Goal: Information Seeking & Learning: Learn about a topic

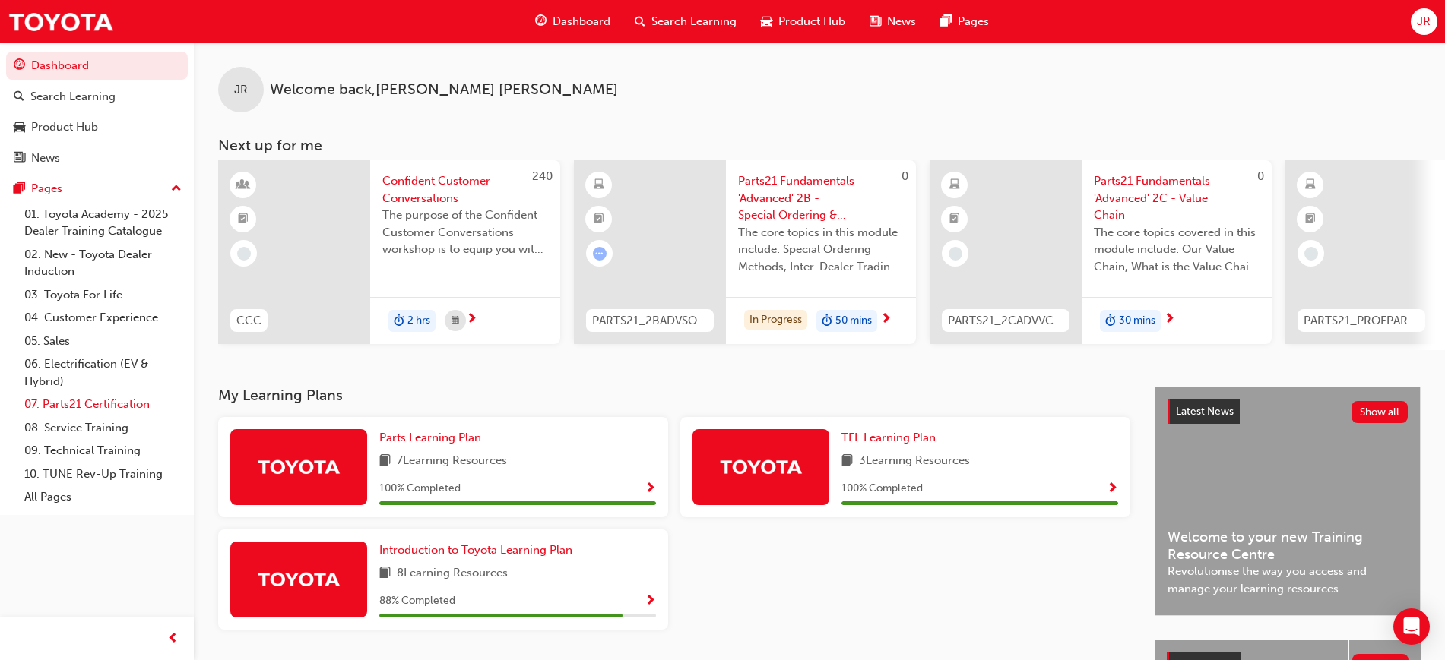
click at [96, 397] on link "07. Parts21 Certification" at bounding box center [102, 405] width 169 height 24
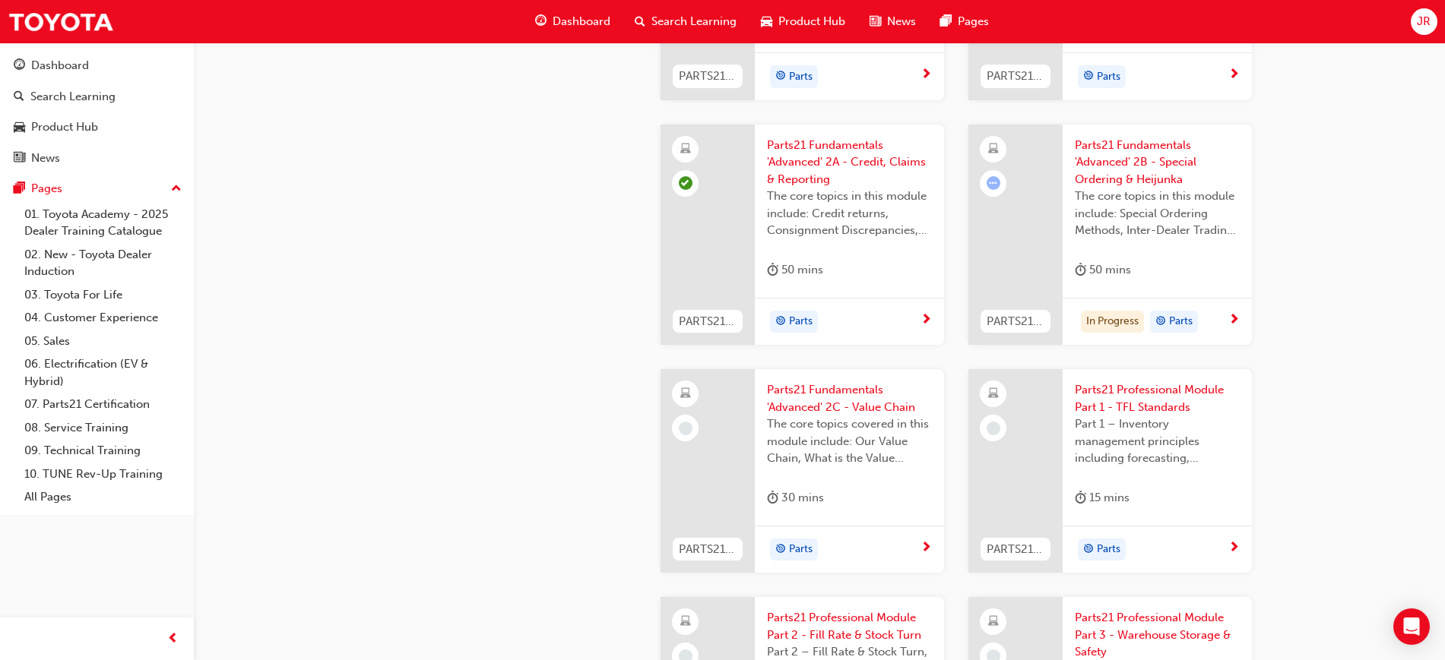
scroll to position [2090, 0]
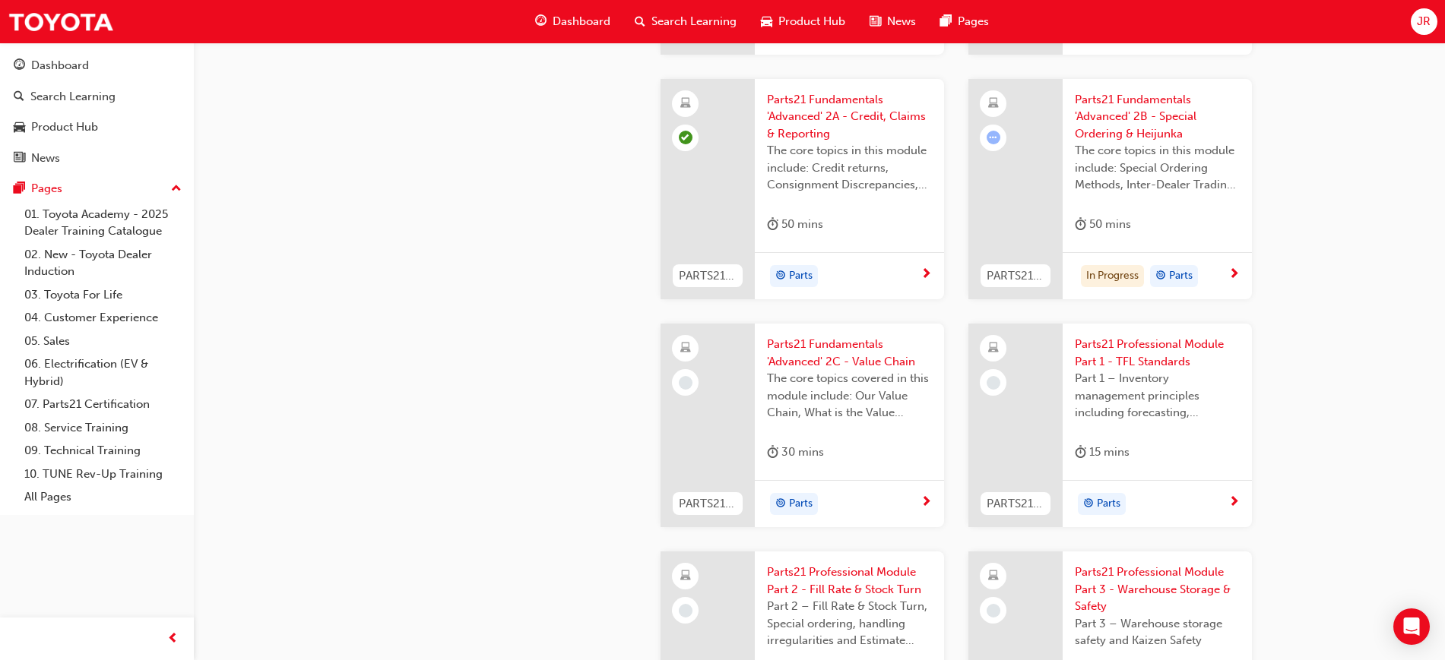
click at [1217, 271] on div "In Progress Parts" at bounding box center [1150, 276] width 153 height 23
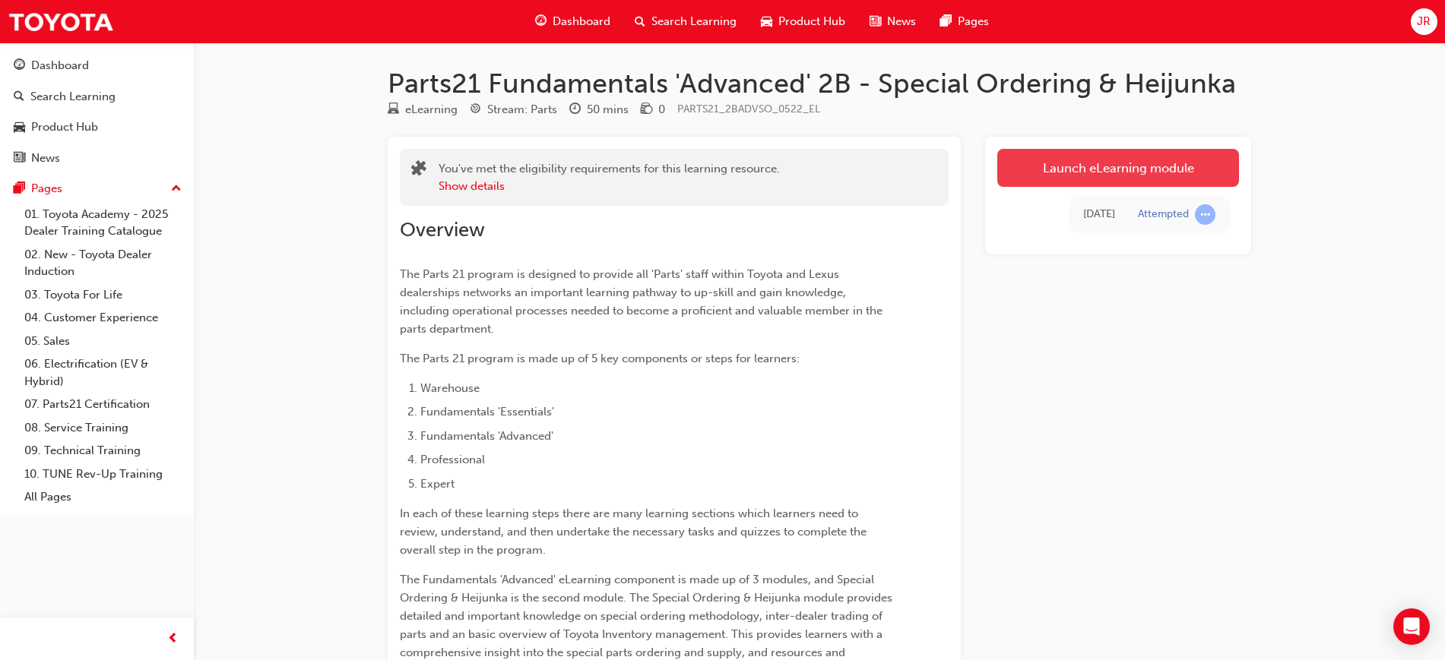
click at [1158, 169] on link "Launch eLearning module" at bounding box center [1118, 168] width 242 height 38
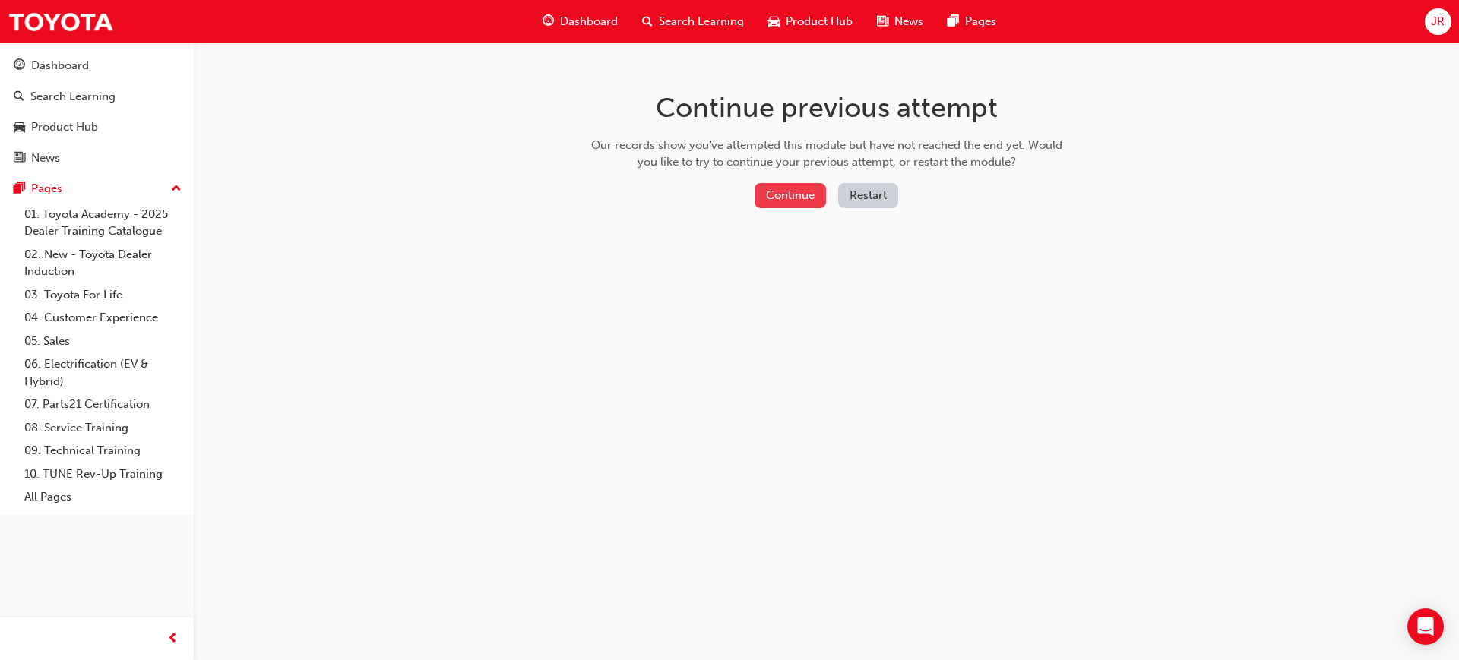
click at [796, 199] on button "Continue" at bounding box center [790, 195] width 71 height 25
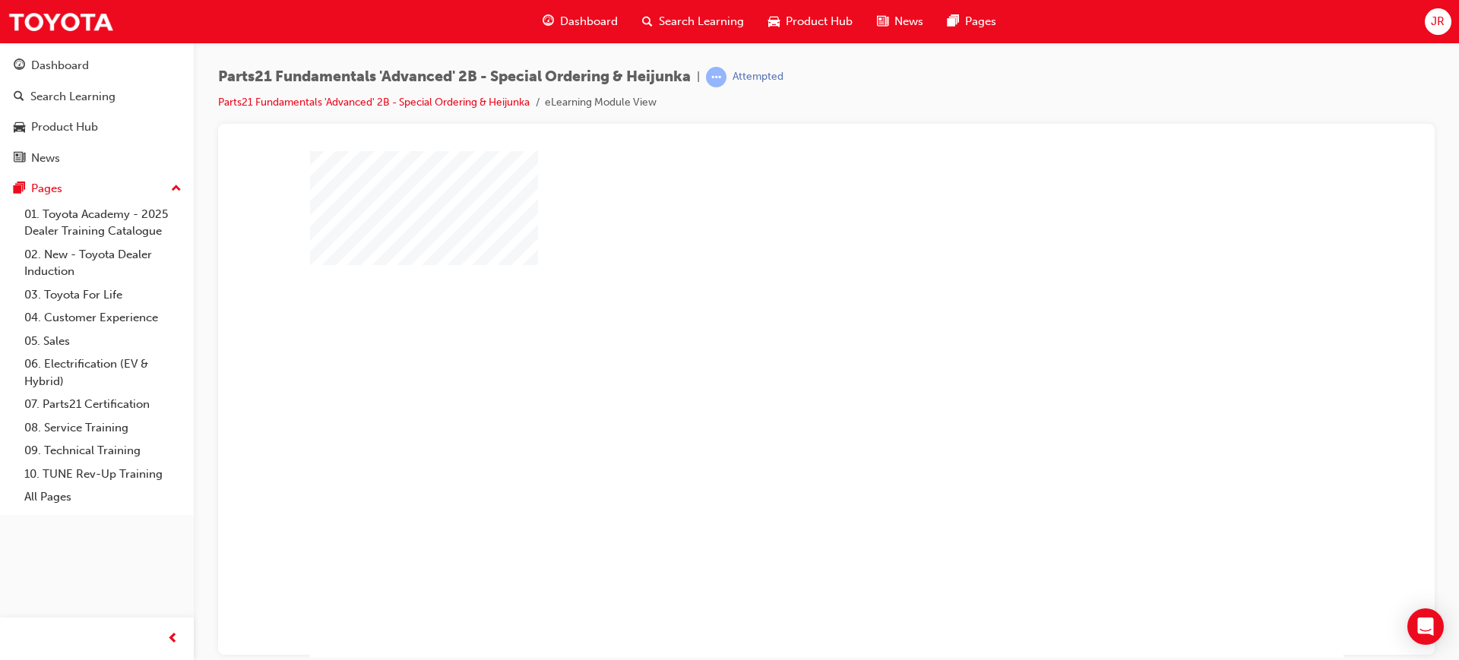
click at [783, 360] on div "play" at bounding box center [783, 360] width 0 height 0
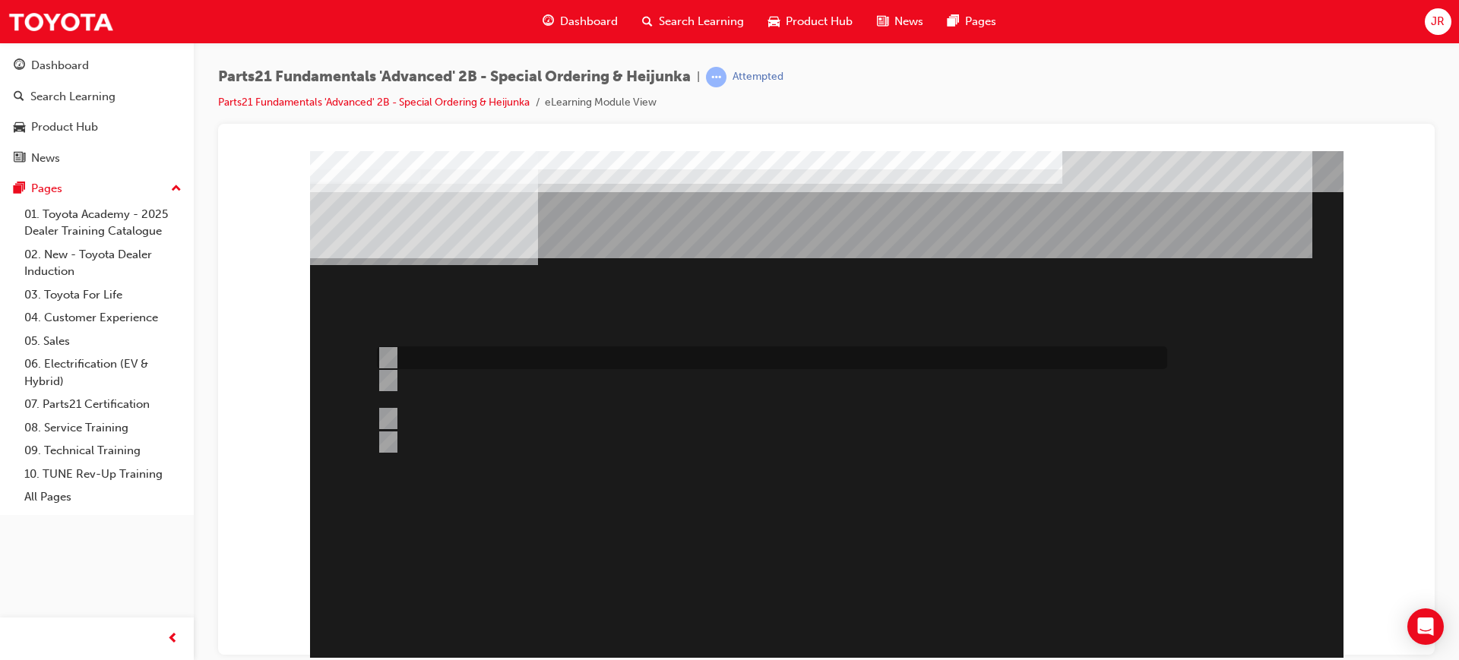
click at [714, 369] on div at bounding box center [768, 358] width 790 height 23
click at [713, 373] on div at bounding box center [768, 388] width 790 height 37
radio input "false"
radio input "true"
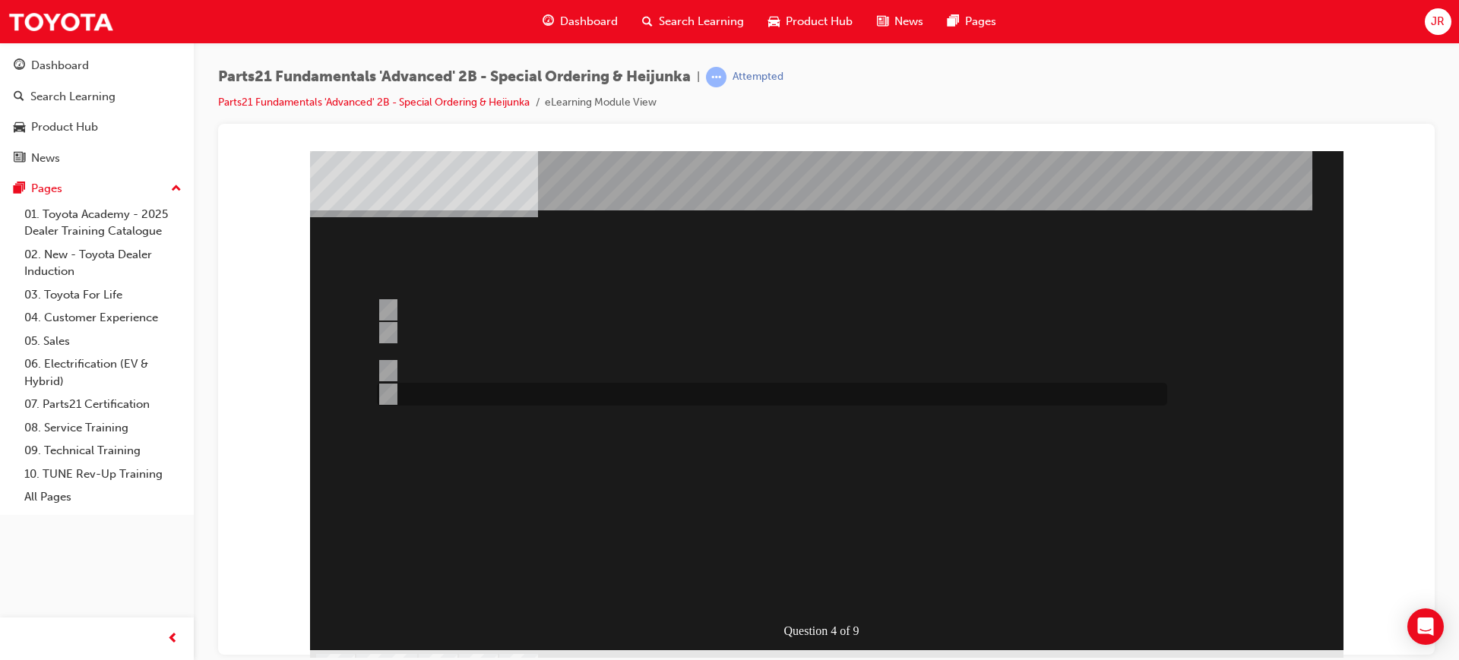
scroll to position [74, 0]
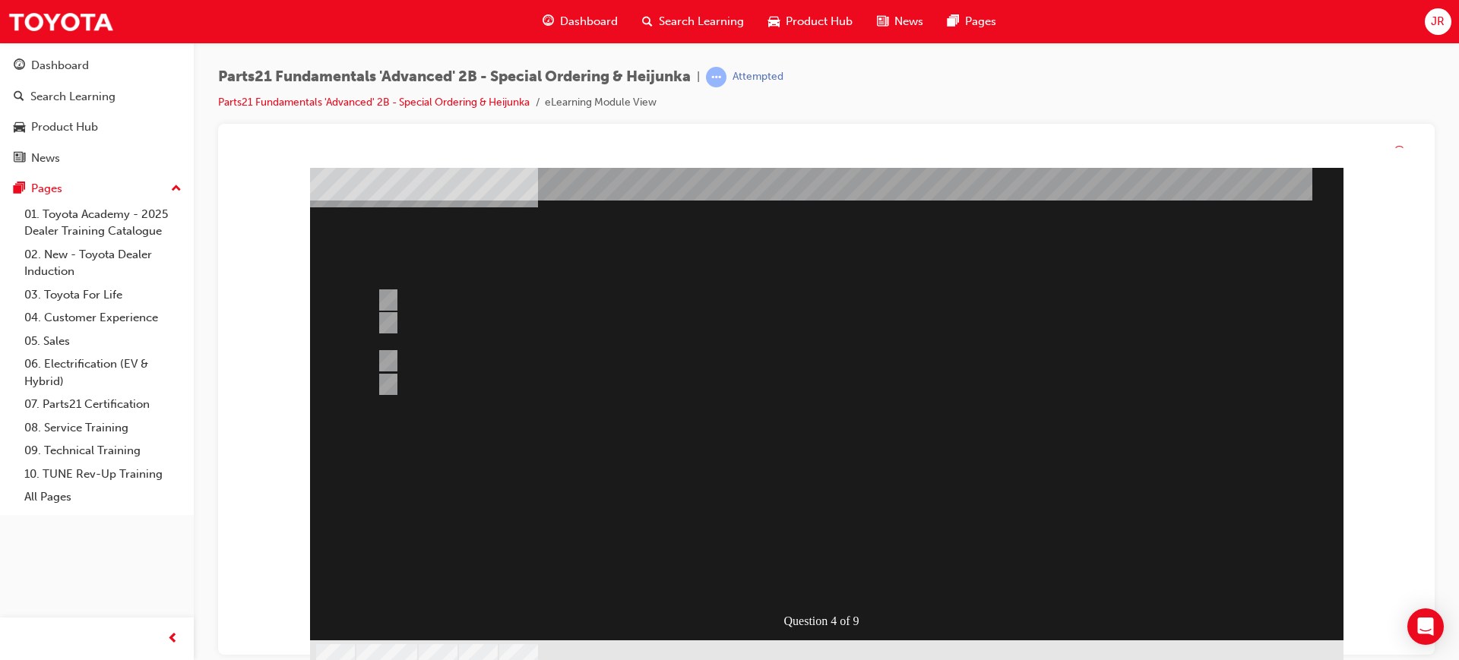
scroll to position [0, 0]
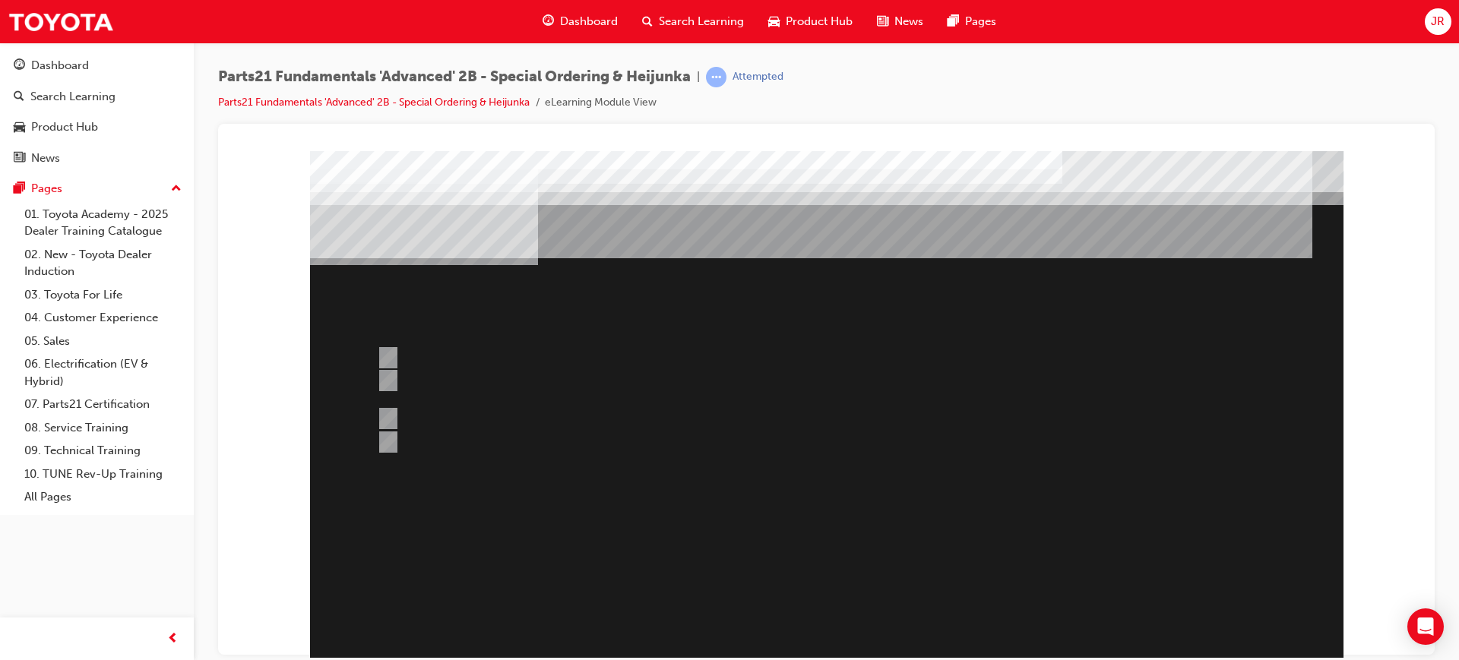
click at [843, 459] on div at bounding box center [826, 440] width 1033 height 581
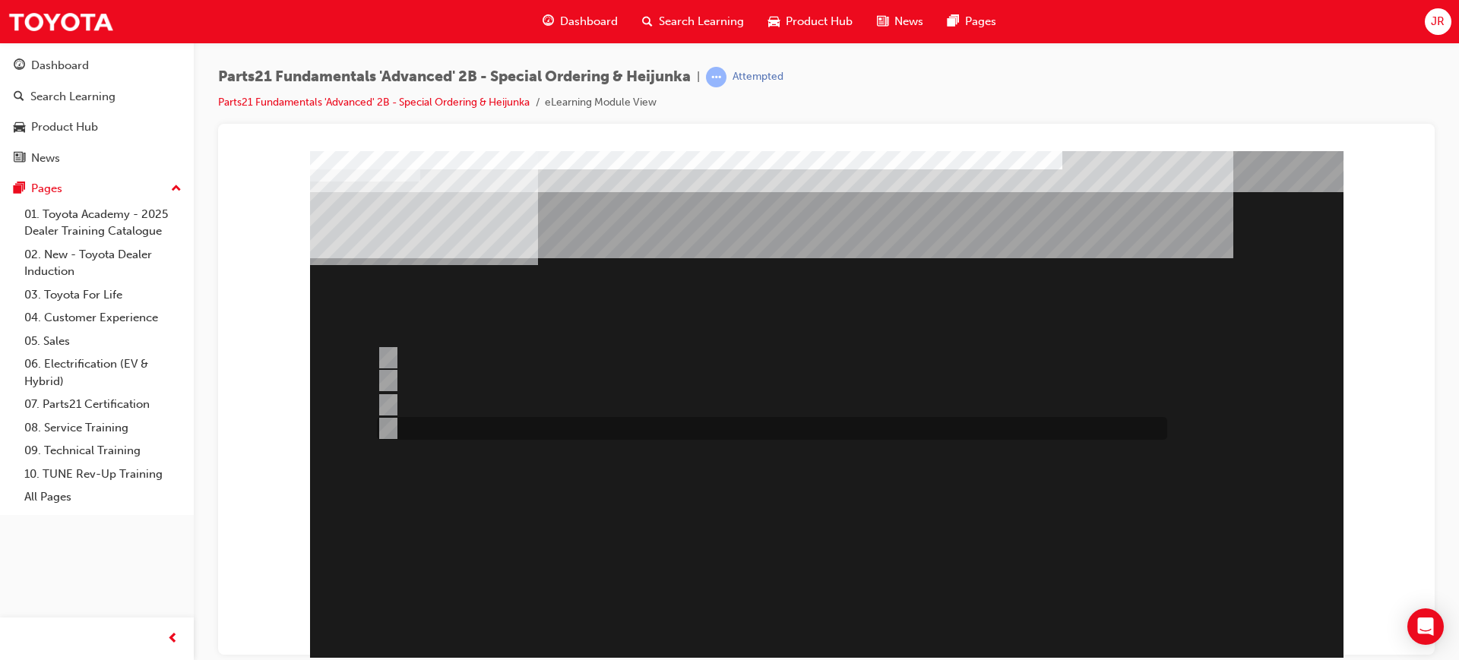
click at [698, 423] on div at bounding box center [768, 428] width 790 height 23
radio input "true"
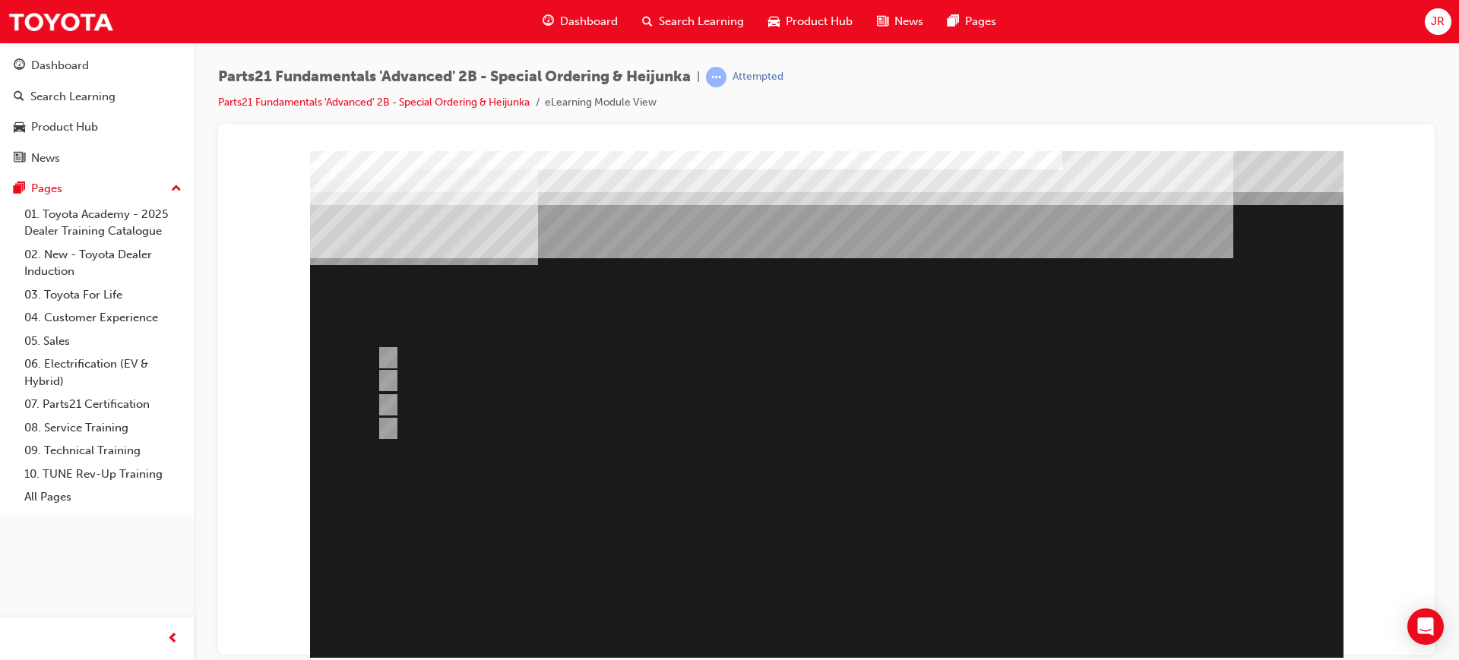
click at [856, 502] on div at bounding box center [826, 440] width 1033 height 581
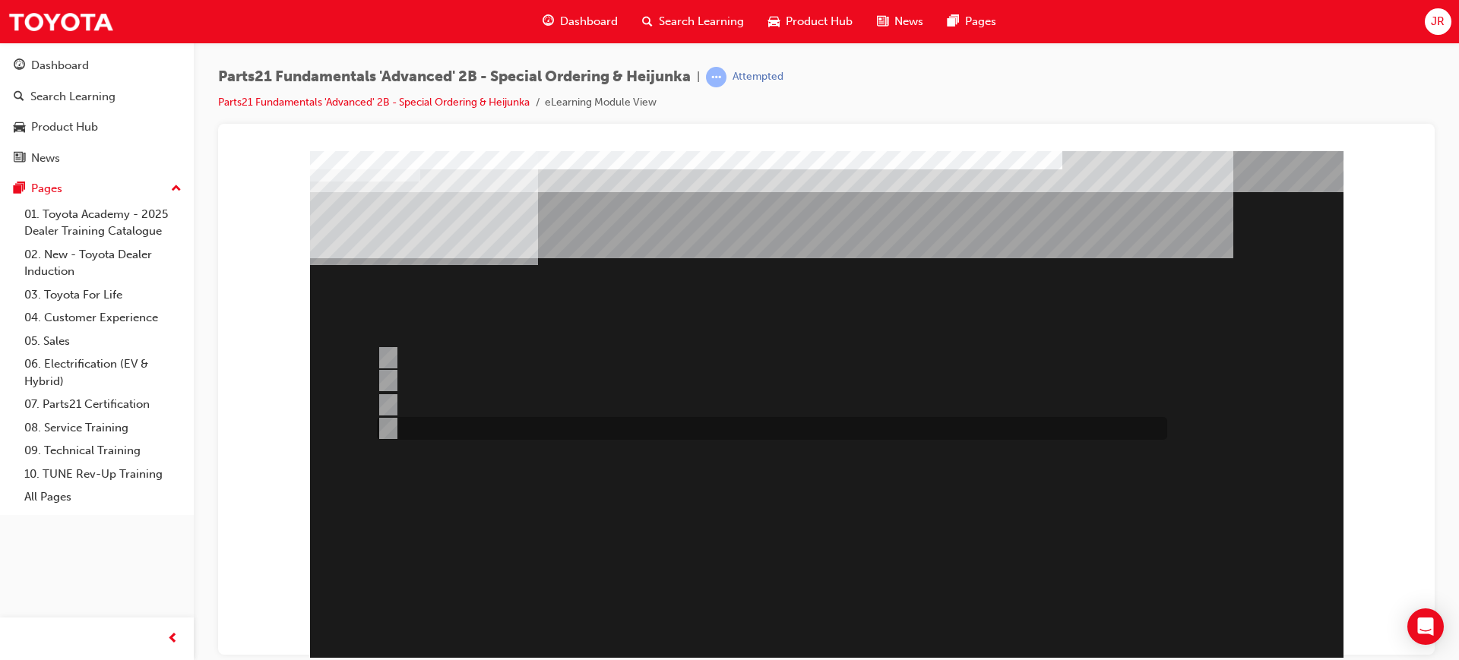
click at [524, 418] on div at bounding box center [768, 428] width 790 height 23
radio input "true"
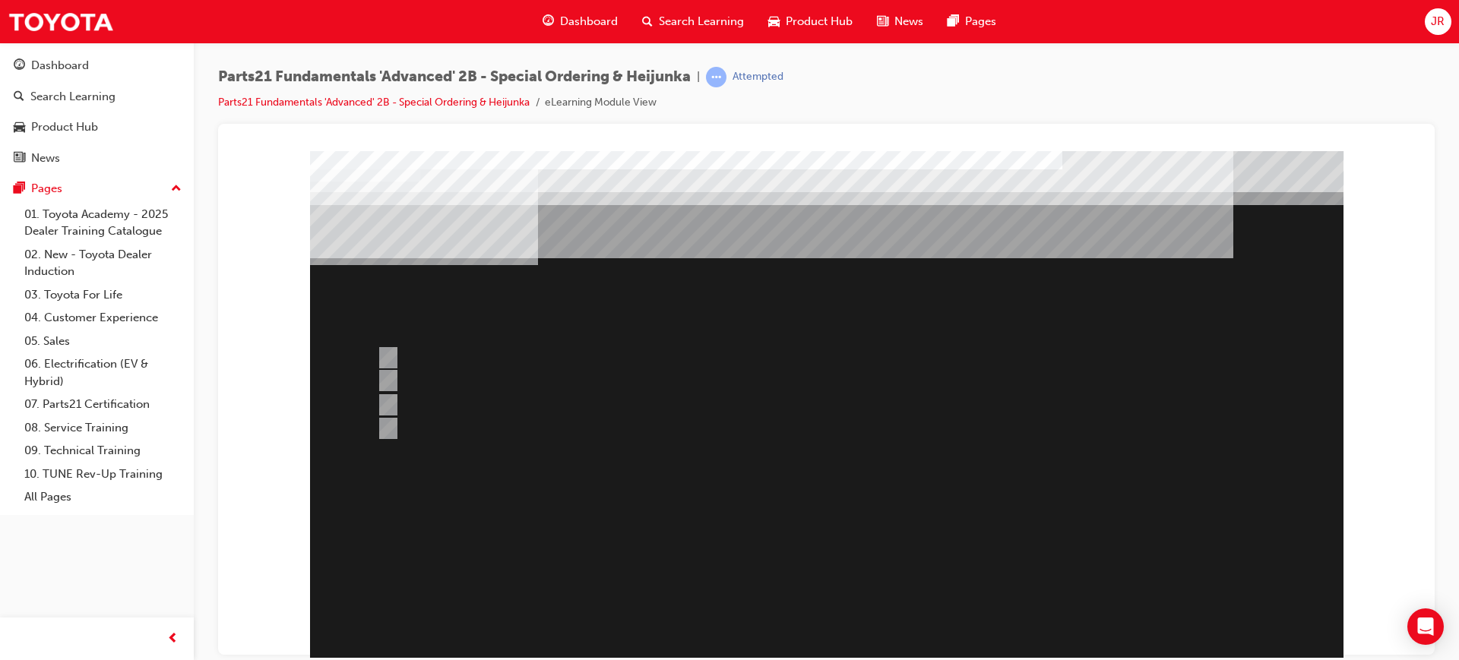
click at [885, 289] on div at bounding box center [826, 440] width 1033 height 581
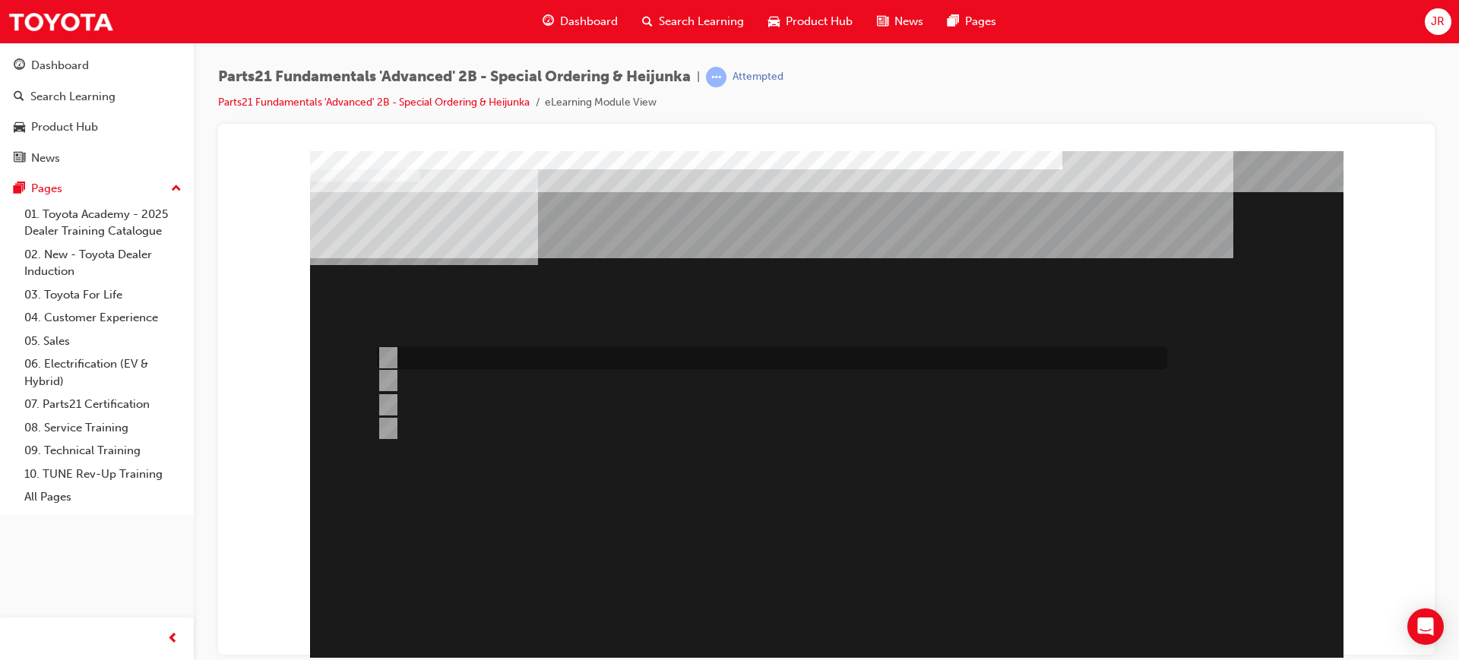
click at [839, 350] on div at bounding box center [768, 358] width 790 height 23
radio input "true"
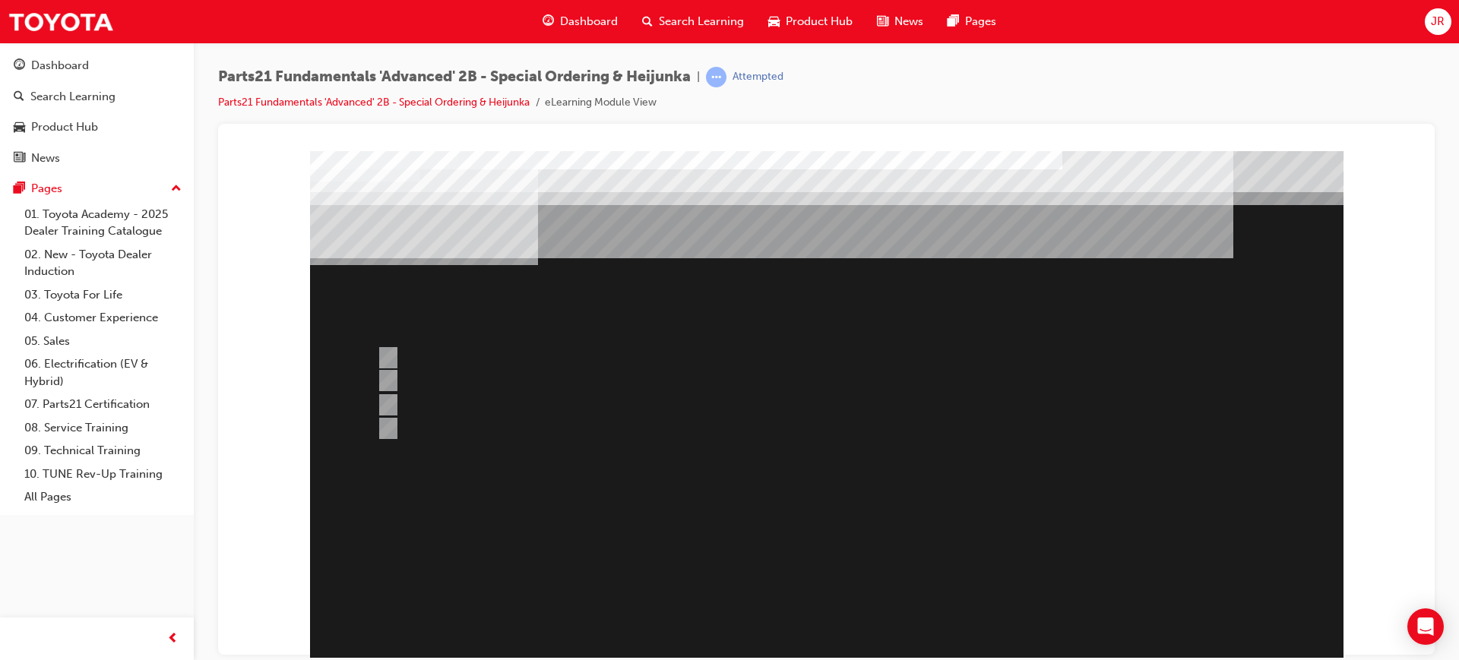
click at [867, 530] on div at bounding box center [826, 440] width 1033 height 581
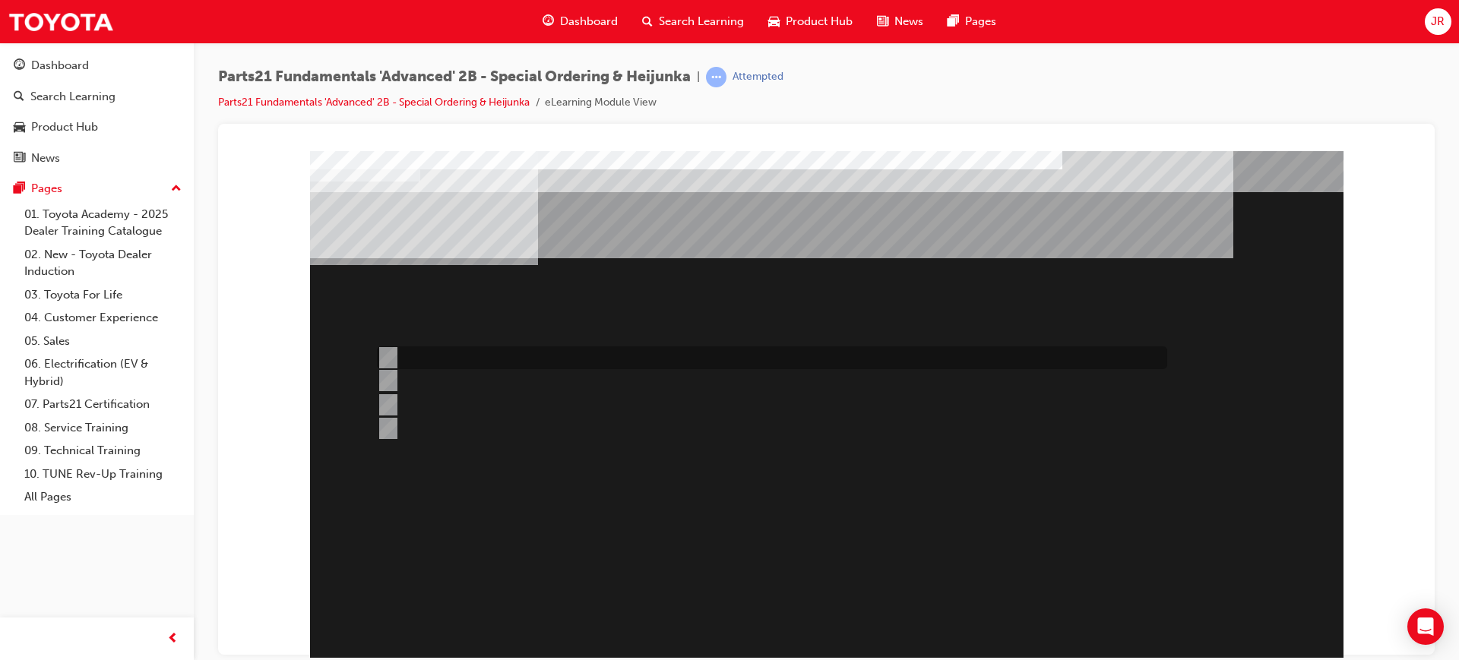
click at [458, 356] on div at bounding box center [768, 358] width 790 height 23
click at [593, 394] on div at bounding box center [768, 405] width 790 height 23
radio input "false"
radio input "true"
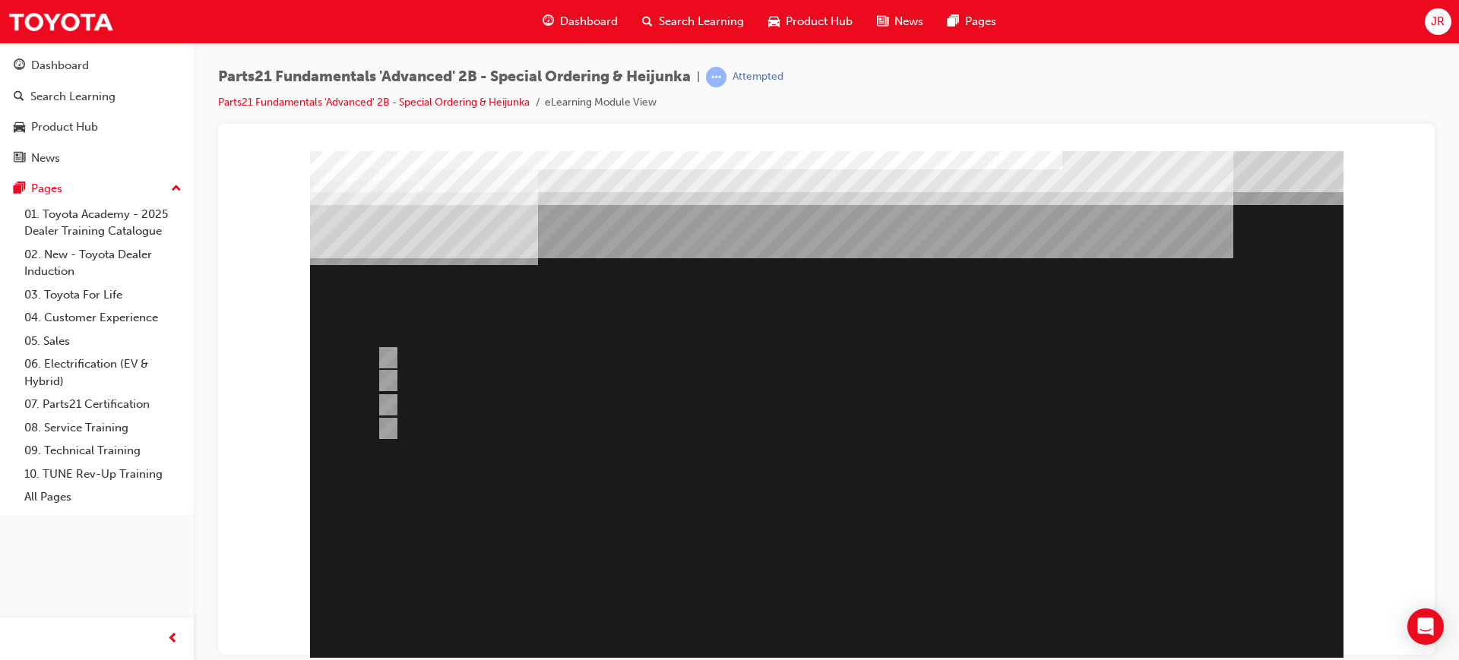
click at [877, 481] on div at bounding box center [826, 440] width 1033 height 581
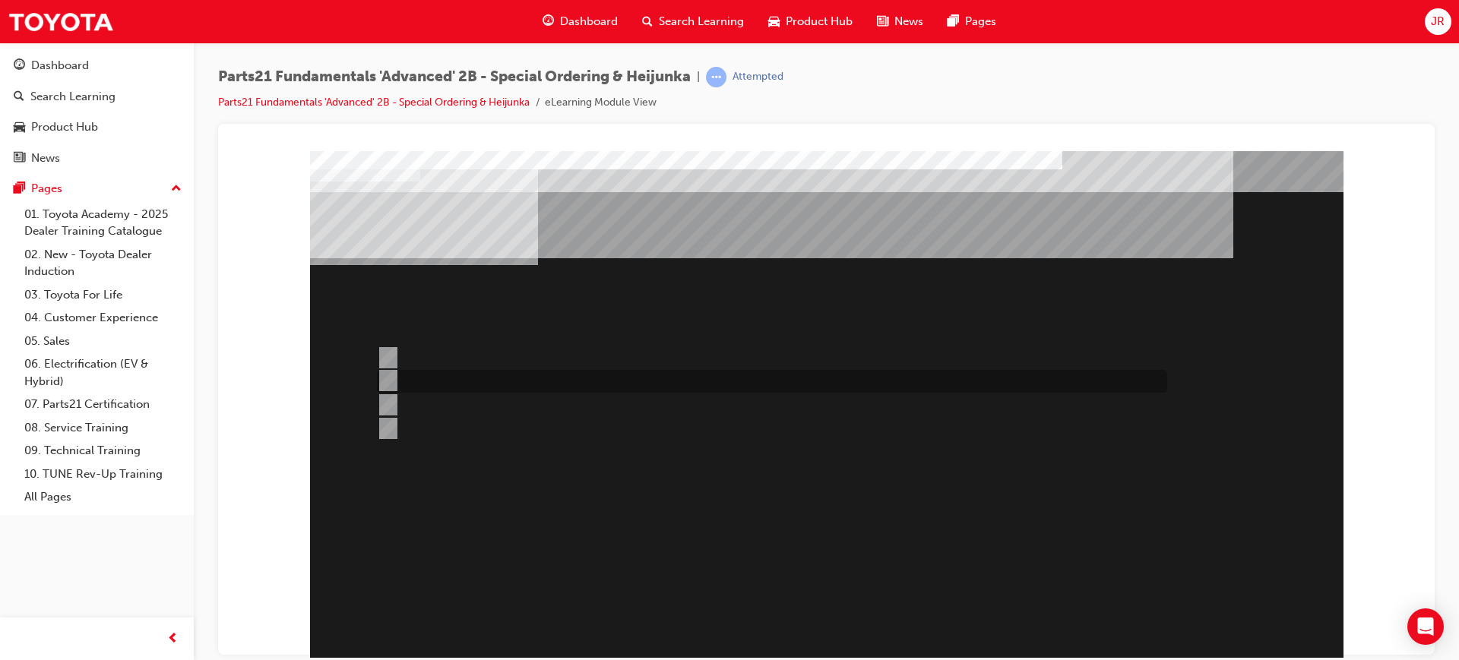
click at [547, 377] on div at bounding box center [768, 381] width 790 height 23
radio input "true"
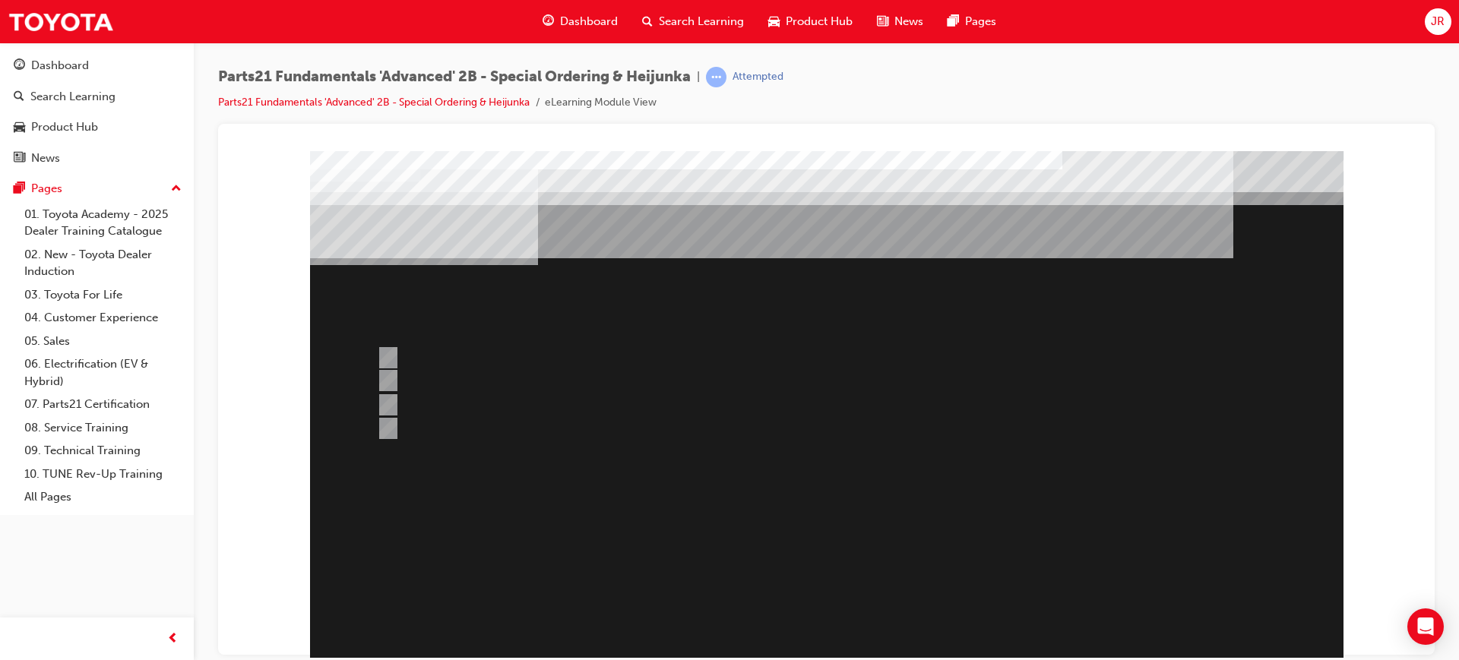
click at [802, 636] on div at bounding box center [826, 440] width 1033 height 581
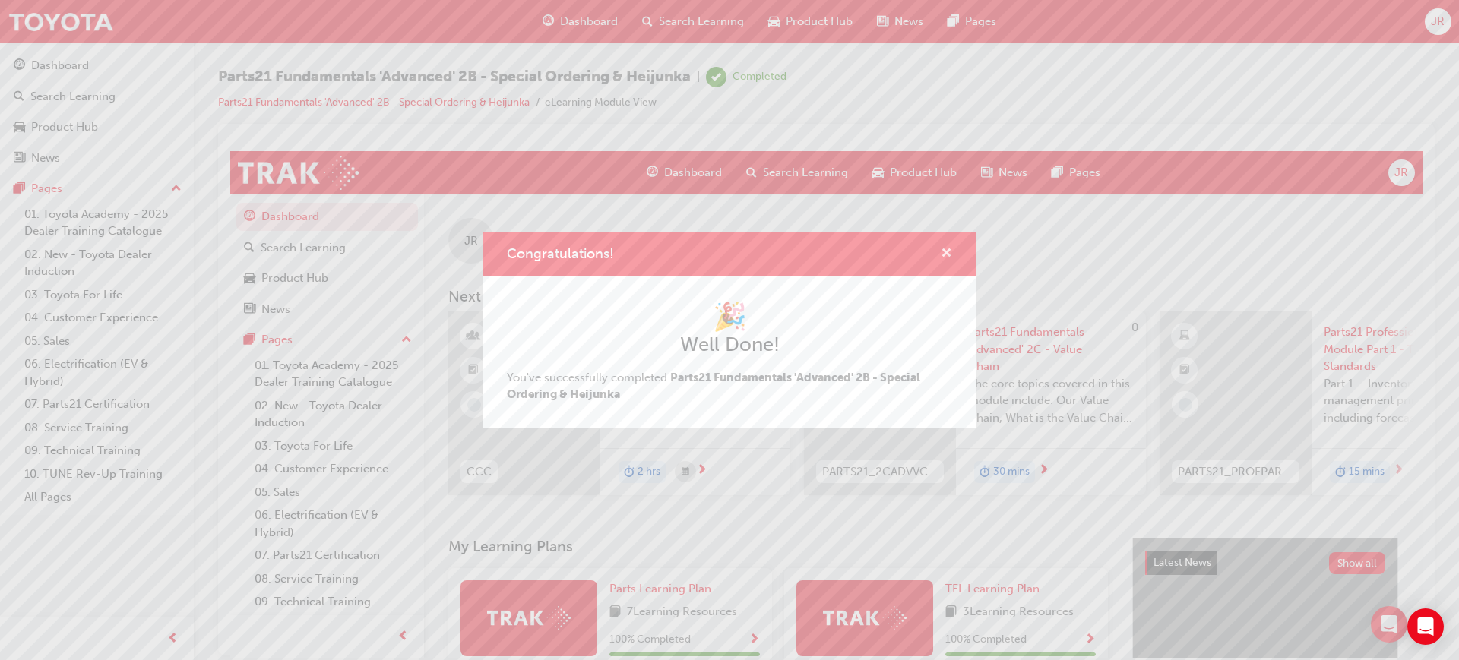
click at [945, 252] on span "cross-icon" at bounding box center [946, 255] width 11 height 14
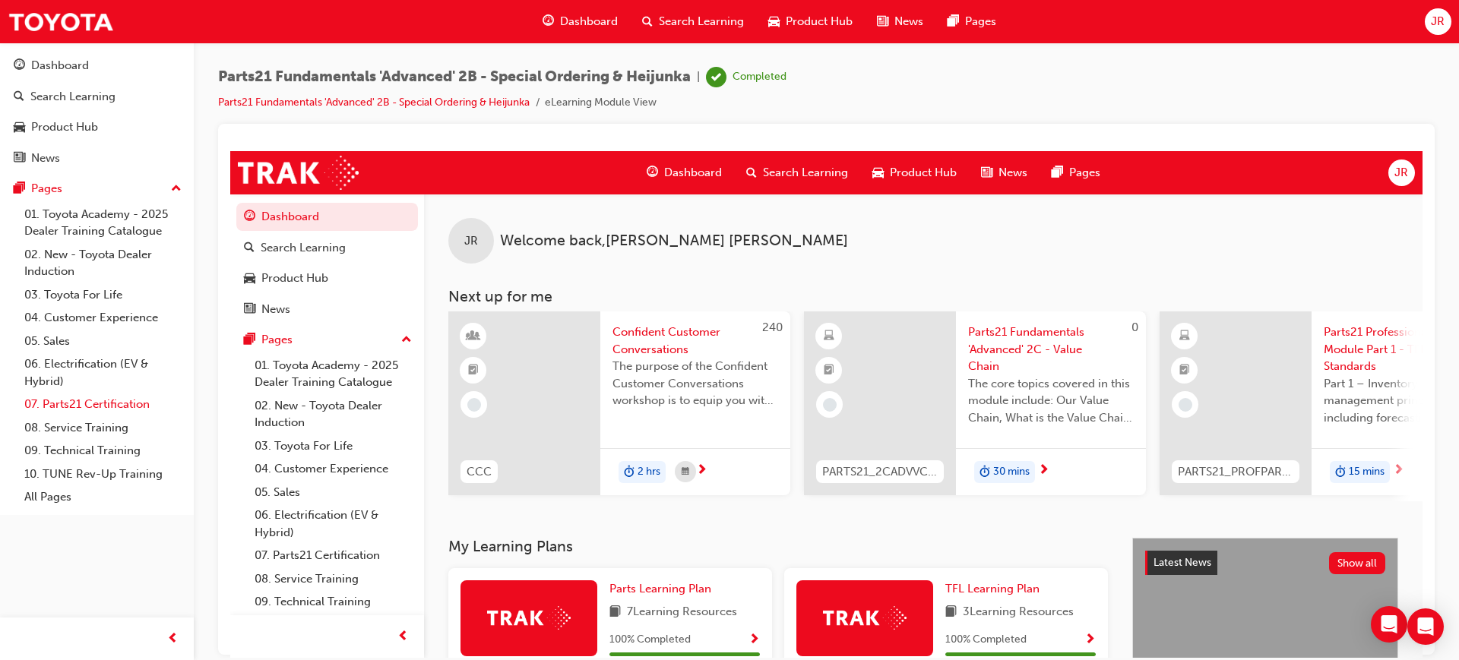
click at [133, 412] on link "07. Parts21 Certification" at bounding box center [102, 405] width 169 height 24
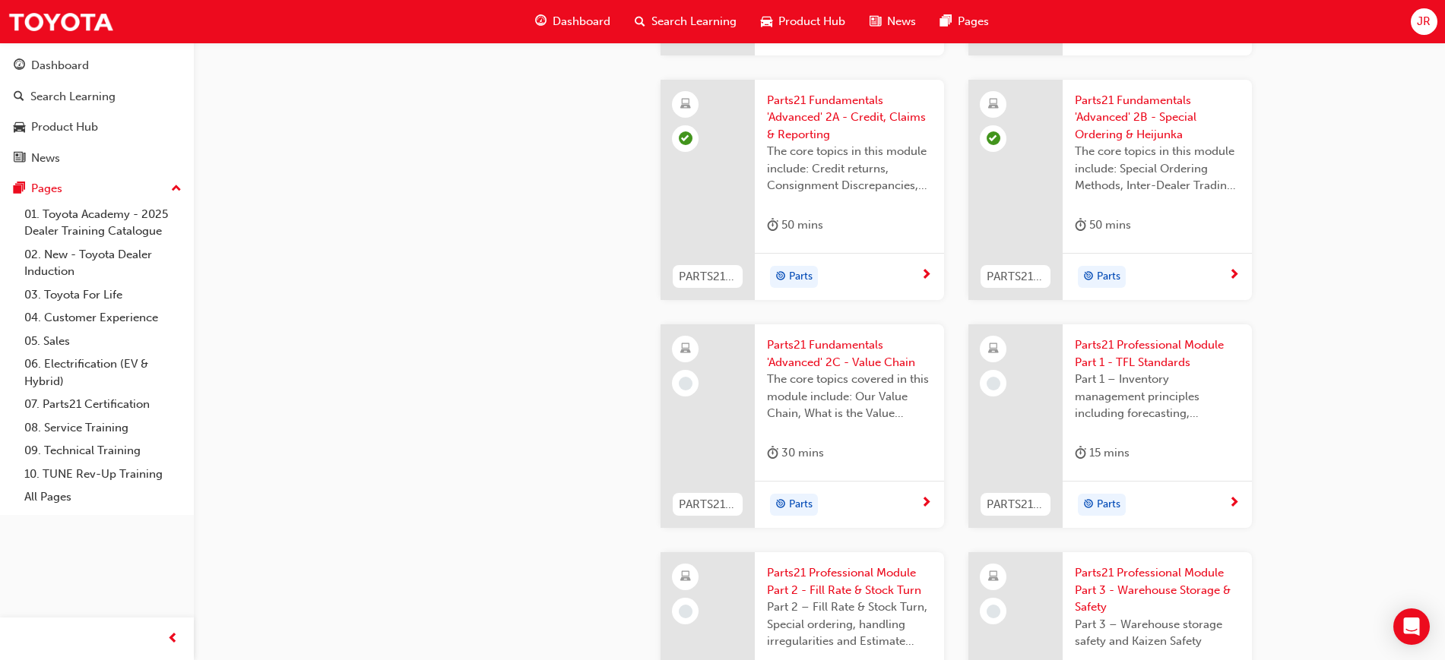
scroll to position [2090, 0]
click at [933, 497] on div "Parts" at bounding box center [849, 504] width 189 height 48
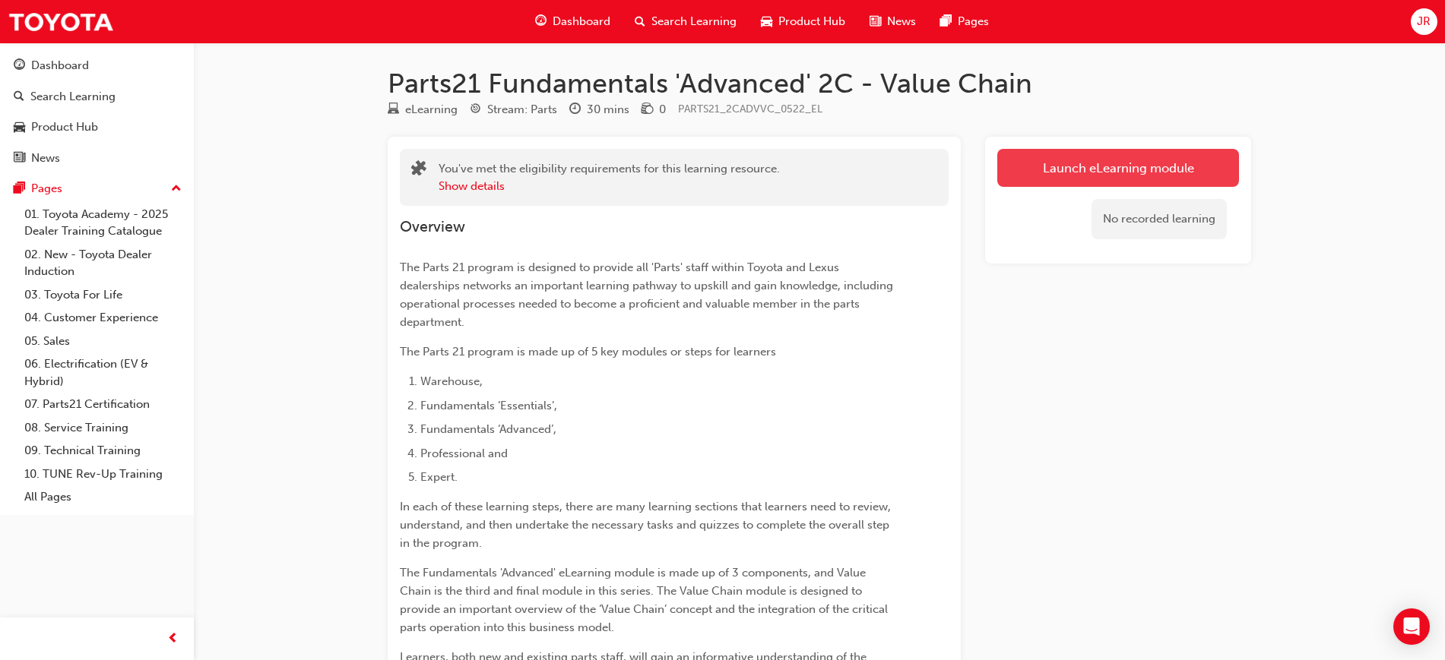
click at [1097, 161] on link "Launch eLearning module" at bounding box center [1118, 168] width 242 height 38
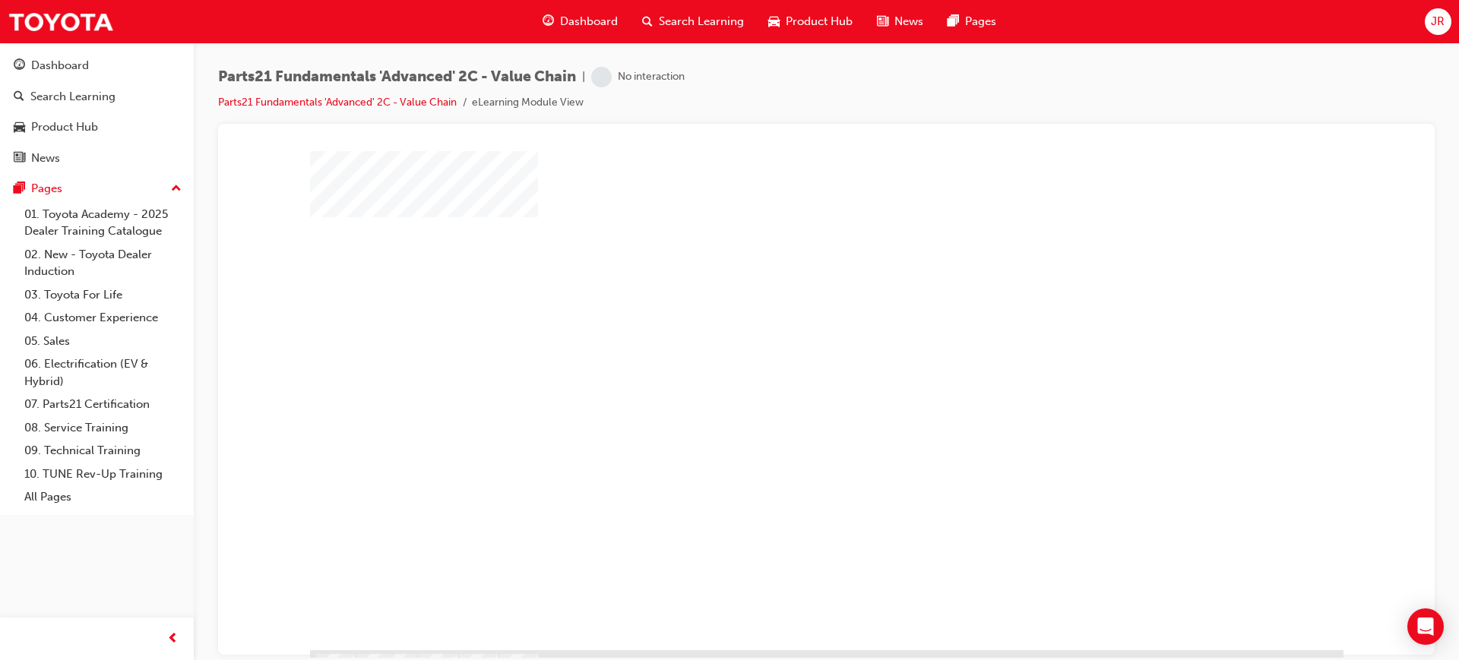
scroll to position [74, 0]
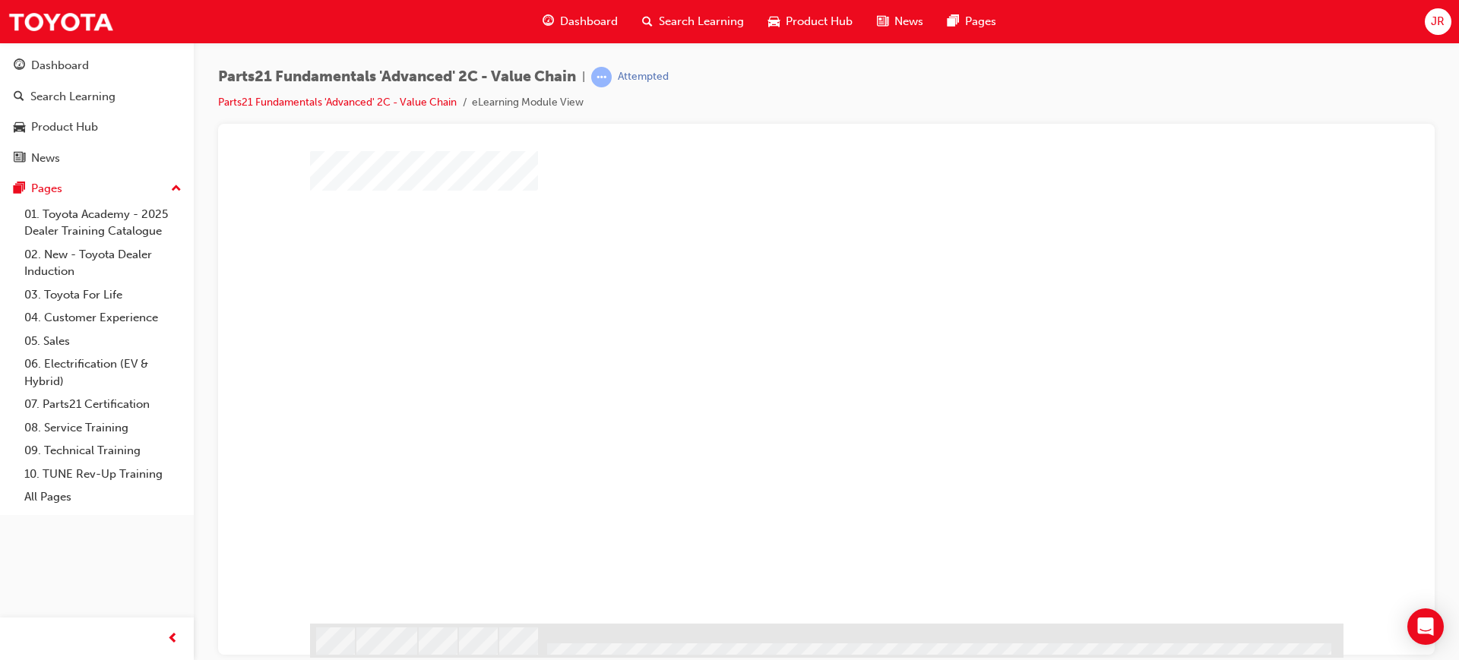
click at [783, 286] on div "play" at bounding box center [783, 286] width 0 height 0
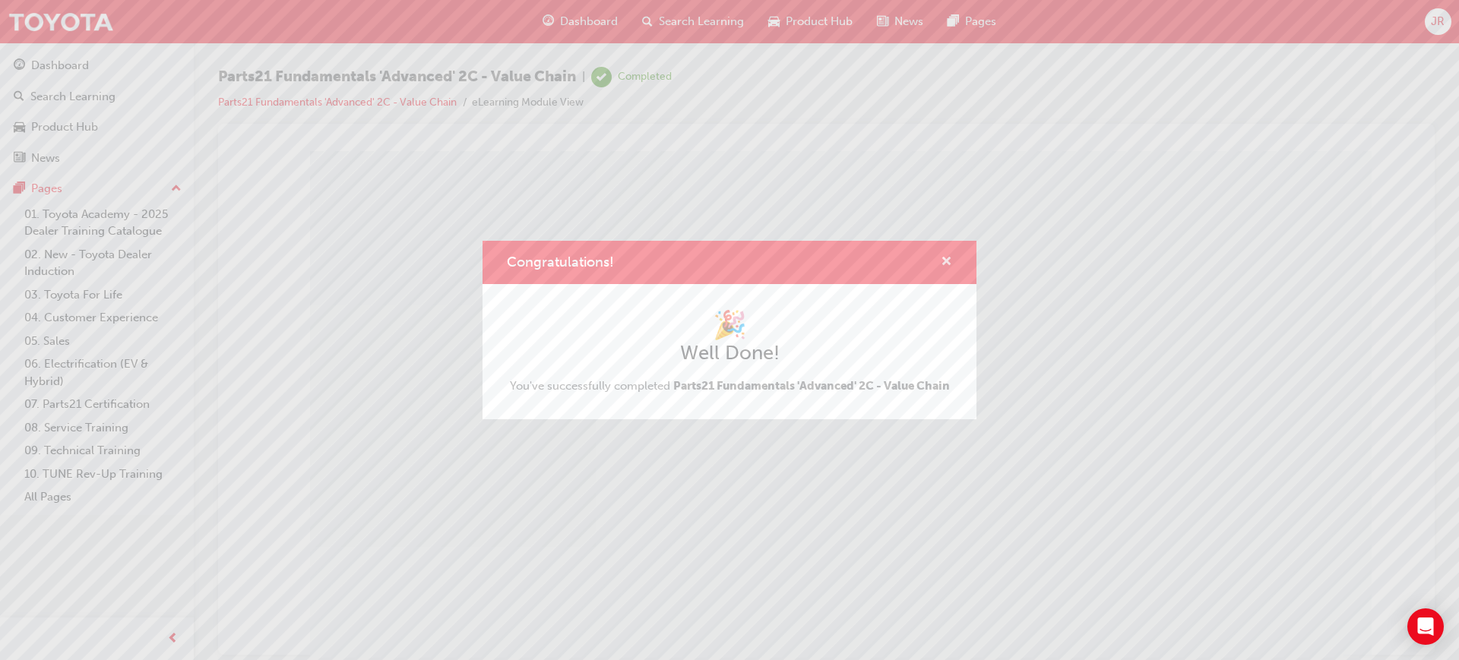
click at [950, 260] on span "cross-icon" at bounding box center [946, 263] width 11 height 14
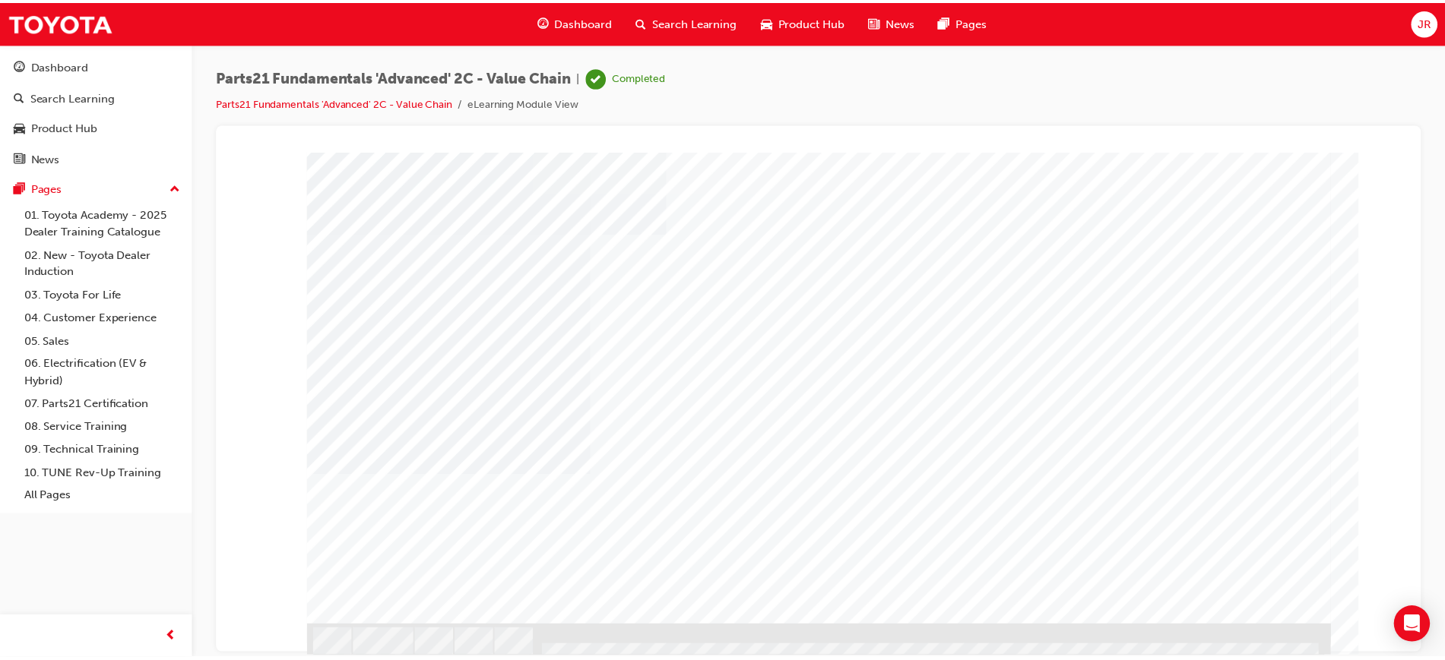
scroll to position [74, 0]
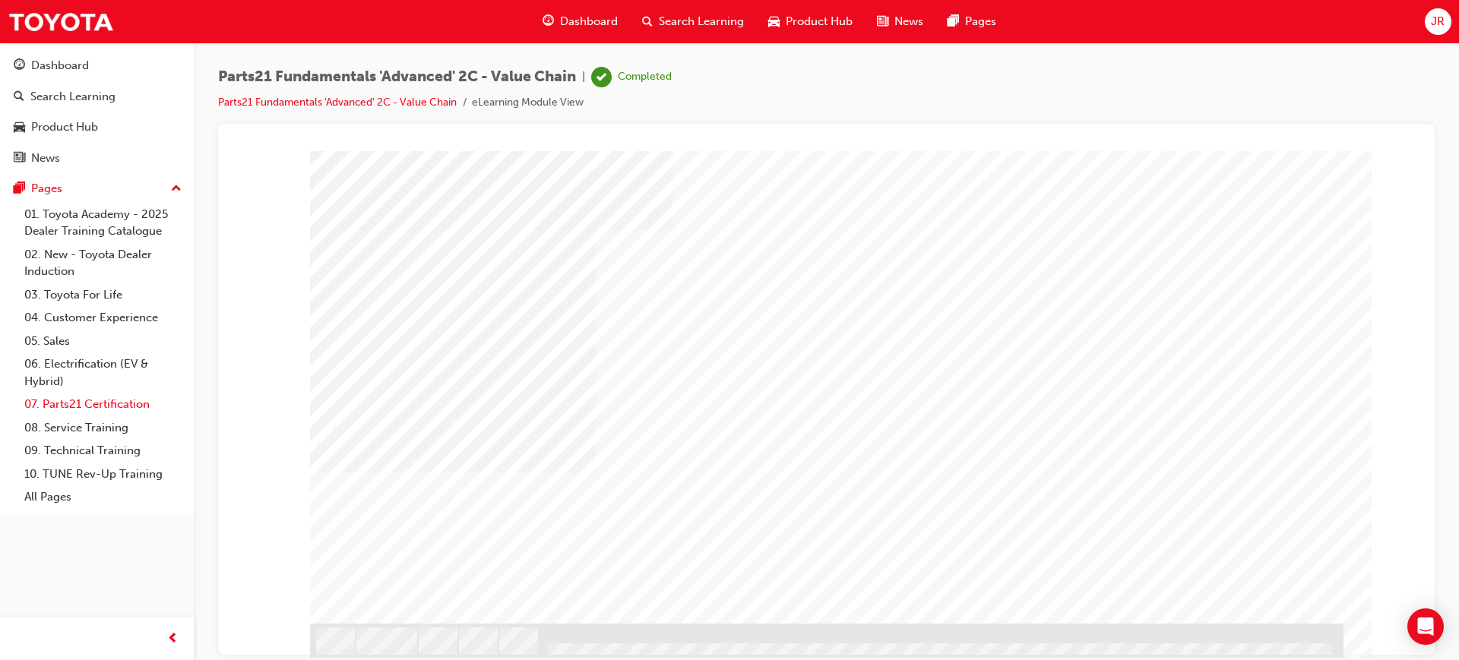
click at [105, 403] on link "07. Parts21 Certification" at bounding box center [102, 405] width 169 height 24
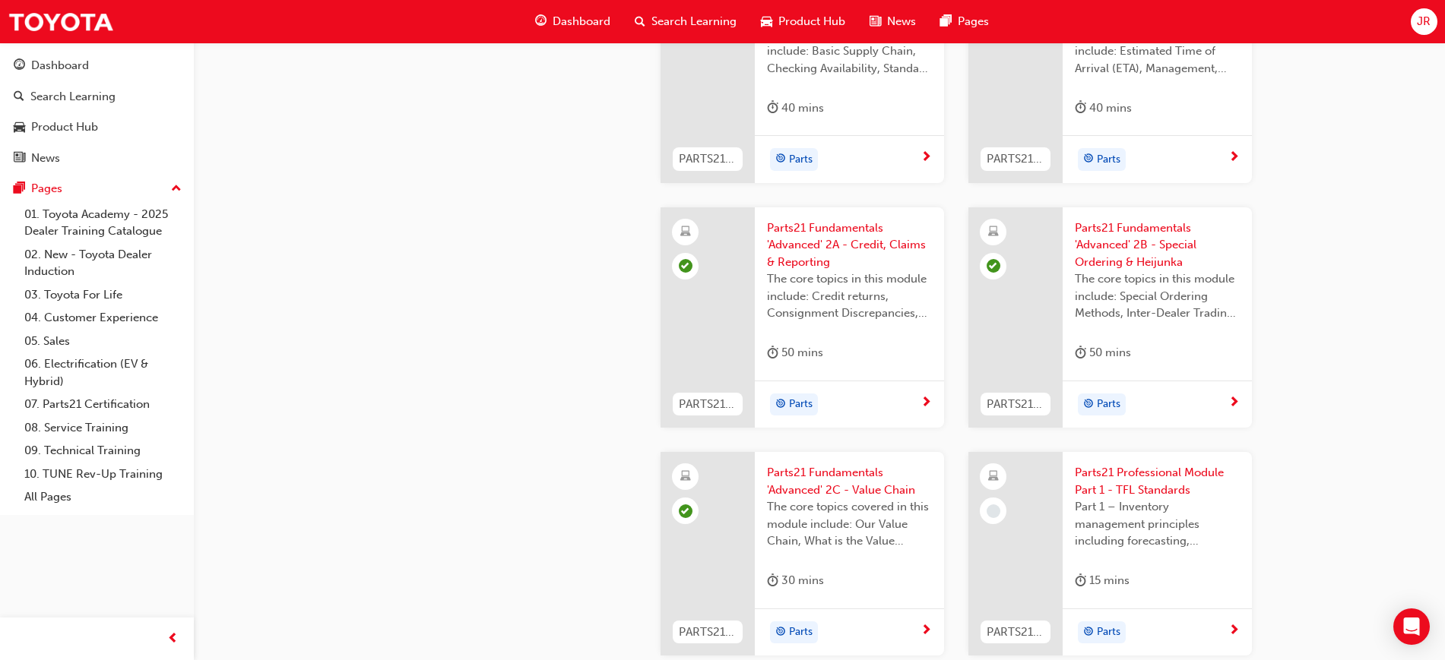
scroll to position [1995, 0]
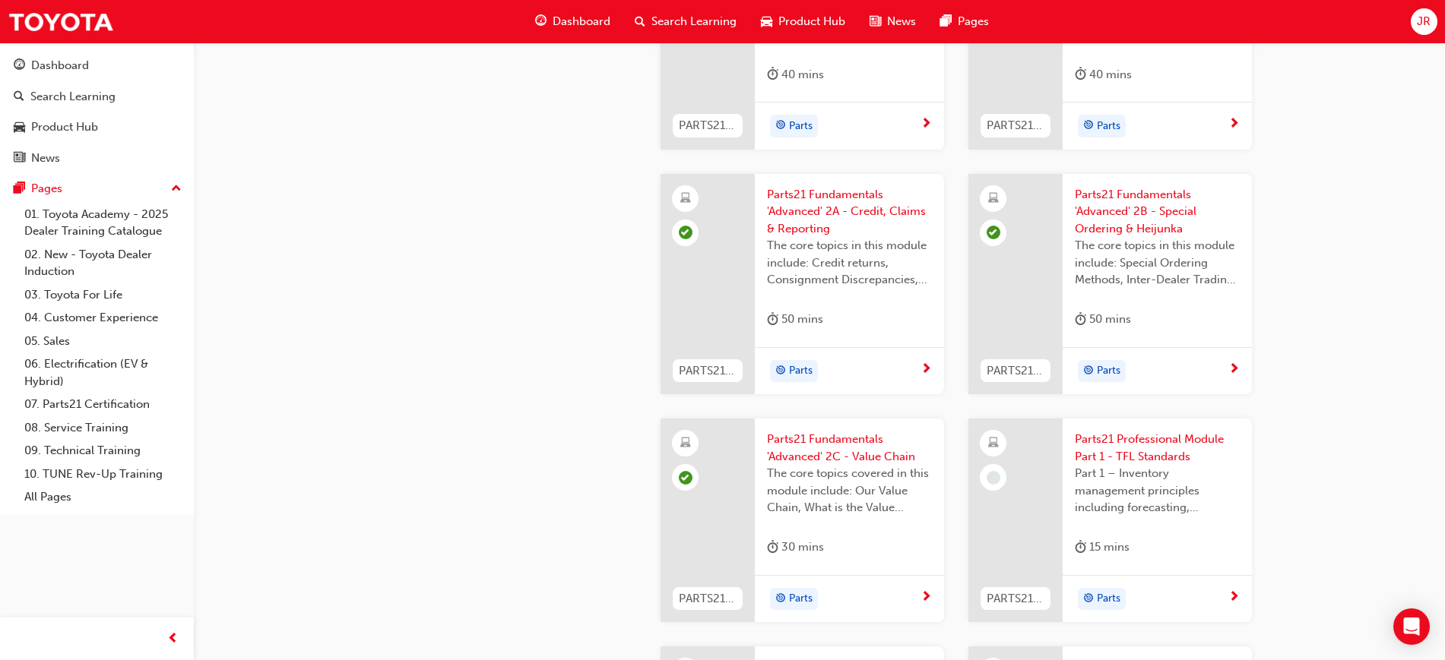
click at [1217, 589] on div "Parts" at bounding box center [1150, 599] width 153 height 23
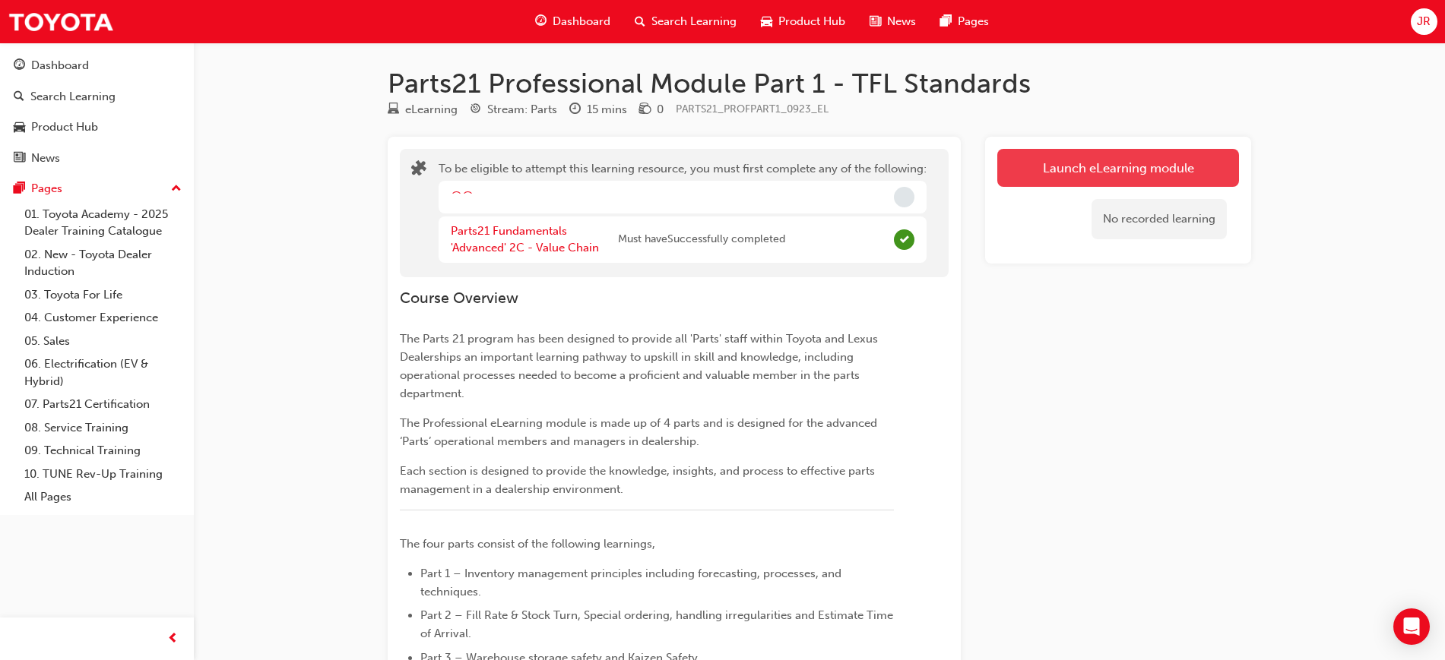
click at [1149, 179] on button "Launch eLearning module" at bounding box center [1118, 168] width 242 height 38
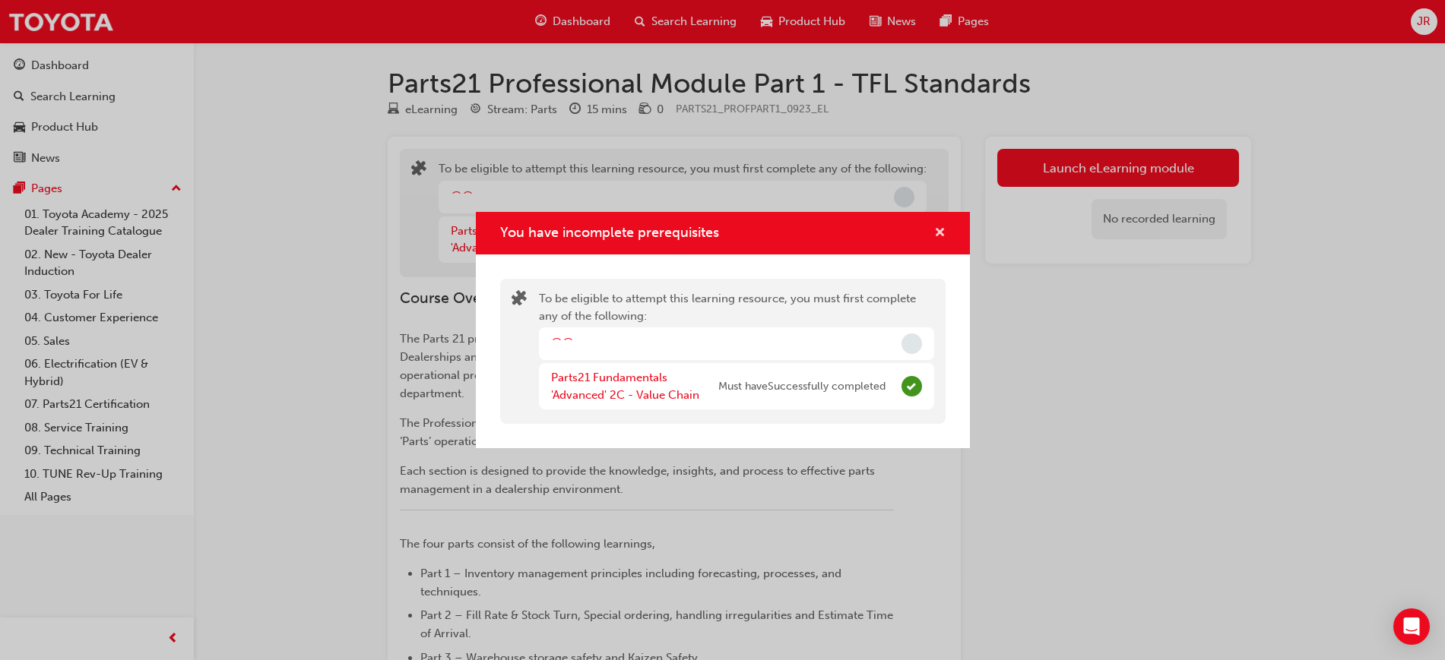
click at [945, 229] on span "cross-icon" at bounding box center [939, 234] width 11 height 14
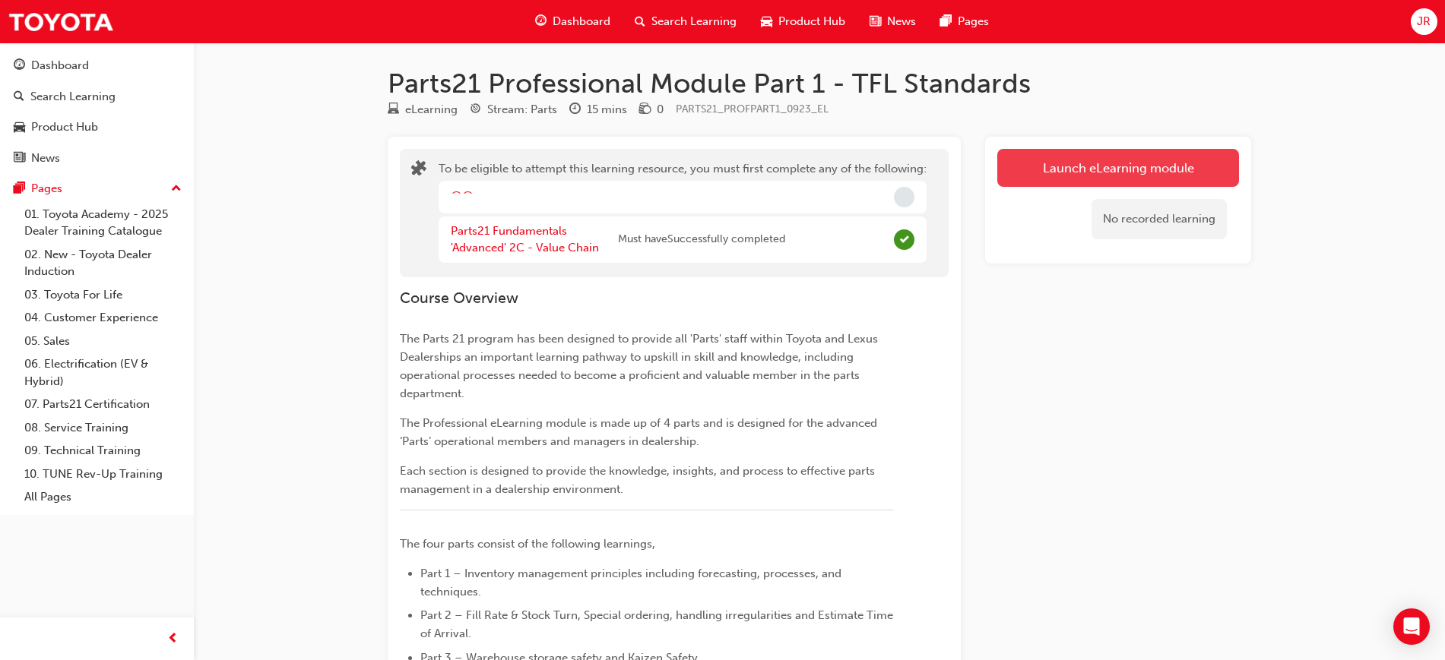
click at [1118, 168] on button "Launch eLearning module" at bounding box center [1118, 168] width 242 height 38
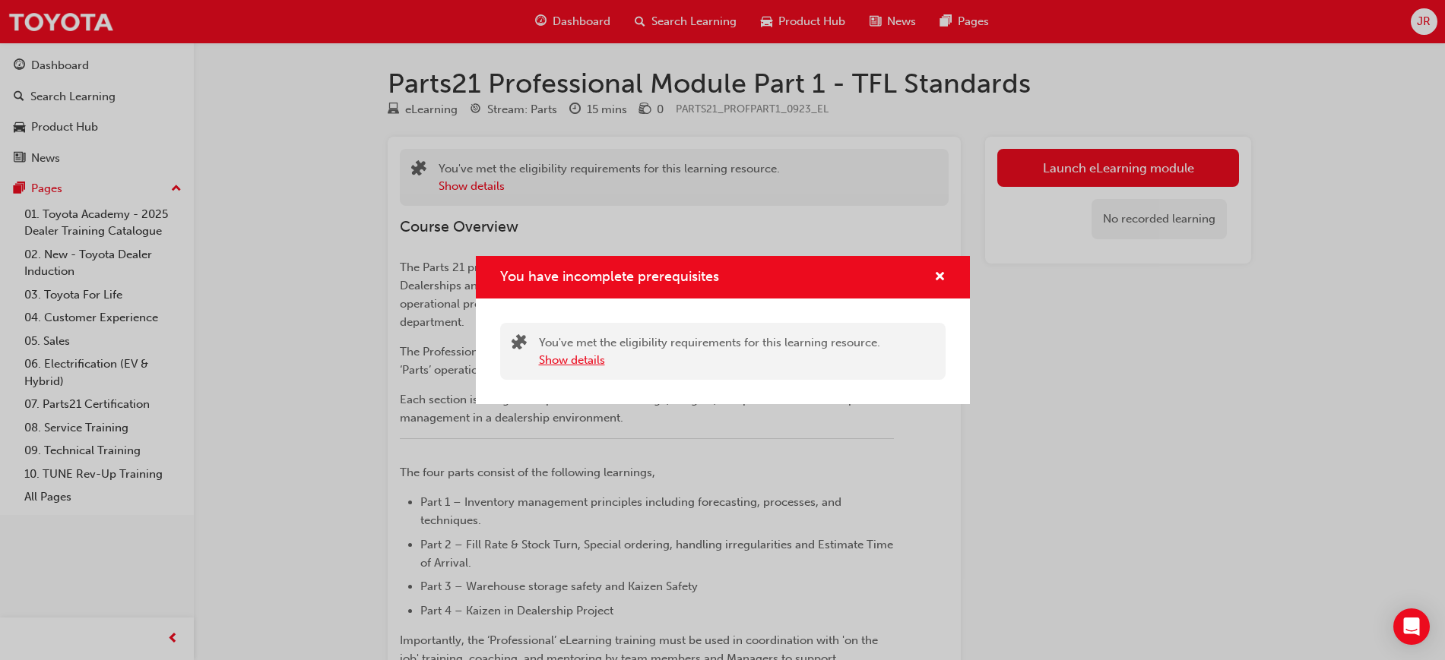
click at [573, 362] on button "Show details" at bounding box center [572, 360] width 66 height 17
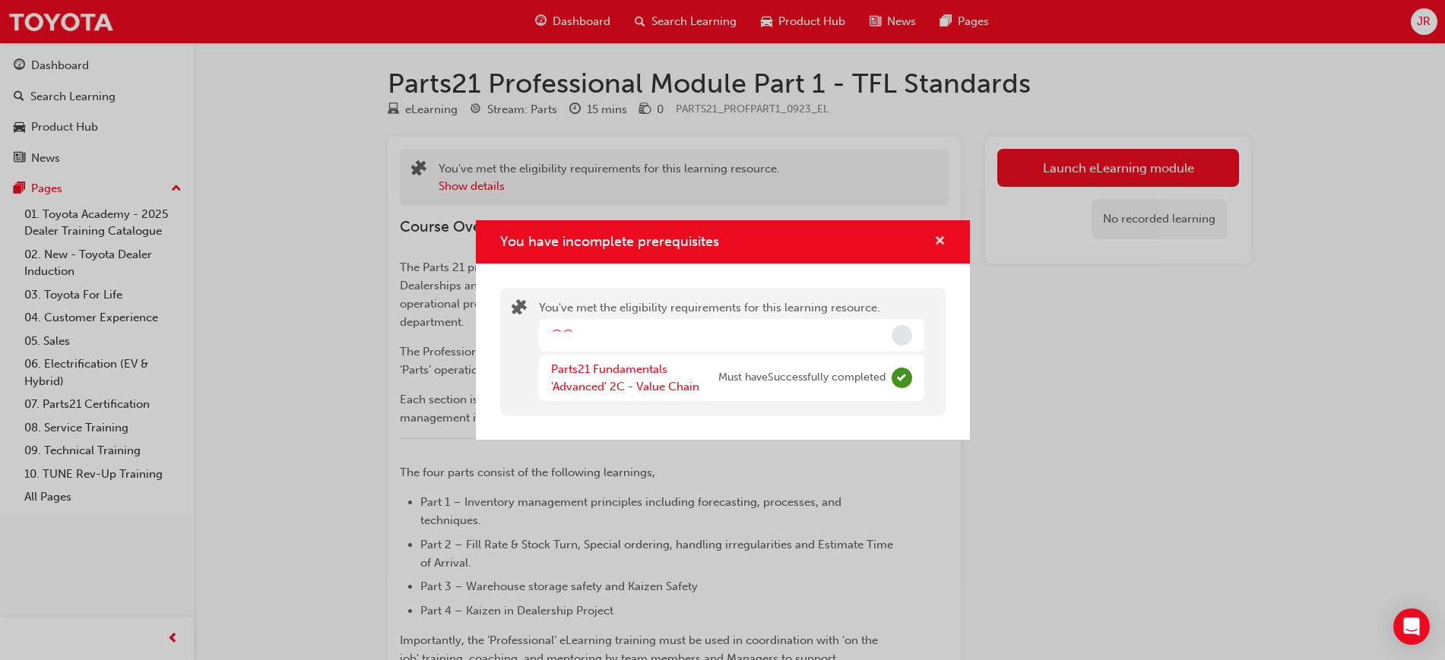
click at [943, 236] on span "cross-icon" at bounding box center [939, 243] width 11 height 14
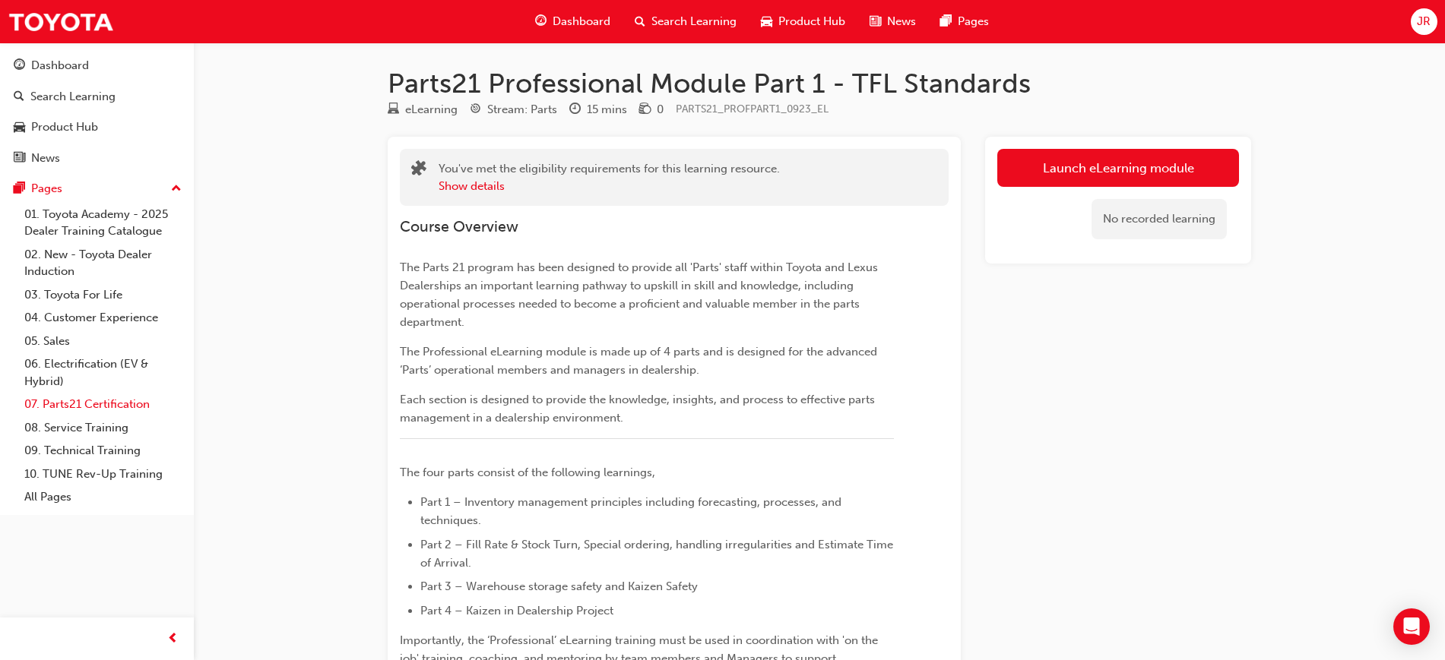
click at [126, 411] on link "07. Parts21 Certification" at bounding box center [102, 405] width 169 height 24
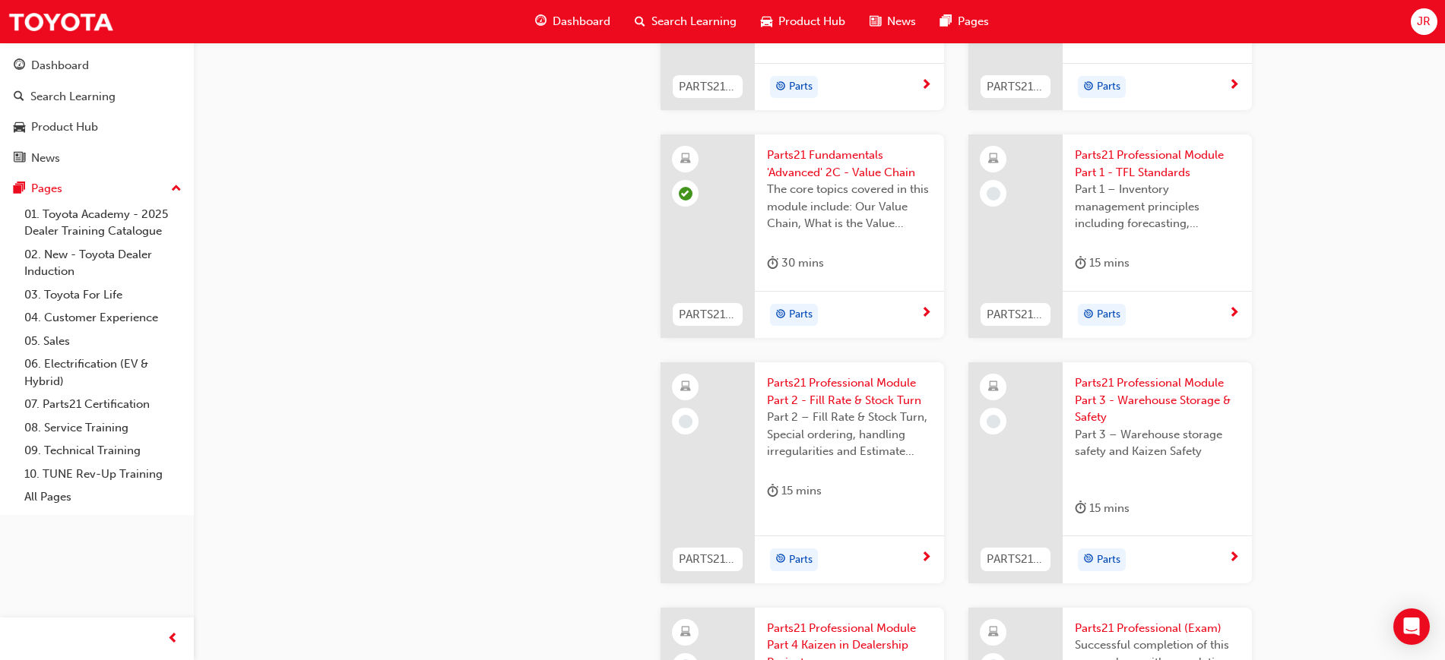
scroll to position [2280, 0]
click at [1232, 314] on span "next-icon" at bounding box center [1233, 313] width 11 height 14
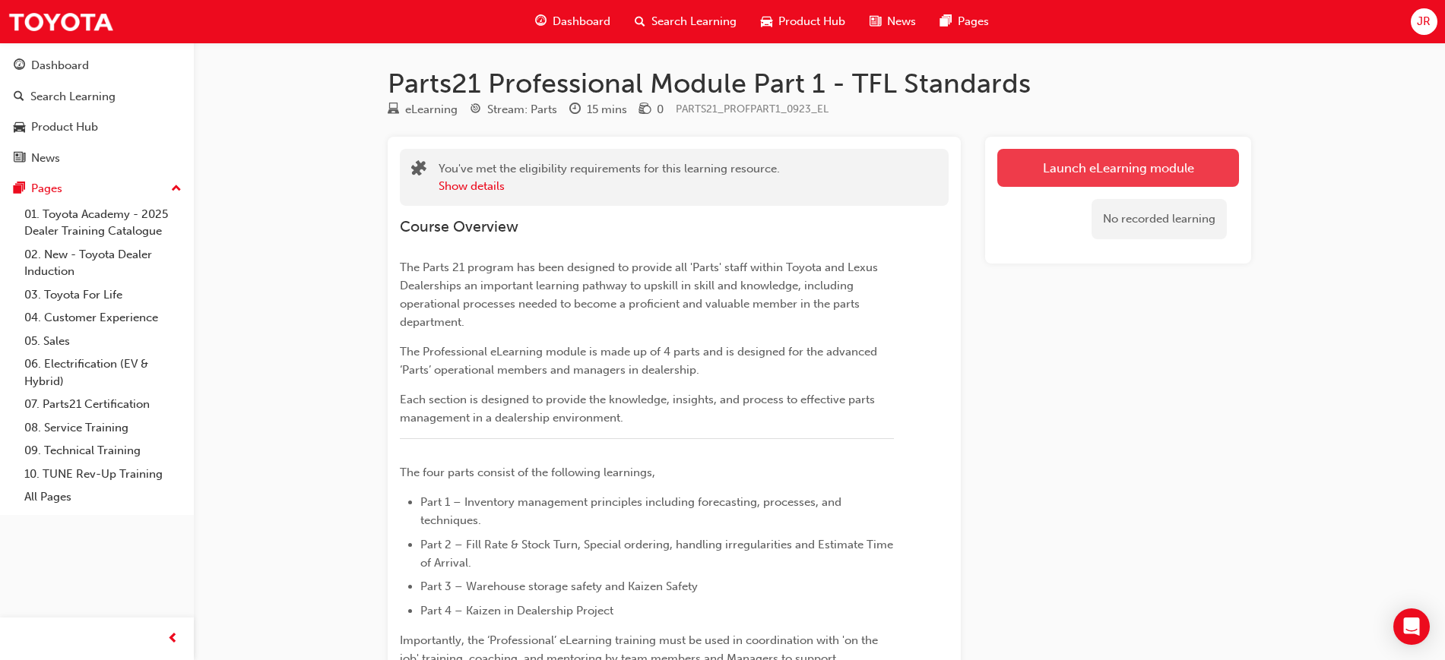
click at [1140, 164] on link "Launch eLearning module" at bounding box center [1118, 168] width 242 height 38
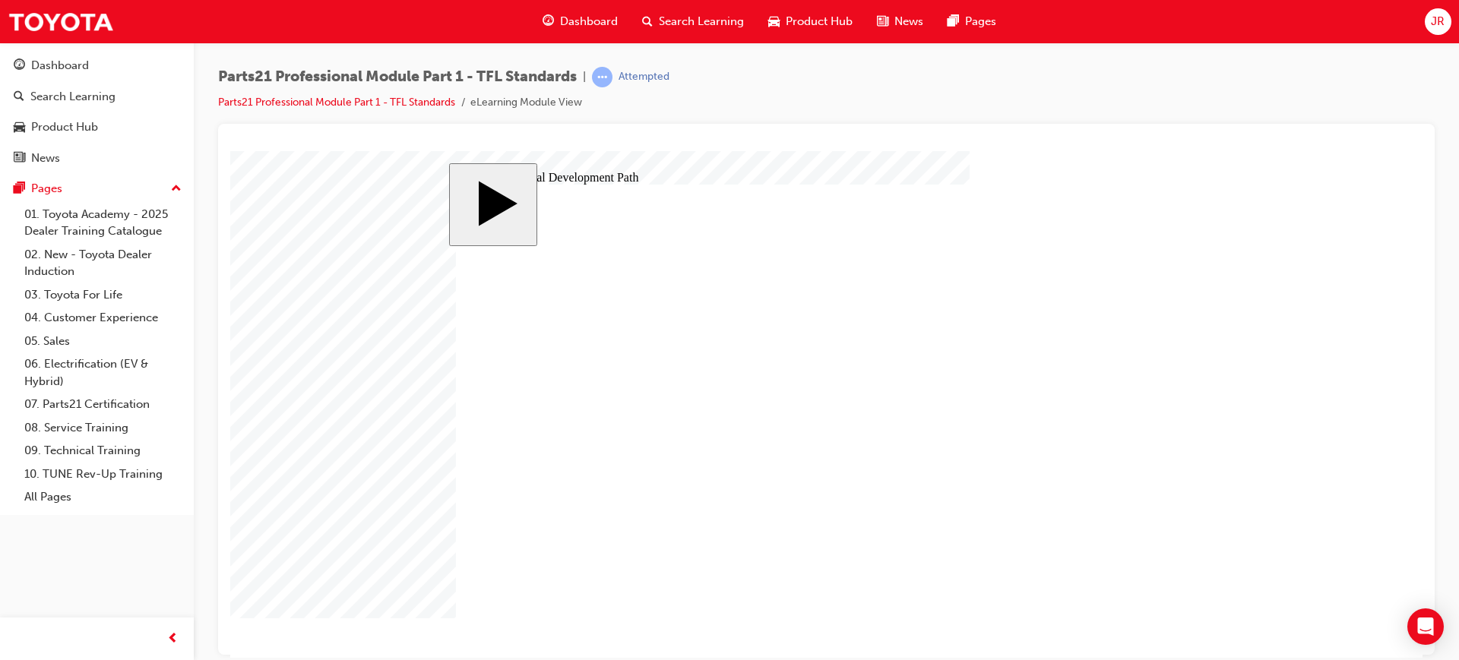
type input "6"
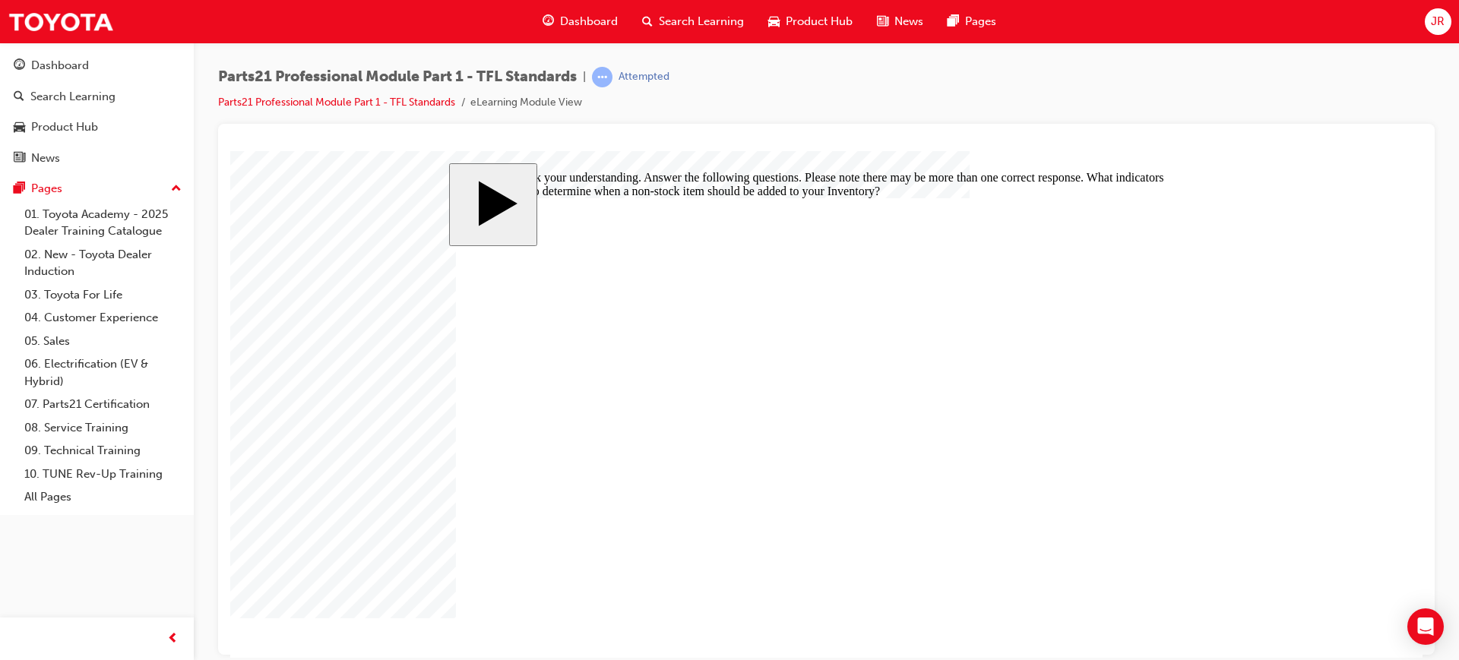
checkbox input "true"
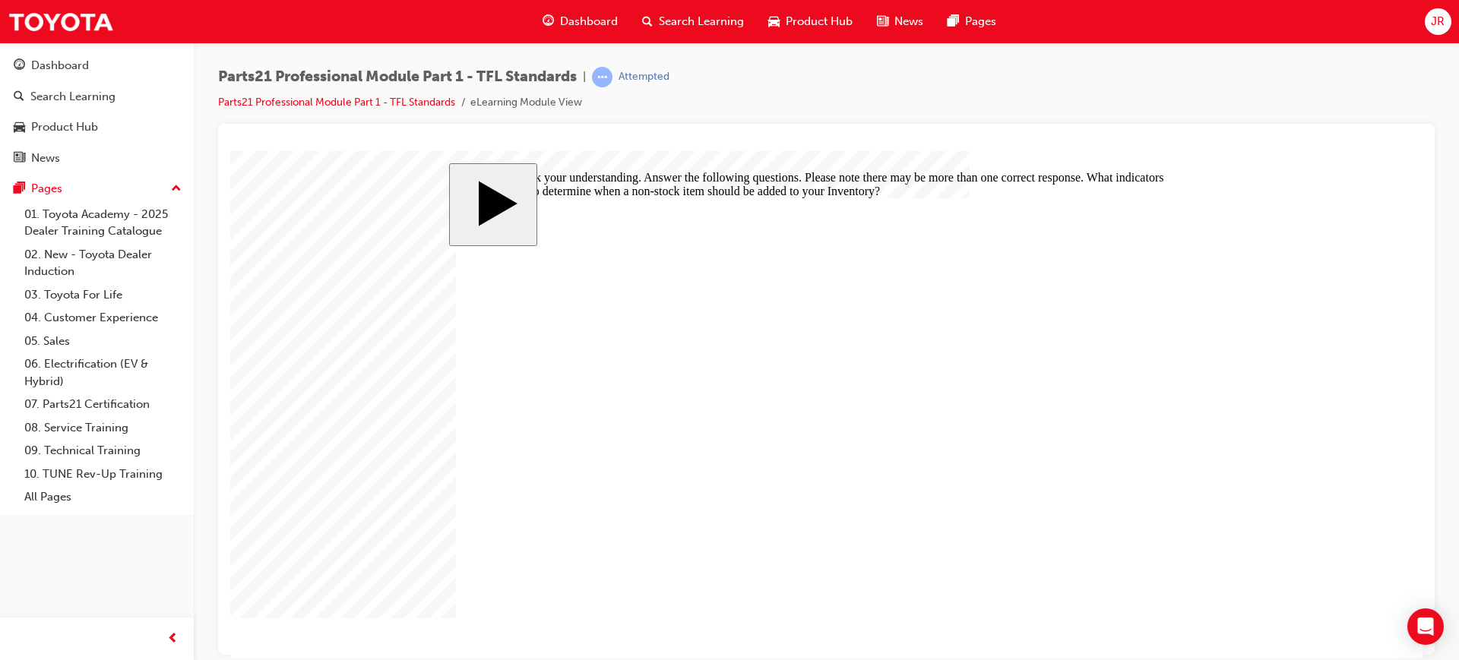
checkbox input "false"
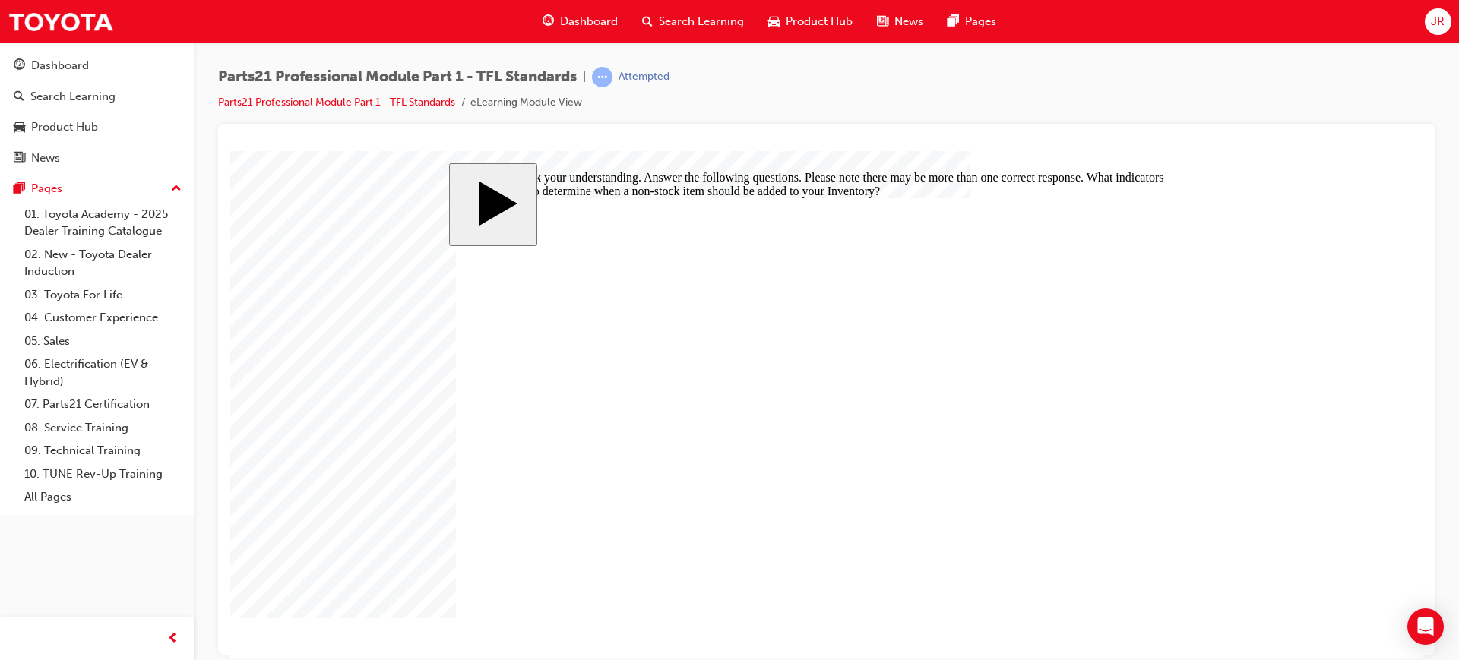
checkbox input "false"
checkbox input "true"
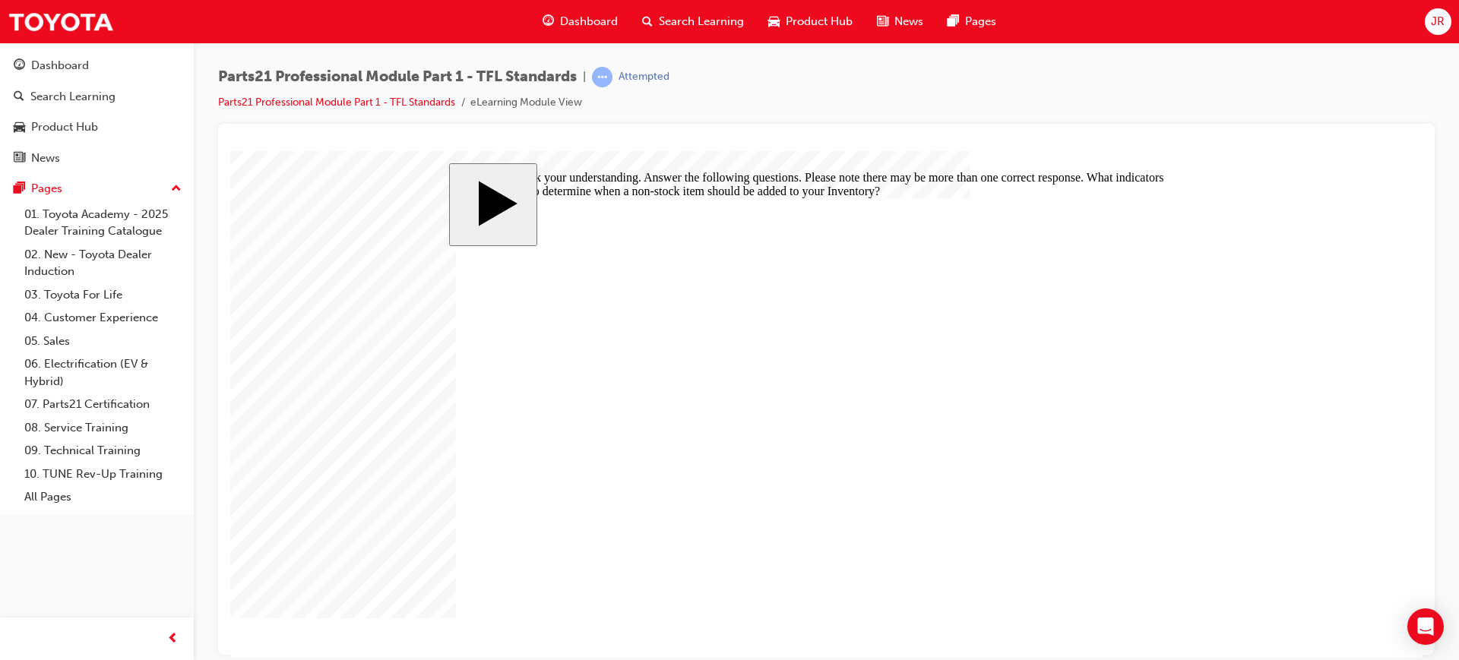
checkbox input "true"
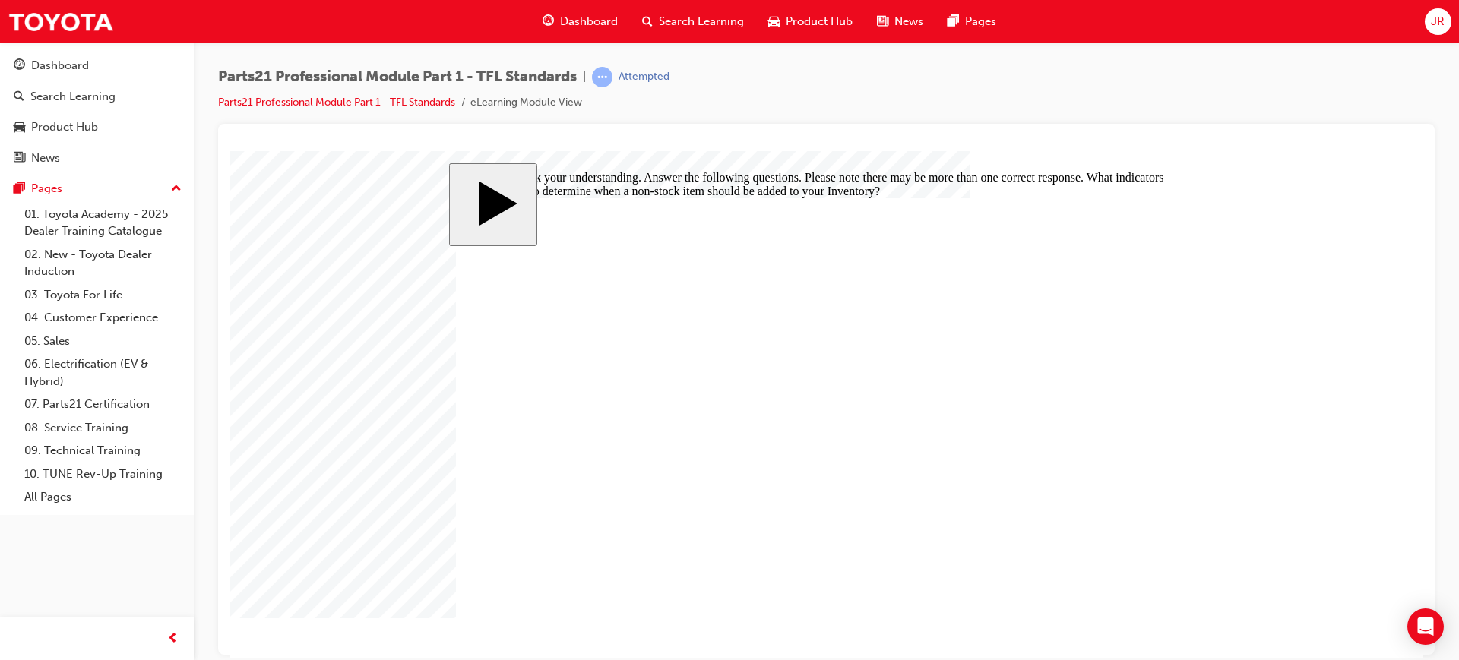
checkbox input "true"
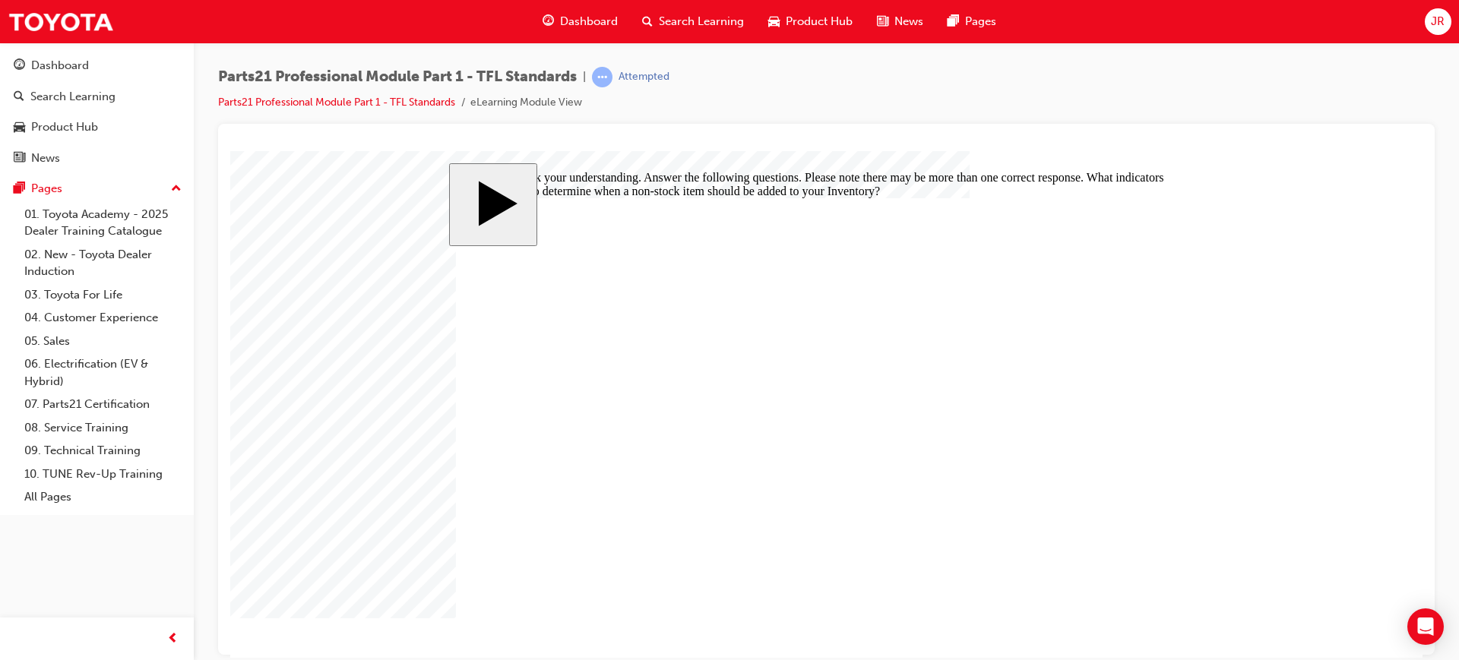
drag, startPoint x: 635, startPoint y: 429, endPoint x: 1004, endPoint y: 476, distance: 371.5
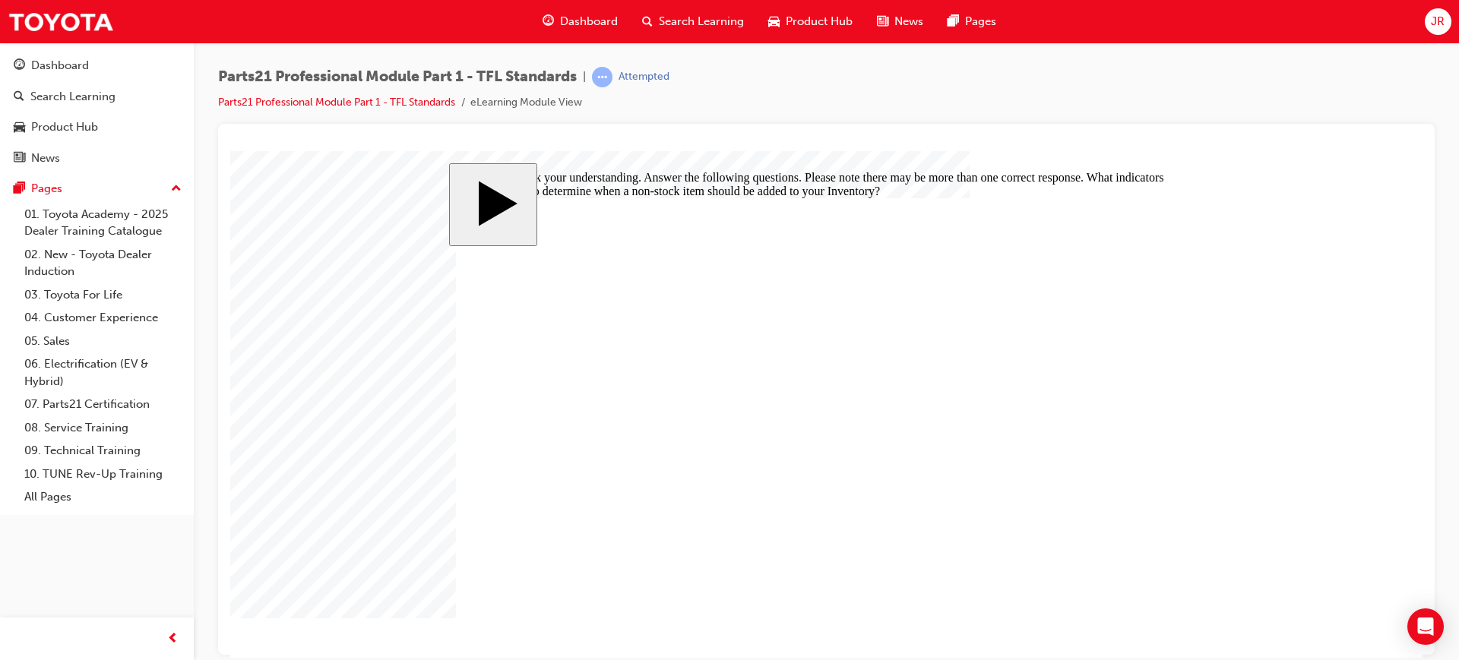
checkbox input "true"
checkbox input "false"
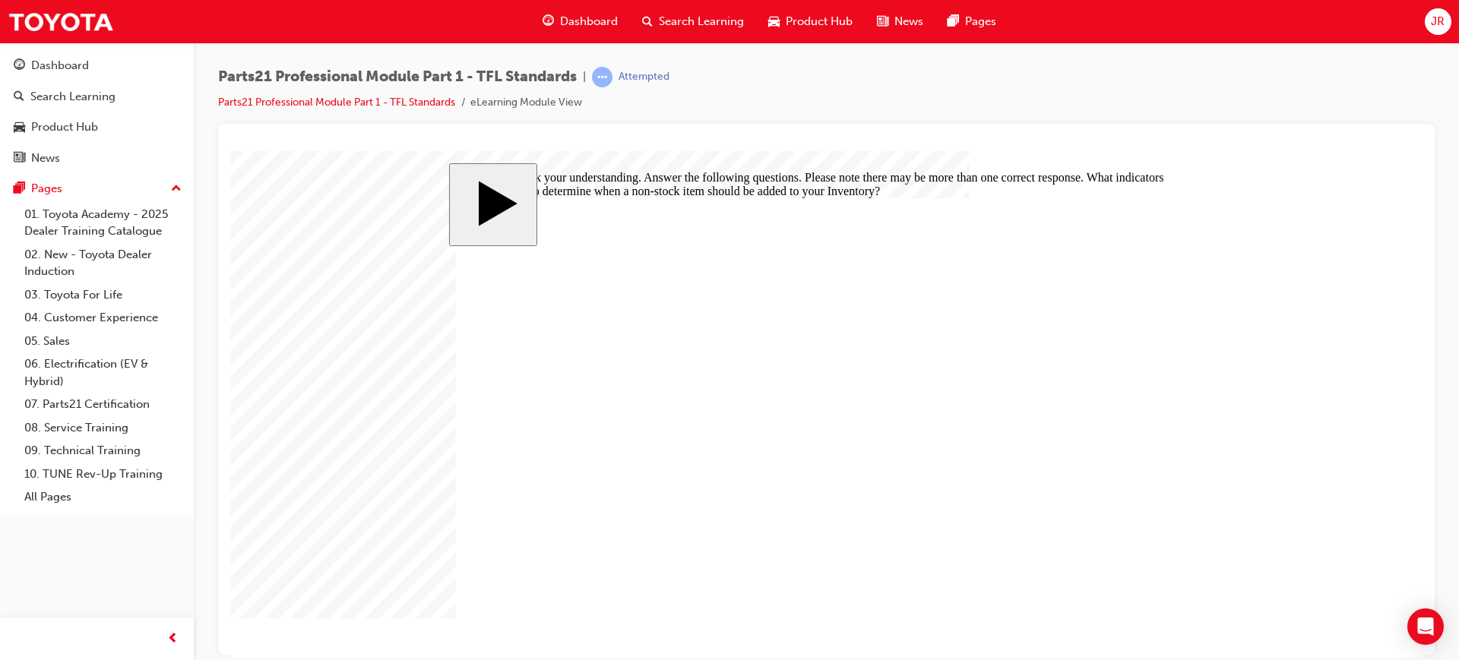
checkbox input "true"
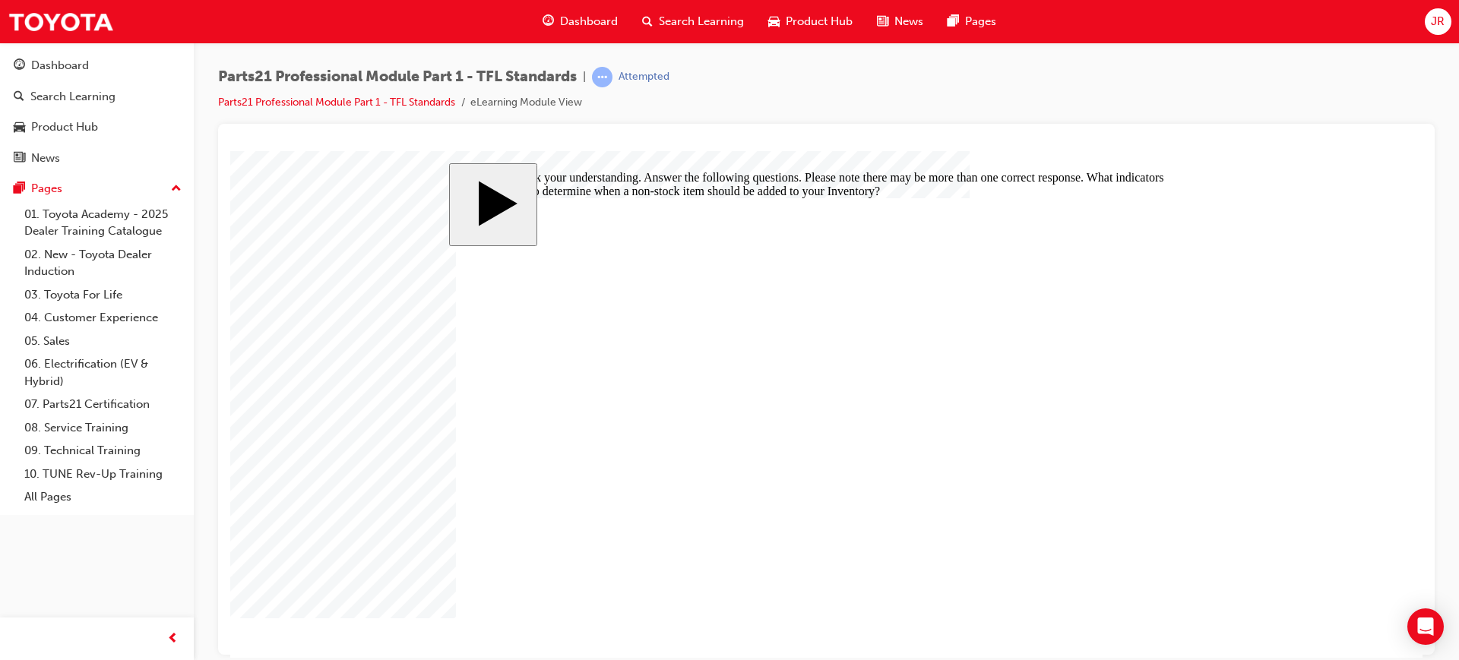
checkbox input "true"
checkbox input "false"
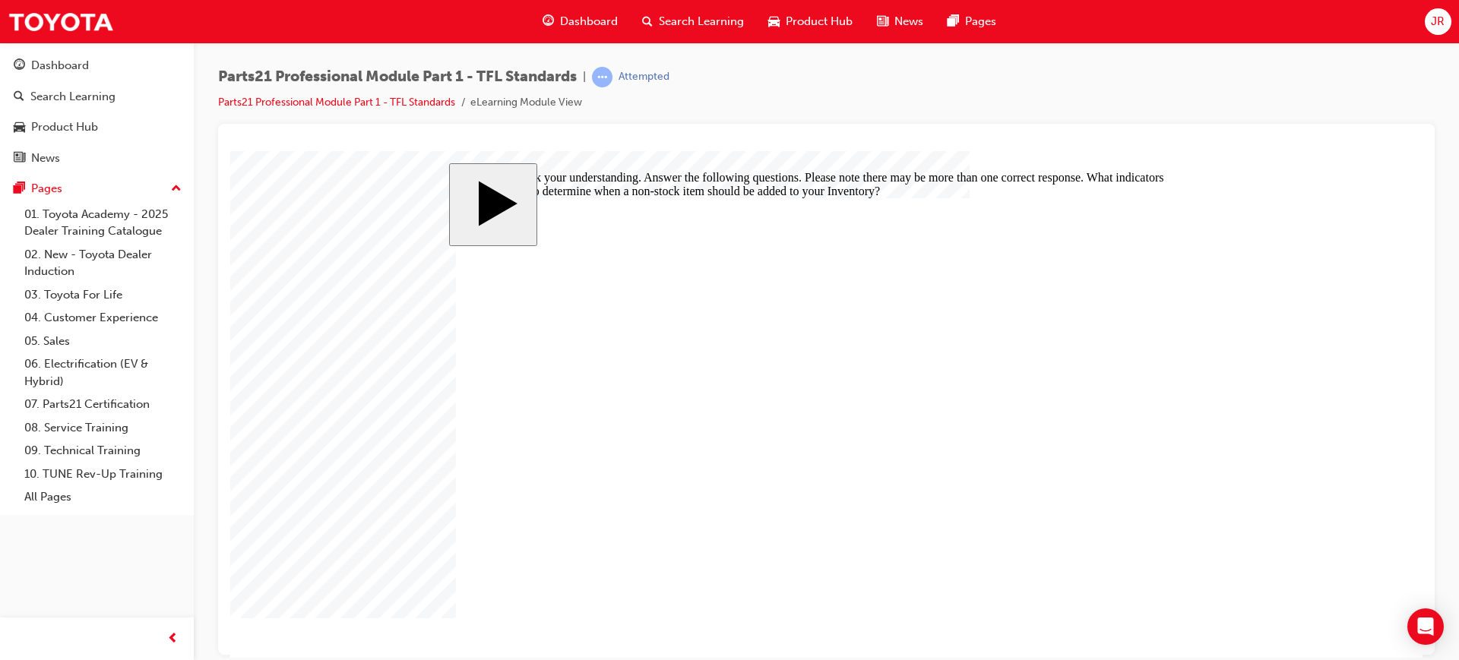
checkbox input "true"
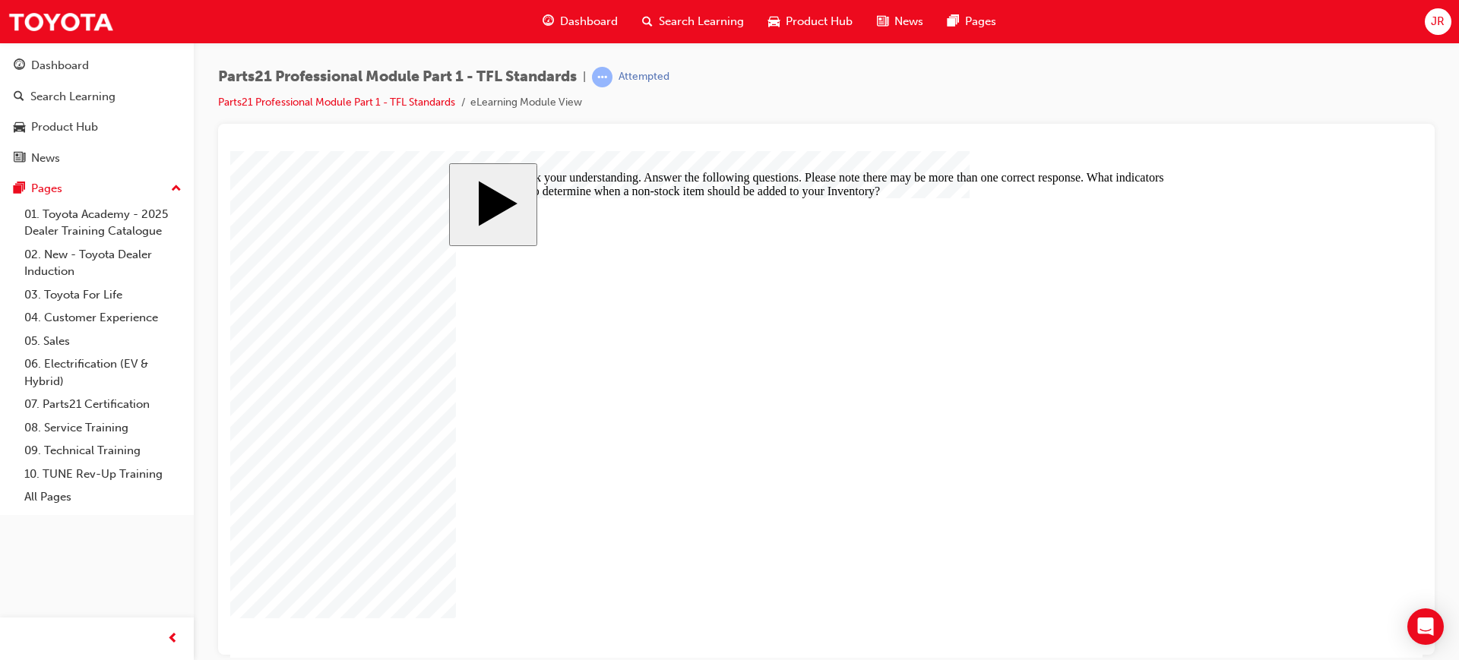
checkbox input "false"
checkbox input "true"
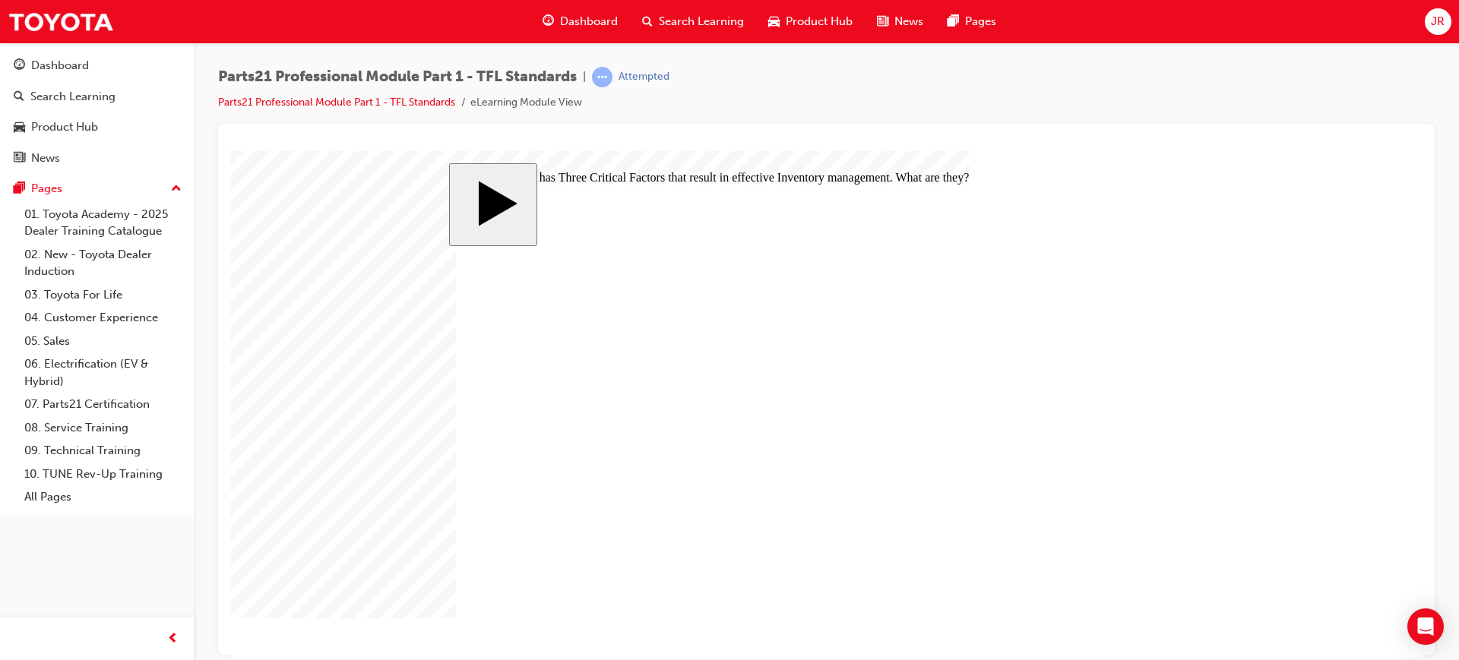
checkbox input "true"
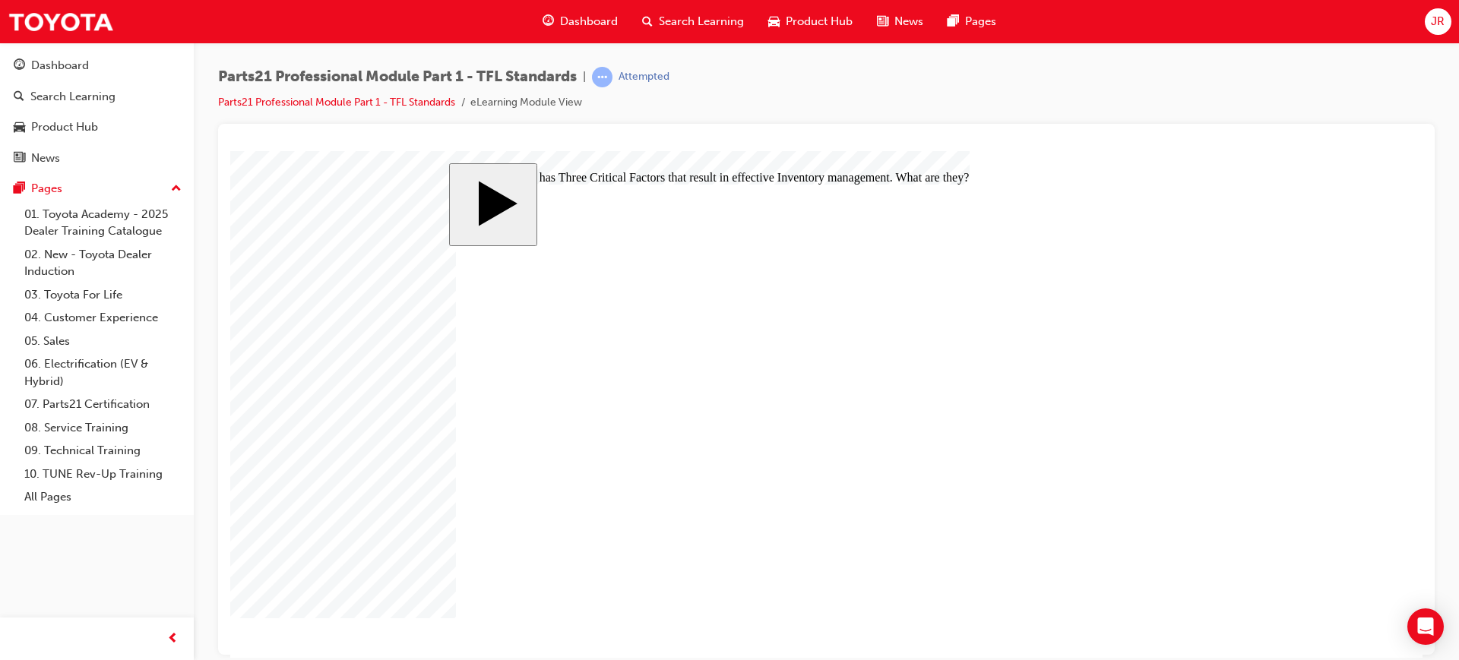
checkbox input "false"
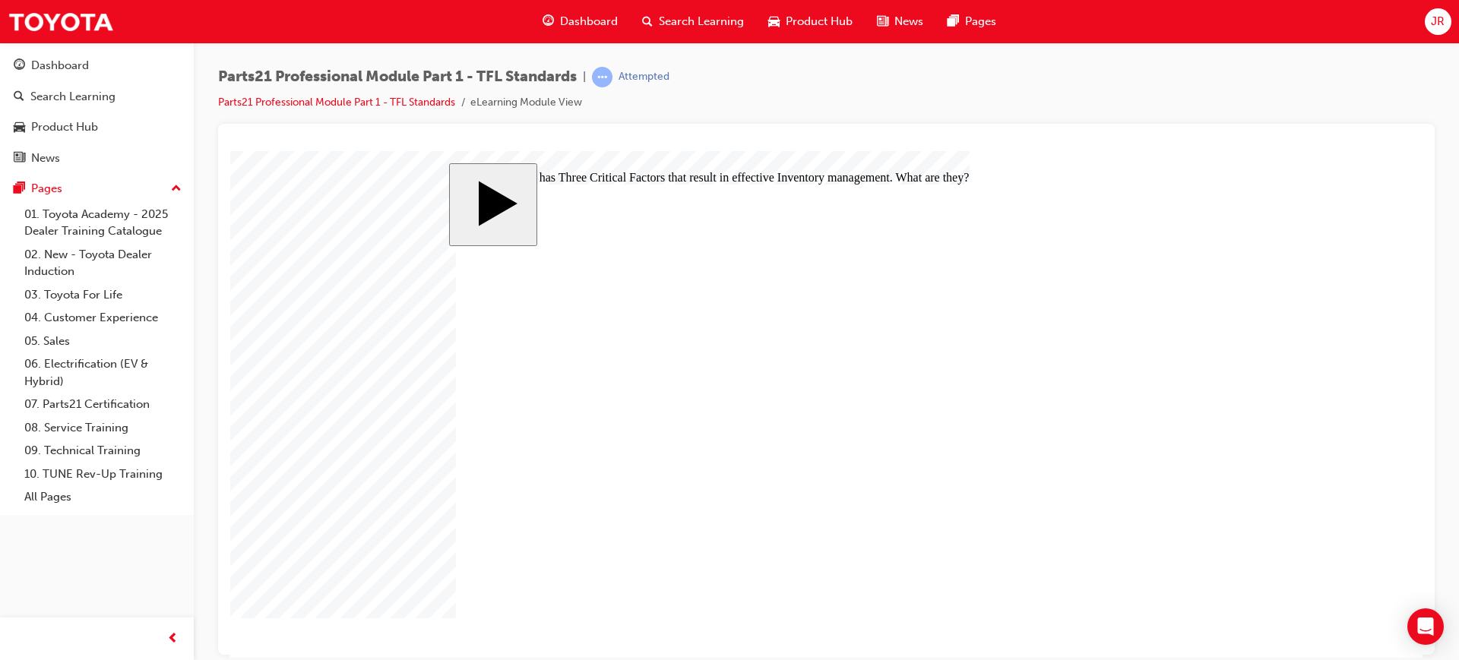
checkbox input "true"
checkbox input "false"
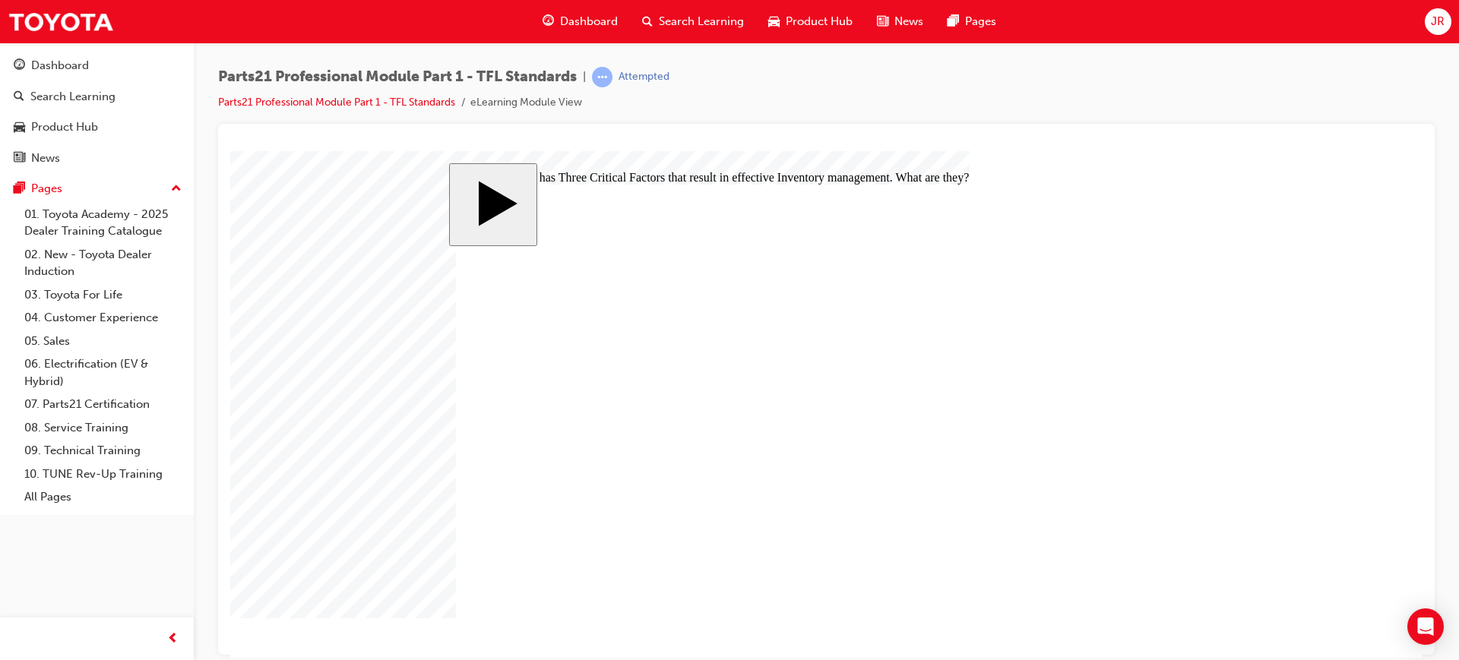
drag, startPoint x: 903, startPoint y: 484, endPoint x: 872, endPoint y: 479, distance: 30.9
drag, startPoint x: 886, startPoint y: 424, endPoint x: 863, endPoint y: 373, distance: 55.8
drag, startPoint x: 902, startPoint y: 435, endPoint x: 843, endPoint y: 428, distance: 59.0
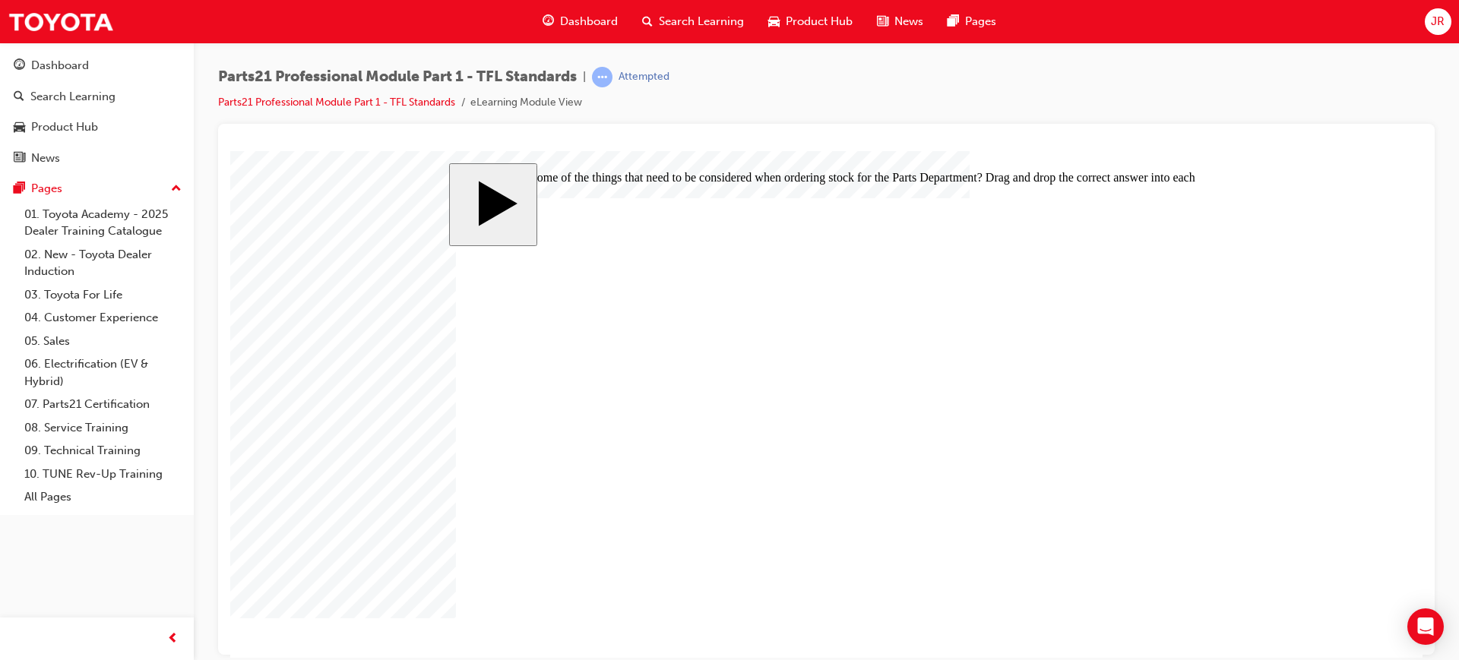
drag, startPoint x: 880, startPoint y: 392, endPoint x: 840, endPoint y: 350, distance: 58.1
drag, startPoint x: 960, startPoint y: 384, endPoint x: 853, endPoint y: 377, distance: 106.7
drag, startPoint x: 926, startPoint y: 440, endPoint x: 885, endPoint y: 439, distance: 40.3
drag, startPoint x: 941, startPoint y: 446, endPoint x: 909, endPoint y: 390, distance: 65.0
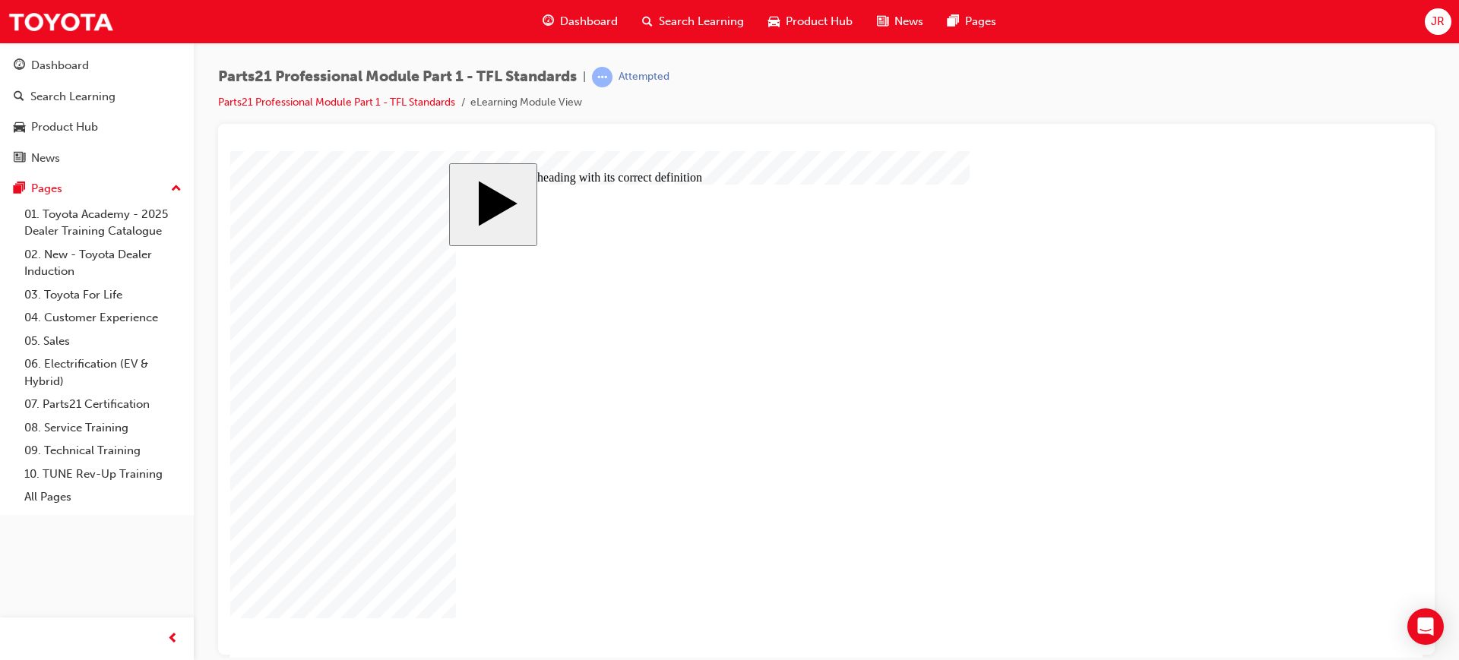
drag, startPoint x: 897, startPoint y: 430, endPoint x: 834, endPoint y: 426, distance: 63.2
drag, startPoint x: 892, startPoint y: 397, endPoint x: 892, endPoint y: 441, distance: 43.3
drag, startPoint x: 891, startPoint y: 399, endPoint x: 854, endPoint y: 399, distance: 37.2
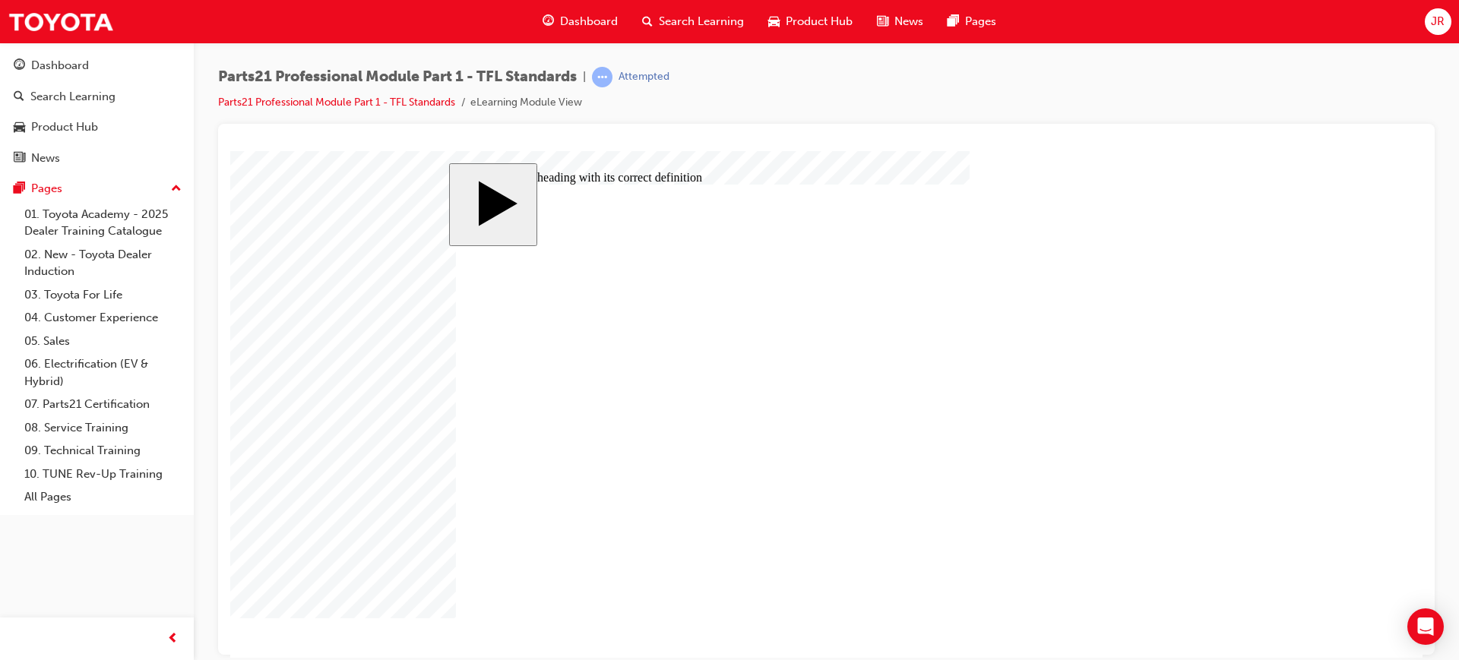
drag, startPoint x: 878, startPoint y: 343, endPoint x: 853, endPoint y: 395, distance: 58.1
drag, startPoint x: 896, startPoint y: 349, endPoint x: 820, endPoint y: 347, distance: 76.0
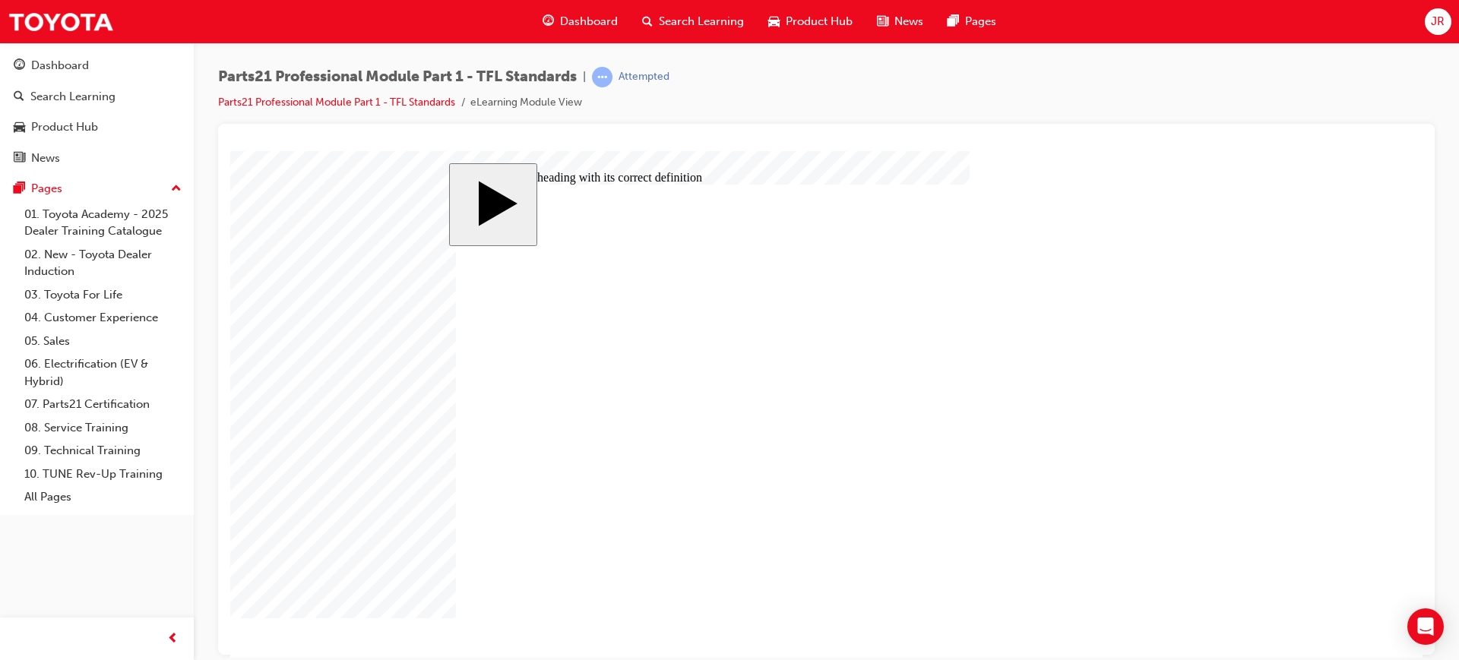
drag, startPoint x: 919, startPoint y: 441, endPoint x: 891, endPoint y: 340, distance: 104.9
drag, startPoint x: 928, startPoint y: 431, endPoint x: 891, endPoint y: 434, distance: 37.4
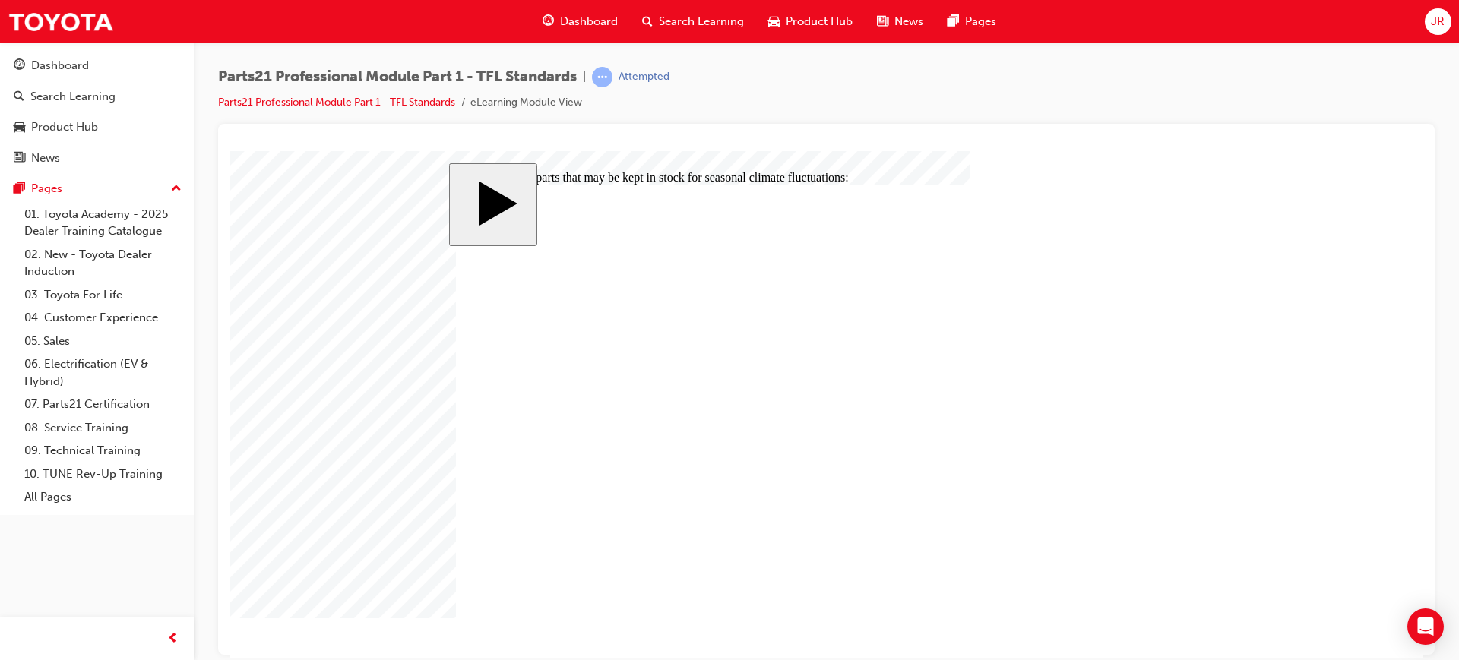
checkbox input "true"
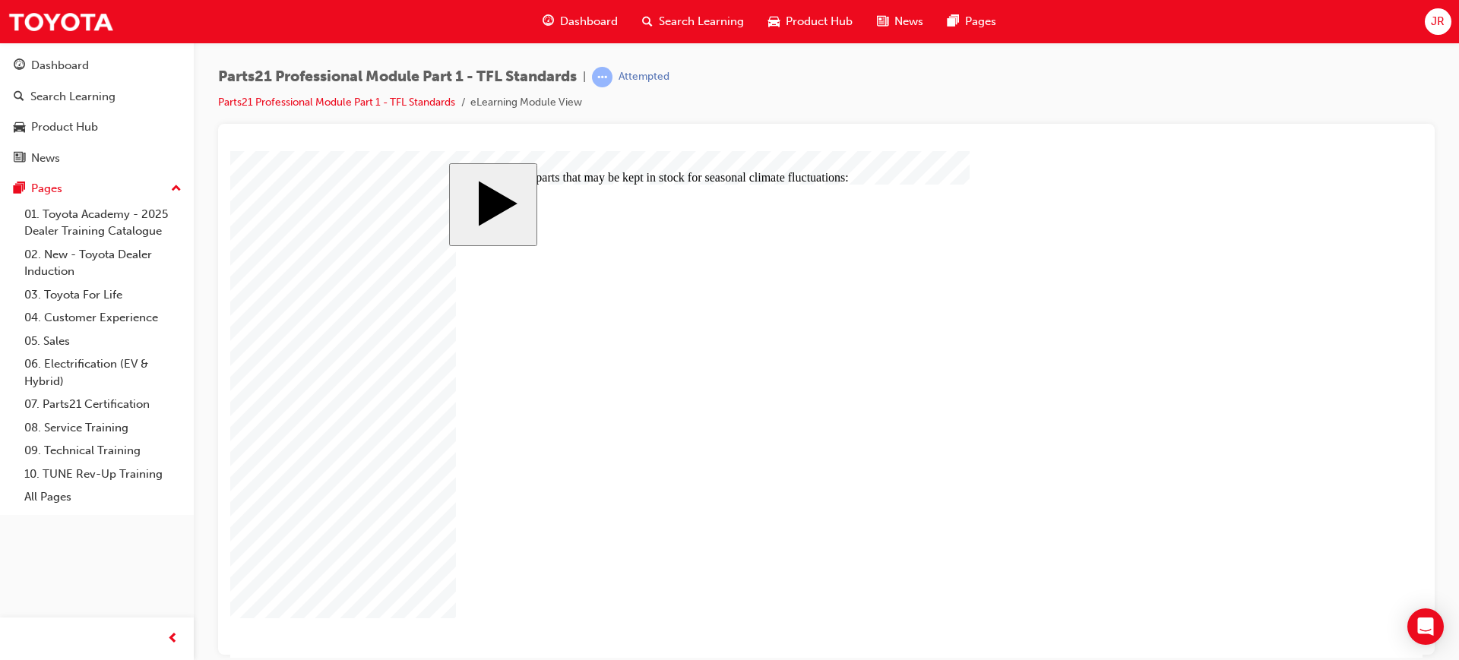
checkbox input "true"
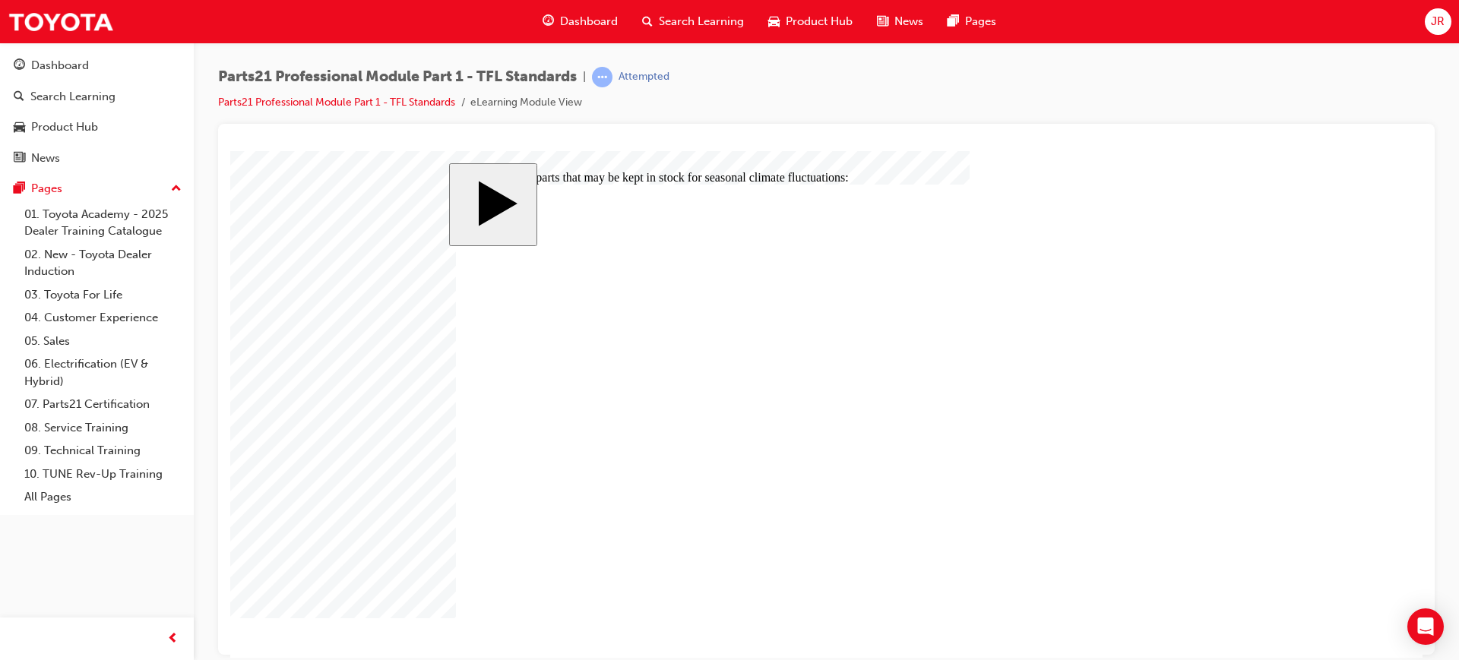
checkbox input "false"
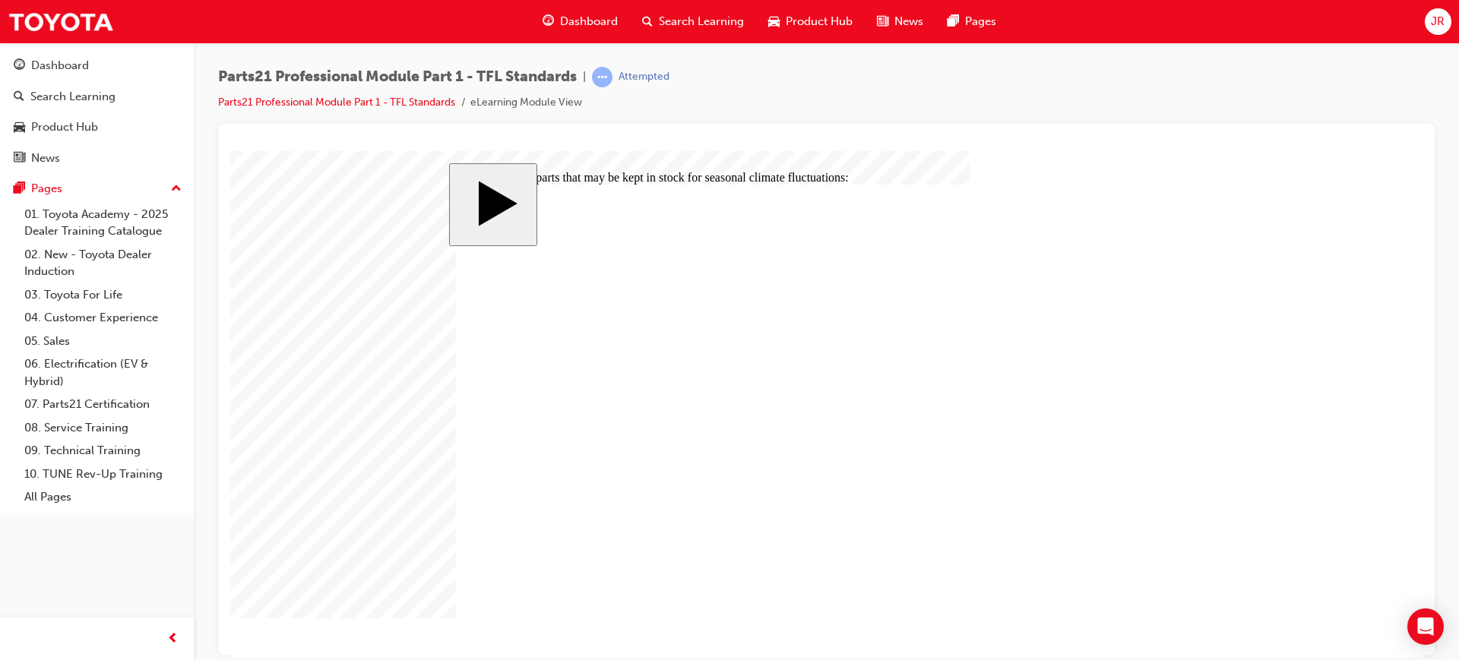
checkbox input "false"
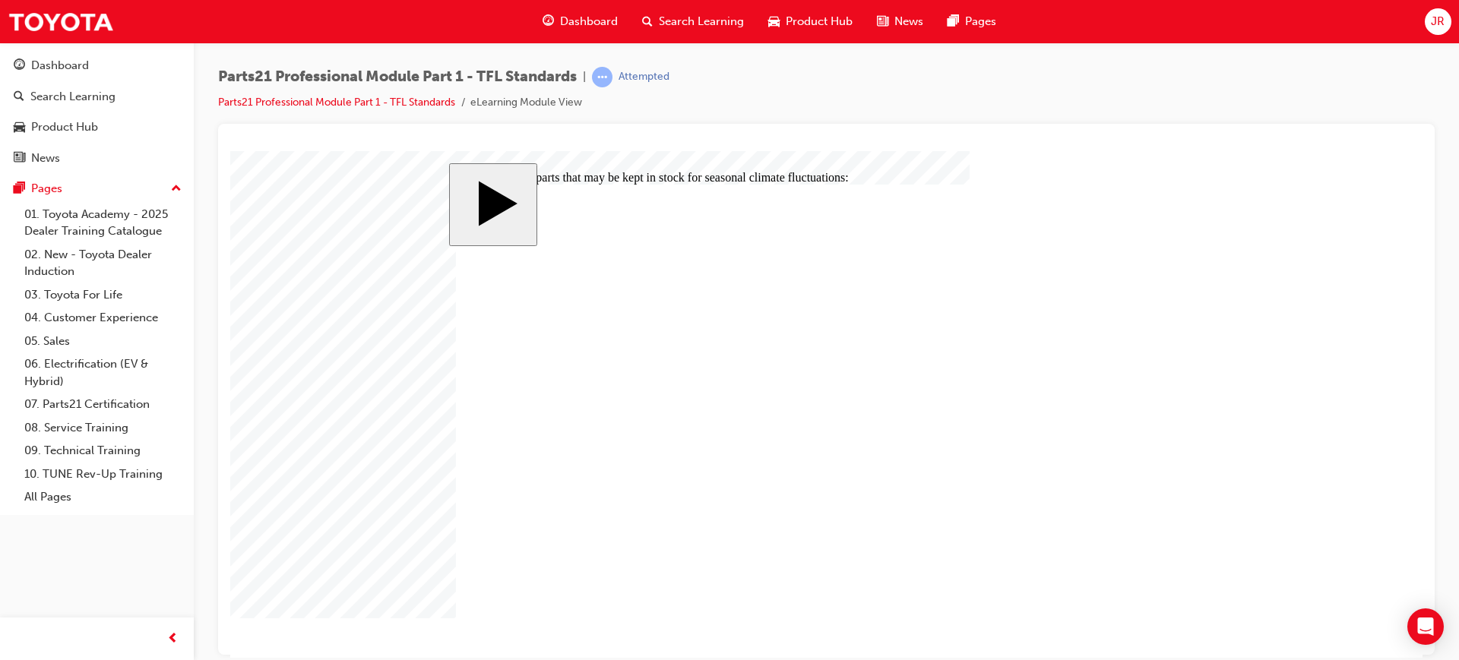
checkbox input "true"
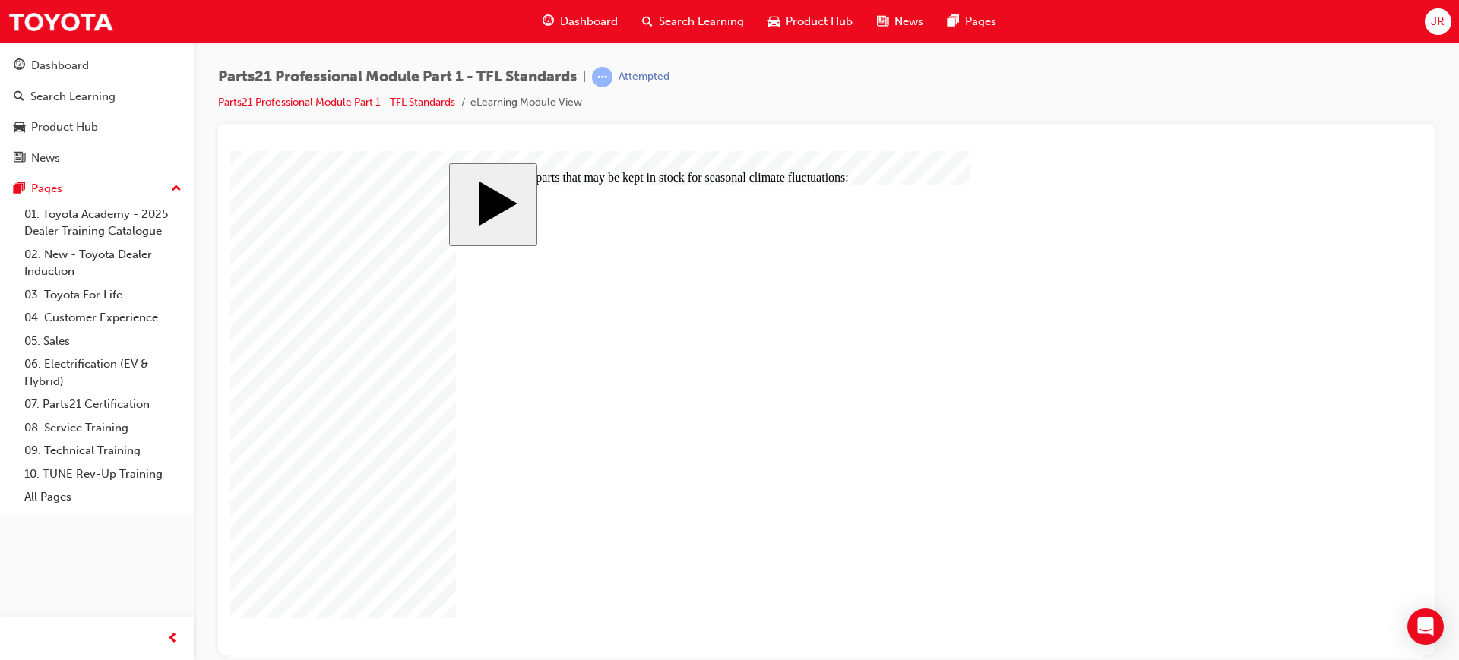
checkbox input "false"
checkbox input "true"
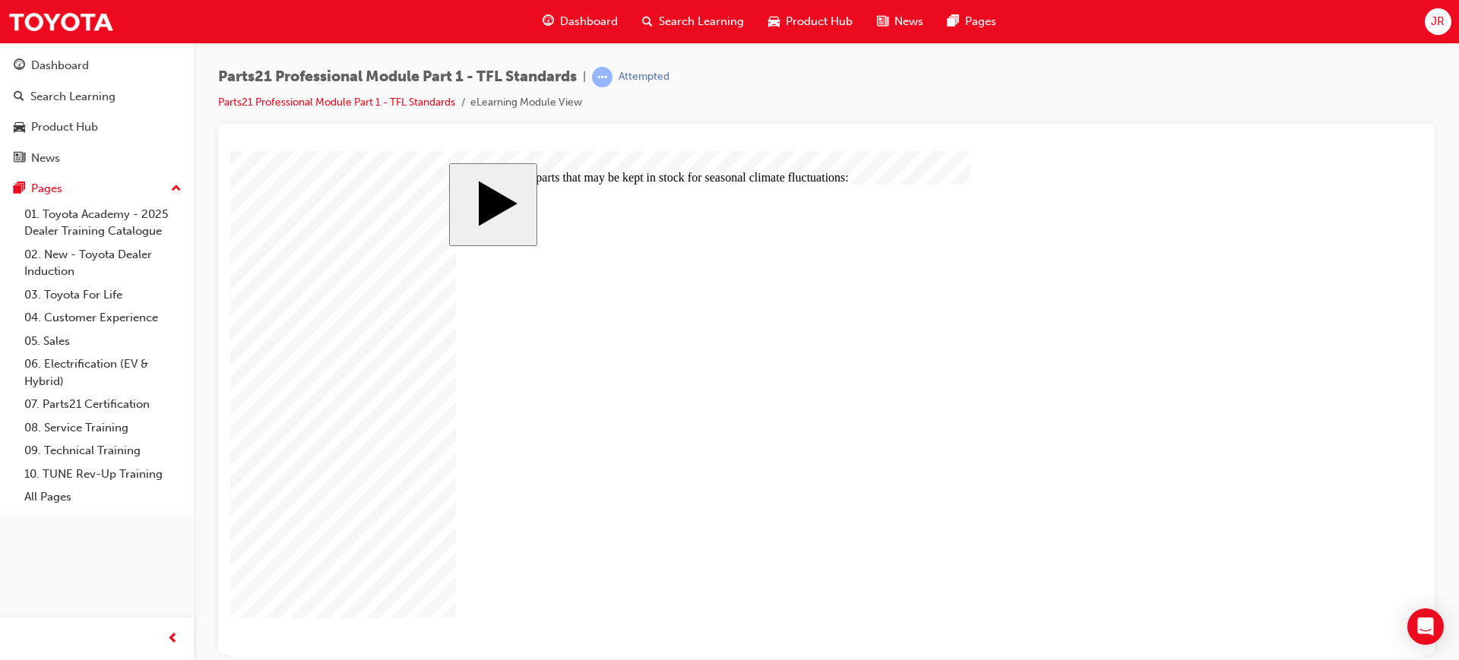
checkbox input "false"
checkbox input "true"
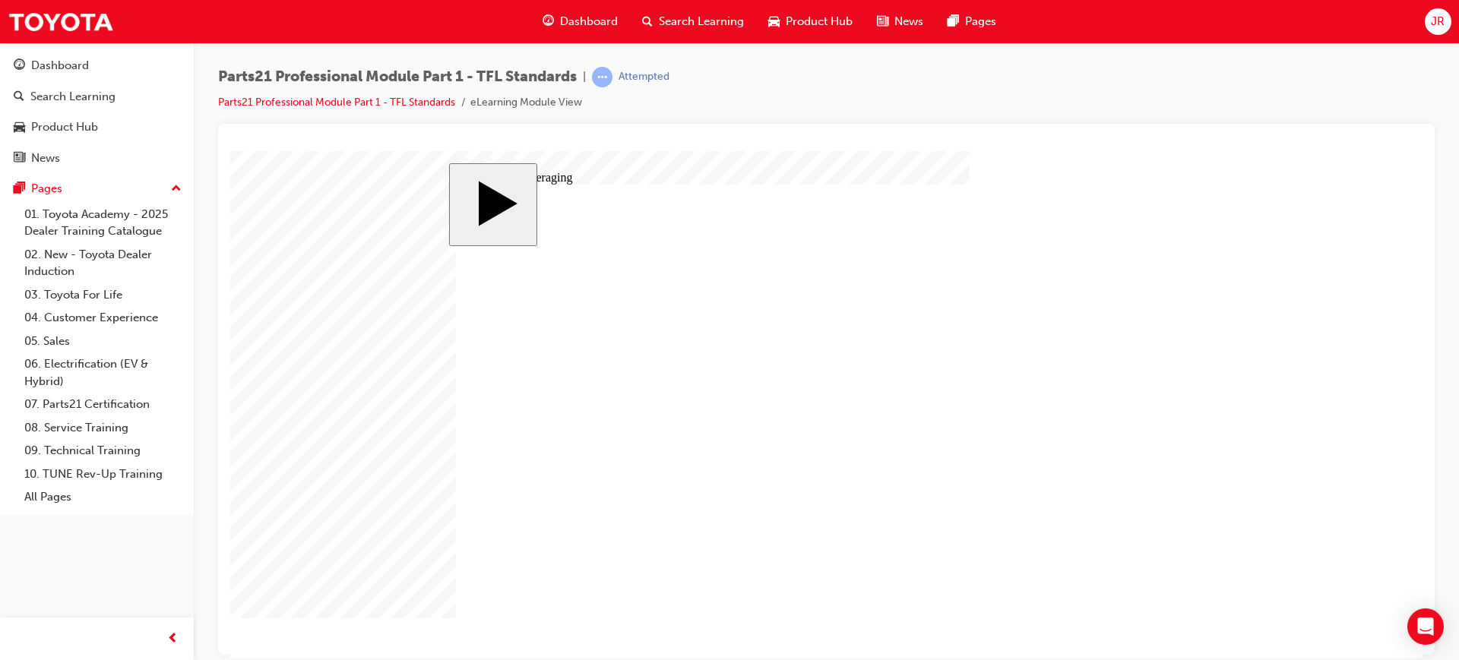
drag, startPoint x: 601, startPoint y: 552, endPoint x: 606, endPoint y: 543, distance: 11.2
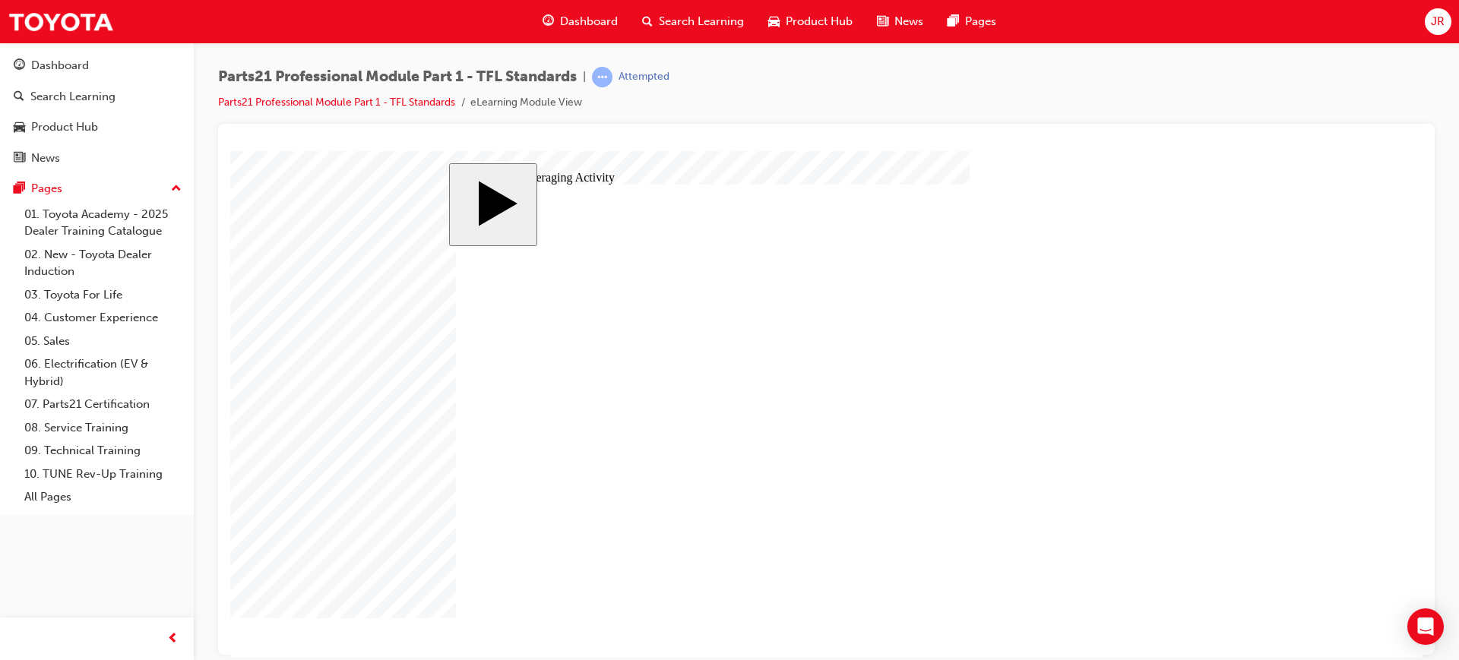
type input "3"
type input "30"
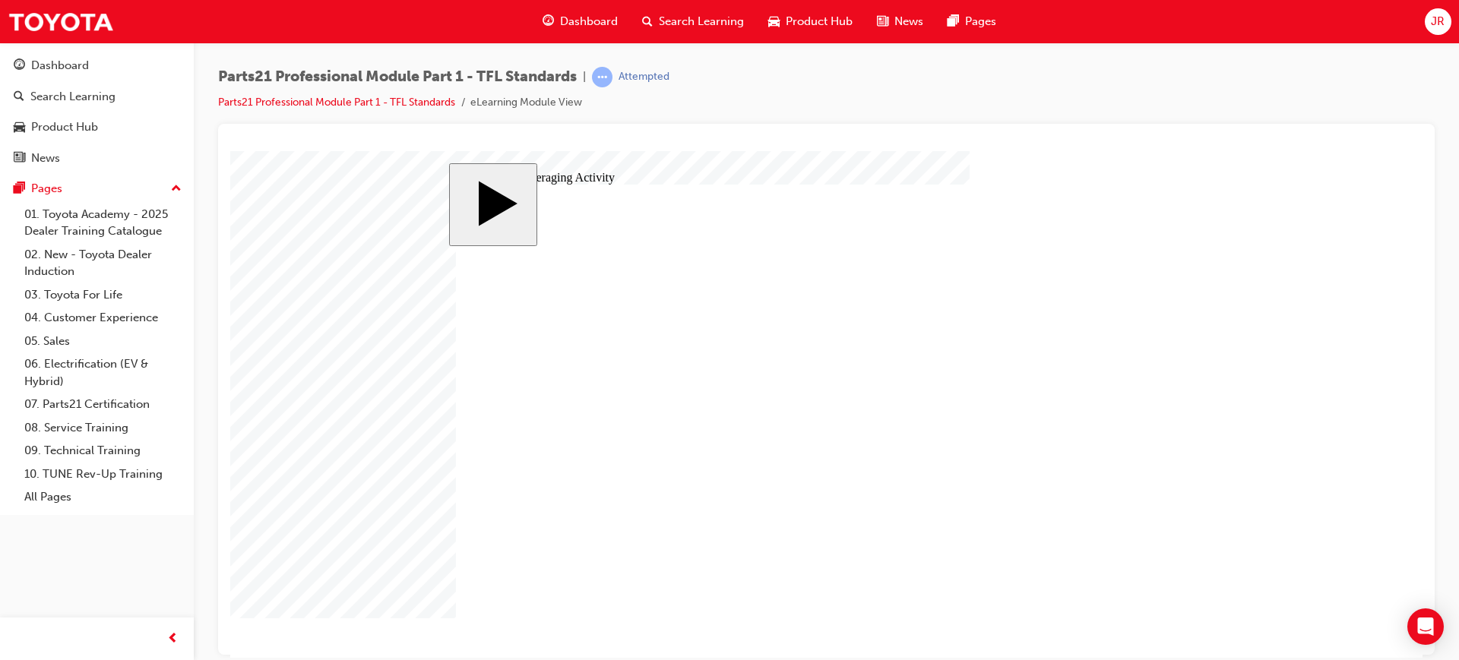
type input "30"
type input "3"
type input "30"
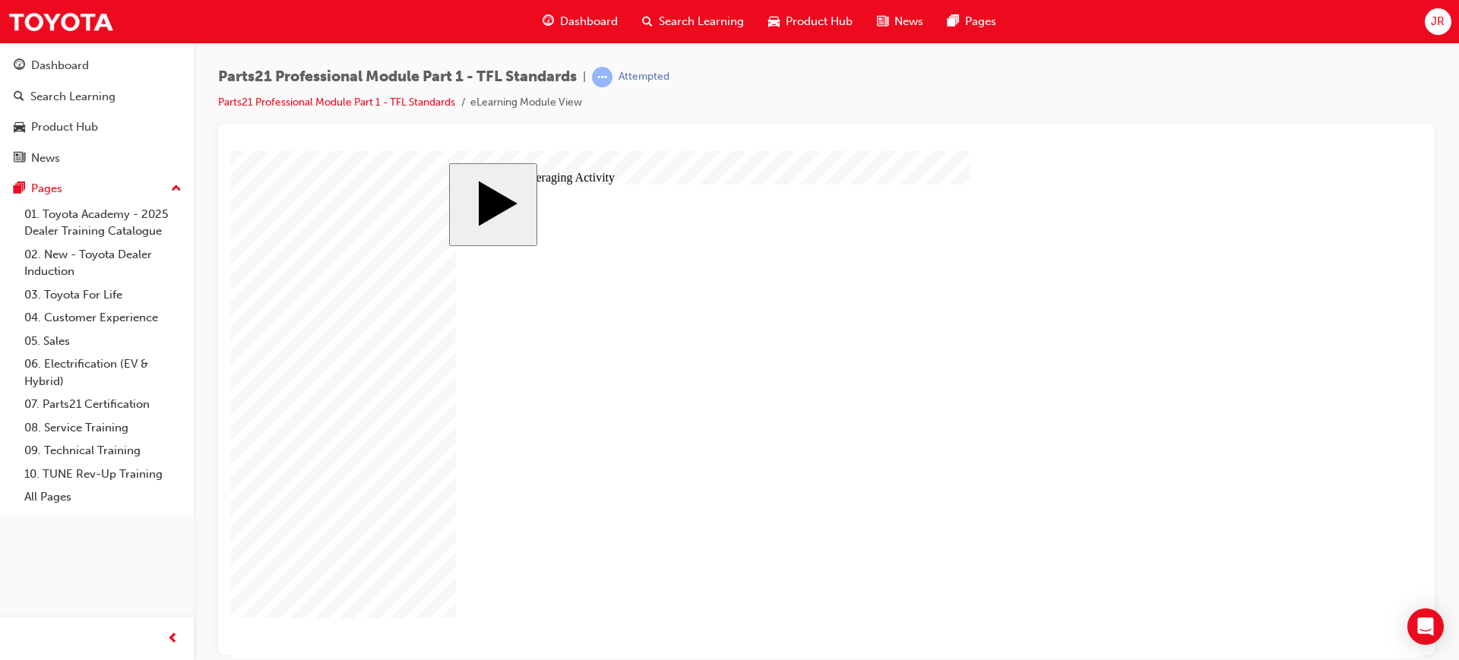
type input "30"
type input "6"
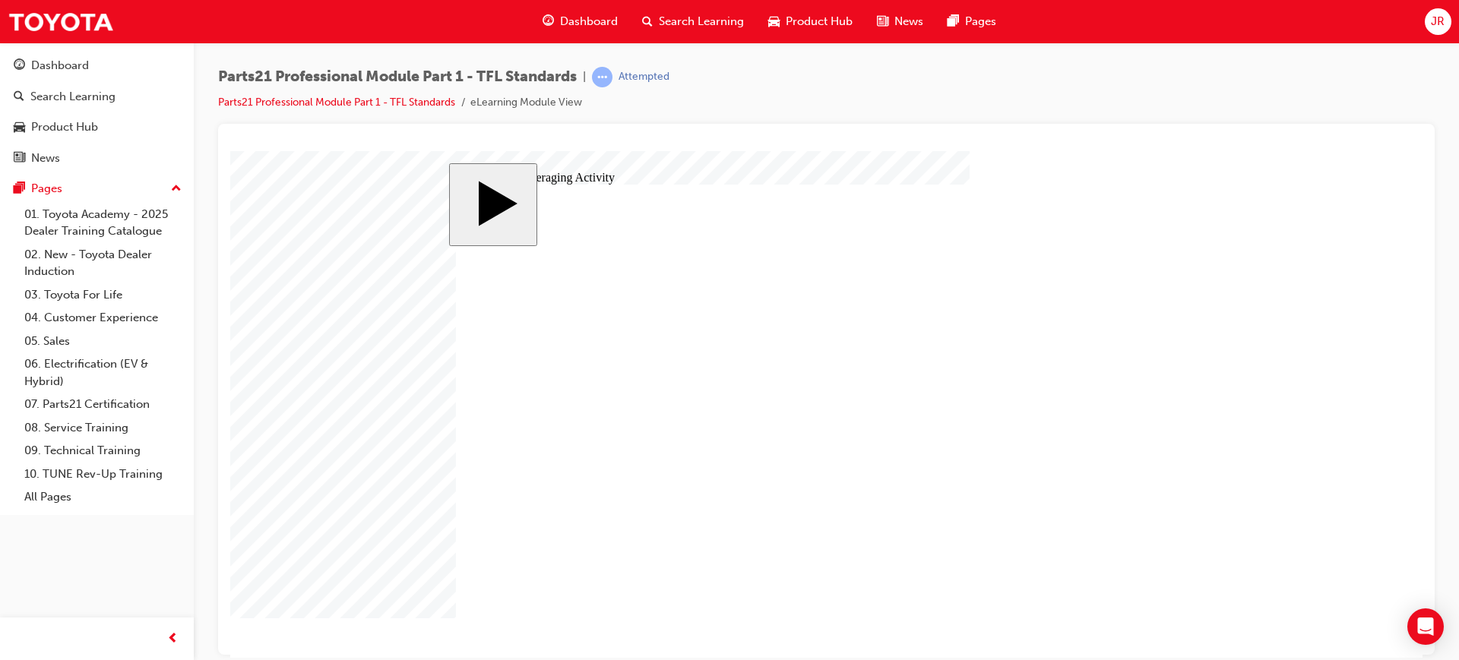
type input "6"
type input "30"
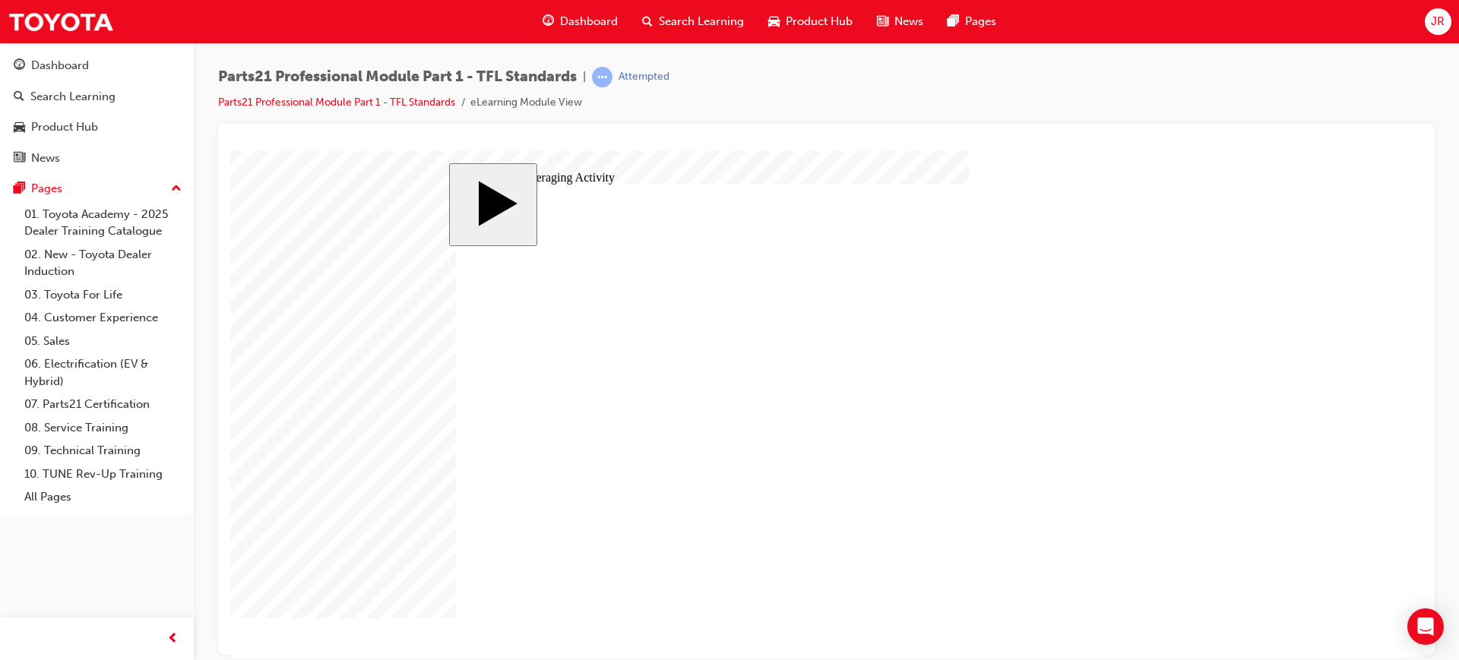
type input "6"
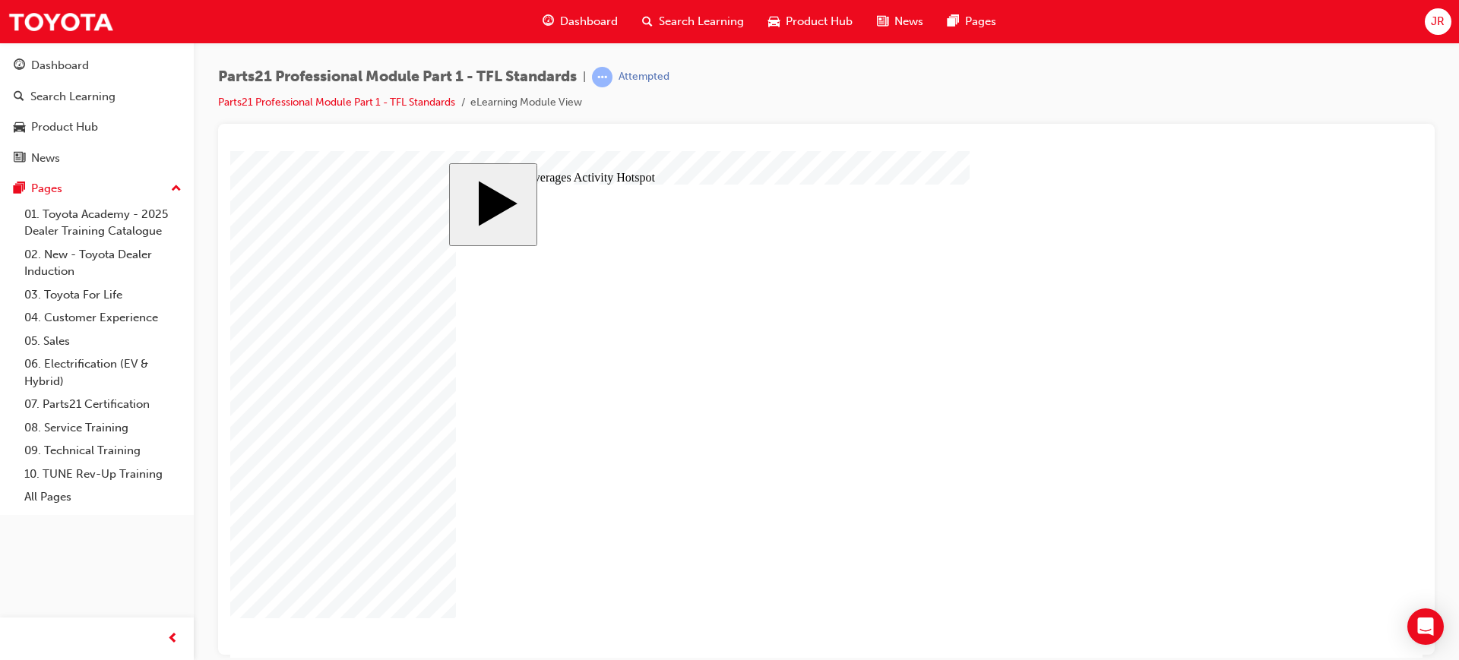
drag, startPoint x: 510, startPoint y: 373, endPoint x: 807, endPoint y: 373, distance: 297.1
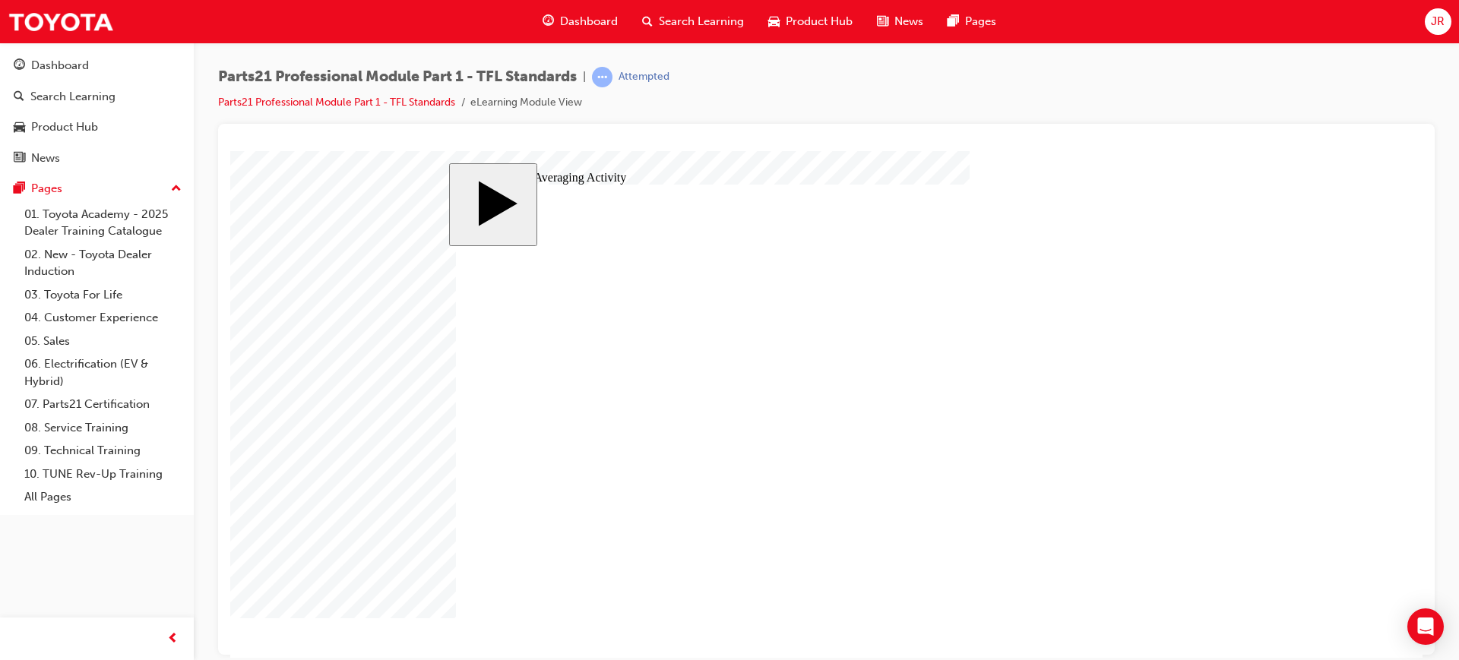
drag, startPoint x: 1097, startPoint y: 347, endPoint x: 663, endPoint y: 464, distance: 450.3
drag, startPoint x: 1094, startPoint y: 380, endPoint x: 892, endPoint y: 464, distance: 219.0
drag, startPoint x: 1088, startPoint y: 409, endPoint x: 1125, endPoint y: 471, distance: 72.6
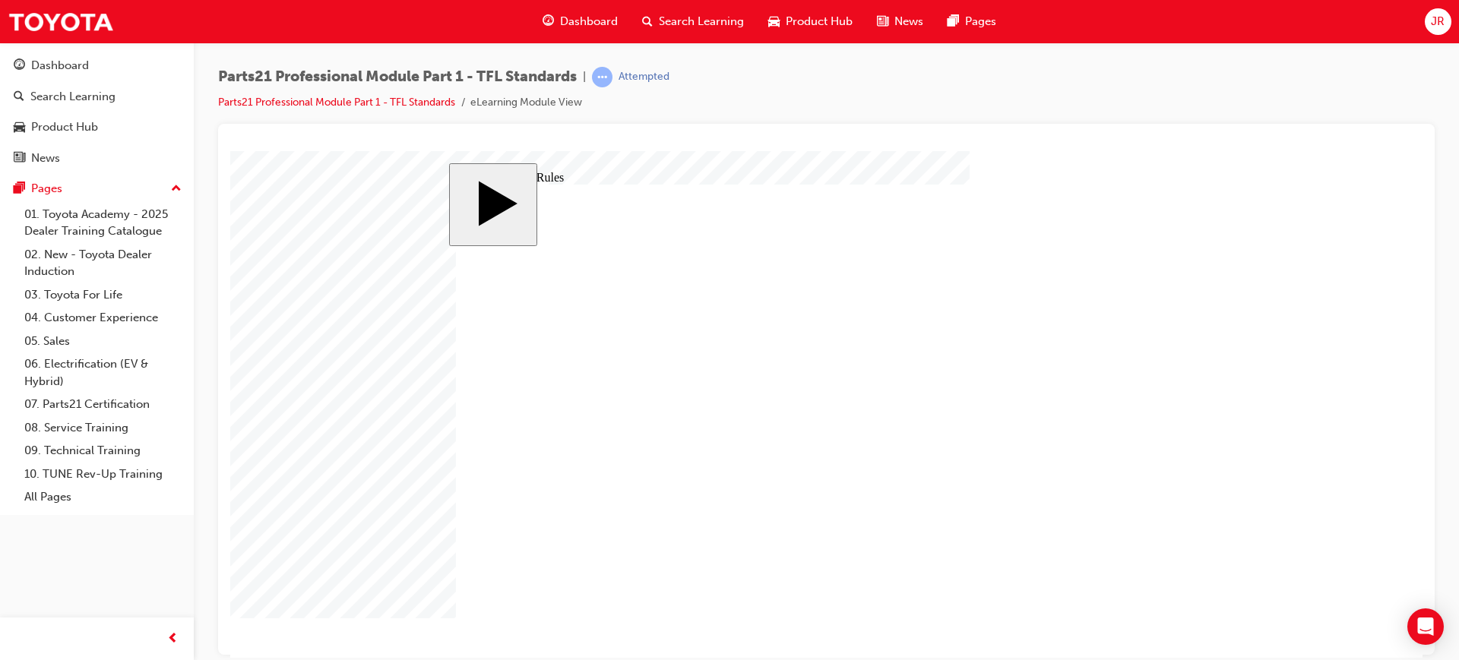
drag, startPoint x: 513, startPoint y: 419, endPoint x: 527, endPoint y: 467, distance: 49.1
type input "8"
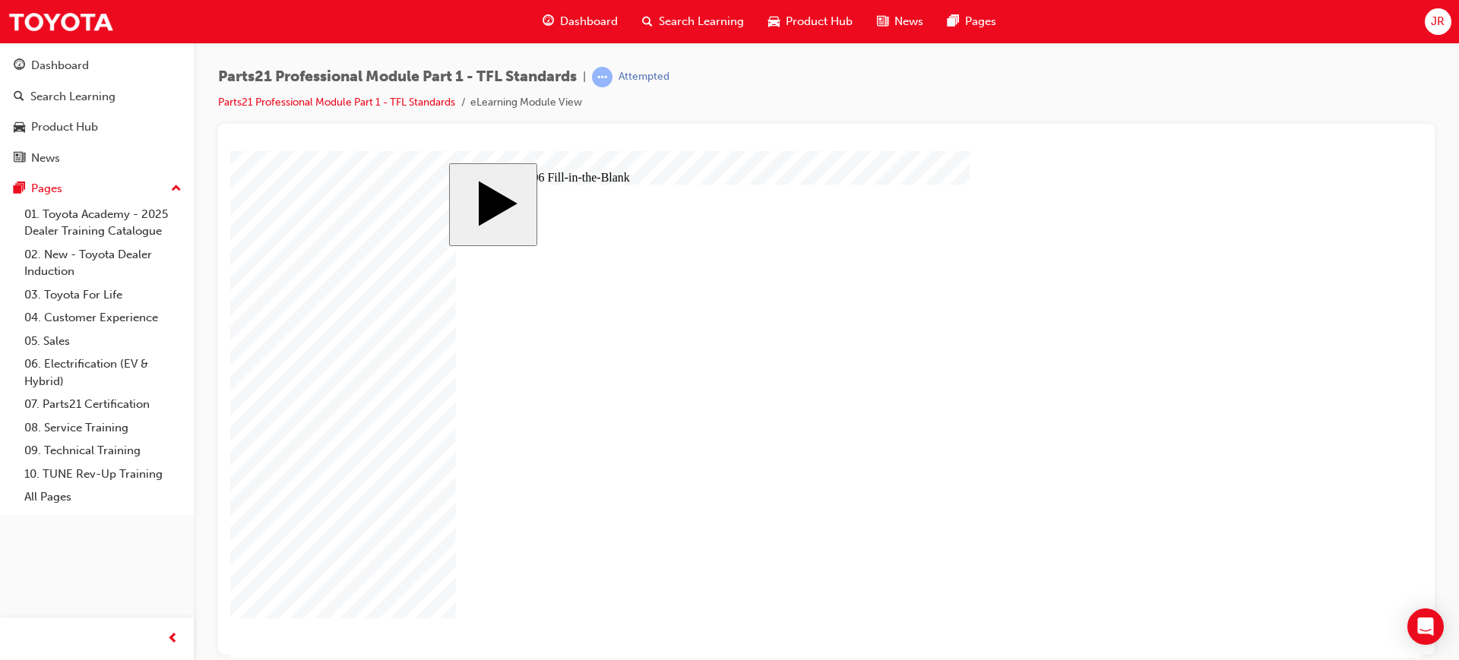
type input "8"
type input "83"
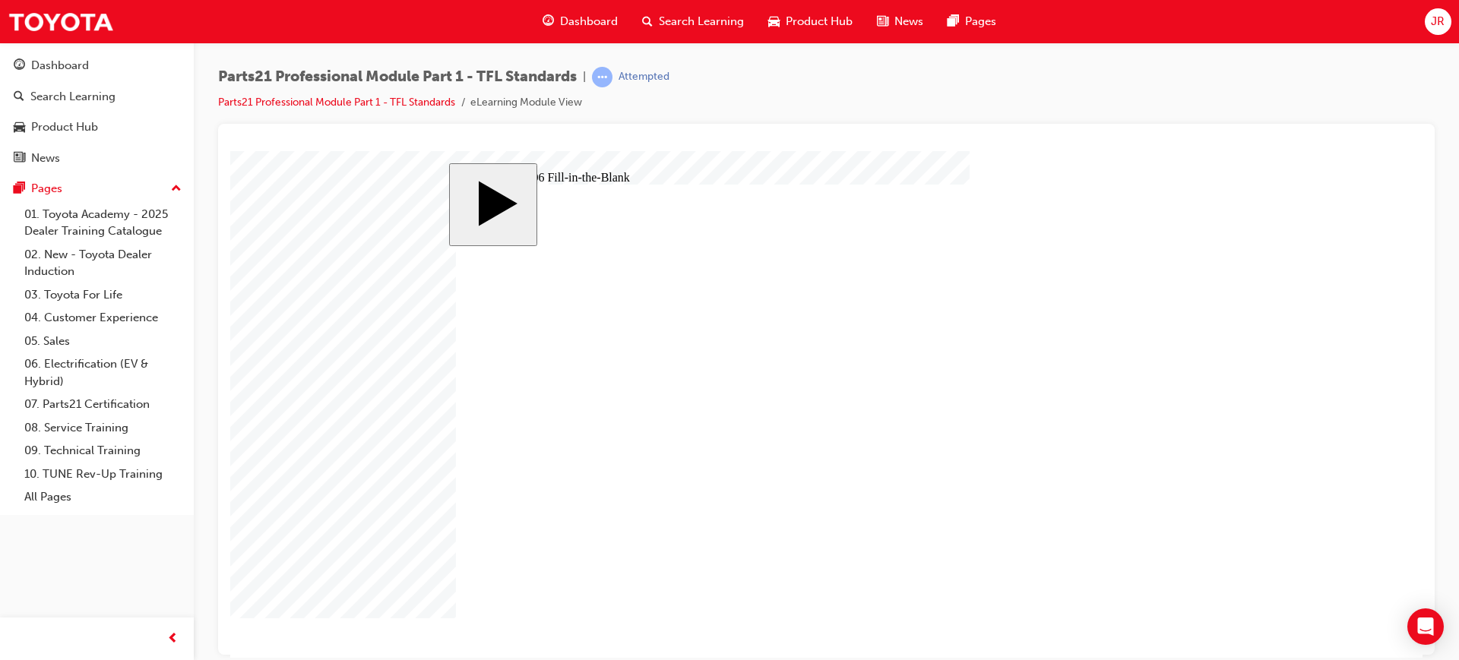
type input "8"
type input "83"
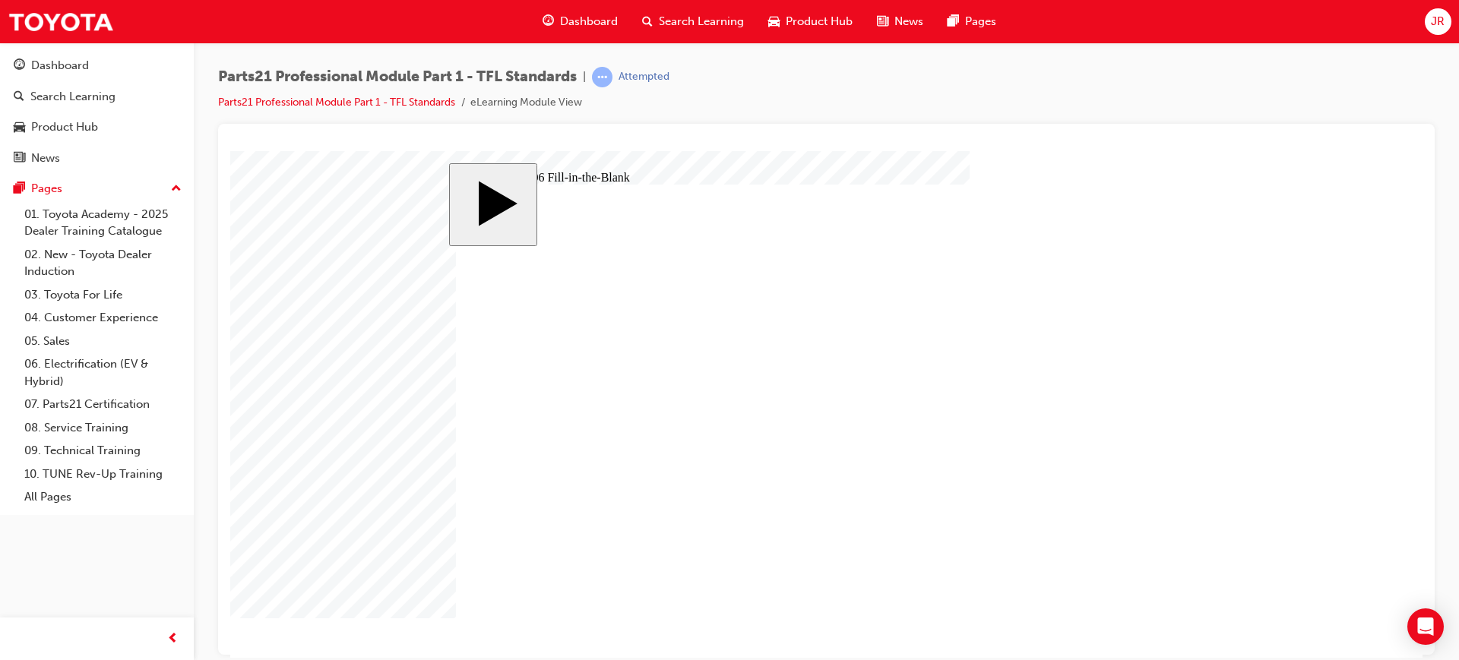
type input "6"
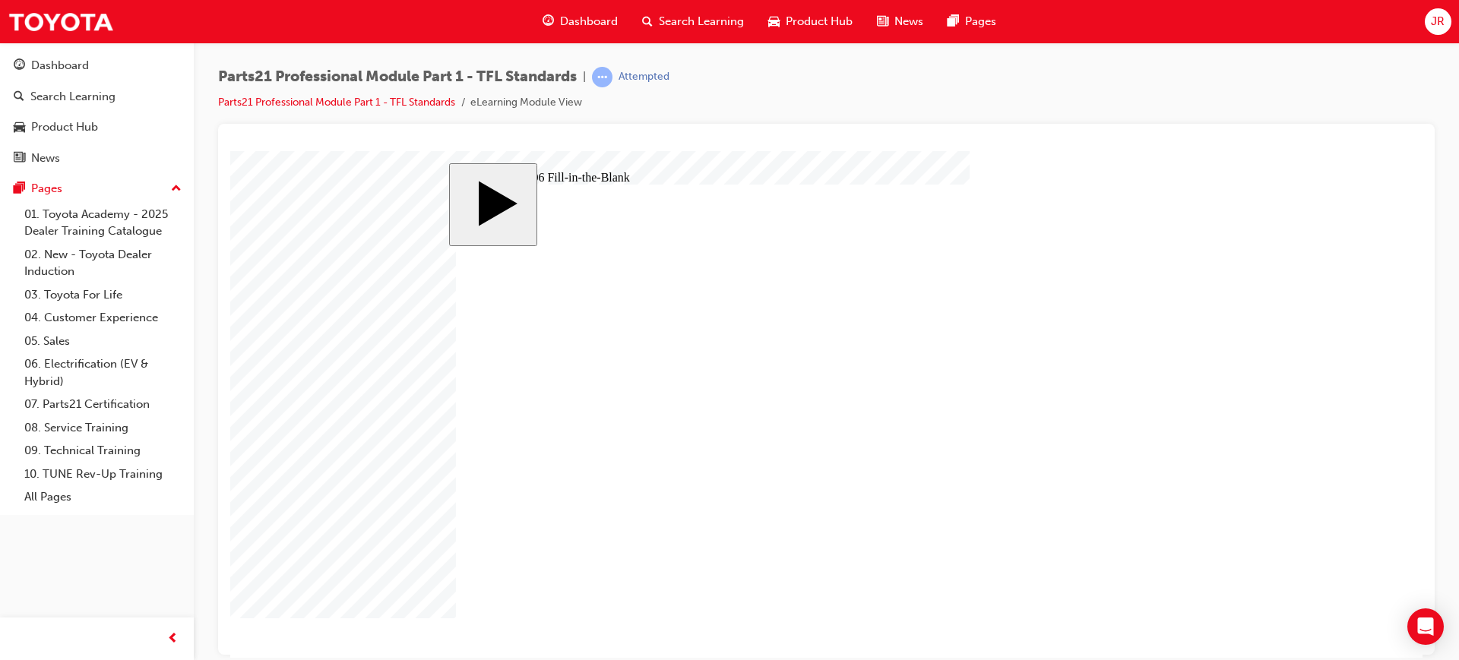
type input "1"
type input "13"
type input "13."
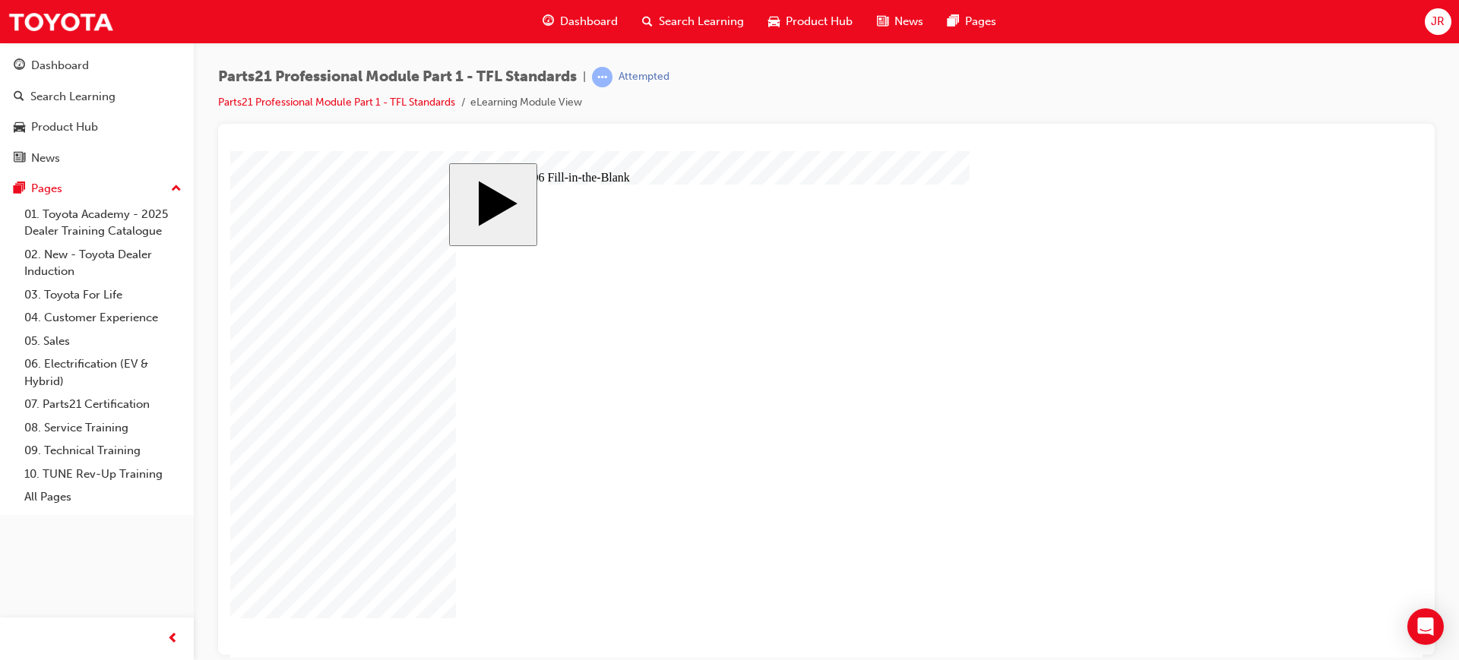
type input "13."
type input "13.8"
type input "13.83"
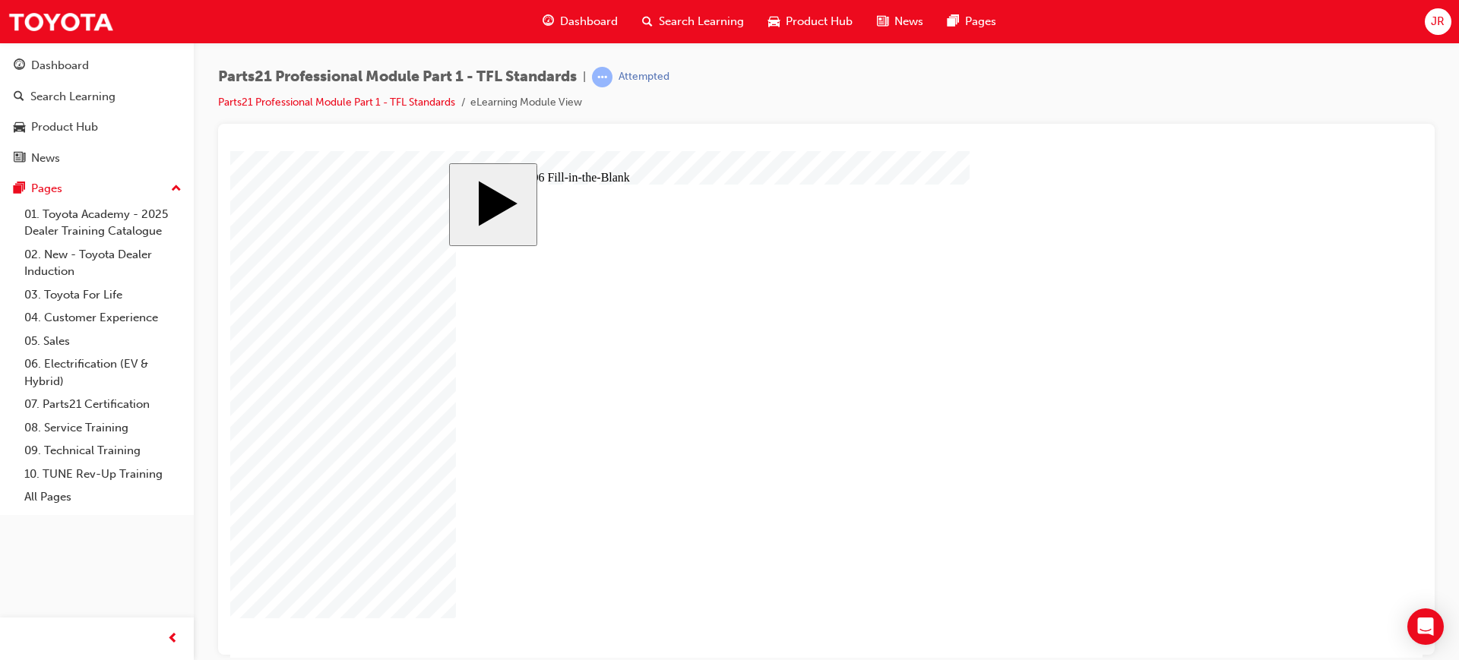
type input "13.83"
type input "9"
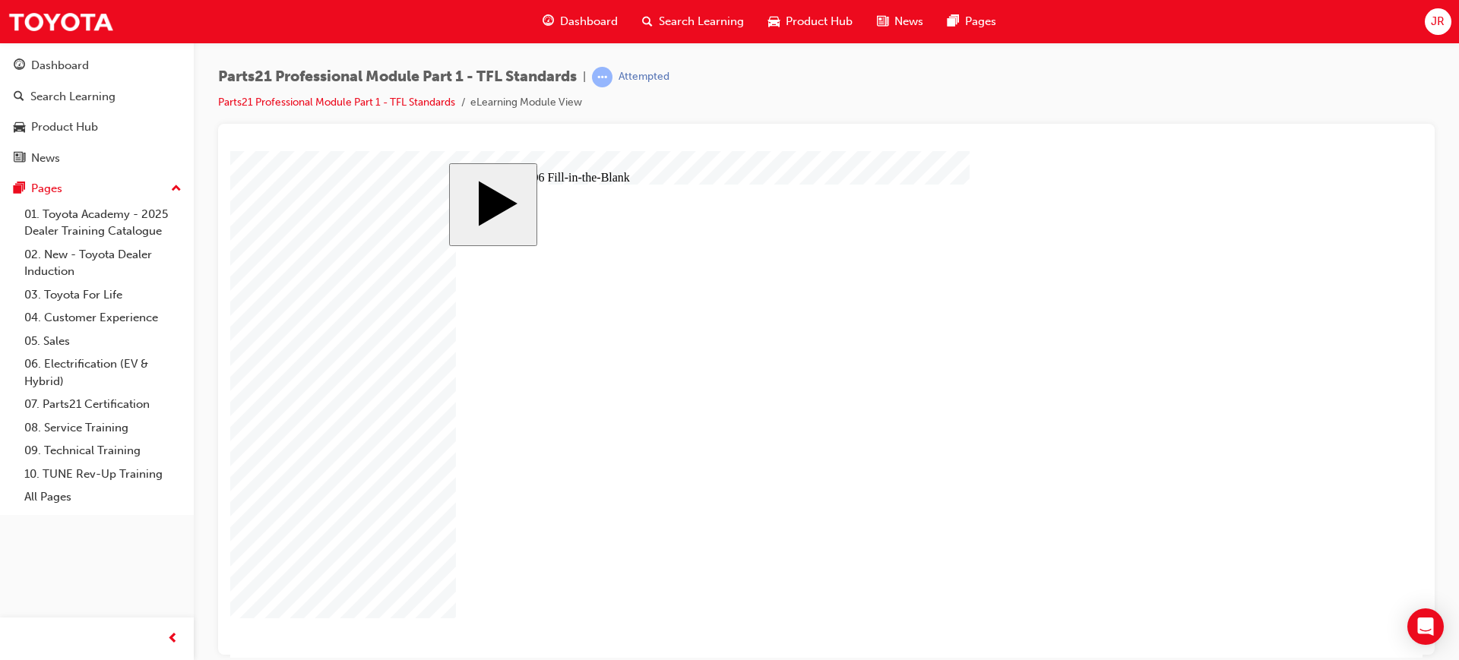
type input "9"
type input "1"
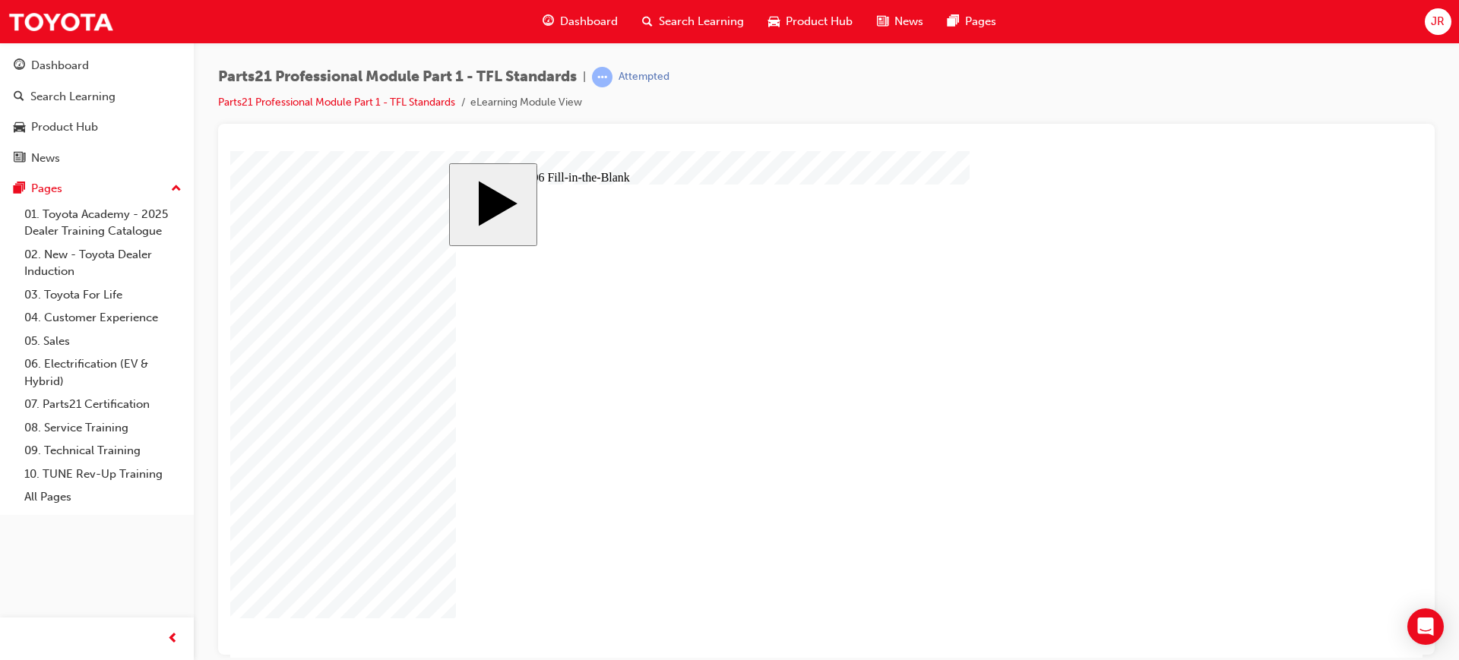
type input "17"
type input "1"
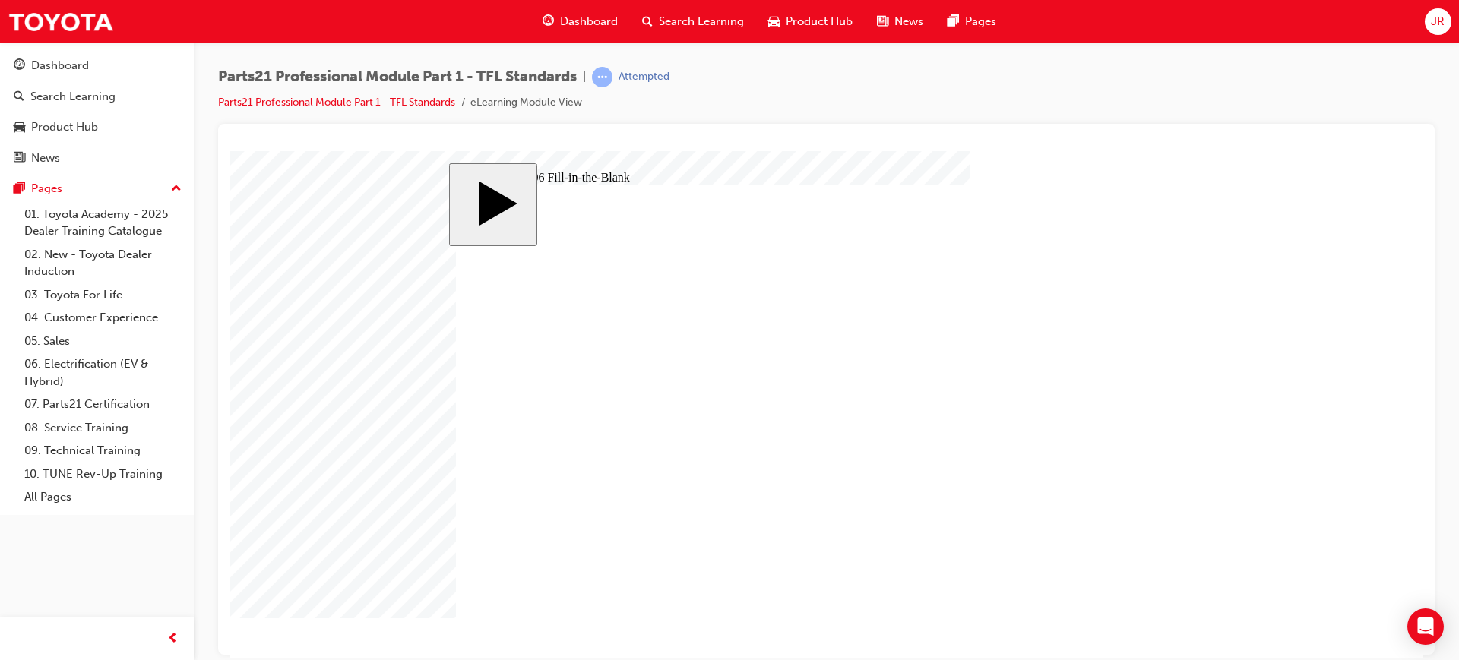
type input "1"
type input "18"
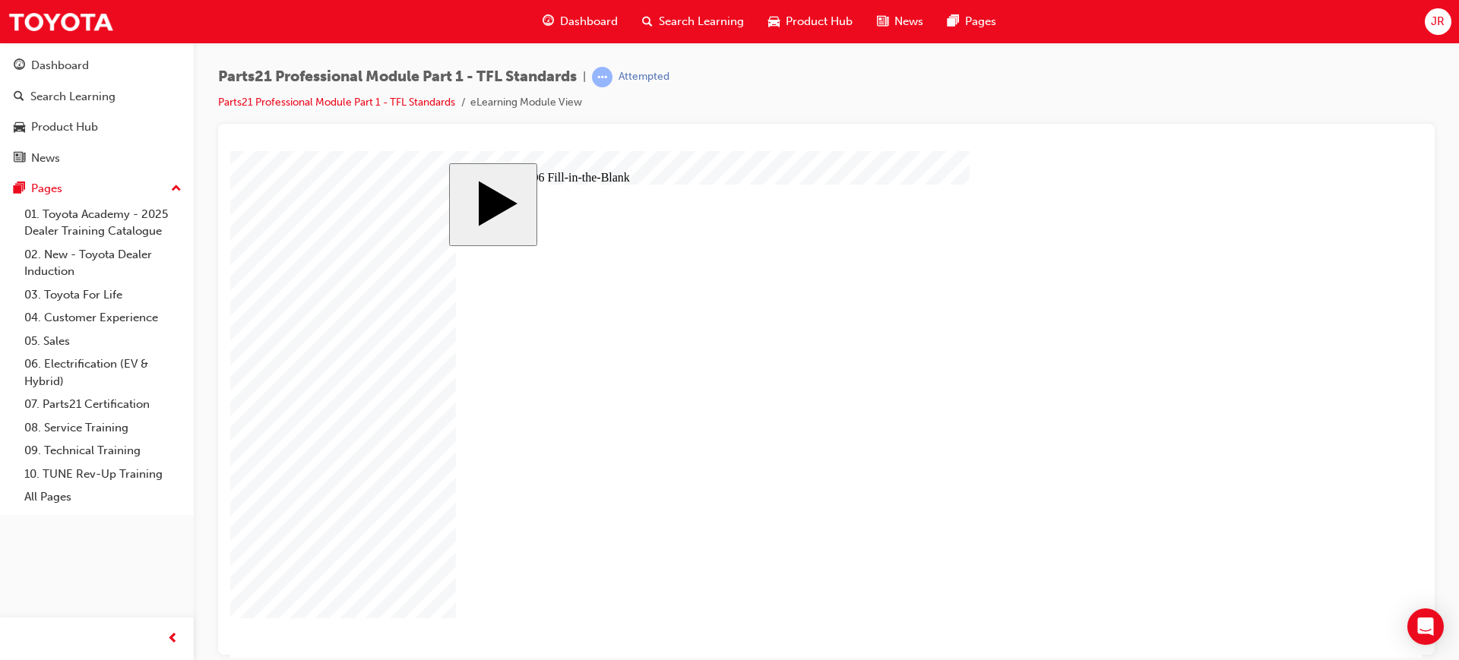
type input "1"
type input "14"
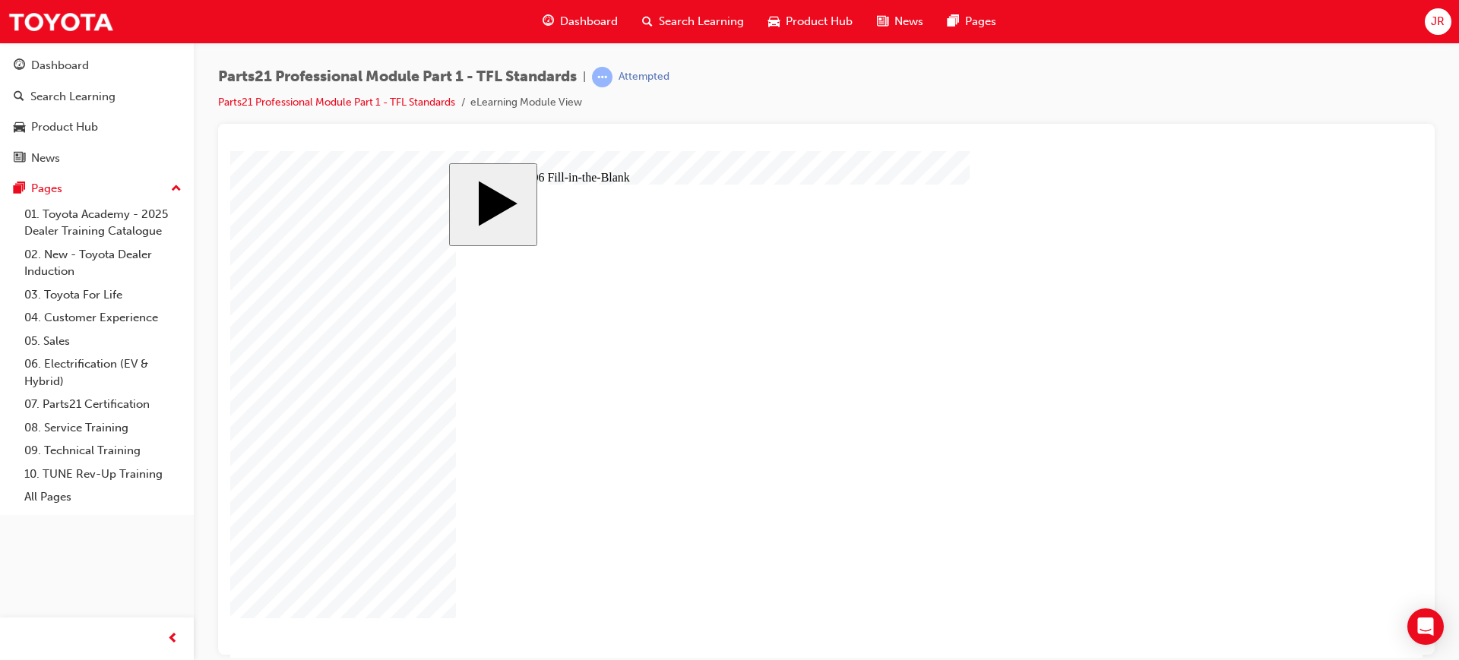
type input "1"
type input "12"
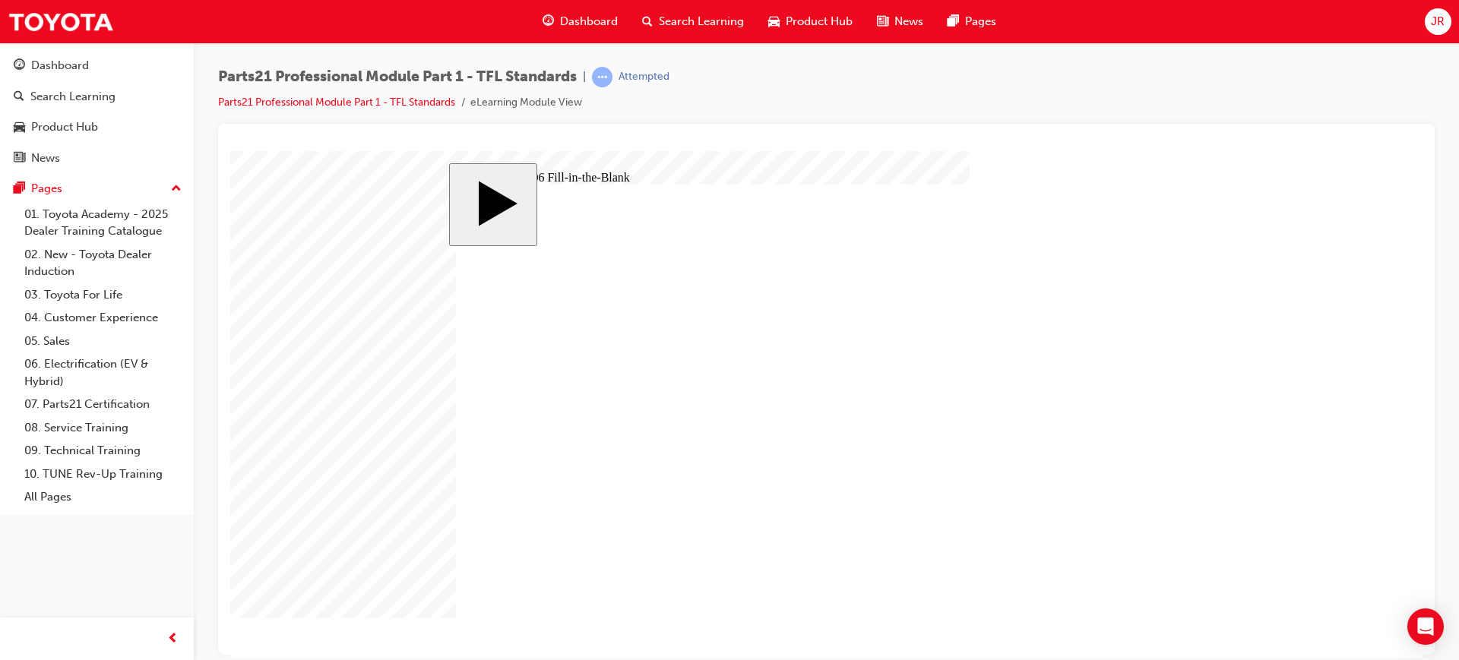
type input "12"
type input "1"
type input "13"
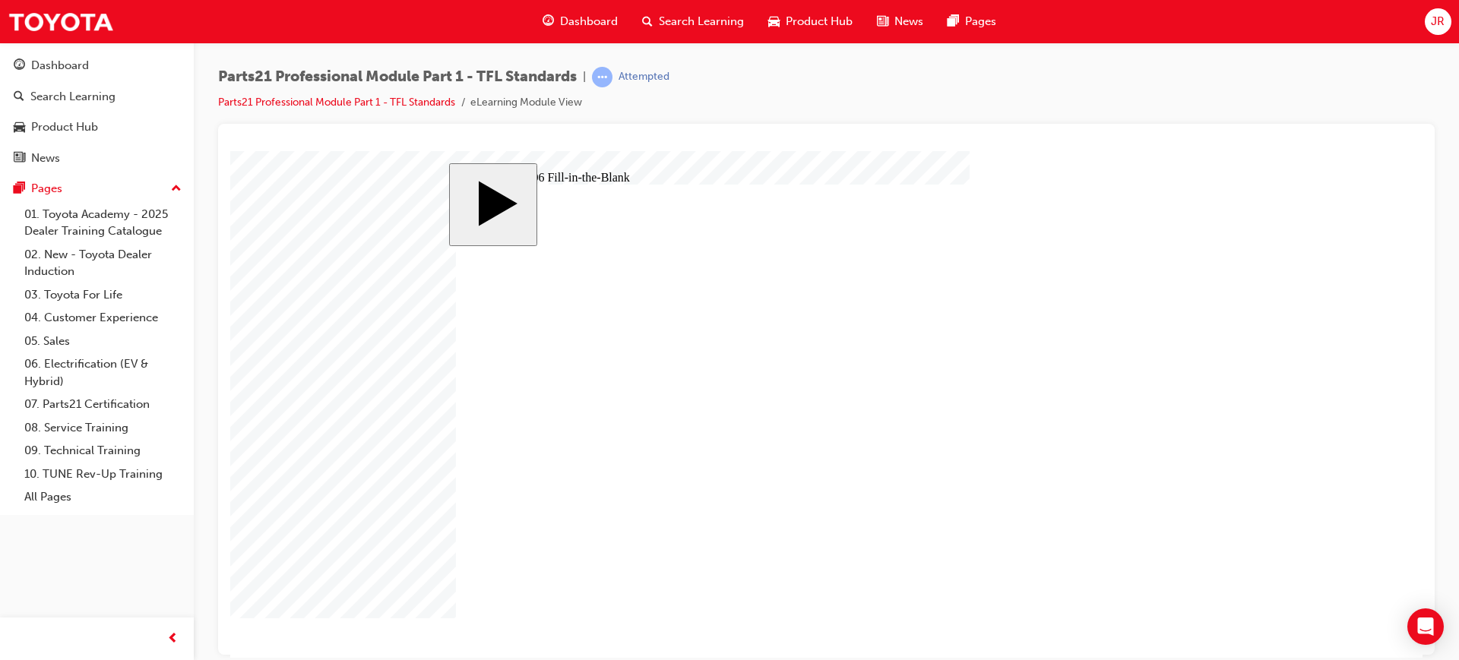
type input "13"
type input "9"
type input "17"
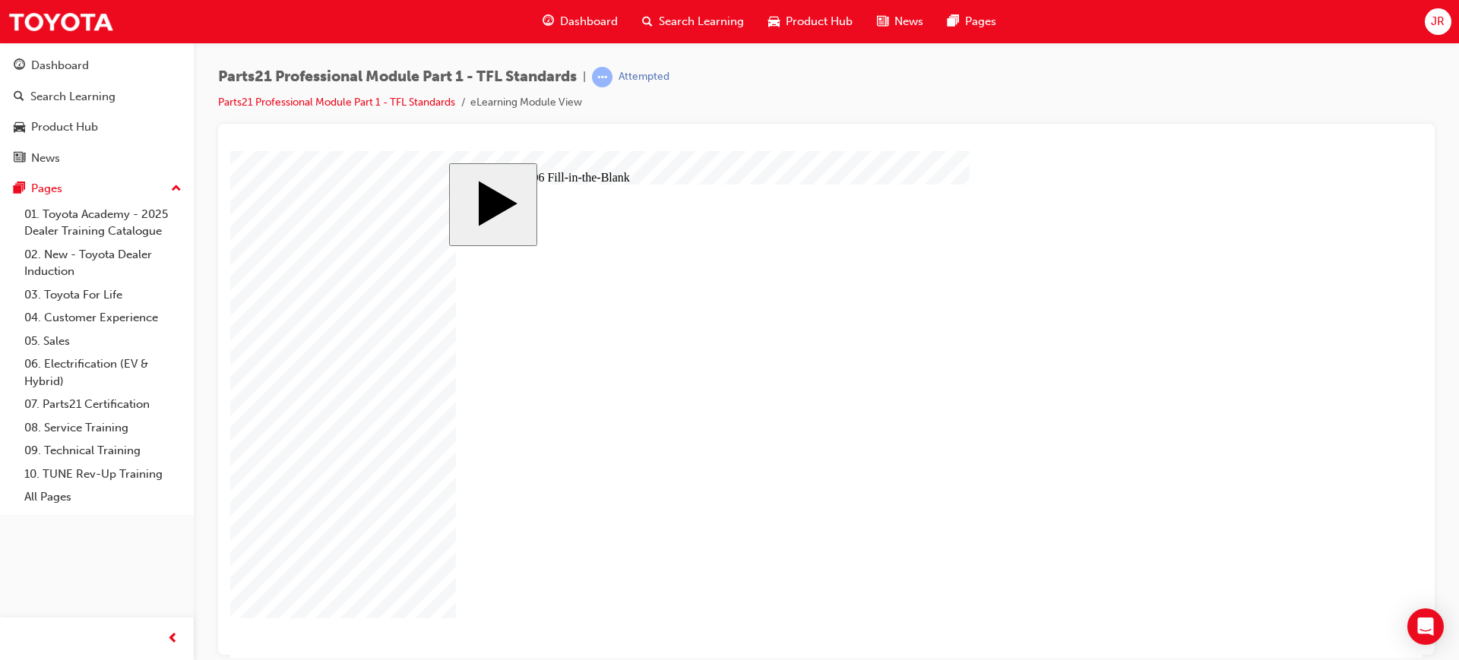
type input "18"
type input "14"
type input "12"
type input "13"
type input "83"
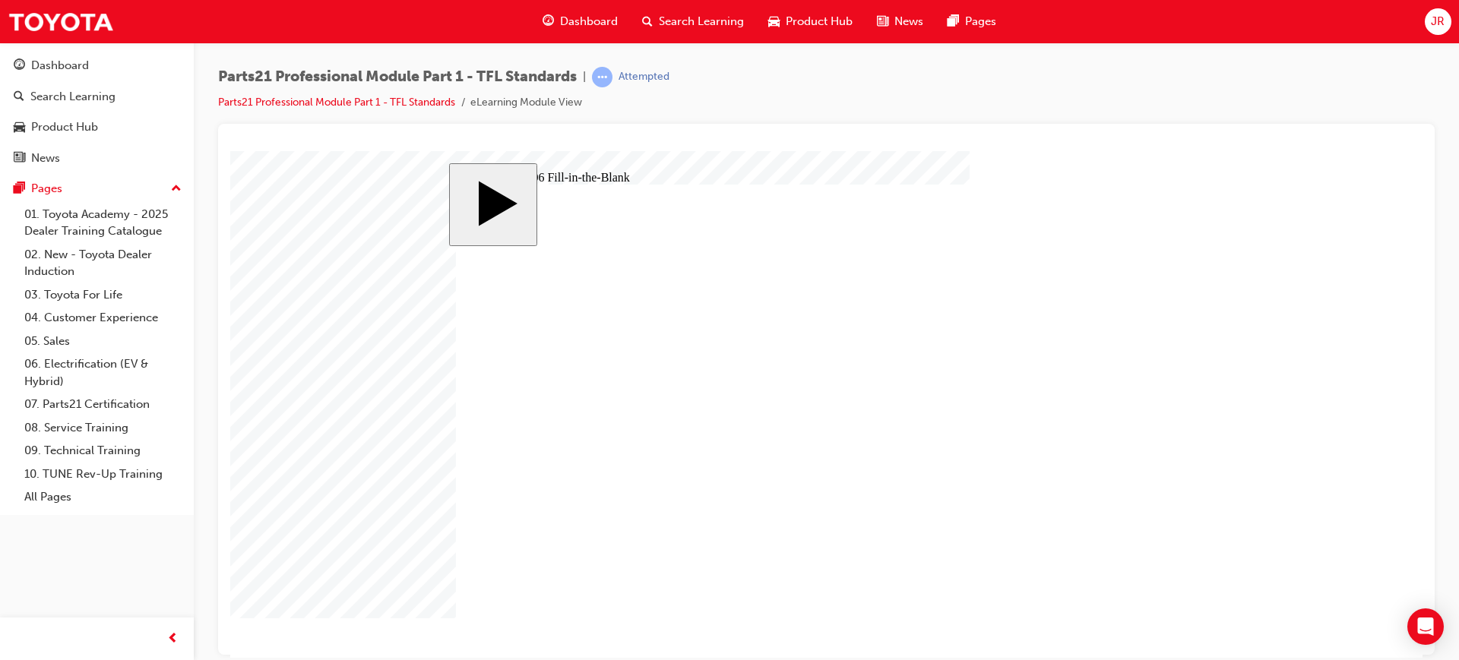
type input "83"
type input "6"
type input "13.83"
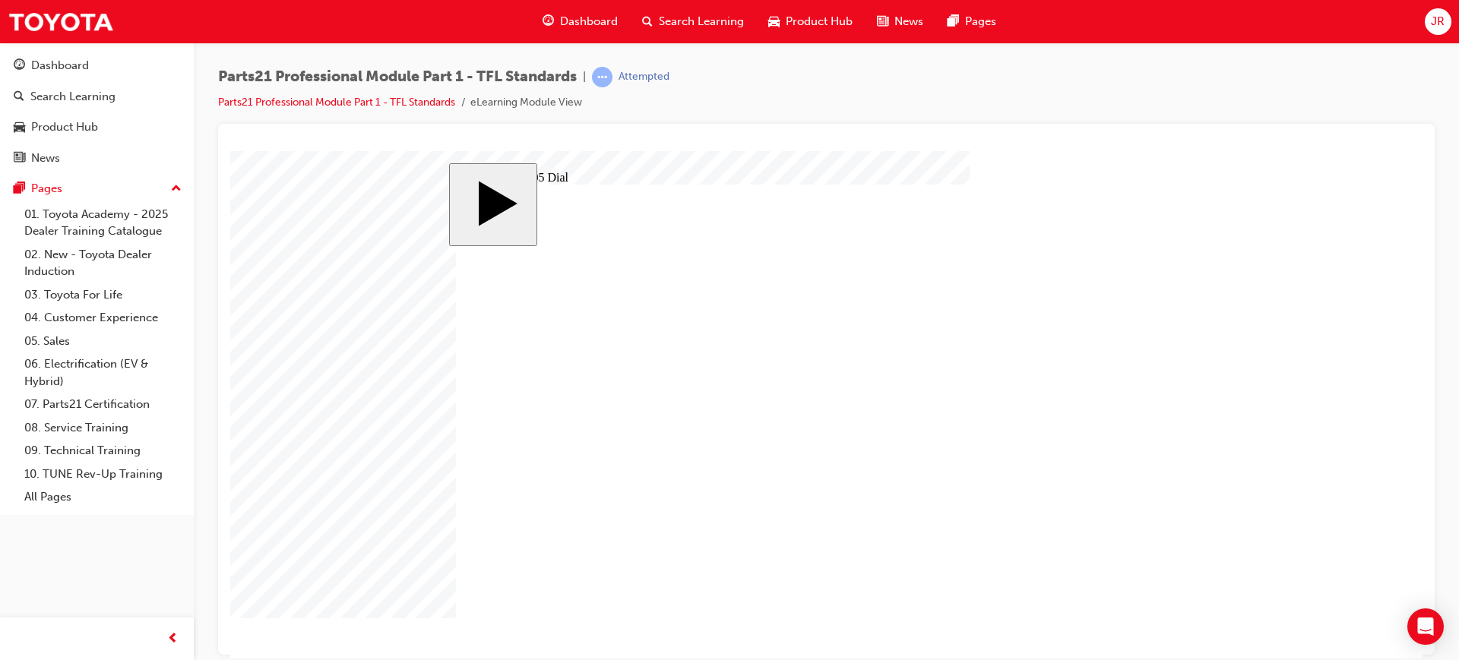
type input "14"
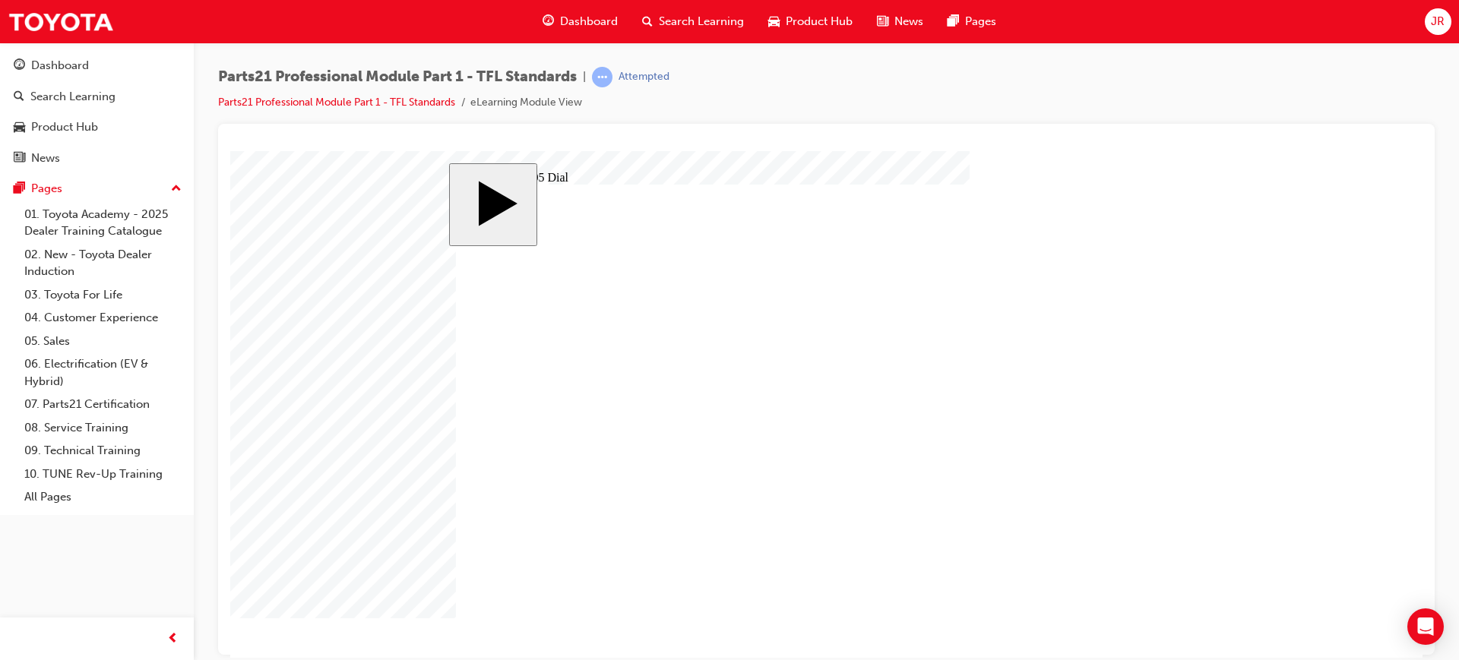
radio input "true"
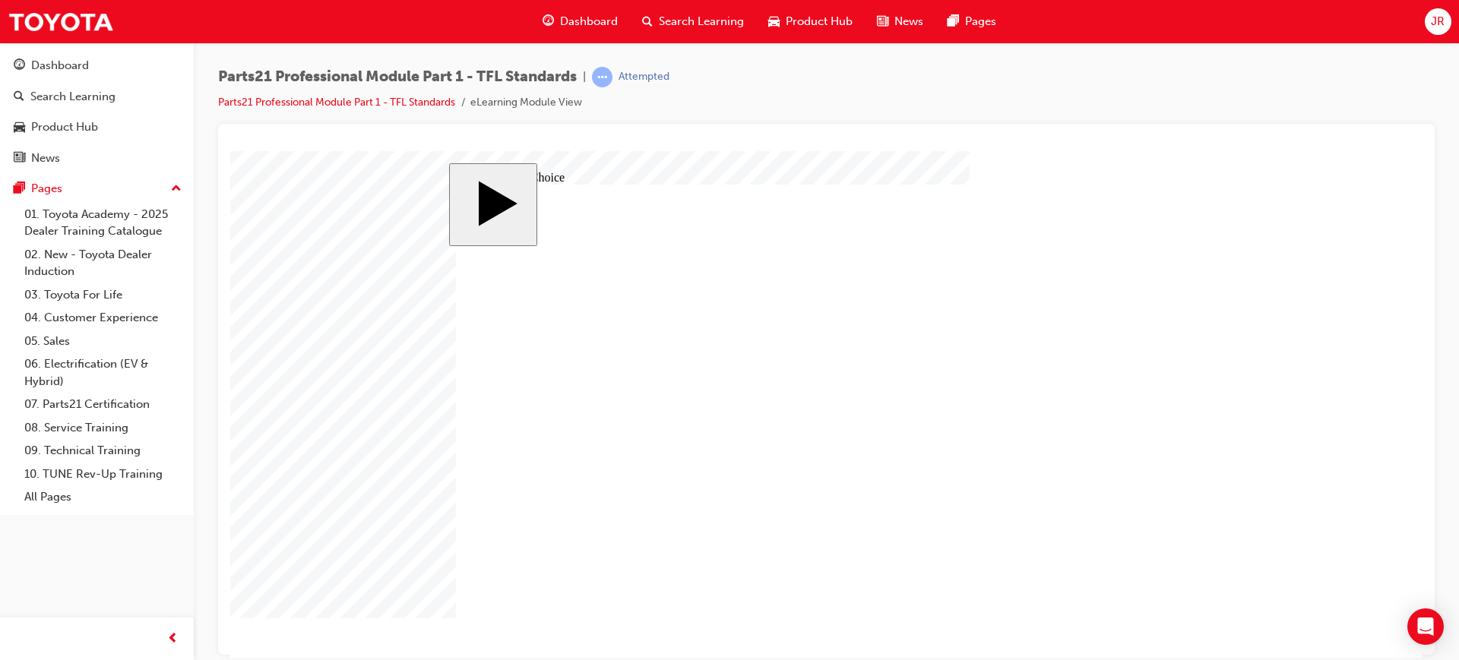
radio input "true"
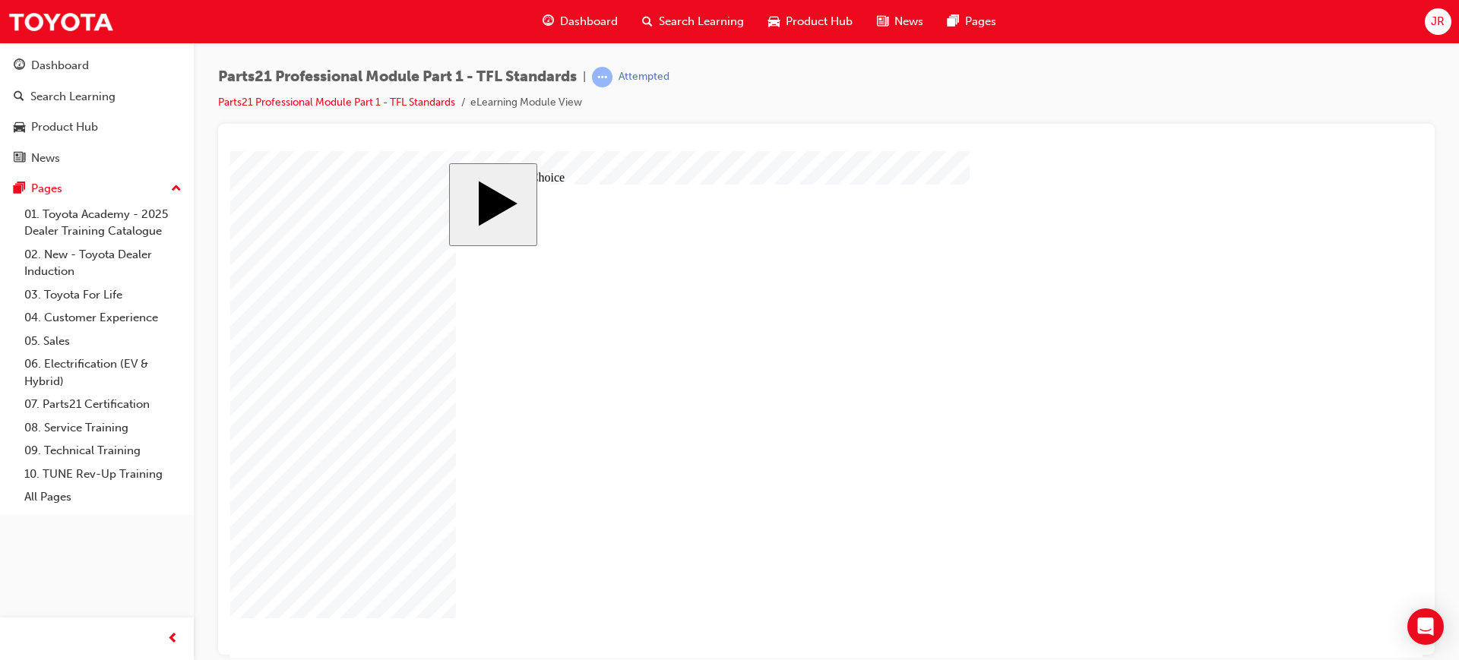
radio input "true"
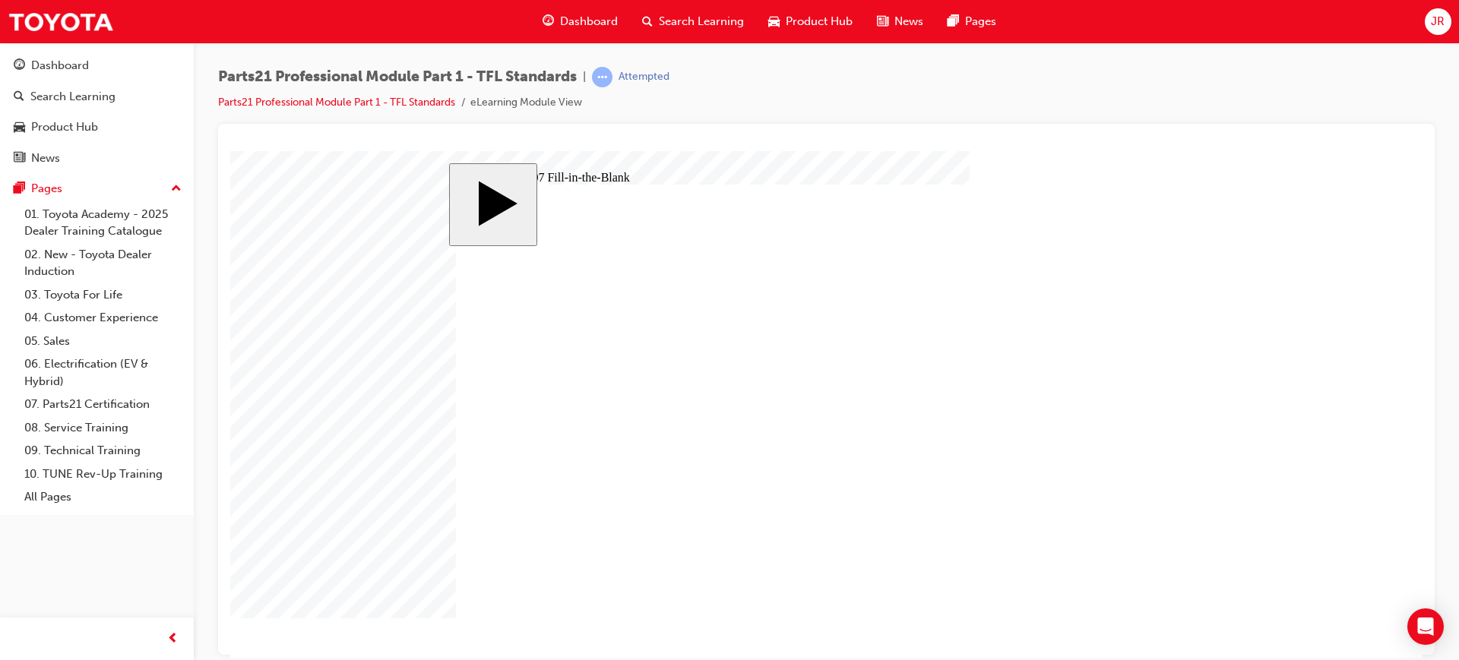
type input "8"
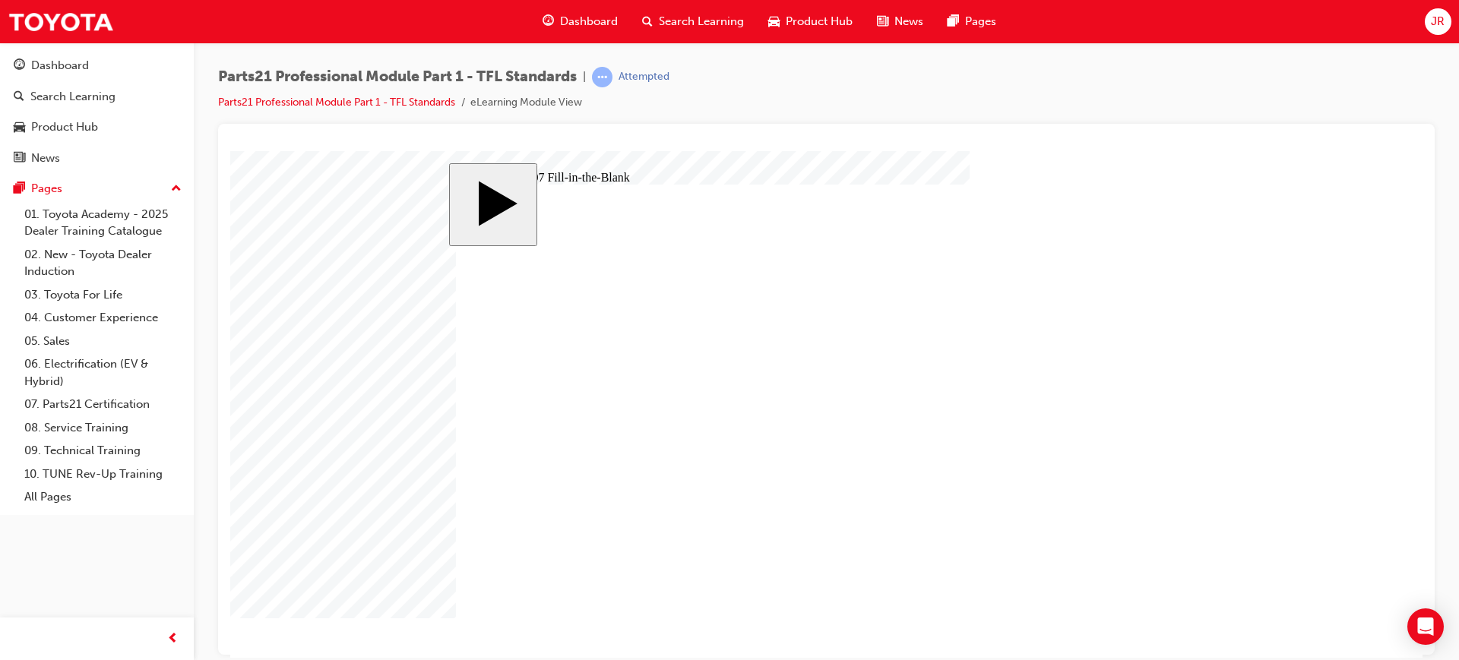
type input "6"
click at [1256, 334] on body "slide: Question 07 Fill-in-the-Blank MENU Rectangle 6 HELP Rectangle 6 EXIT Rec…" at bounding box center [826, 403] width 1192 height 507
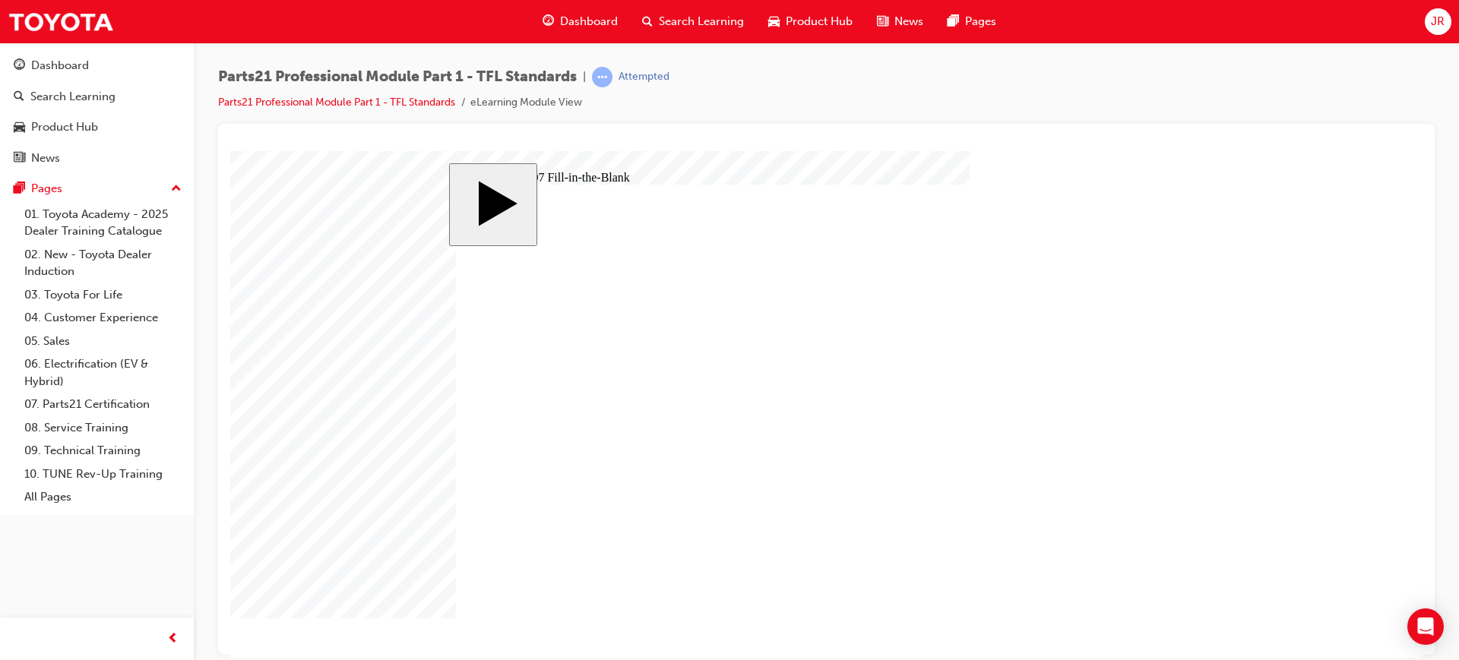
type input "8"
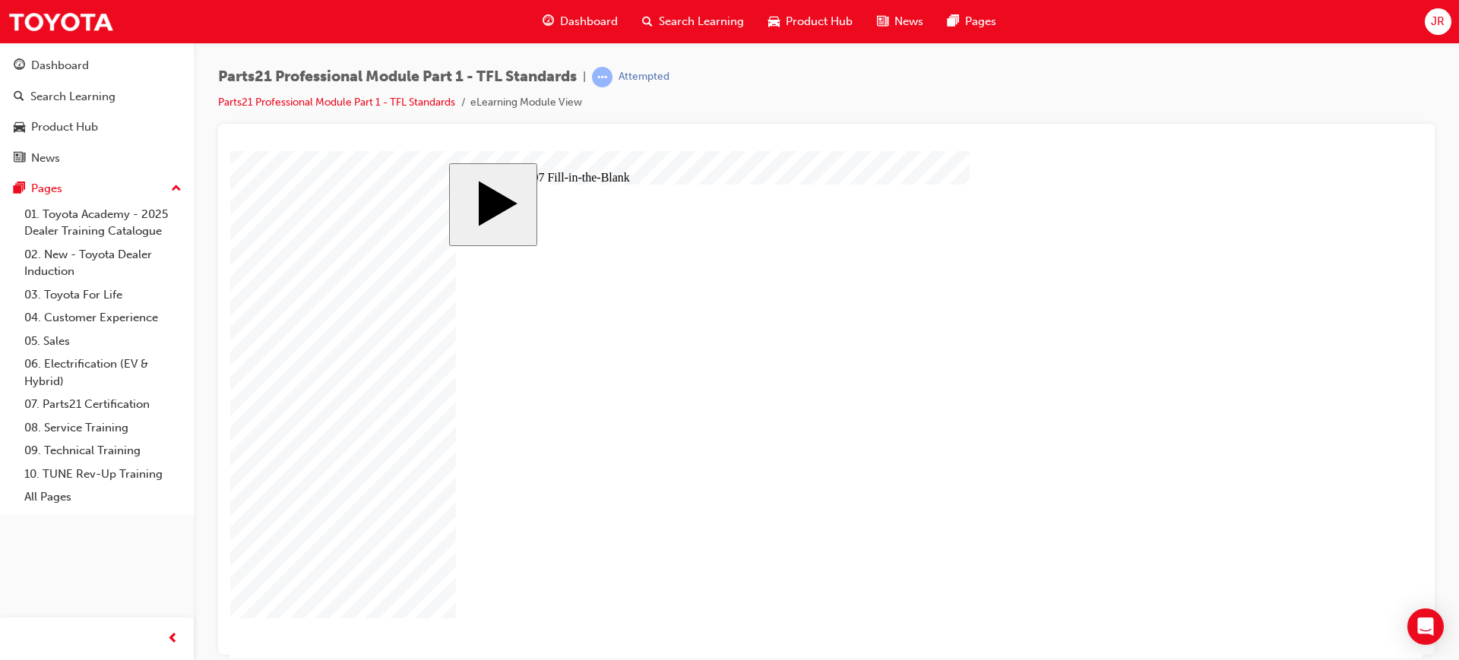
type input "9"
type input "7"
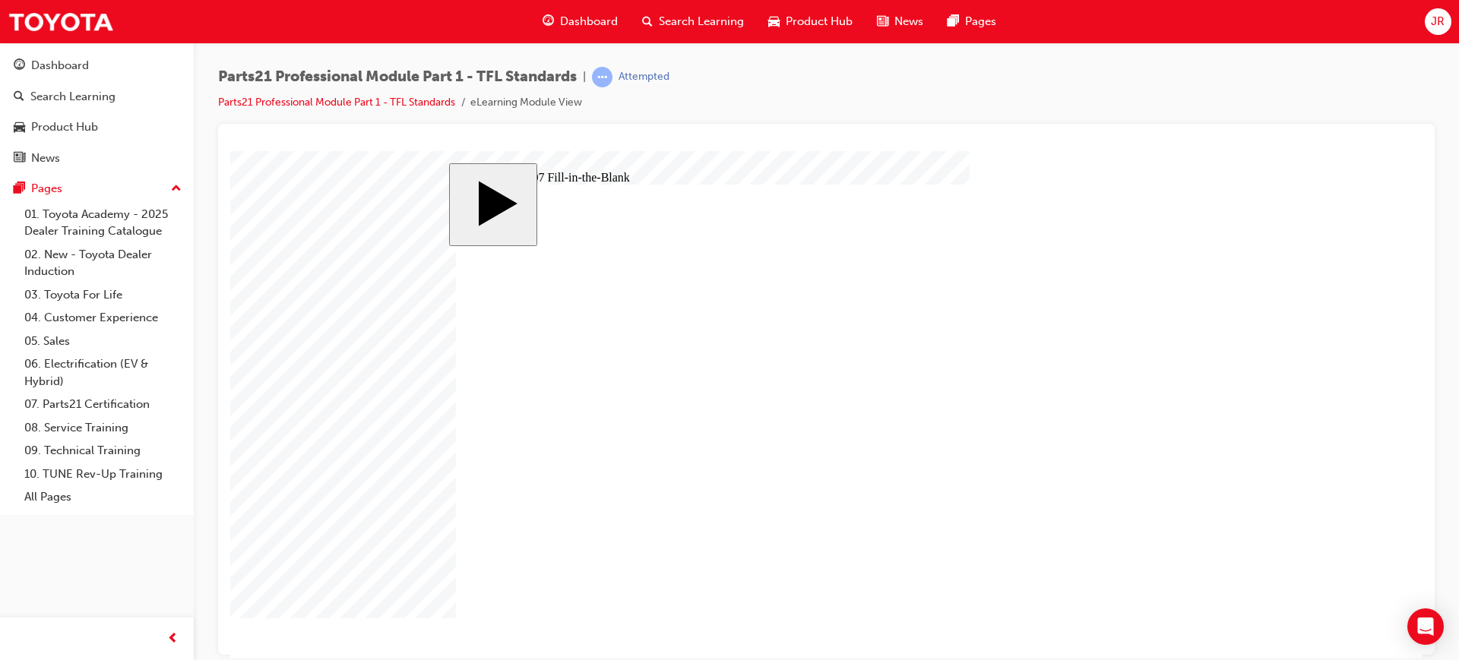
type input "7"
type input "7."
type input "7.7"
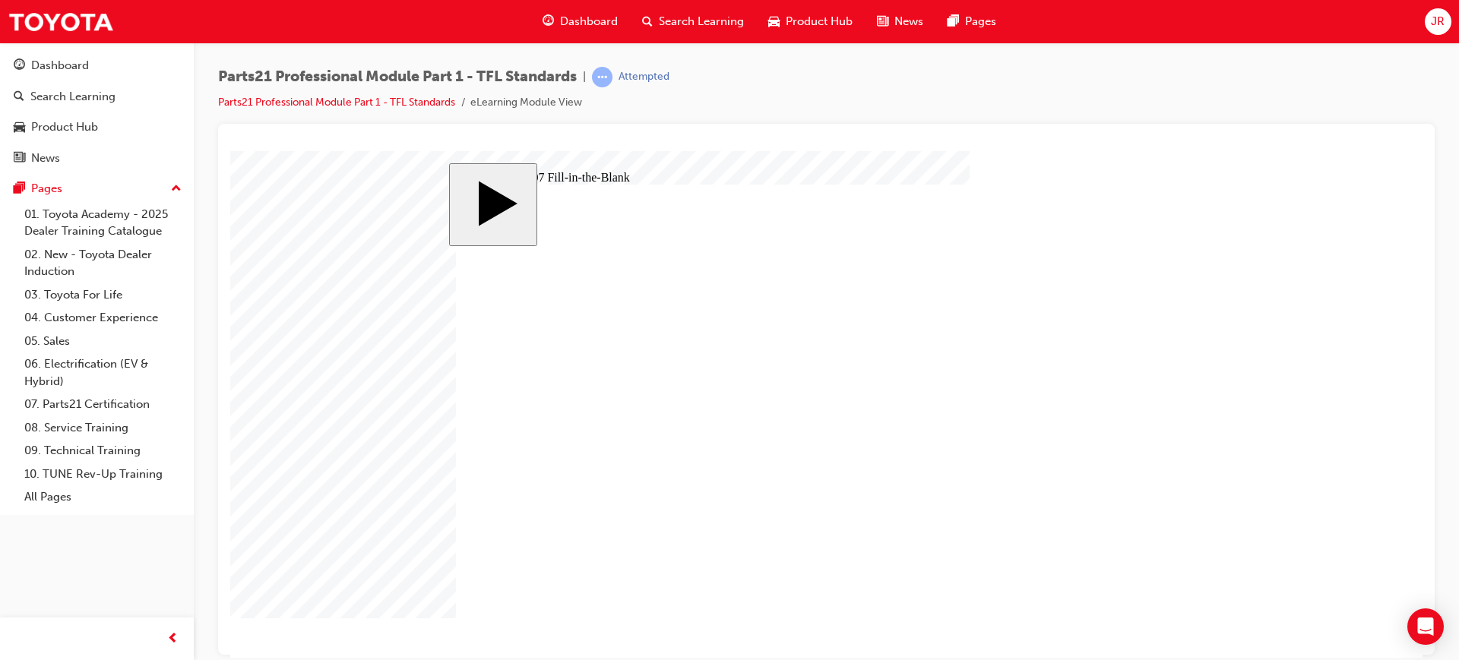
type input "7.75"
type input "3"
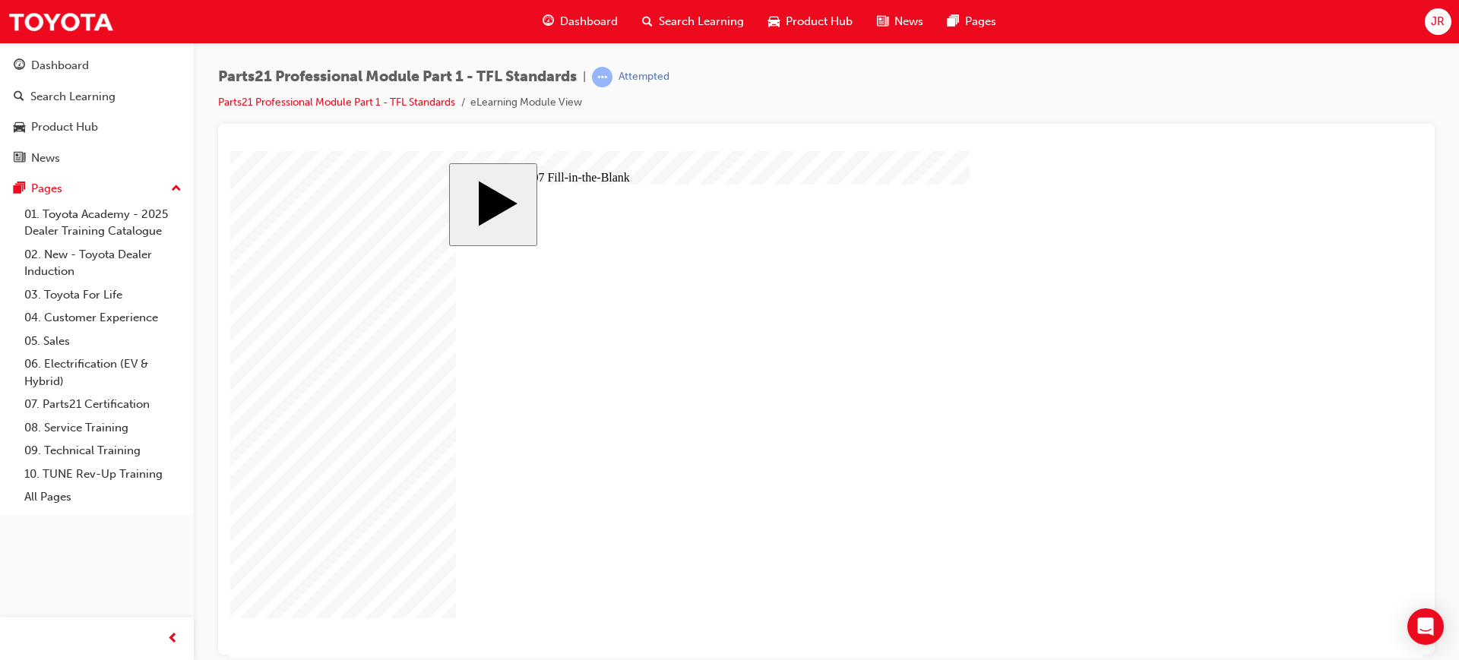
type input "3"
type input "31"
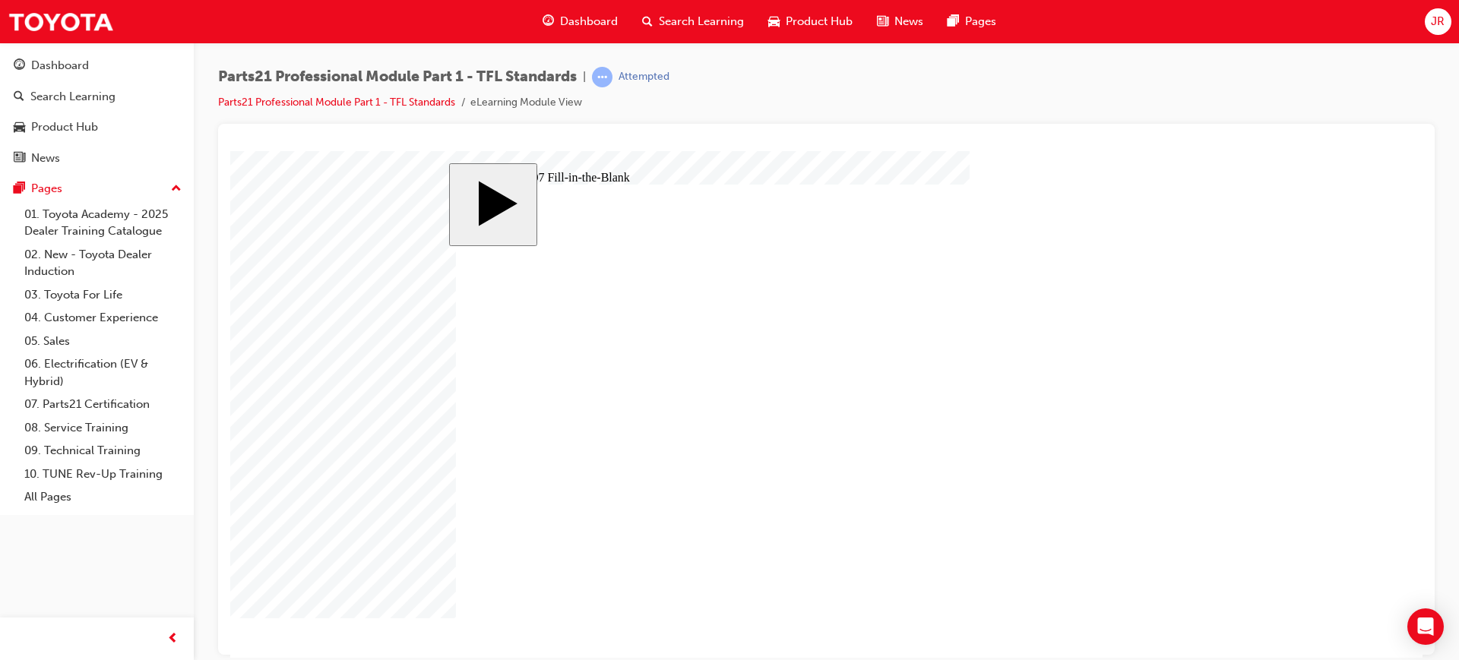
type input "4"
type input "3"
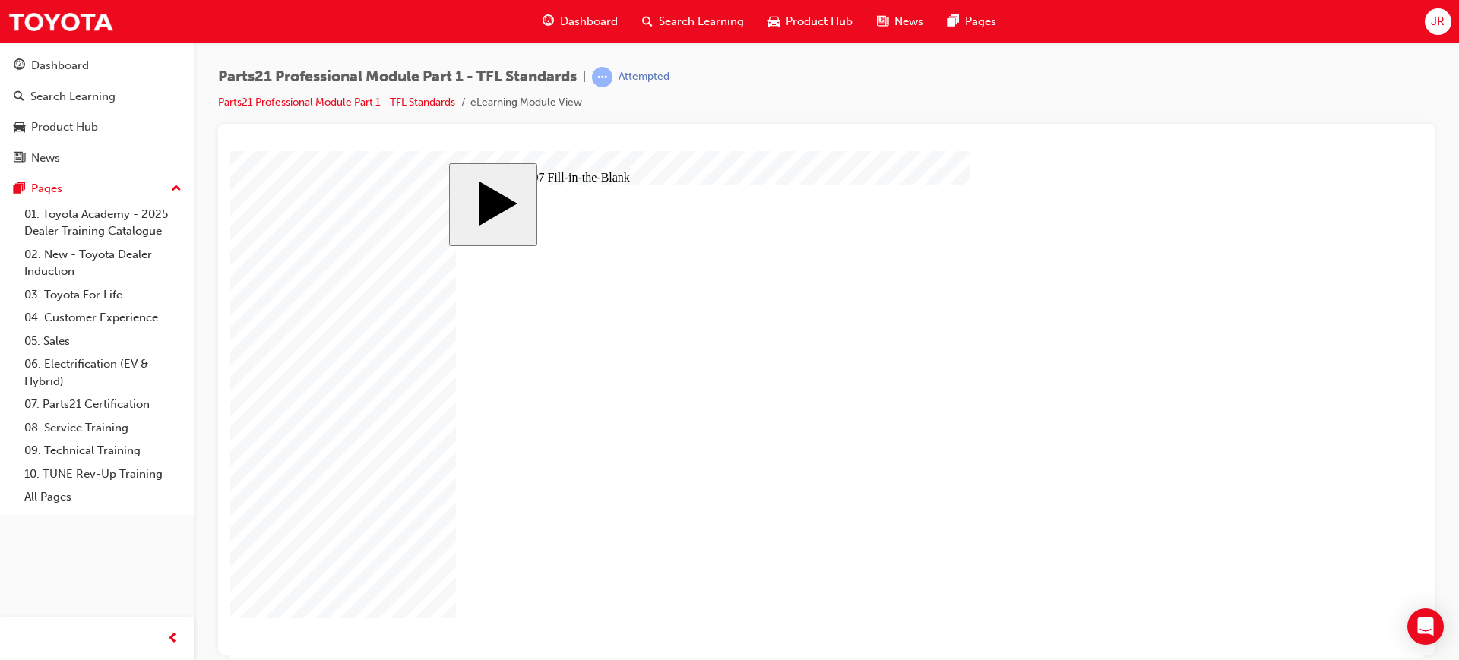
type input "3"
type input "34"
type input "3"
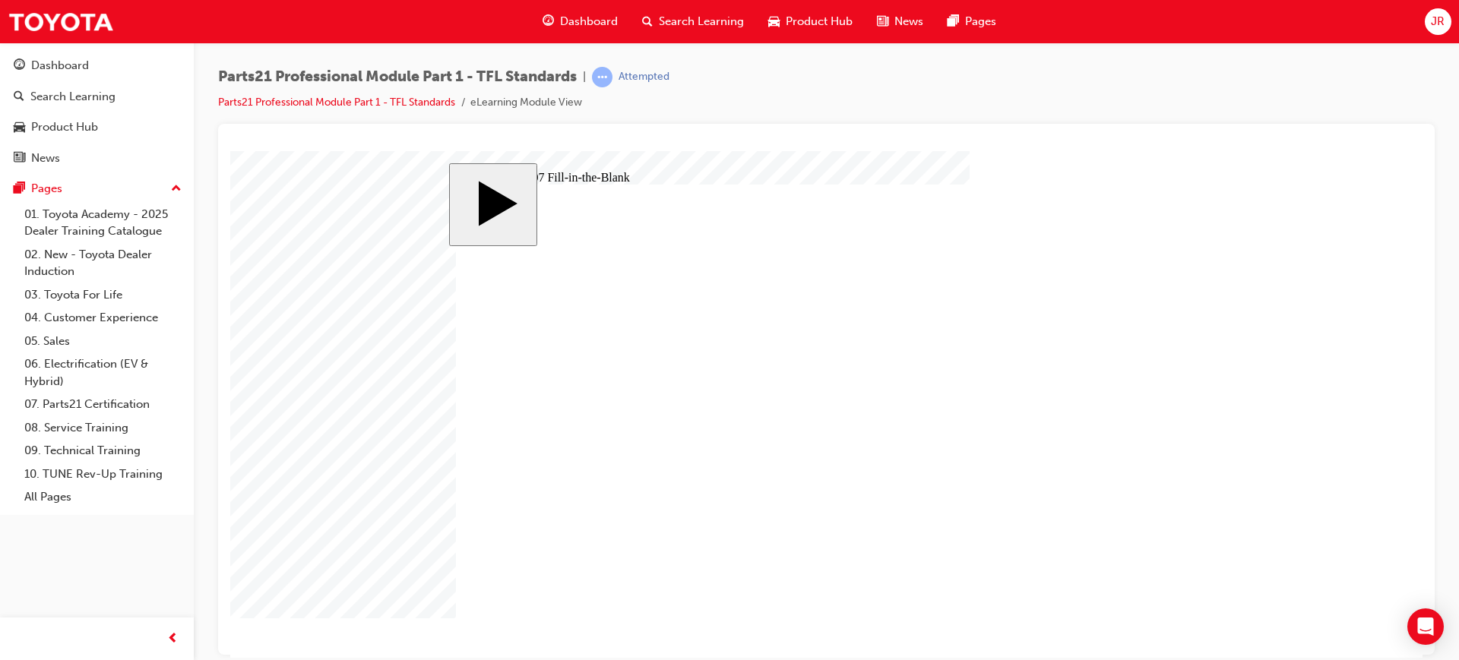
type input "31"
type input "8"
type input "6"
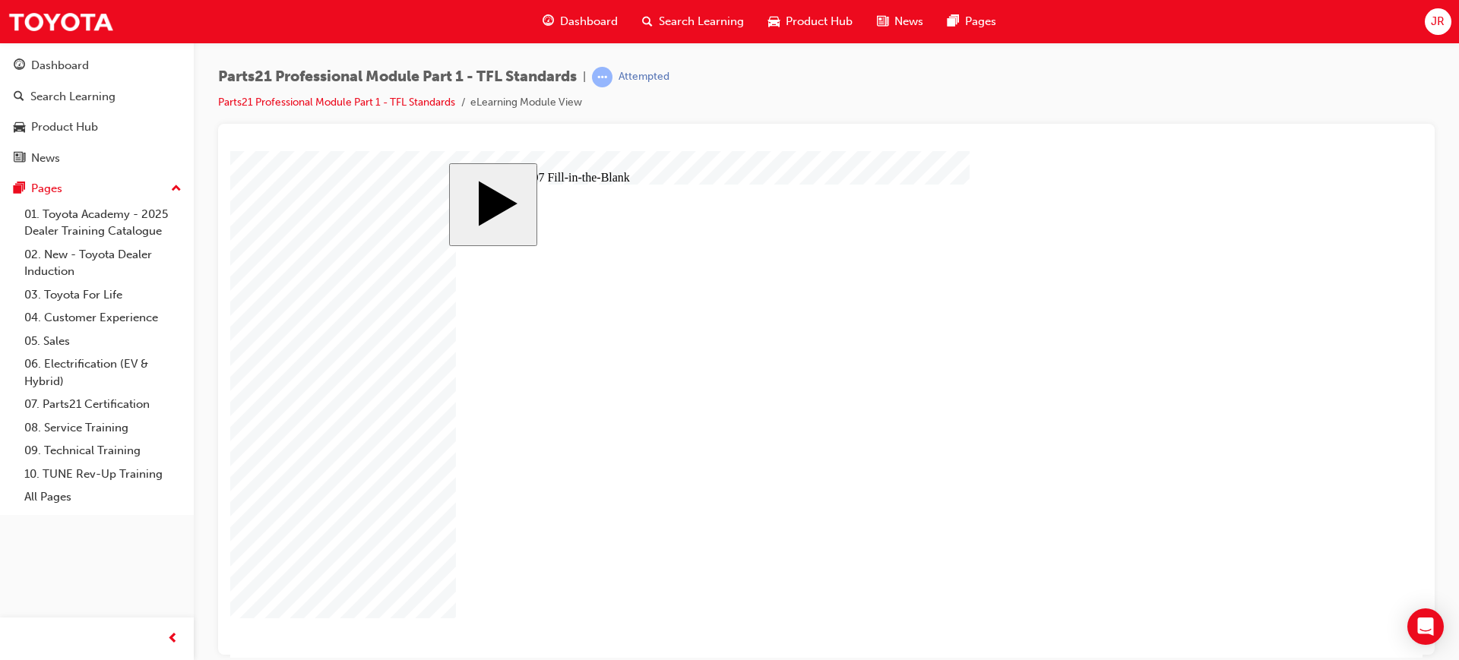
type input "8"
type input "9"
type input "31"
type input "4"
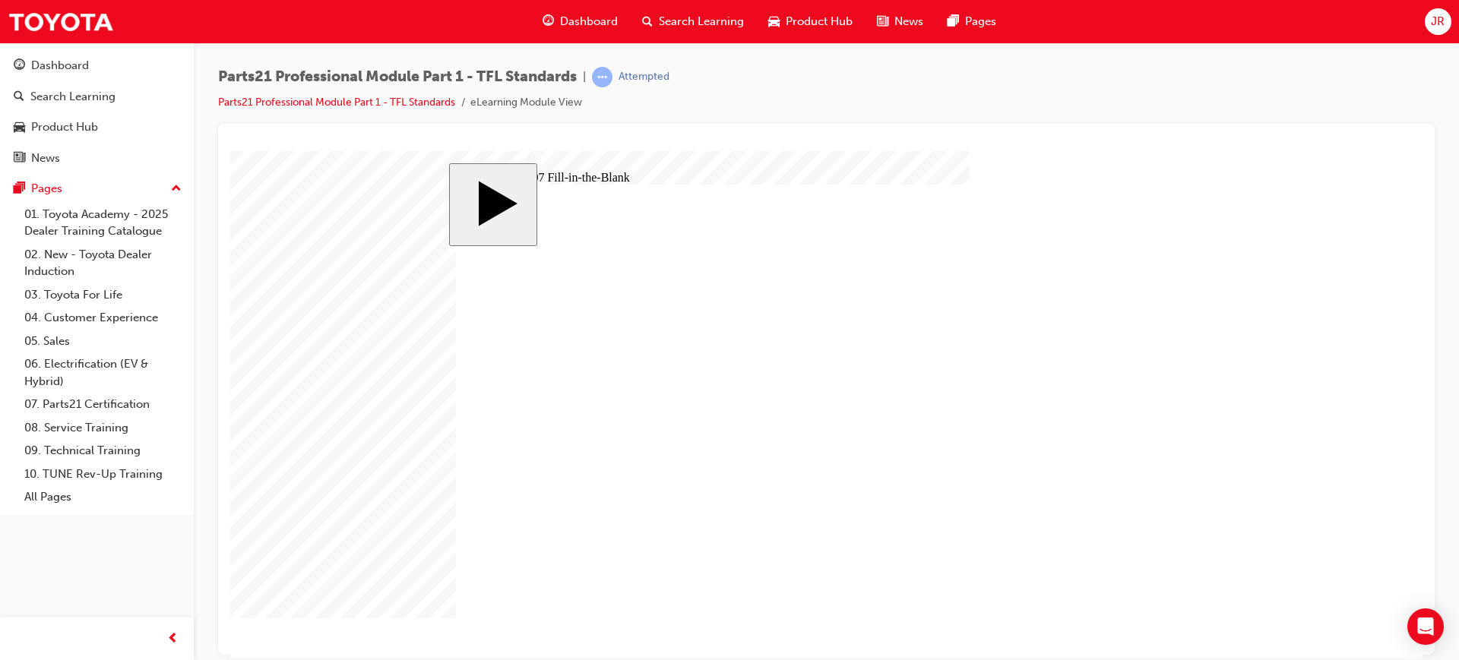
type input "7.75"
type input "8"
type input "6"
type input "8"
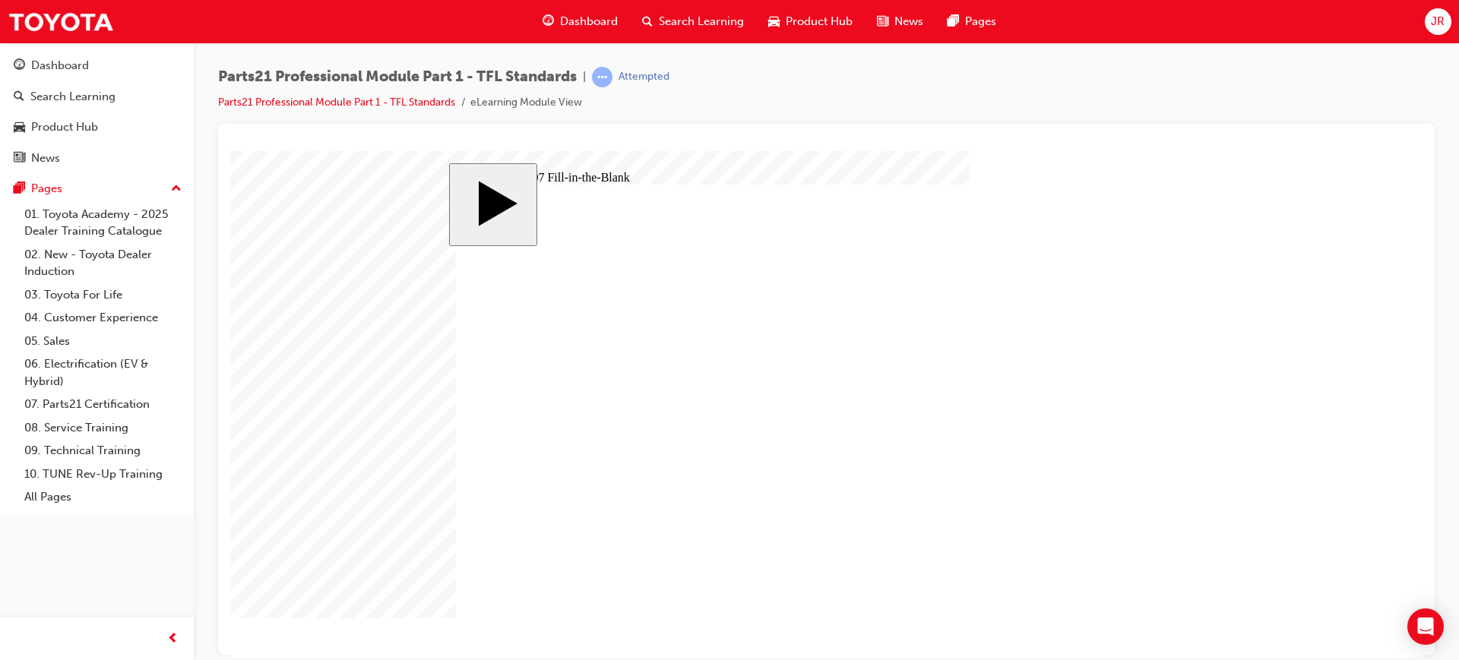
type input "9"
type input "31"
type input "4"
type input "7.75"
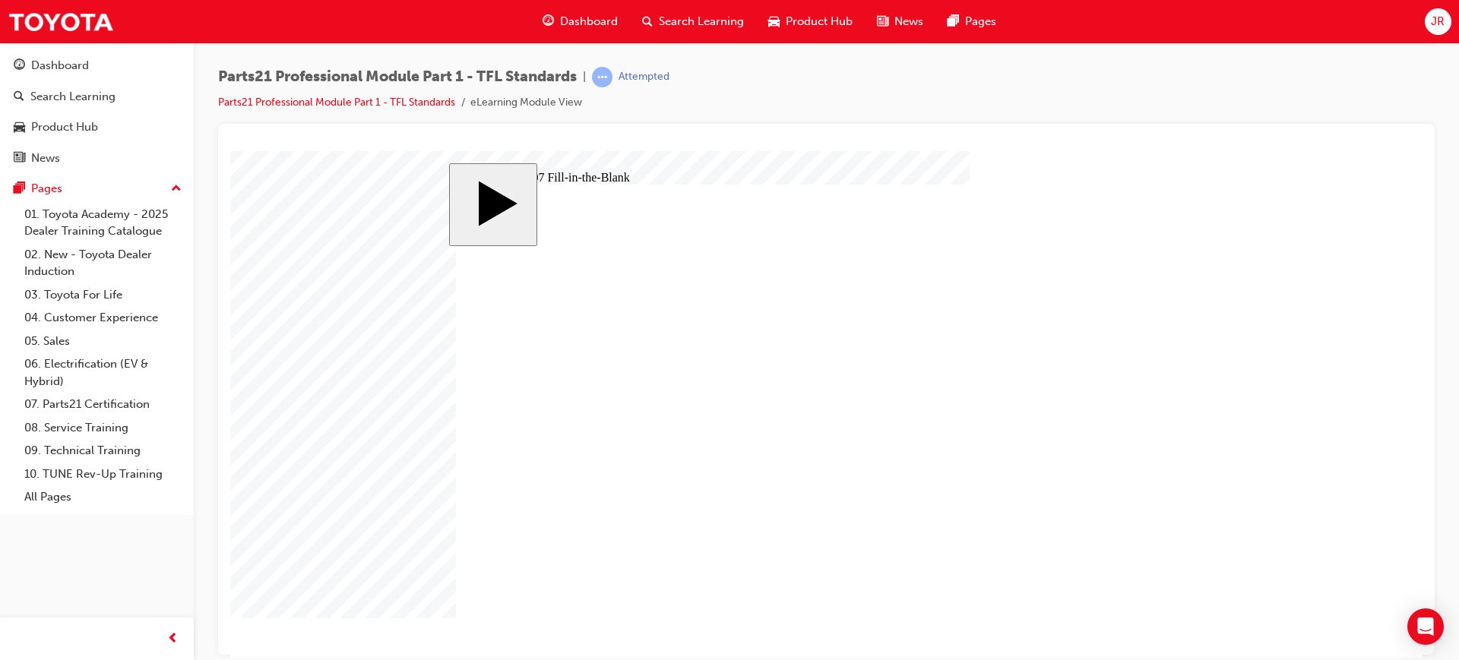
type input "8"
type input "6"
type input "8"
type input "9"
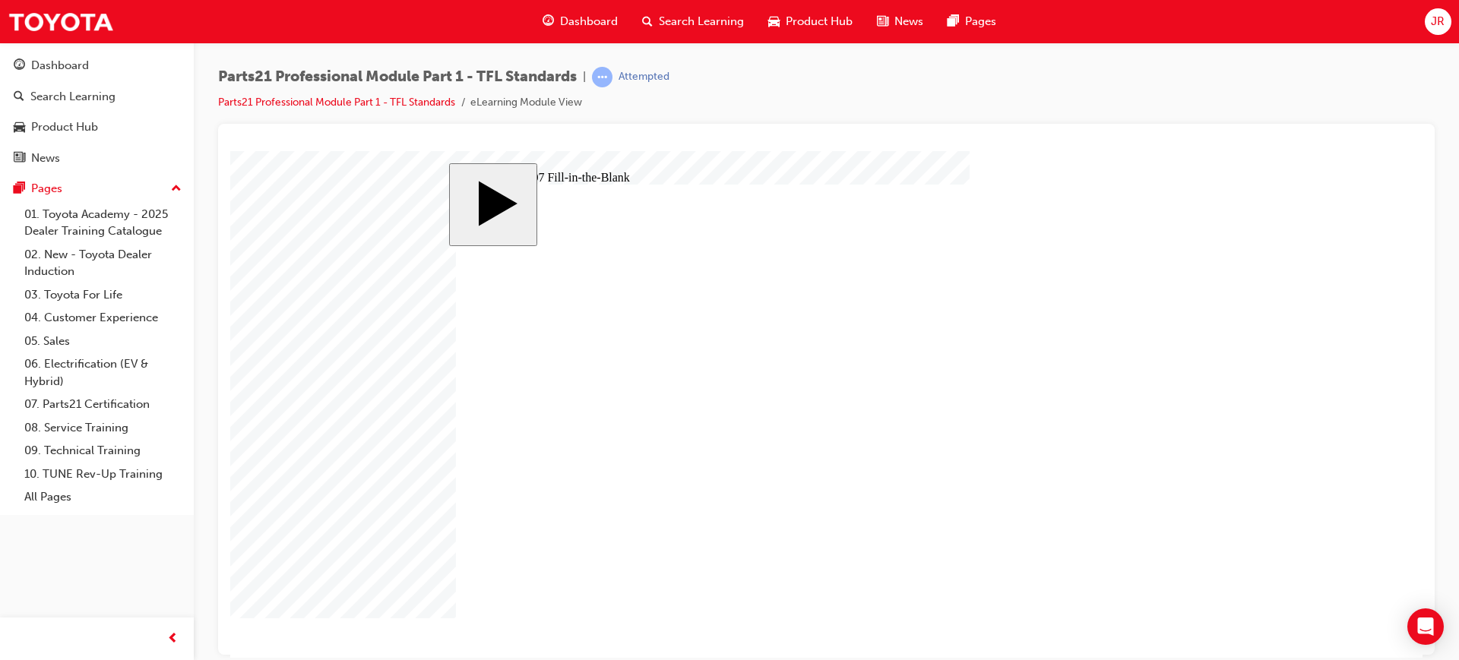
type input "31"
type input "4"
type input "7.75"
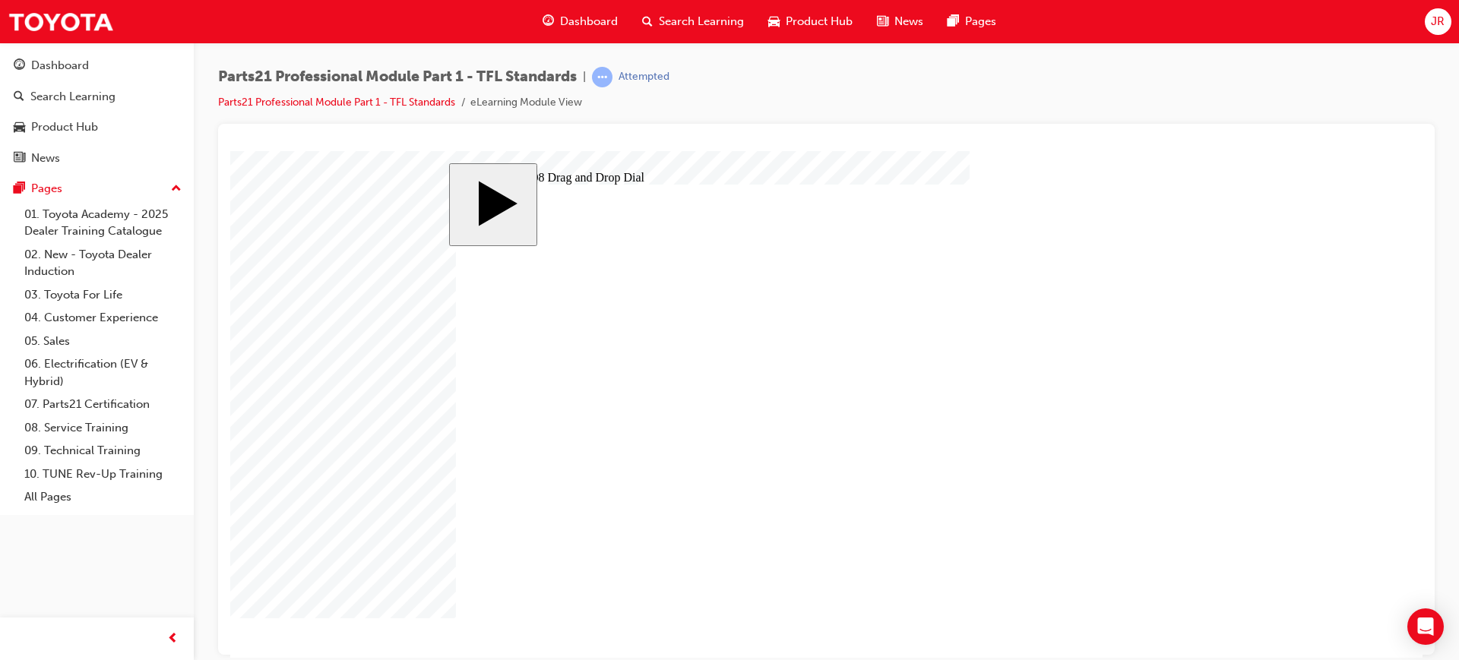
click at [1337, 476] on body "slide: Question 08 Drag and Drop Dial MENU Rectangle 6 HELP Rectangle 6 EXIT Re…" at bounding box center [826, 403] width 1192 height 507
drag, startPoint x: 571, startPoint y: 502, endPoint x: 1110, endPoint y: 384, distance: 551.5
drag, startPoint x: 946, startPoint y: 513, endPoint x: 1074, endPoint y: 423, distance: 156.0
drag, startPoint x: 727, startPoint y: 524, endPoint x: 1080, endPoint y: 483, distance: 355.0
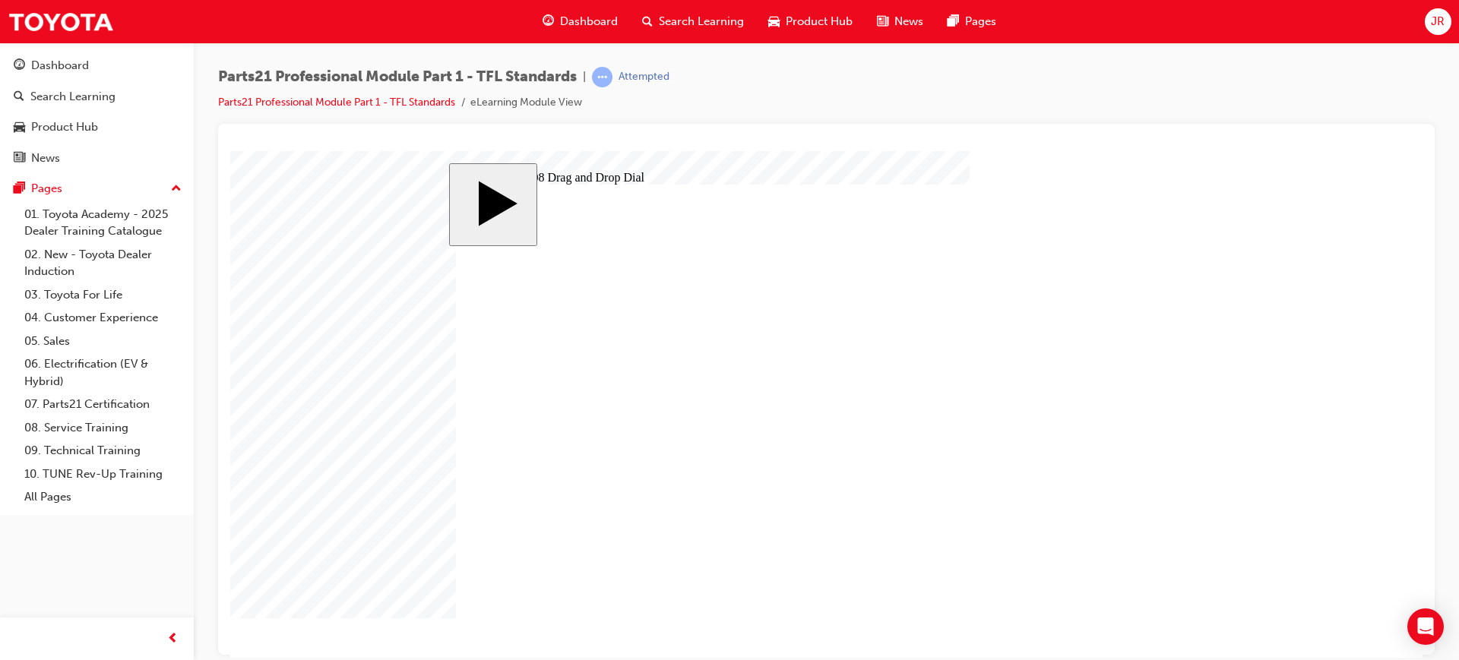
type input "6"
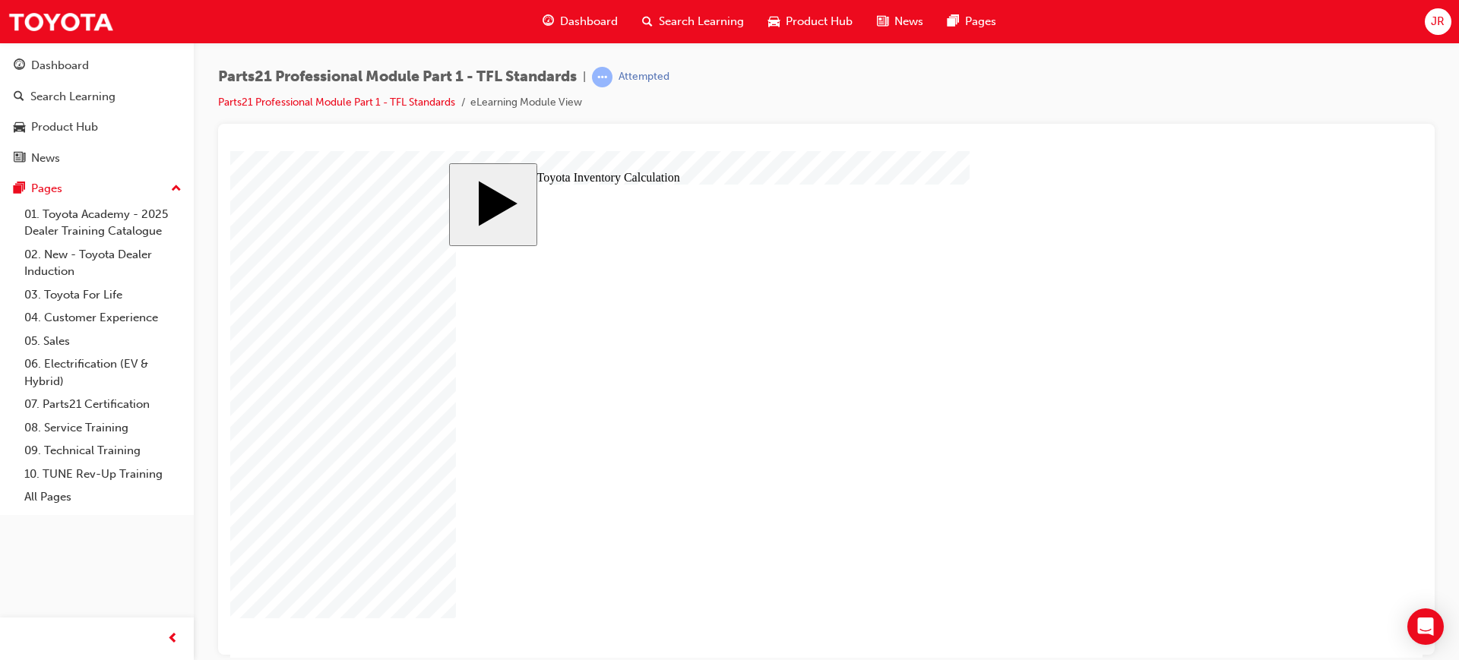
drag, startPoint x: 771, startPoint y: 457, endPoint x: 770, endPoint y: 434, distance: 22.8
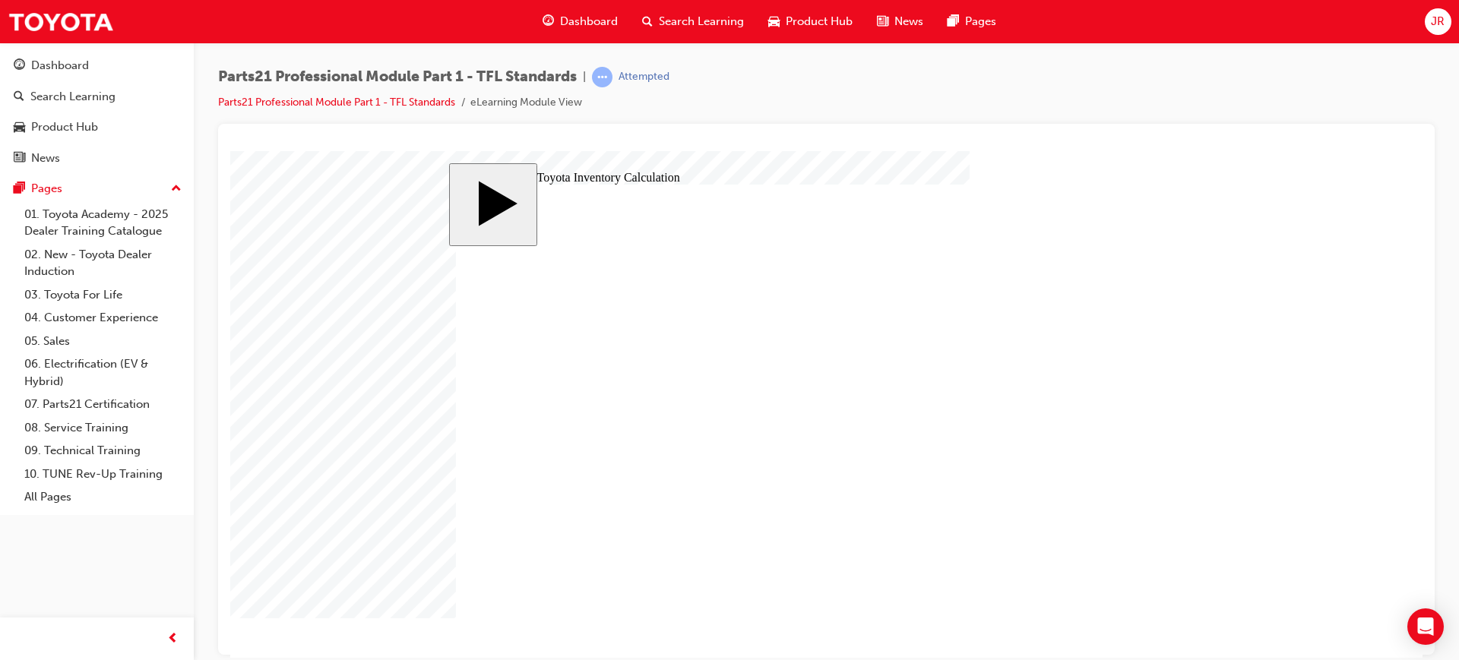
checkbox input "true"
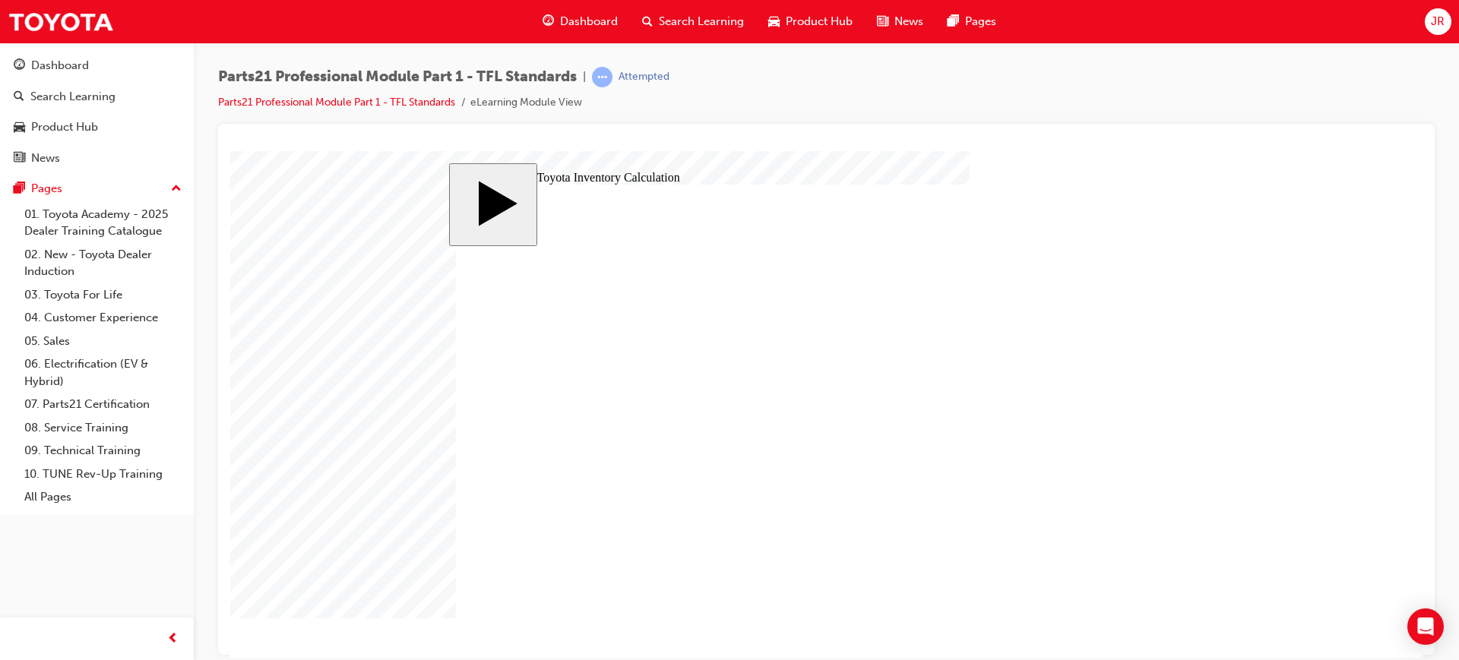
checkbox input "true"
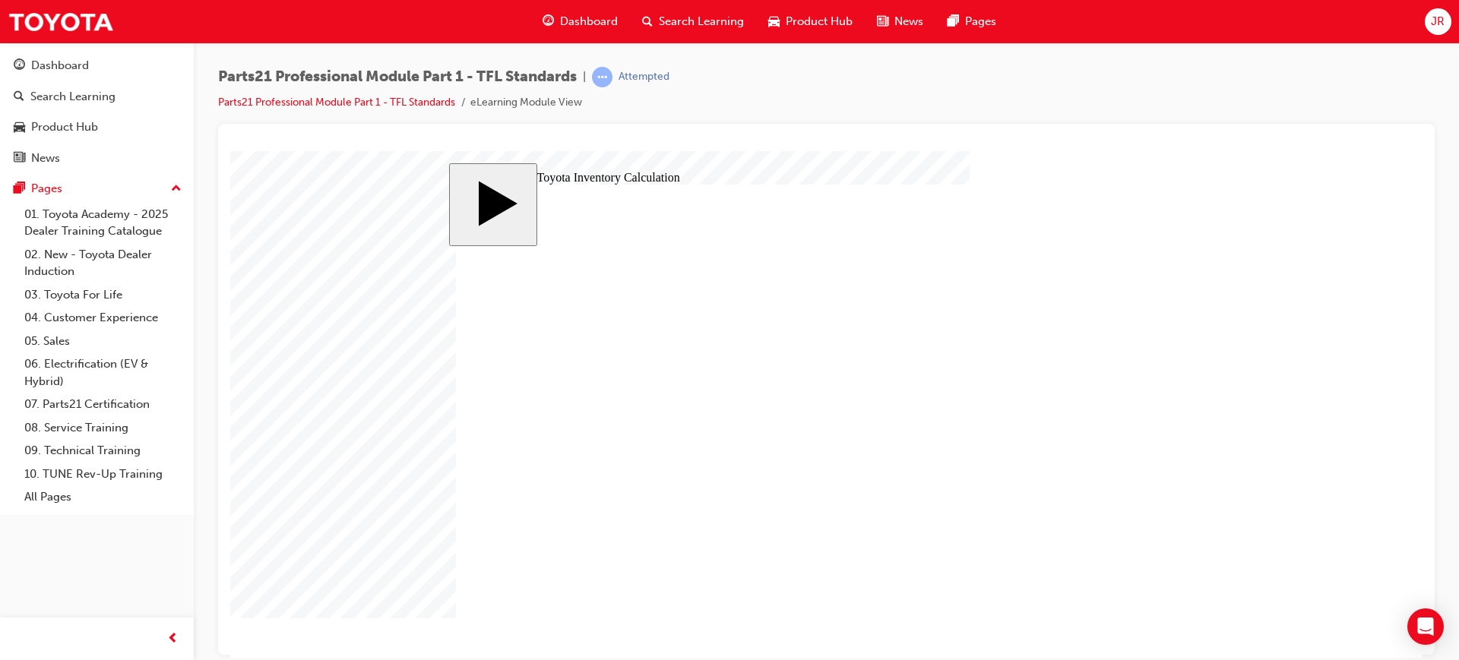
checkbox input "true"
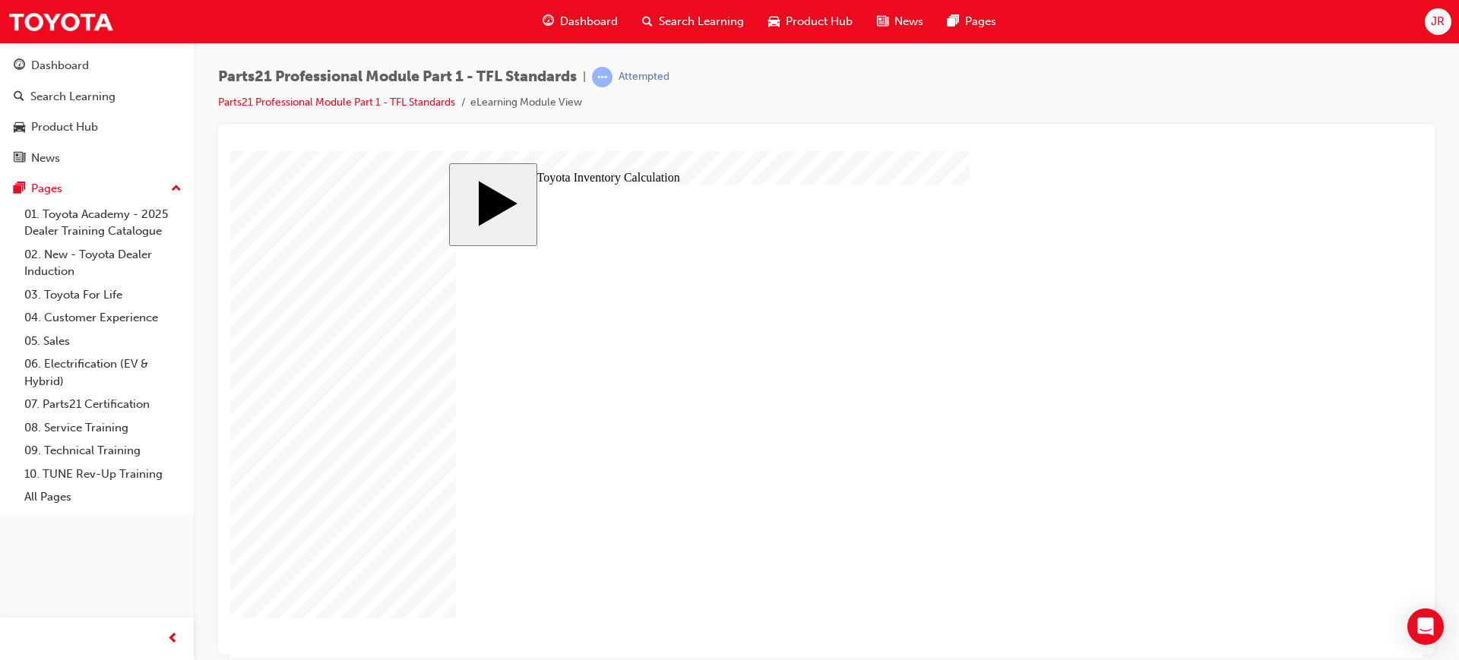
checkbox input "true"
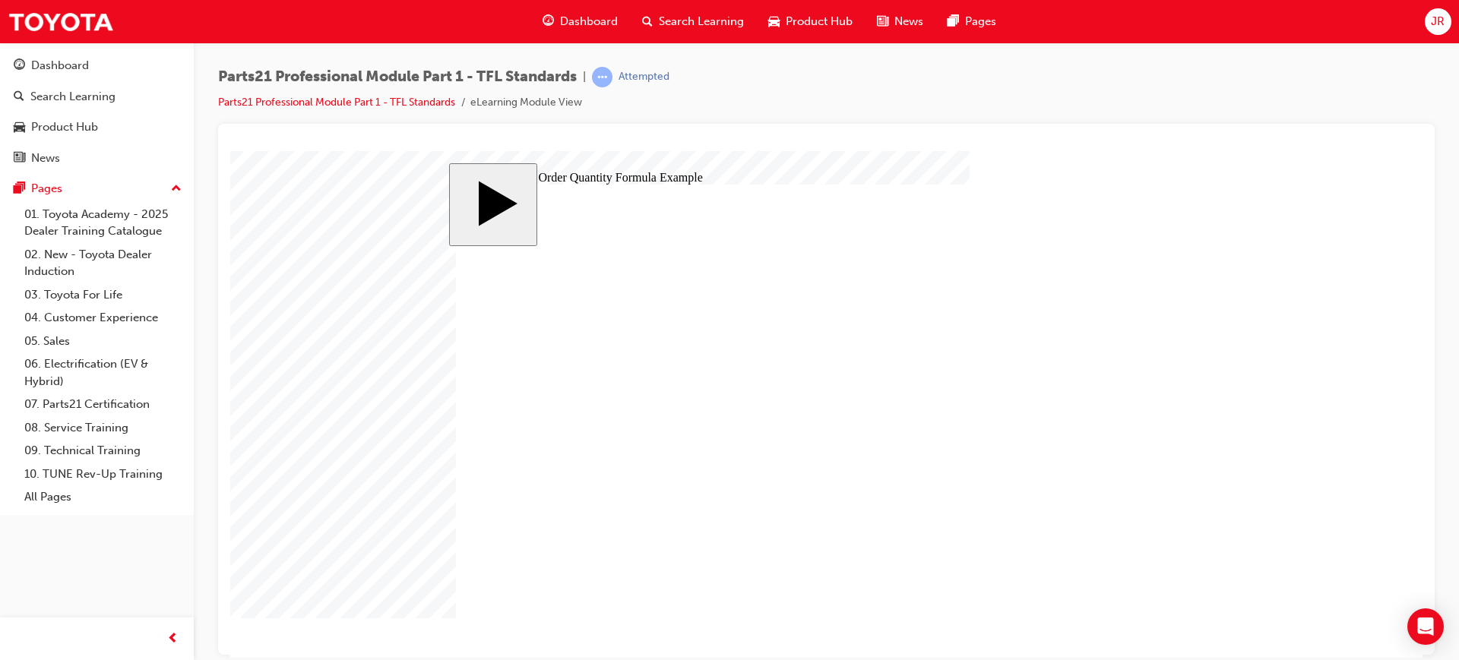
drag, startPoint x: 562, startPoint y: 508, endPoint x: 862, endPoint y: 546, distance: 302.6
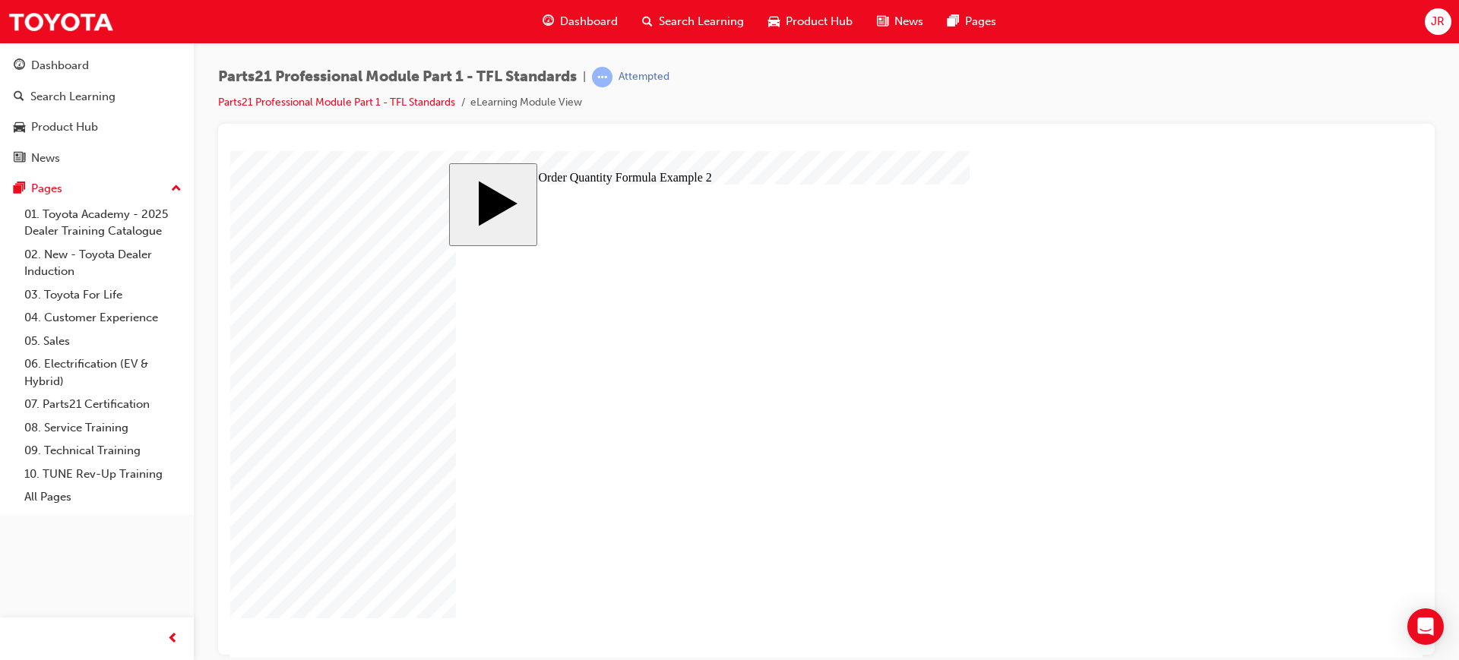
type input "17"
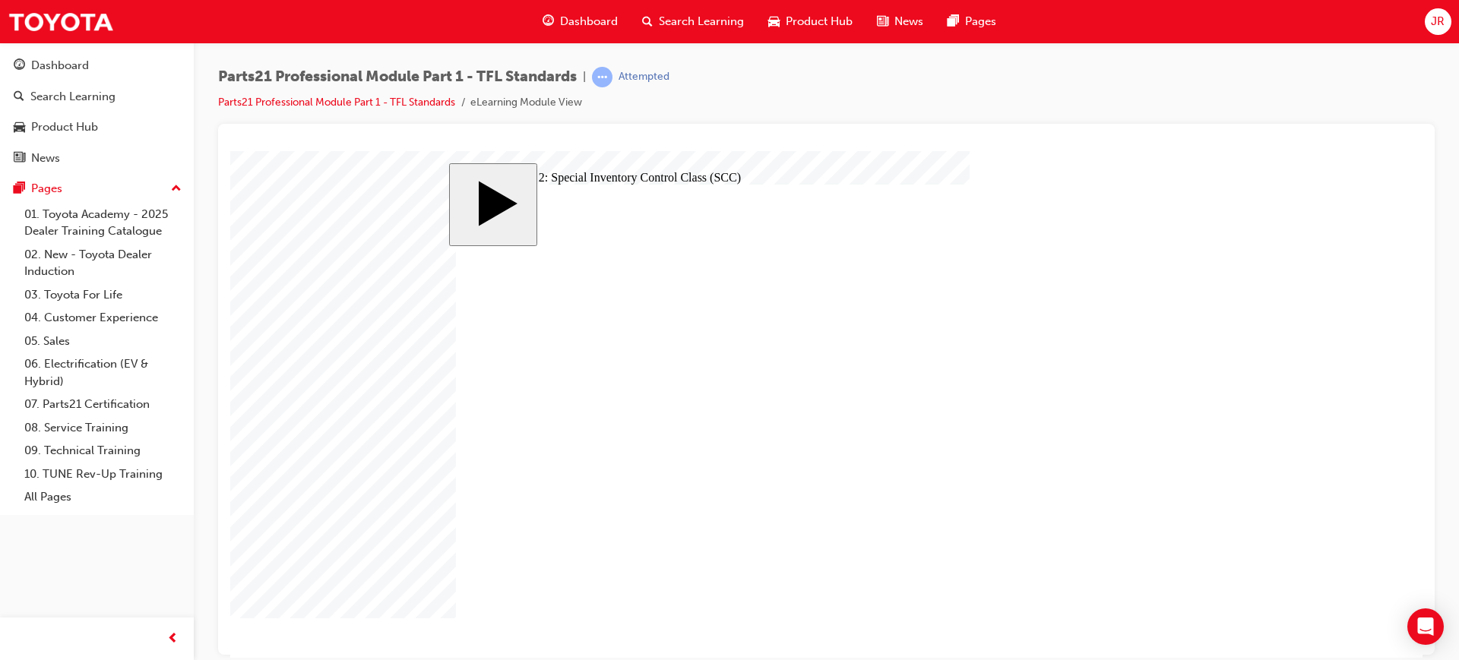
checkbox input "true"
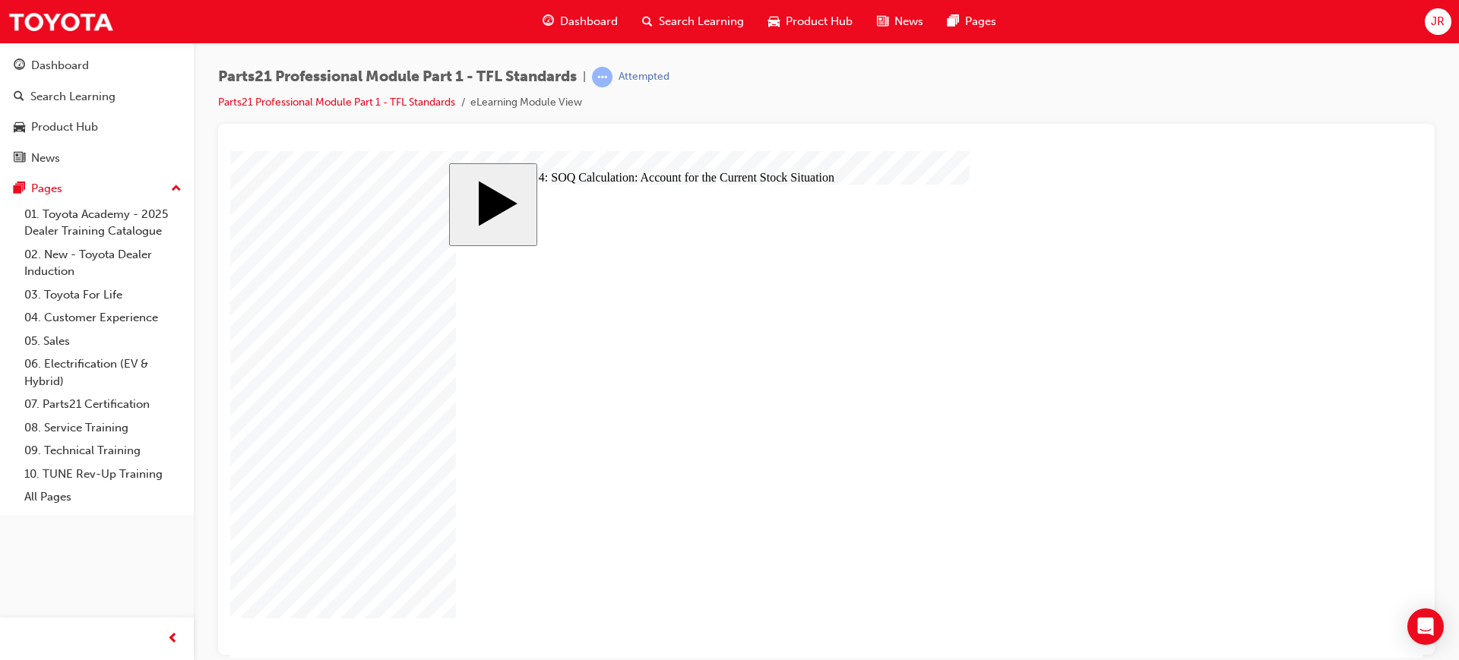
checkbox input "true"
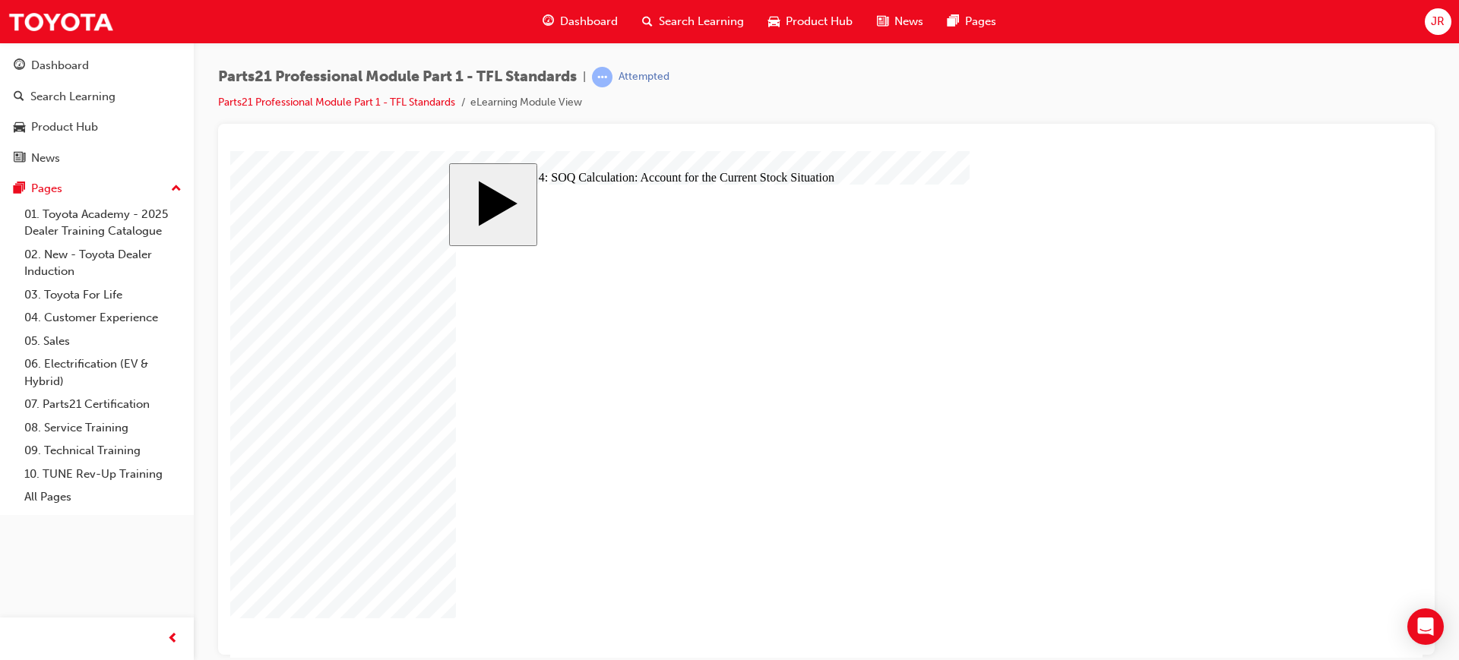
checkbox input "true"
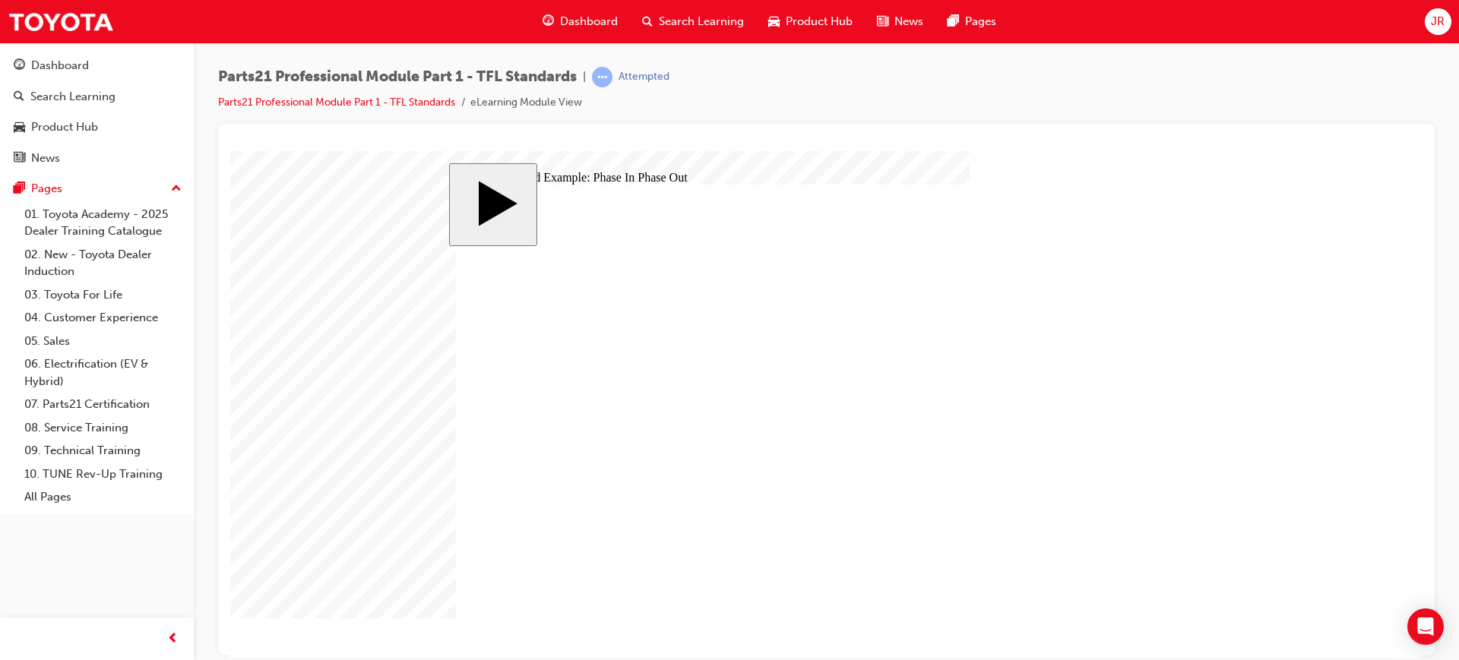
type input "8"
checkbox input "true"
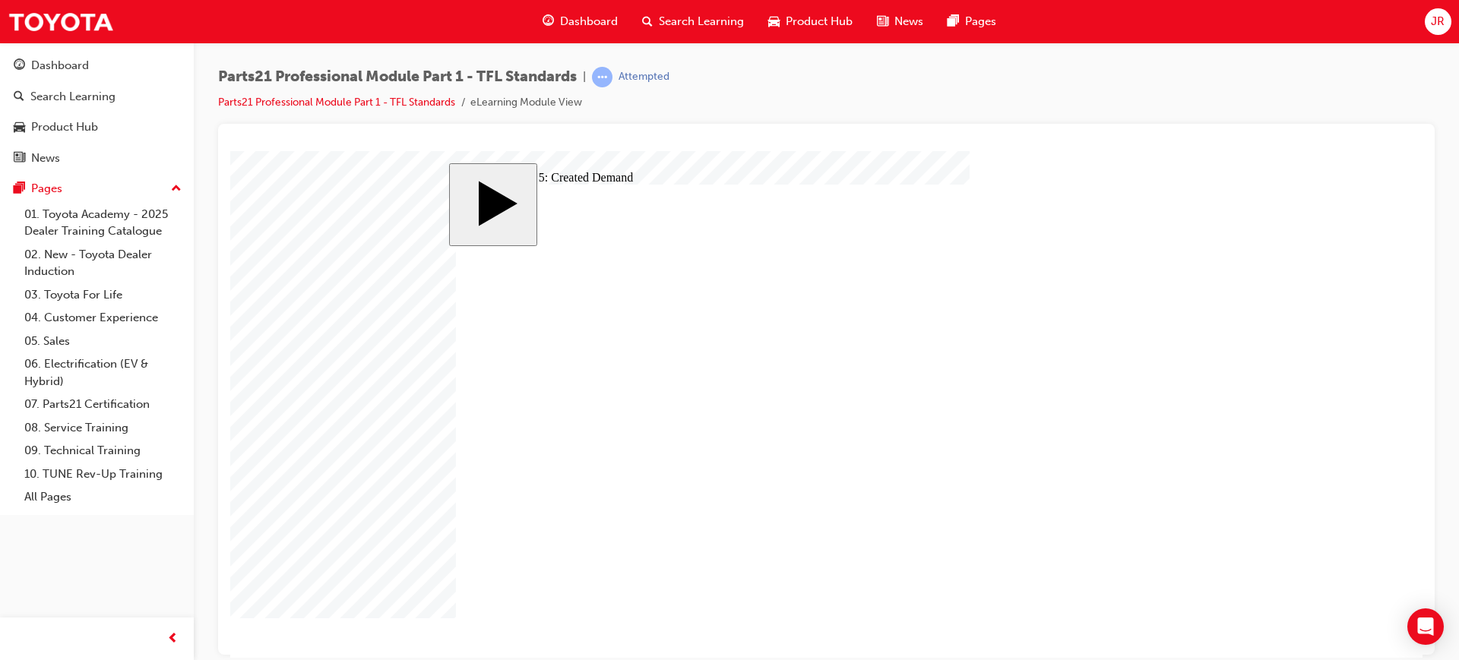
checkbox input "true"
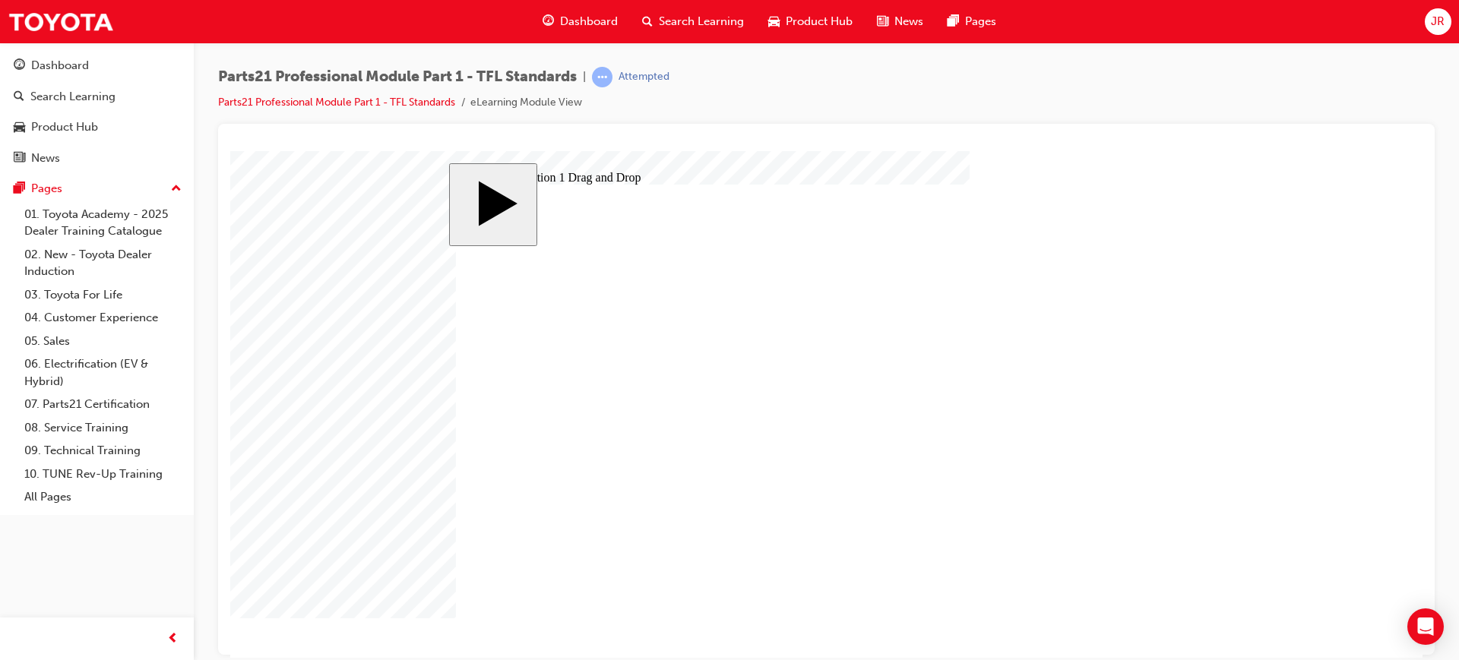
drag, startPoint x: 945, startPoint y: 354, endPoint x: 673, endPoint y: 431, distance: 282.7
drag, startPoint x: 900, startPoint y: 455, endPoint x: 660, endPoint y: 411, distance: 244.1
drag, startPoint x: 988, startPoint y: 381, endPoint x: 739, endPoint y: 361, distance: 249.3
drag, startPoint x: 923, startPoint y: 405, endPoint x: 695, endPoint y: 384, distance: 229.6
drag, startPoint x: 942, startPoint y: 431, endPoint x: 672, endPoint y: 454, distance: 271.5
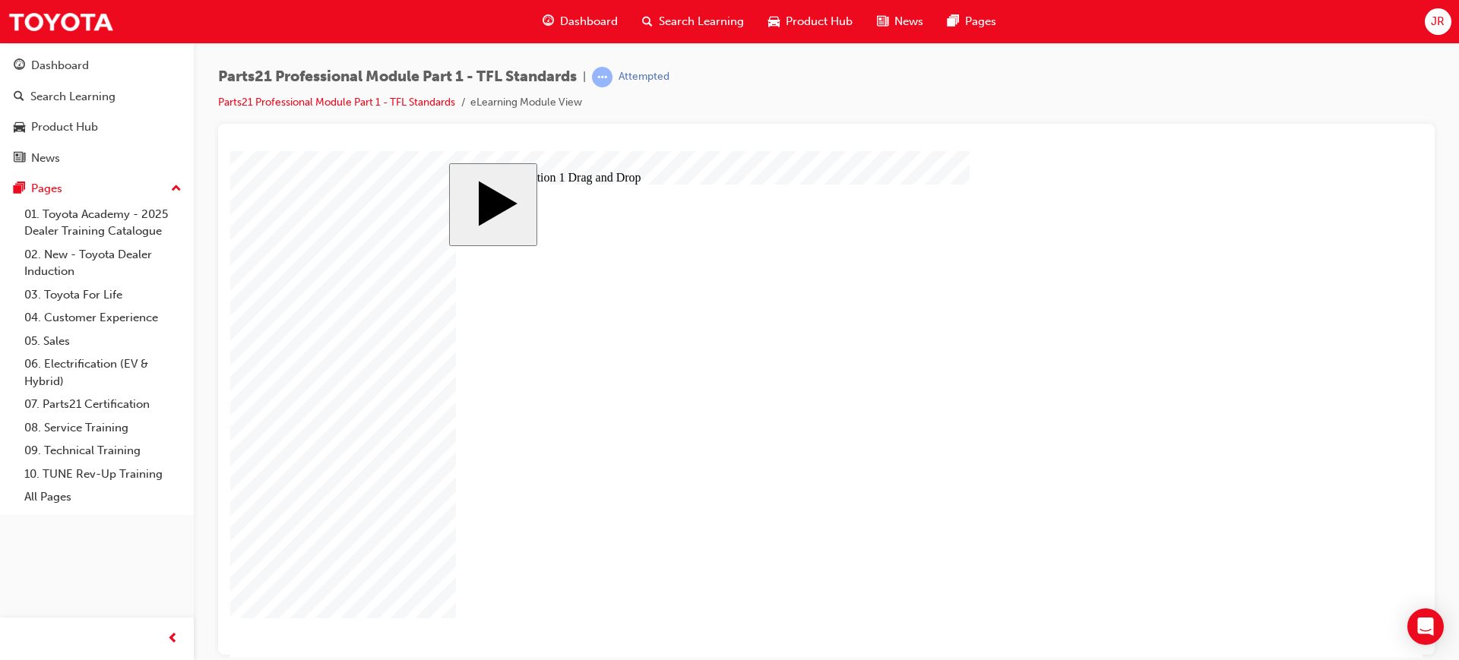
drag, startPoint x: 932, startPoint y: 480, endPoint x: 663, endPoint y: 528, distance: 273.2
drag, startPoint x: 944, startPoint y: 504, endPoint x: 690, endPoint y: 555, distance: 258.9
drag, startPoint x: 917, startPoint y: 559, endPoint x: 654, endPoint y: 506, distance: 268.2
drag, startPoint x: 948, startPoint y: 527, endPoint x: 723, endPoint y: 481, distance: 229.6
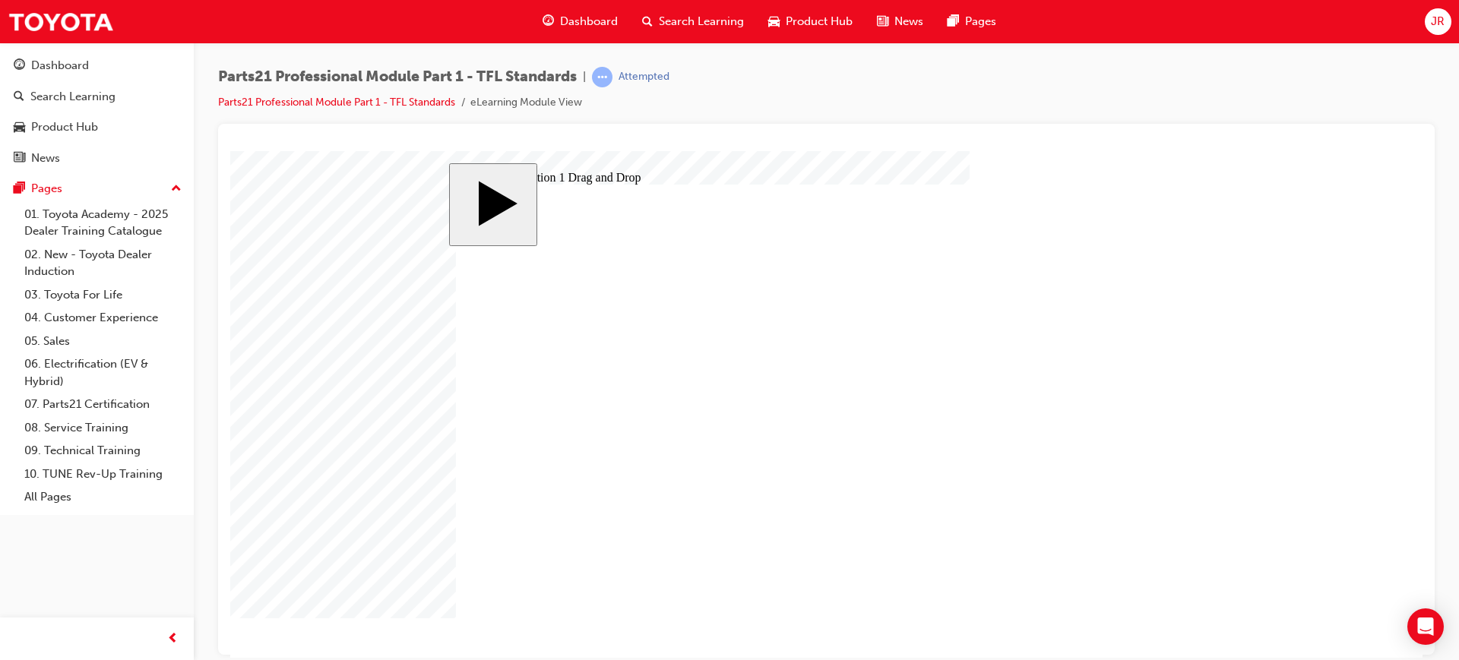
drag, startPoint x: 684, startPoint y: 441, endPoint x: 774, endPoint y: 355, distance: 124.7
checkbox input "true"
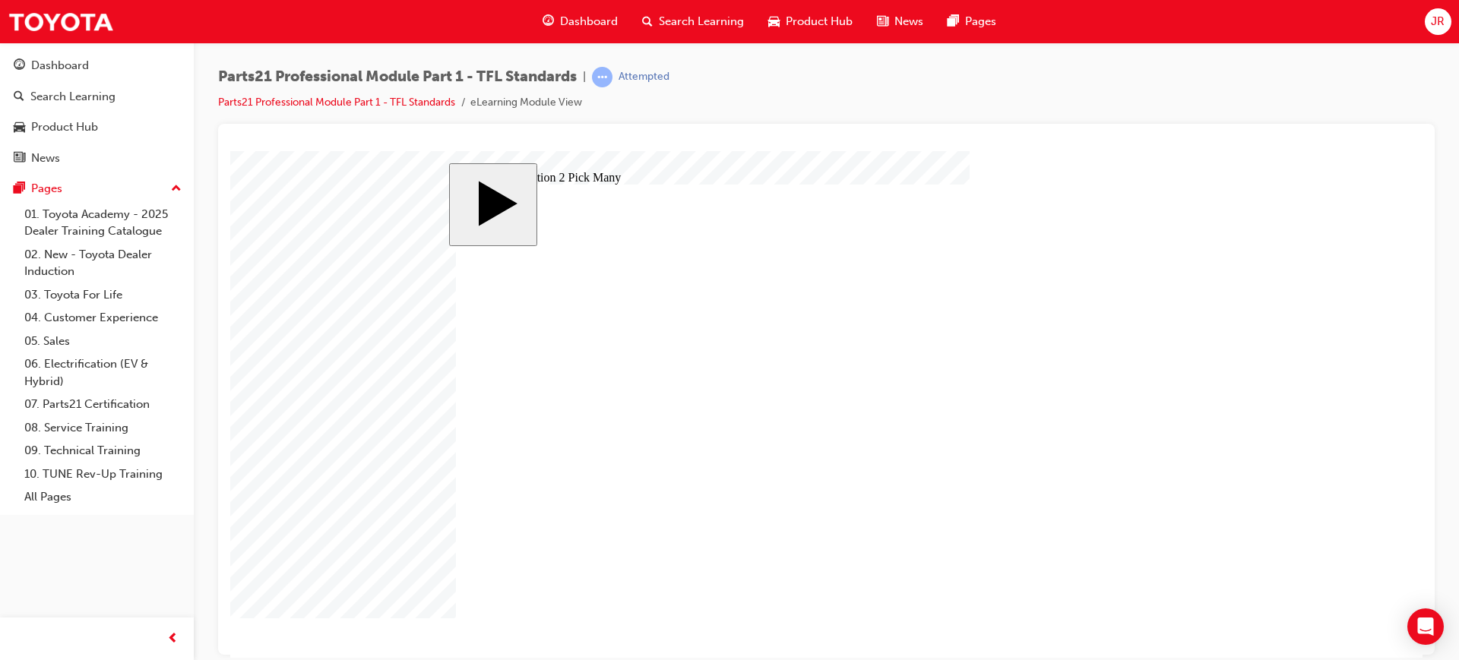
checkbox input "true"
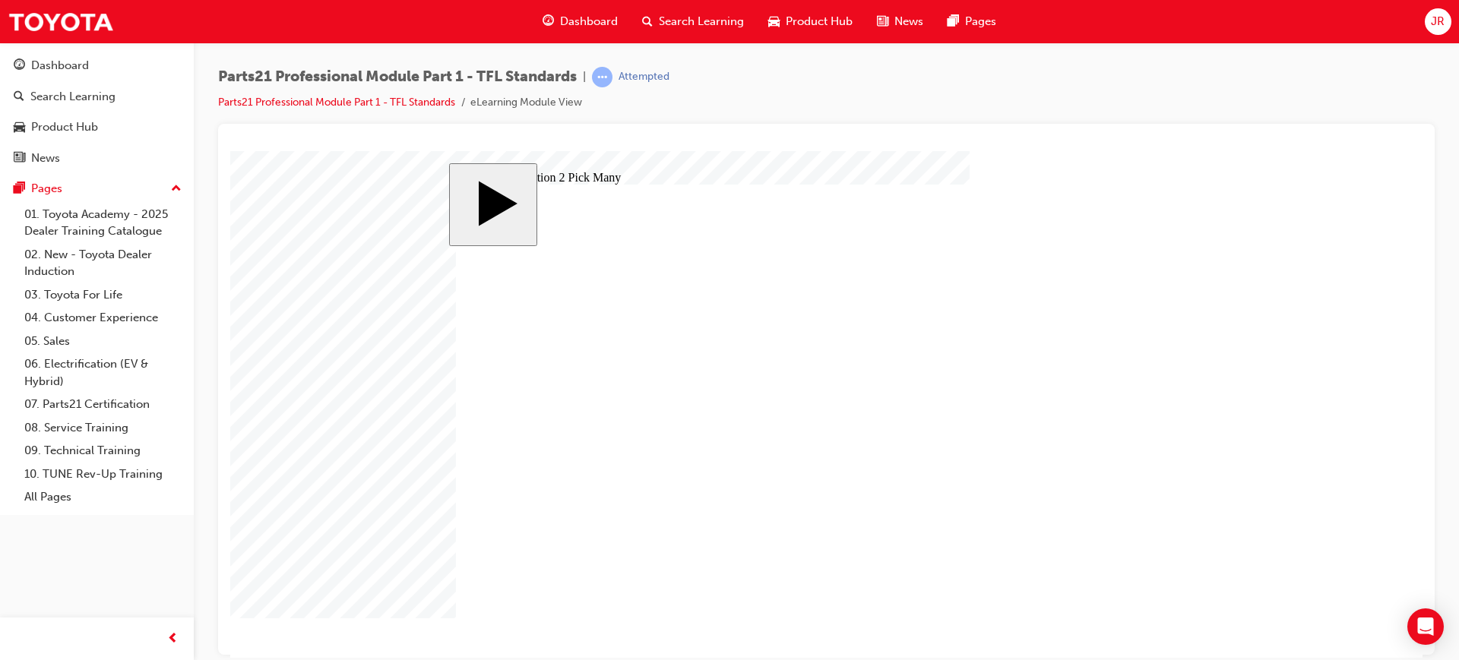
checkbox input "true"
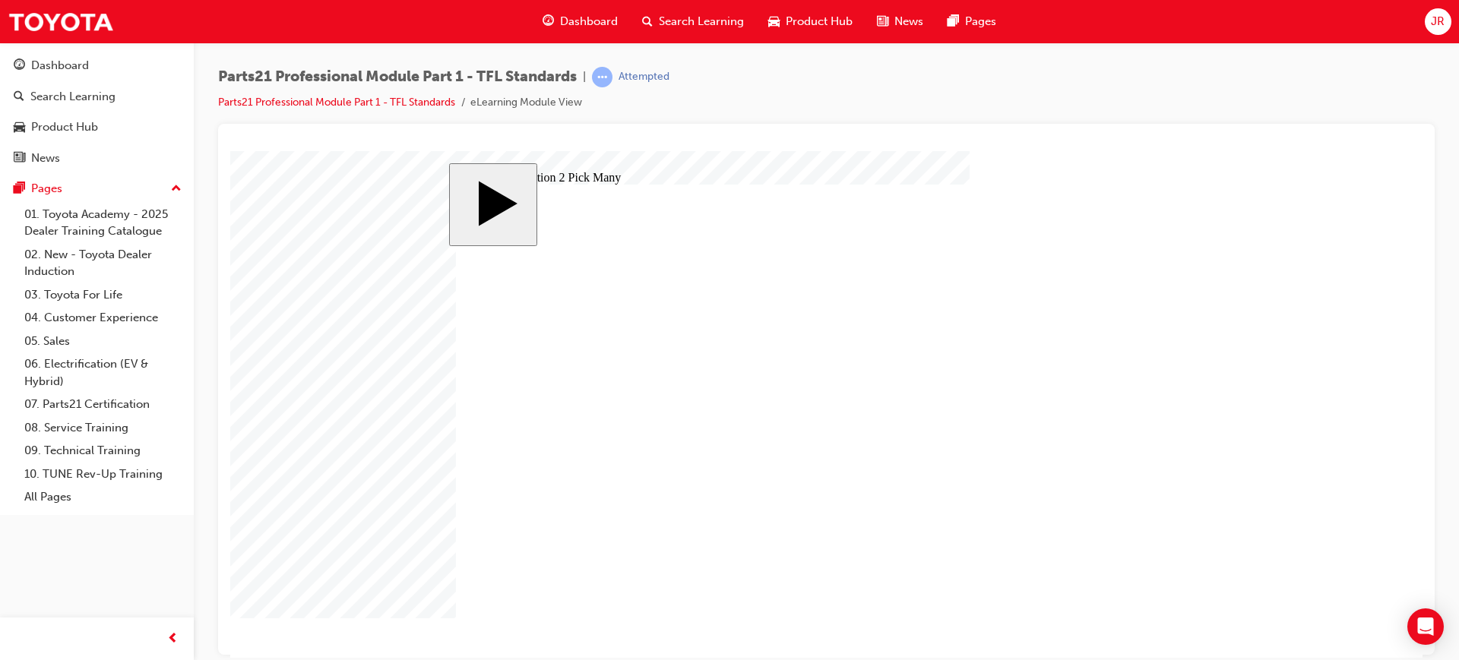
checkbox input "false"
checkbox input "true"
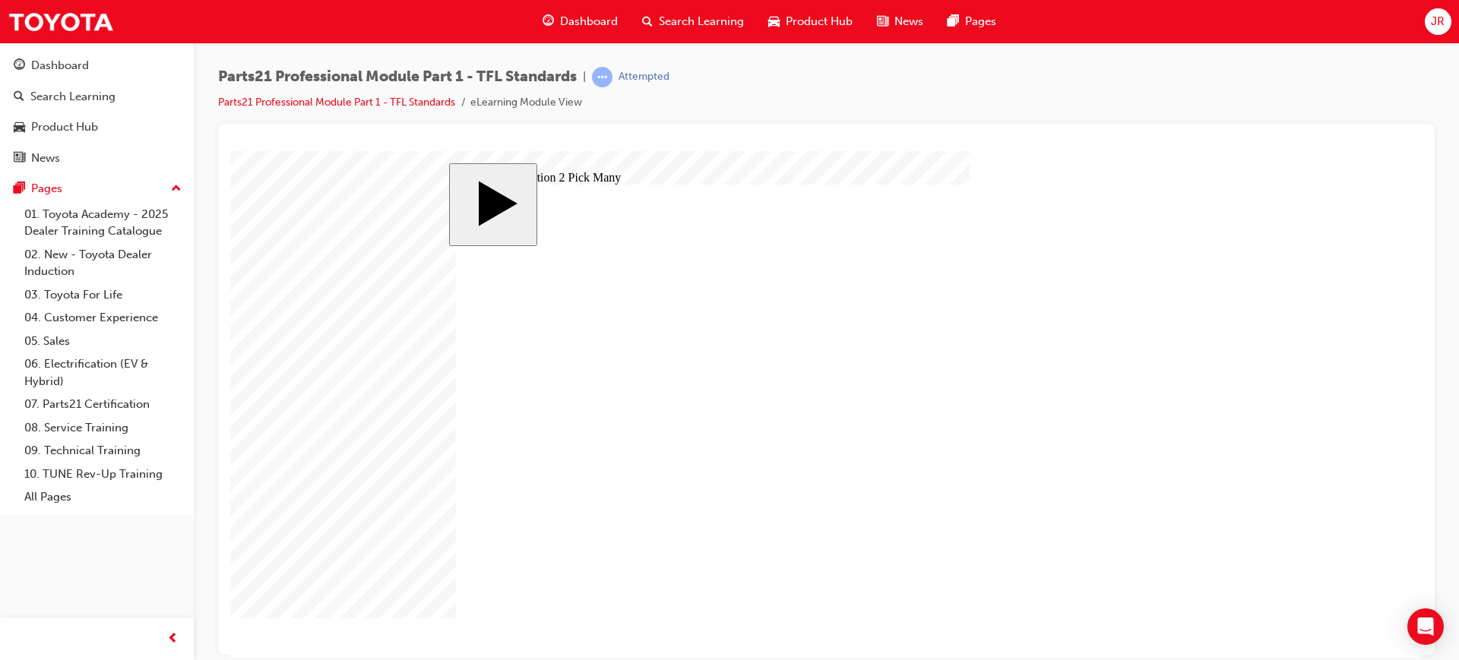
checkbox input "true"
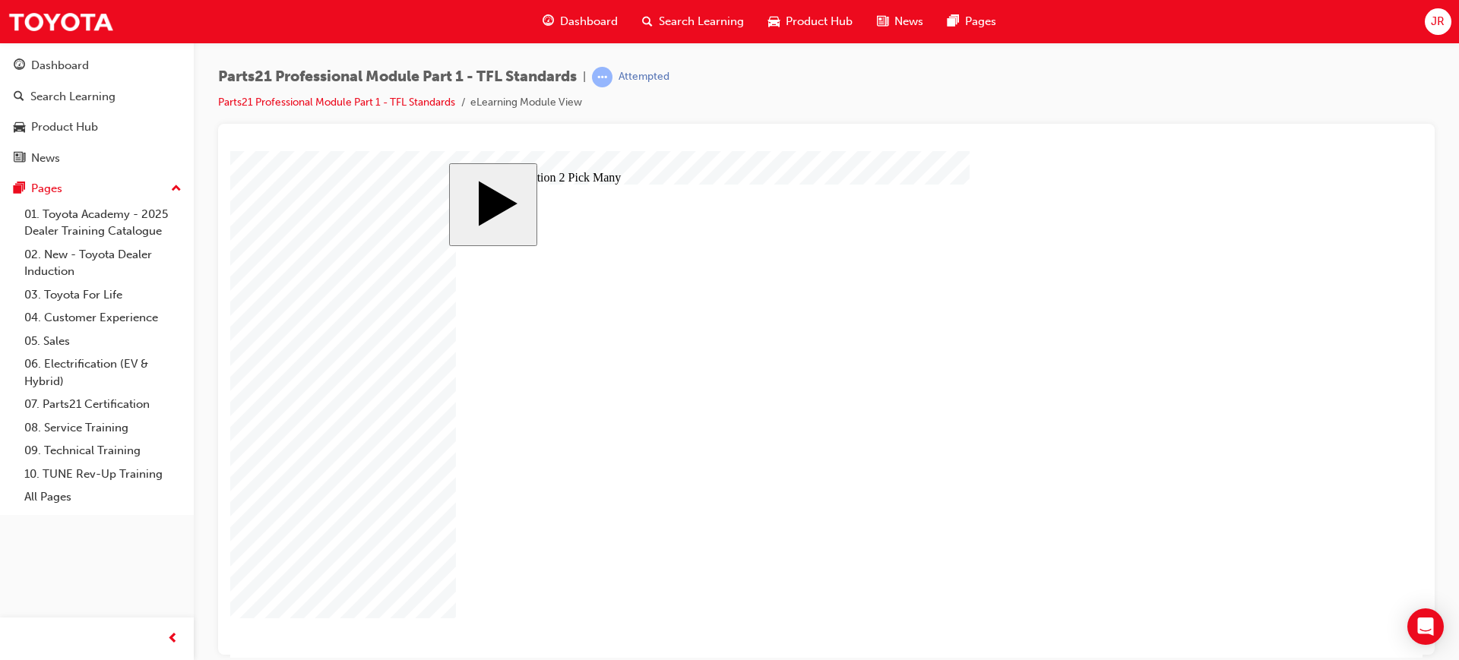
checkbox input "false"
drag, startPoint x: 964, startPoint y: 516, endPoint x: 1079, endPoint y: 543, distance: 118.7
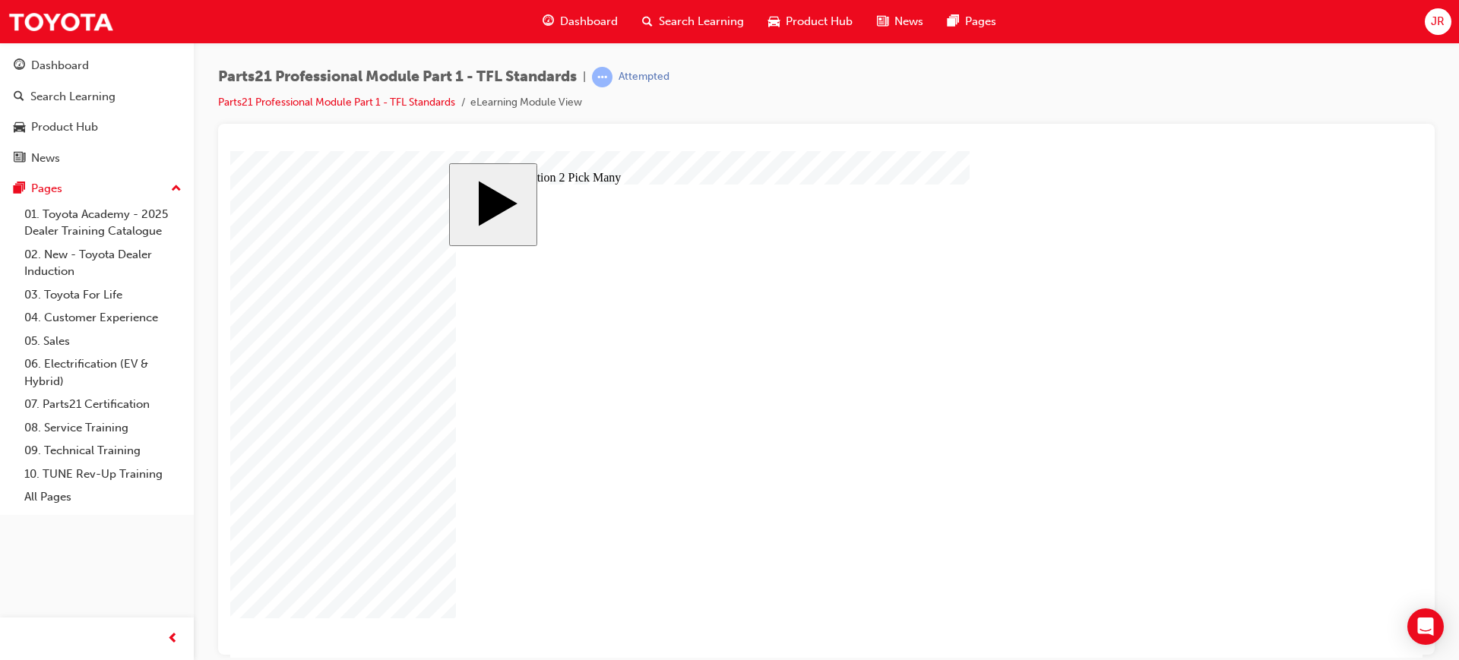
checkbox input "true"
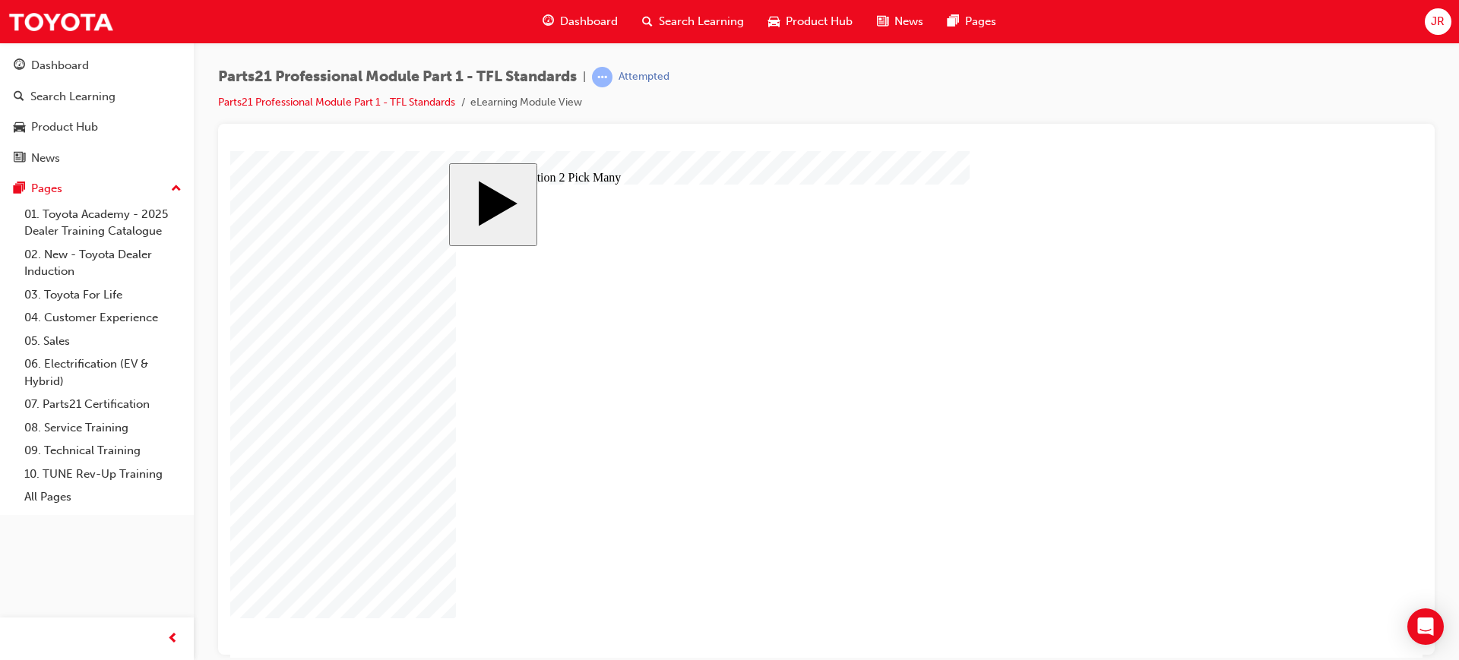
checkbox input "true"
checkbox input "false"
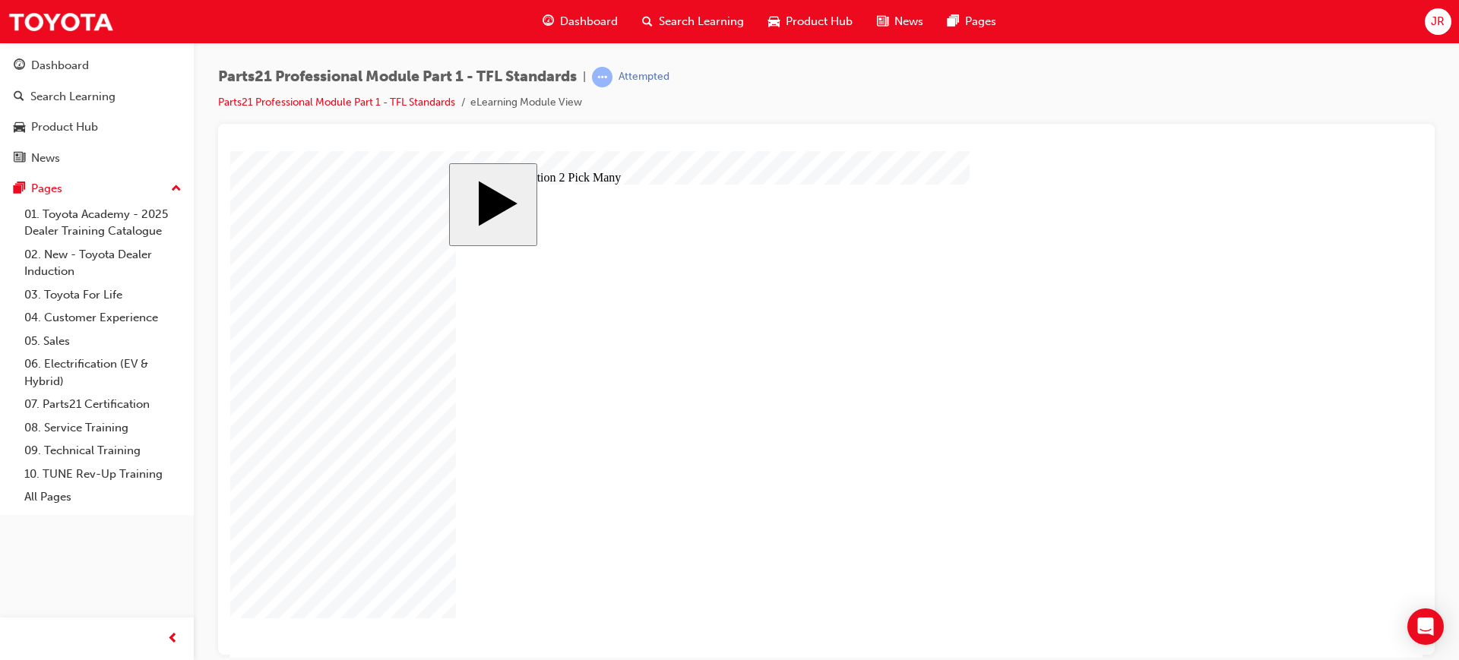
drag, startPoint x: 792, startPoint y: 502, endPoint x: 814, endPoint y: 478, distance: 32.3
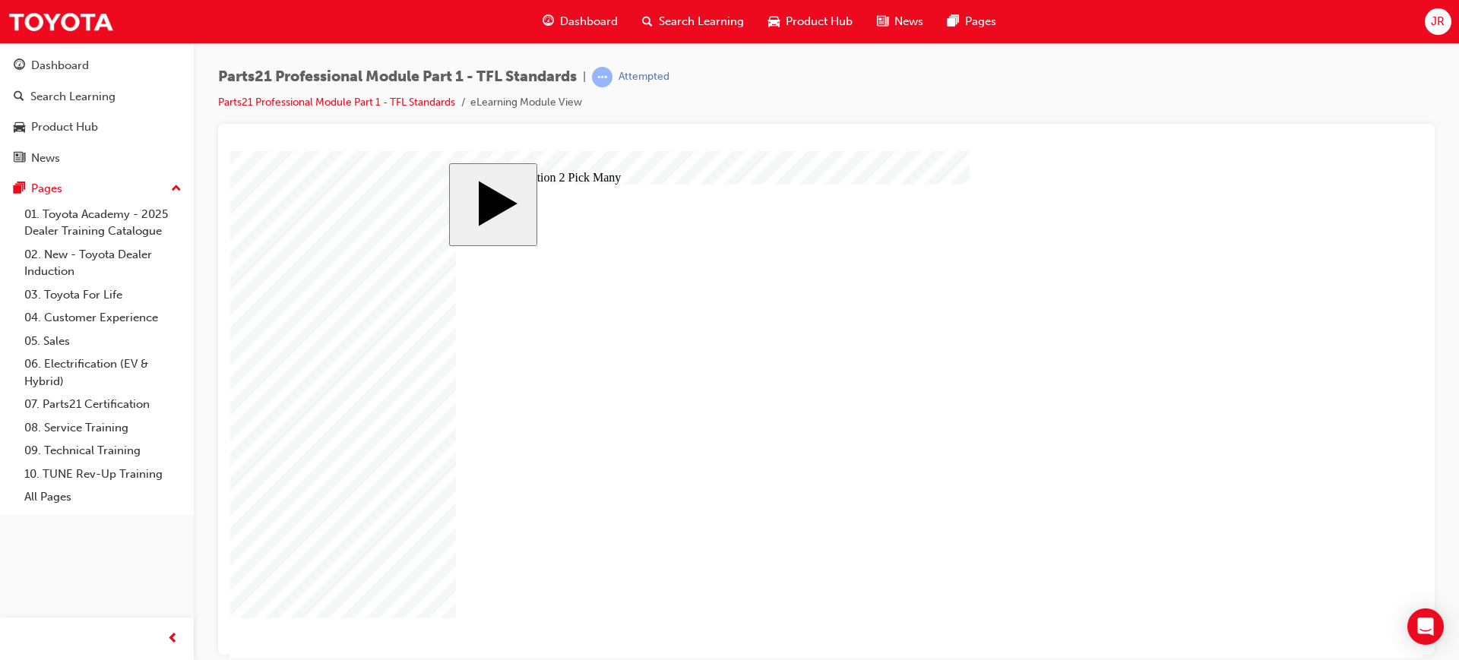
checkbox input "true"
checkbox input "false"
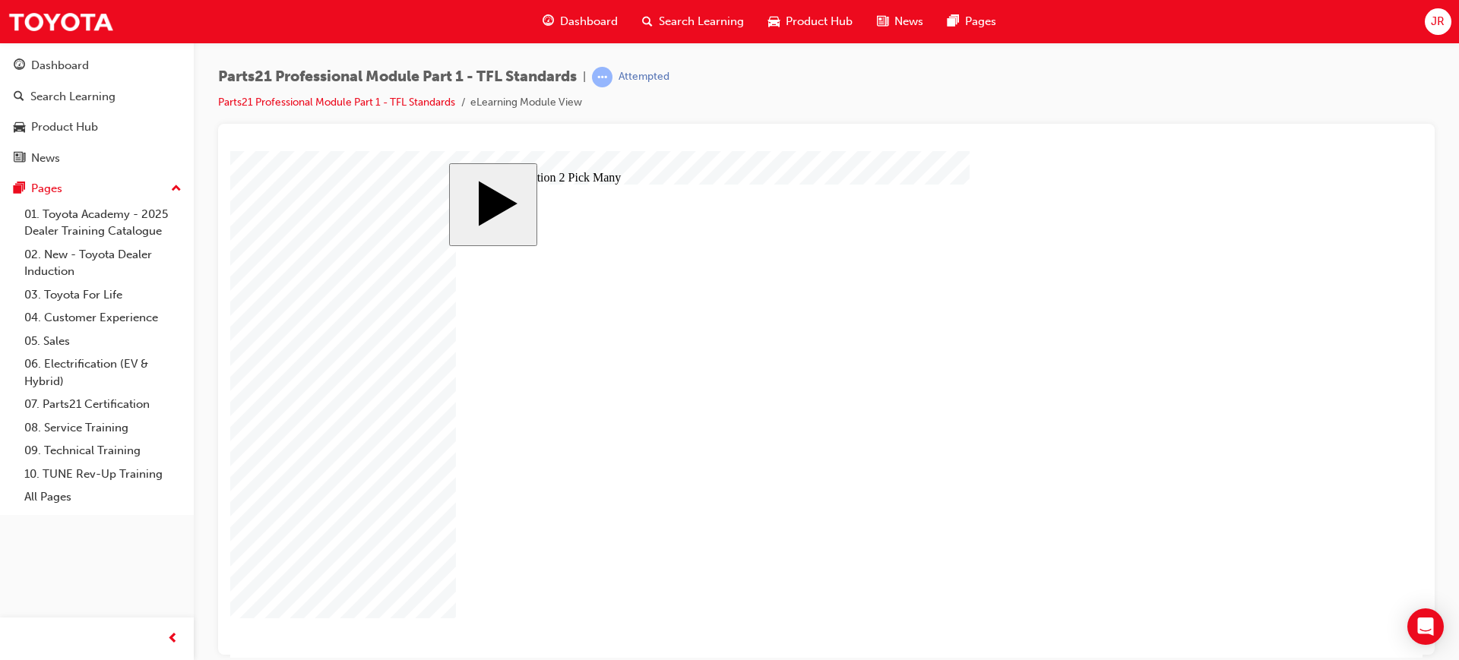
drag, startPoint x: 557, startPoint y: 524, endPoint x: 583, endPoint y: 517, distance: 26.5
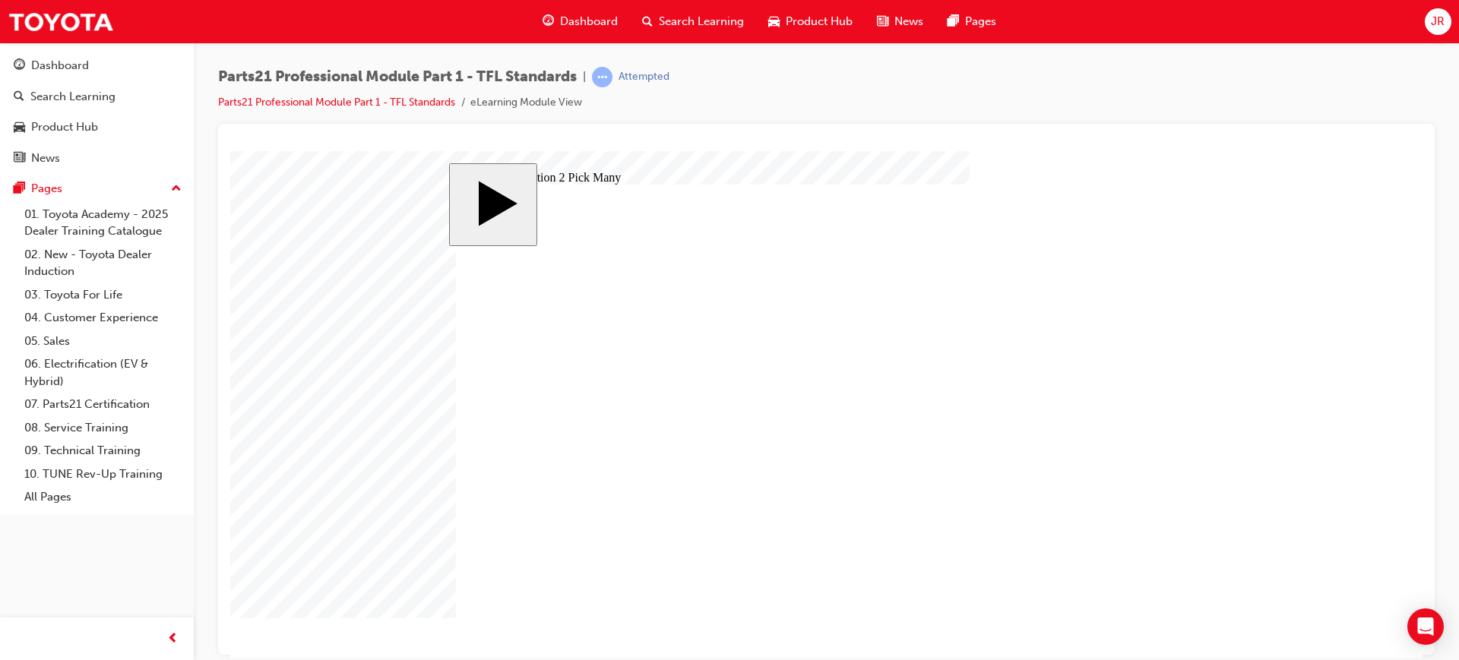
checkbox input "true"
checkbox input "false"
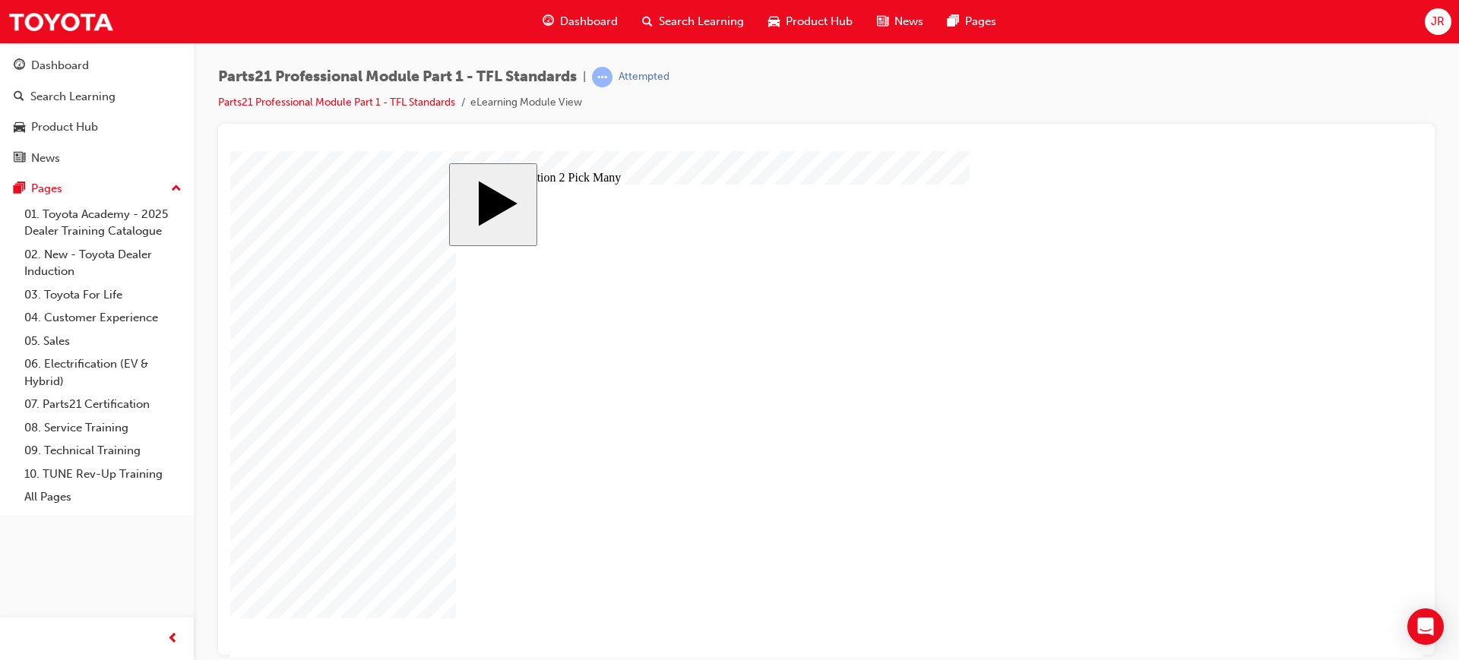
checkbox input "false"
drag, startPoint x: 1204, startPoint y: 621, endPoint x: 1149, endPoint y: 603, distance: 57.4
click at [1199, 617] on body "slide: Quiz Question 2 Pick Many Rectangle 1 Rectangle 2 That was incorrect, pl…" at bounding box center [826, 403] width 1192 height 507
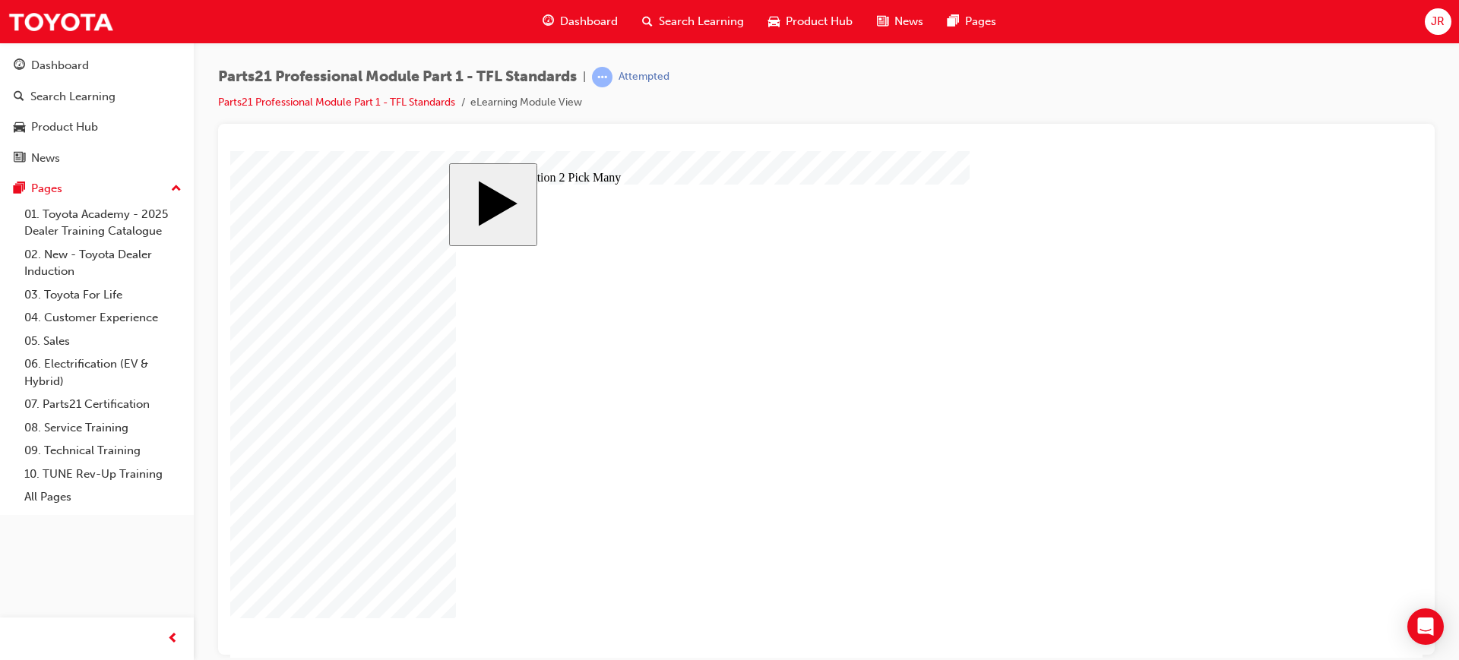
drag, startPoint x: 717, startPoint y: 496, endPoint x: 791, endPoint y: 519, distance: 77.9
checkbox input "true"
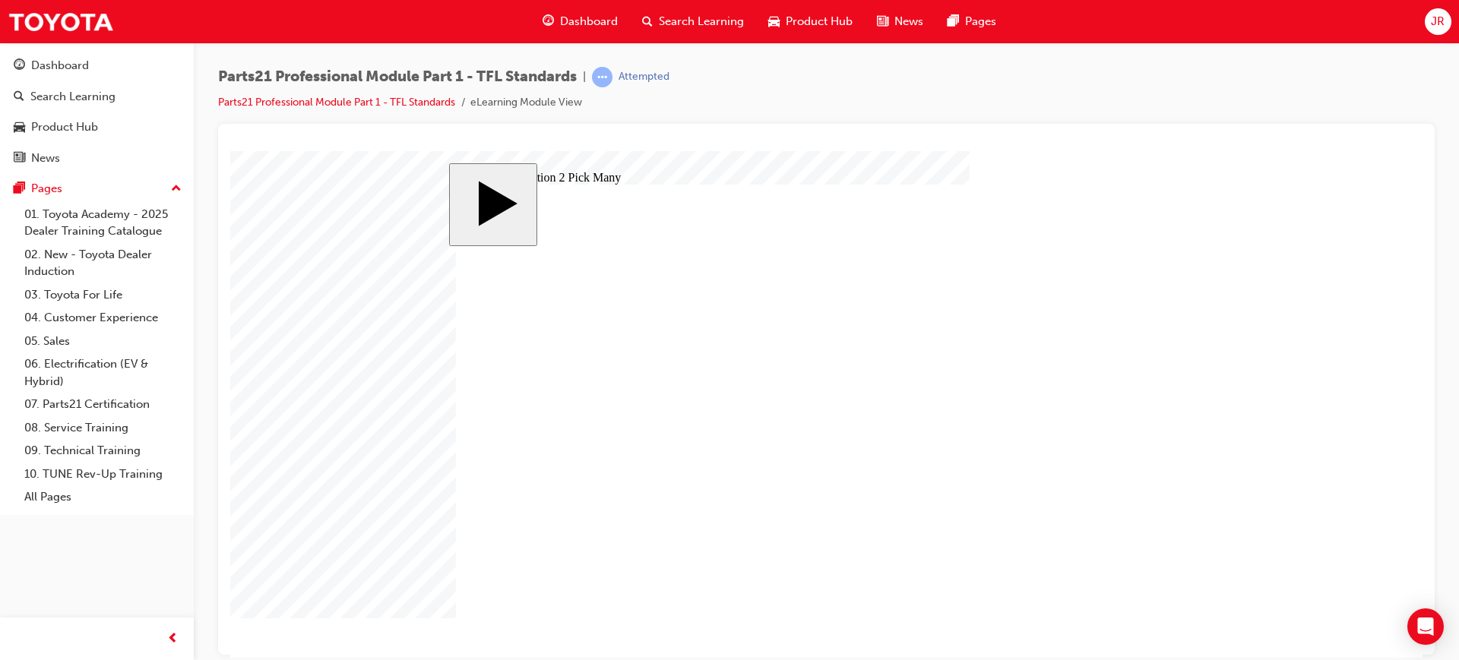
checkbox input "false"
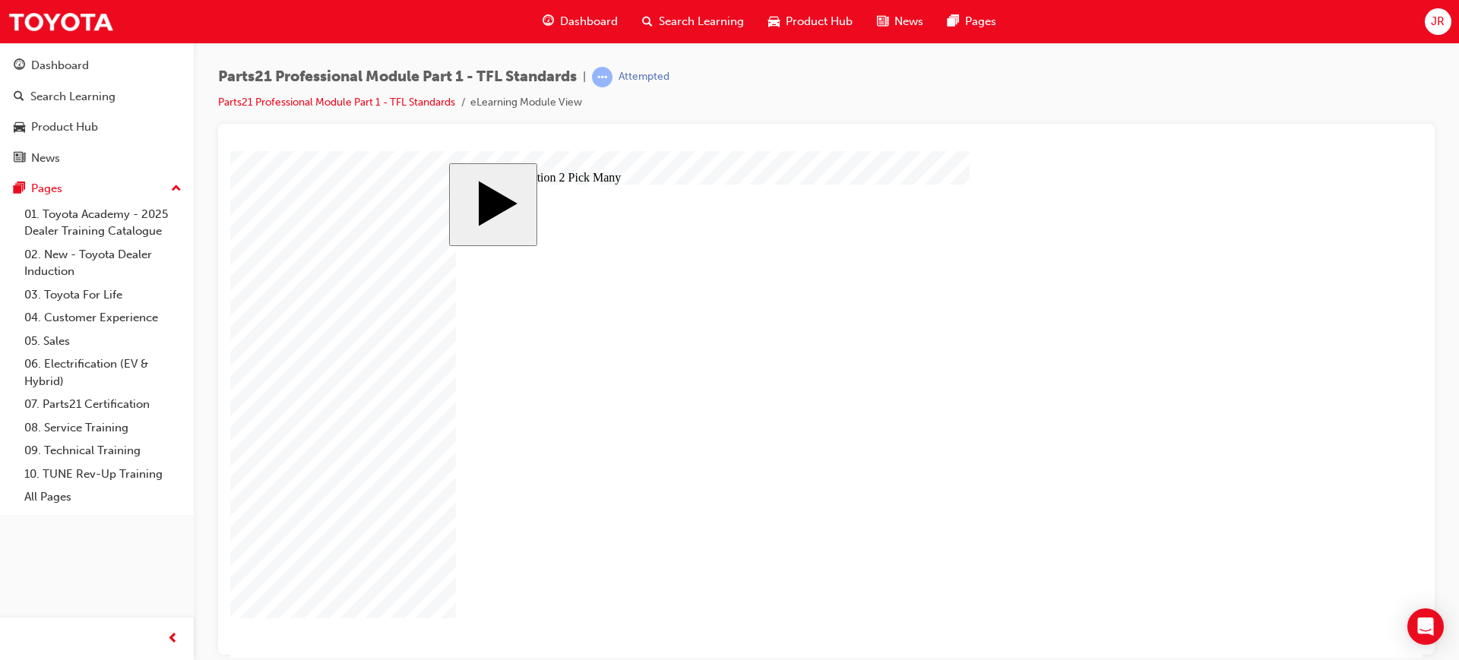
checkbox input "false"
drag, startPoint x: 767, startPoint y: 511, endPoint x: 917, endPoint y: 513, distance: 149.7
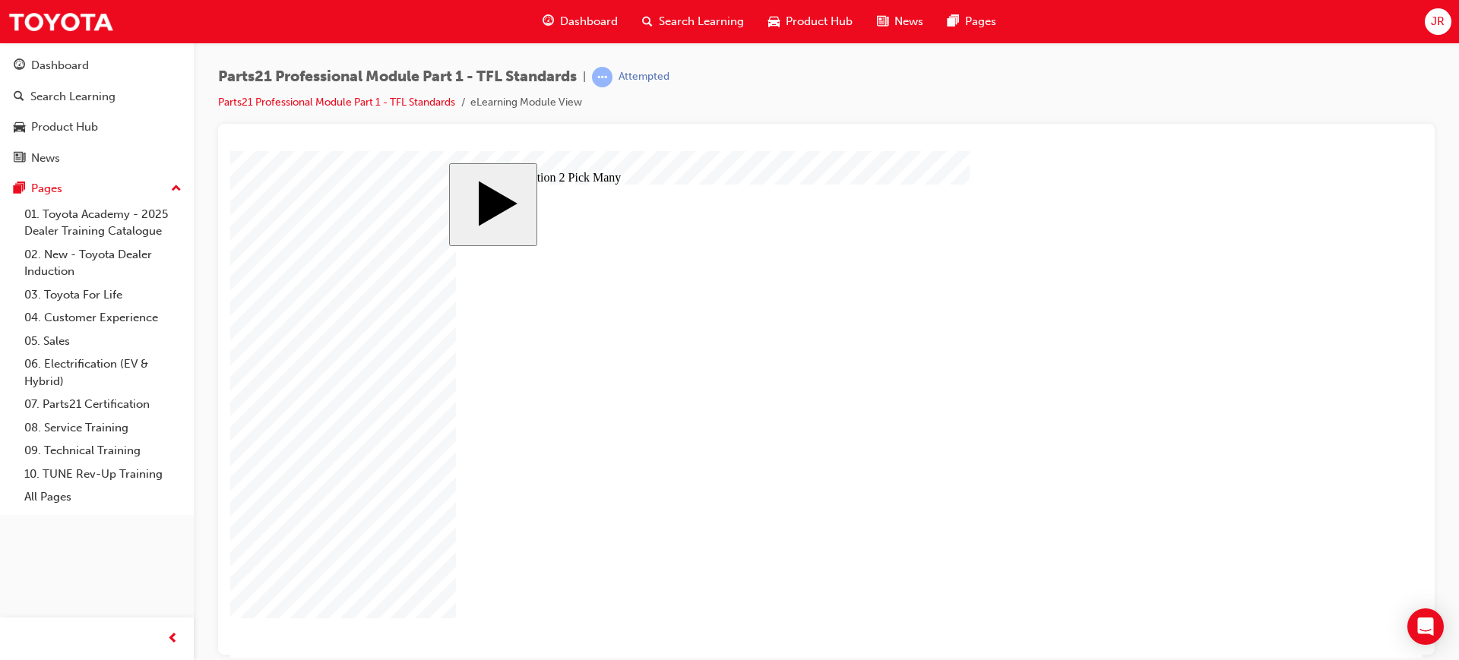
checkbox input "true"
drag, startPoint x: 807, startPoint y: 445, endPoint x: 818, endPoint y: 452, distance: 13.3
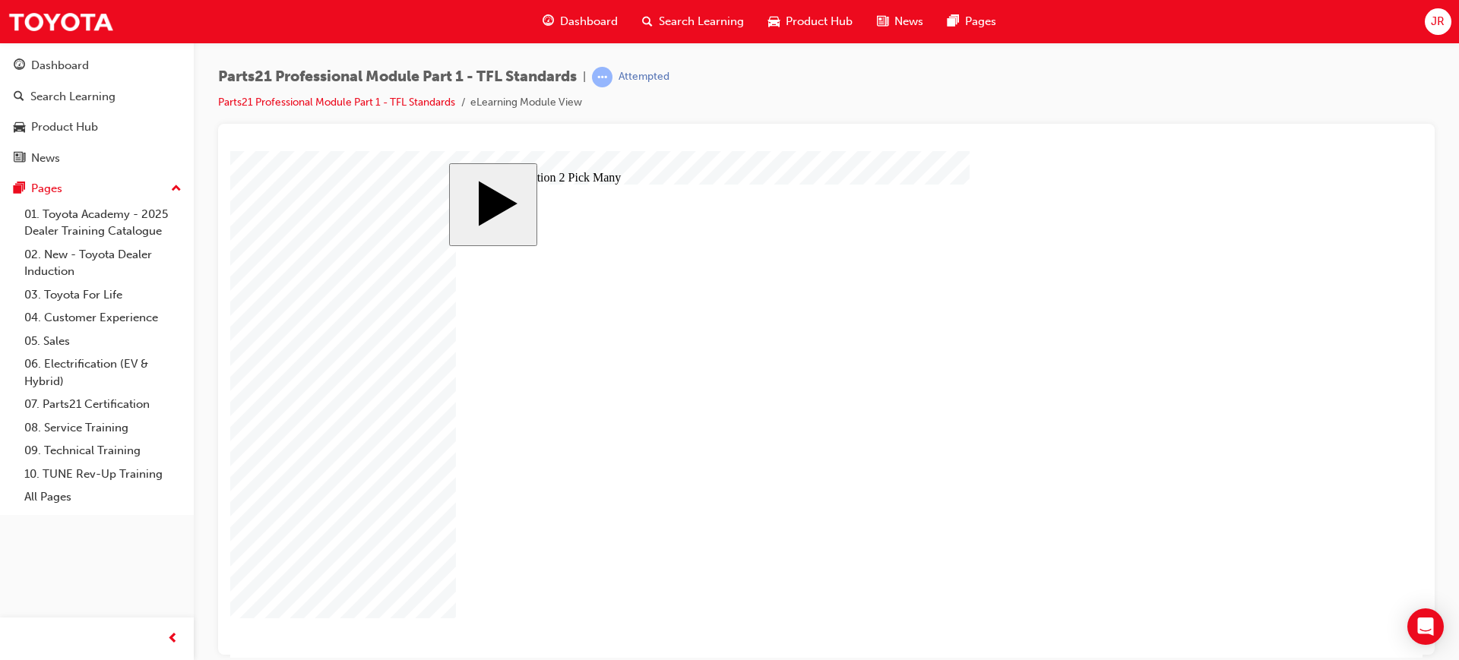
checkbox input "true"
drag, startPoint x: 562, startPoint y: 502, endPoint x: 650, endPoint y: 508, distance: 89.1
checkbox input "true"
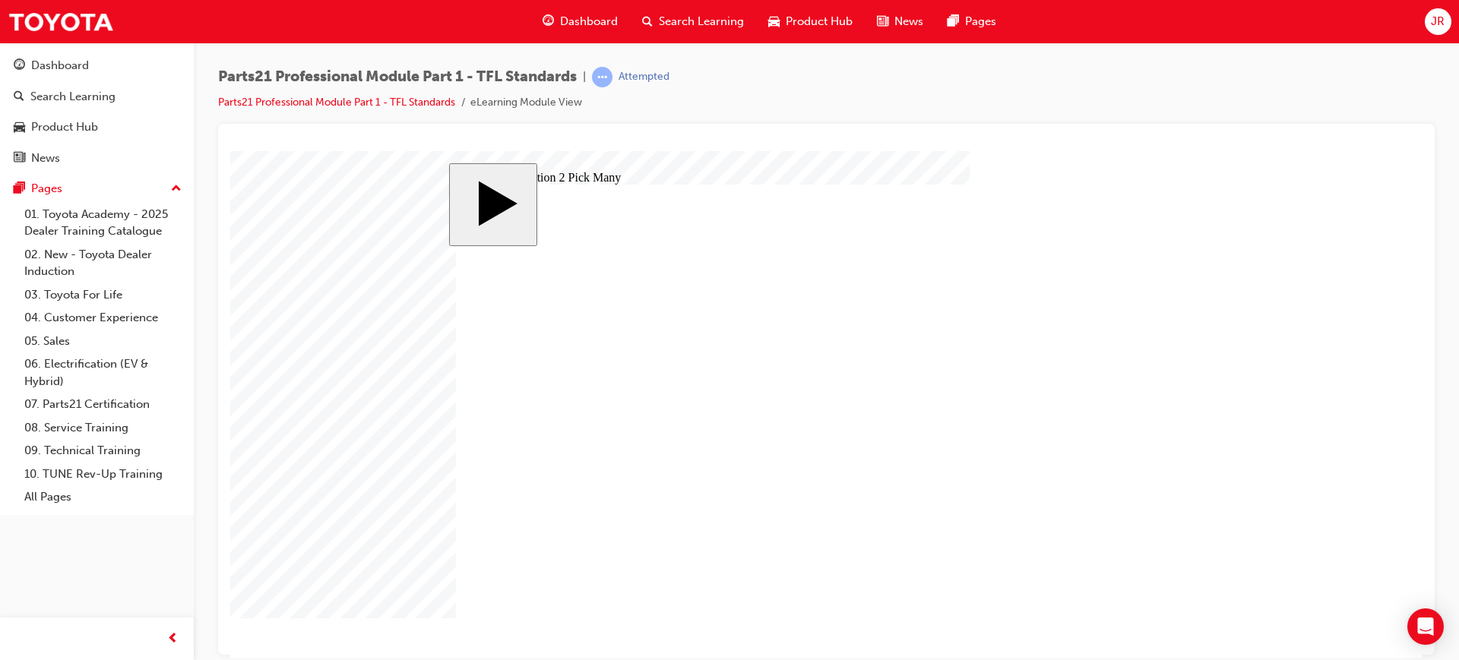
checkbox input "false"
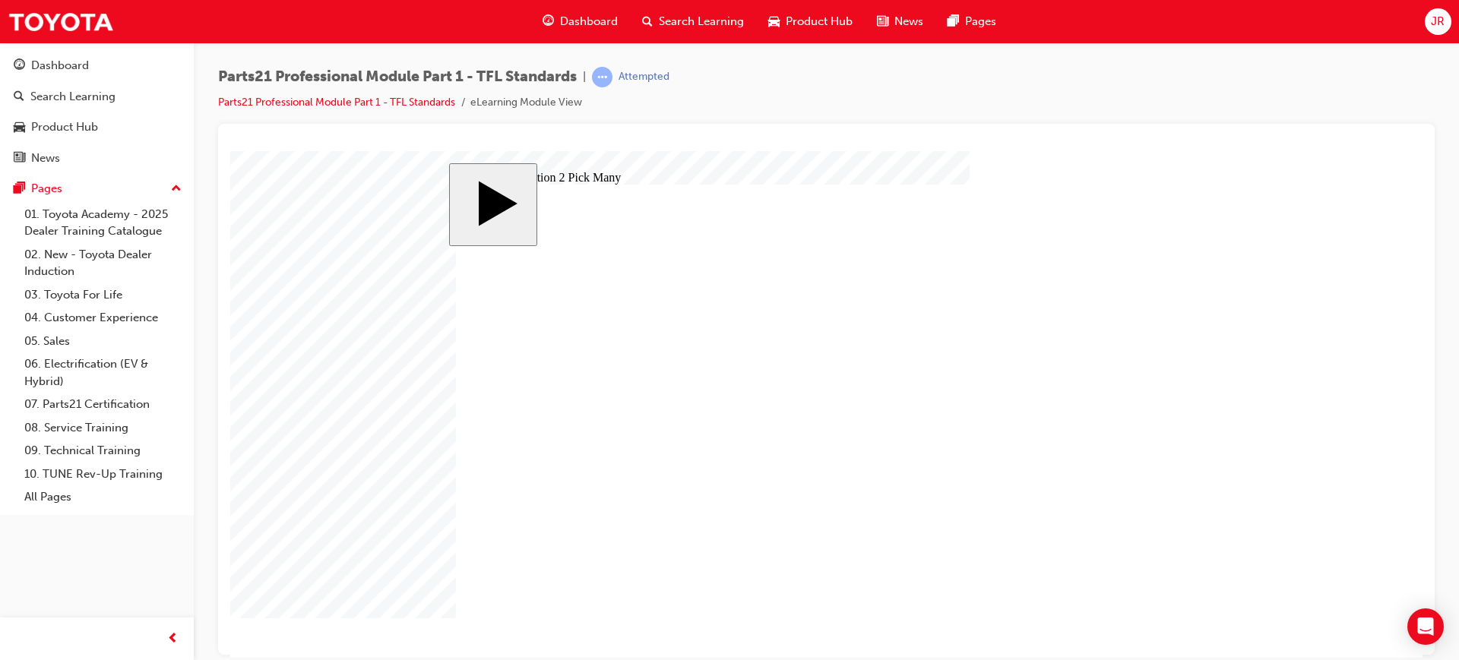
checkbox input "false"
checkbox input "true"
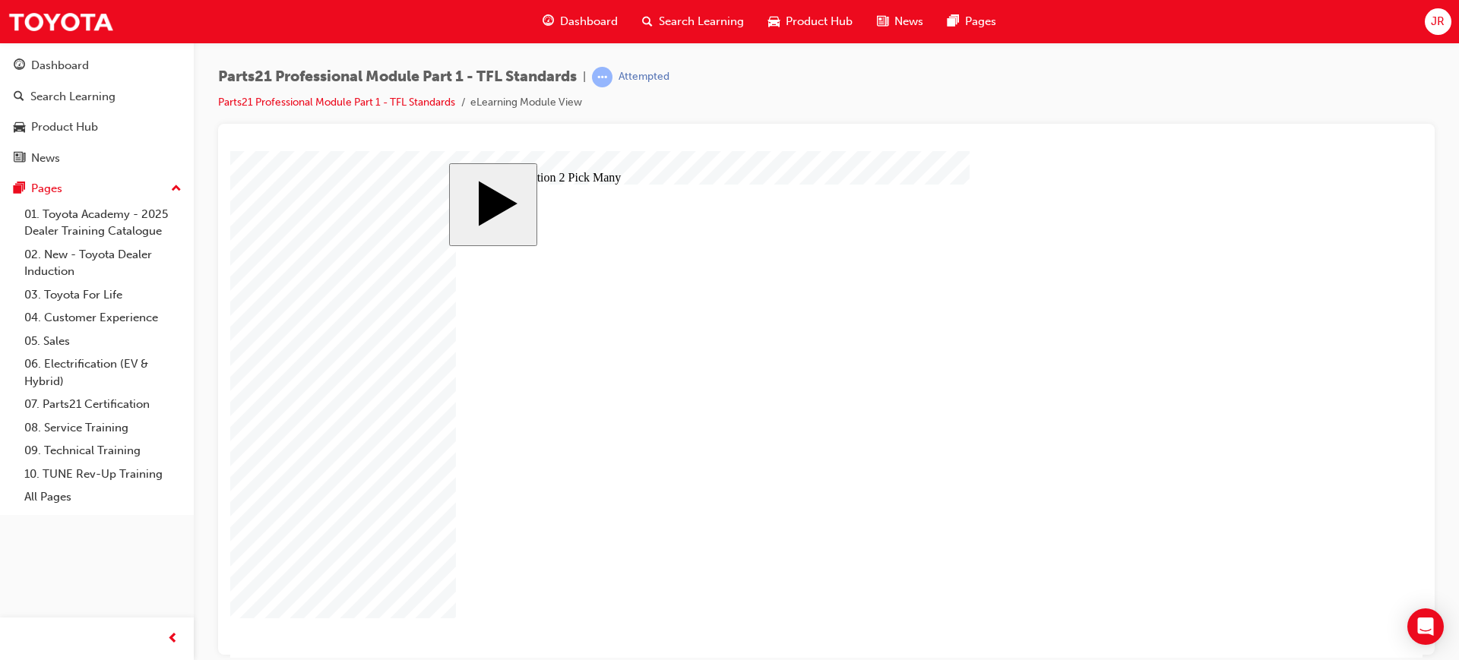
checkbox input "true"
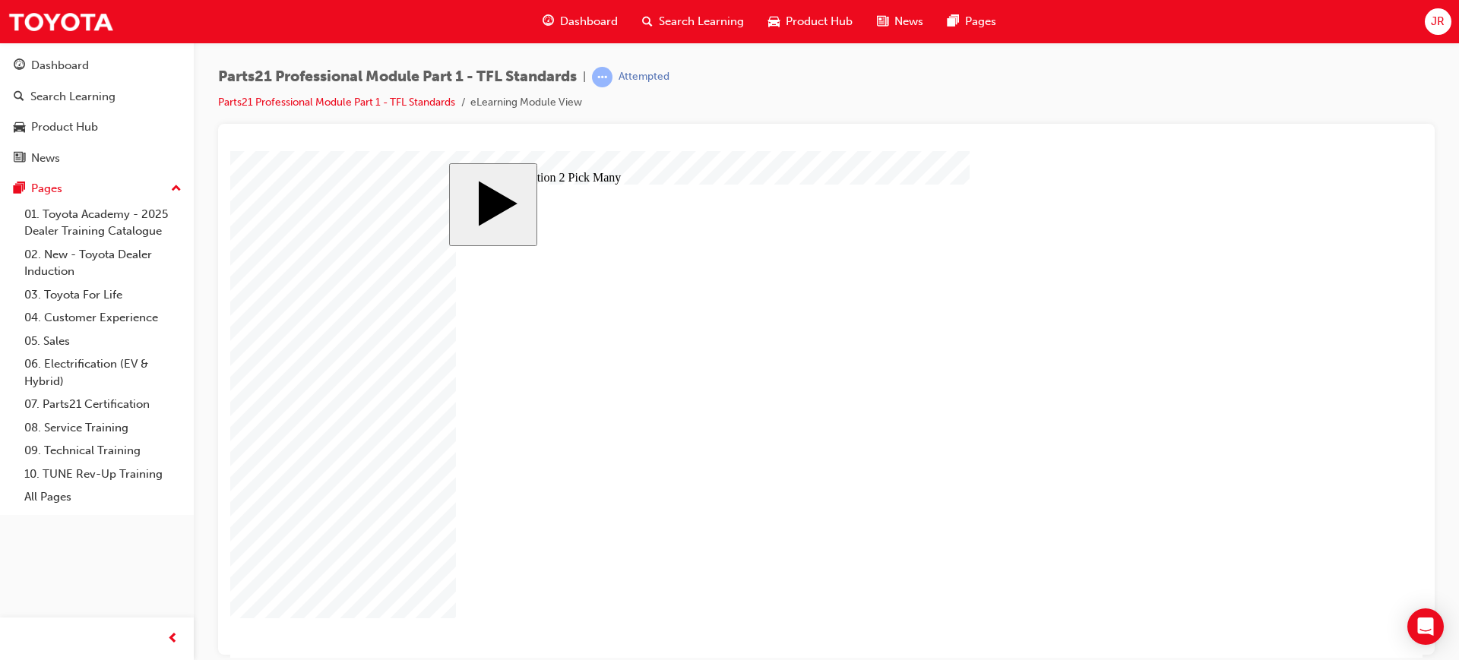
checkbox input "false"
drag, startPoint x: 907, startPoint y: 350, endPoint x: 676, endPoint y: 431, distance: 244.6
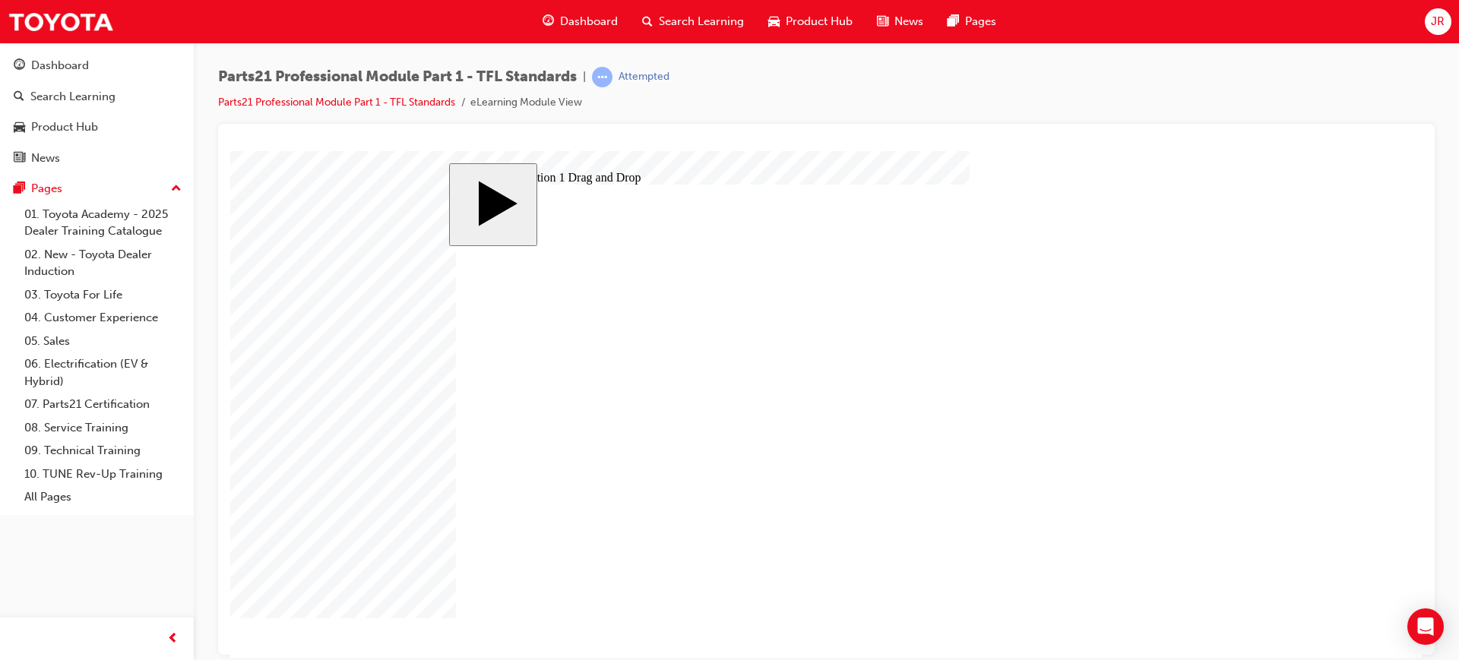
drag, startPoint x: 913, startPoint y: 463, endPoint x: 660, endPoint y: 414, distance: 257.7
drag, startPoint x: 926, startPoint y: 410, endPoint x: 695, endPoint y: 388, distance: 232.0
drag, startPoint x: 940, startPoint y: 388, endPoint x: 673, endPoint y: 371, distance: 267.3
drag, startPoint x: 964, startPoint y: 426, endPoint x: 696, endPoint y: 449, distance: 268.4
drag, startPoint x: 972, startPoint y: 481, endPoint x: 697, endPoint y: 529, distance: 279.2
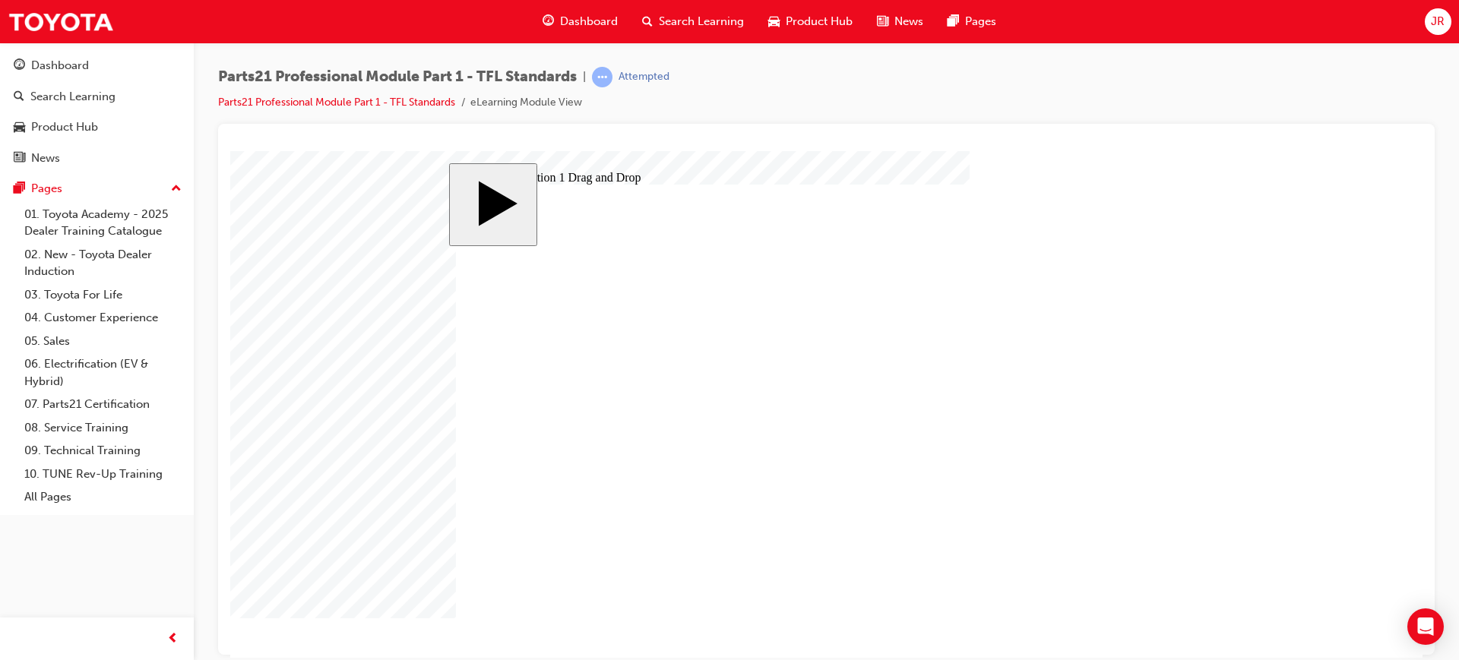
drag, startPoint x: 932, startPoint y: 502, endPoint x: 679, endPoint y: 556, distance: 259.6
drag, startPoint x: 937, startPoint y: 531, endPoint x: 695, endPoint y: 478, distance: 248.2
drag, startPoint x: 1002, startPoint y: 564, endPoint x: 726, endPoint y: 514, distance: 281.1
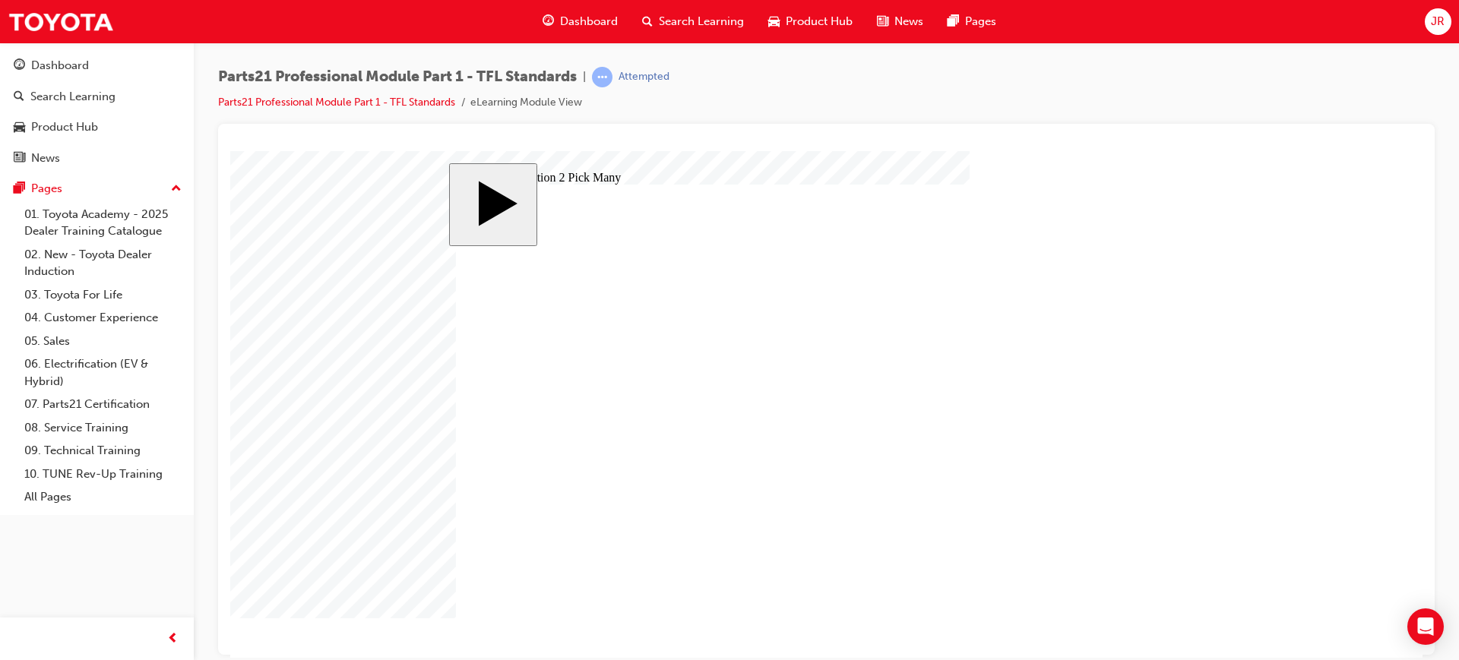
checkbox input "true"
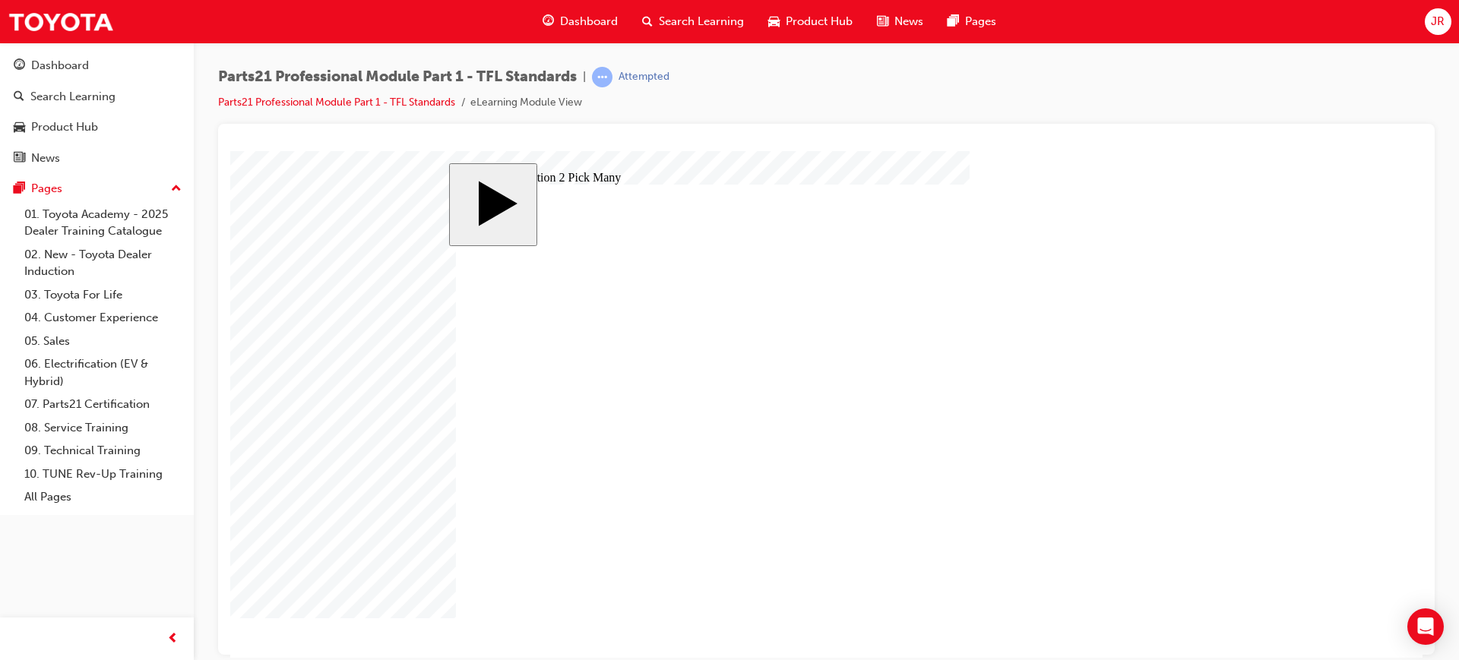
checkbox input "true"
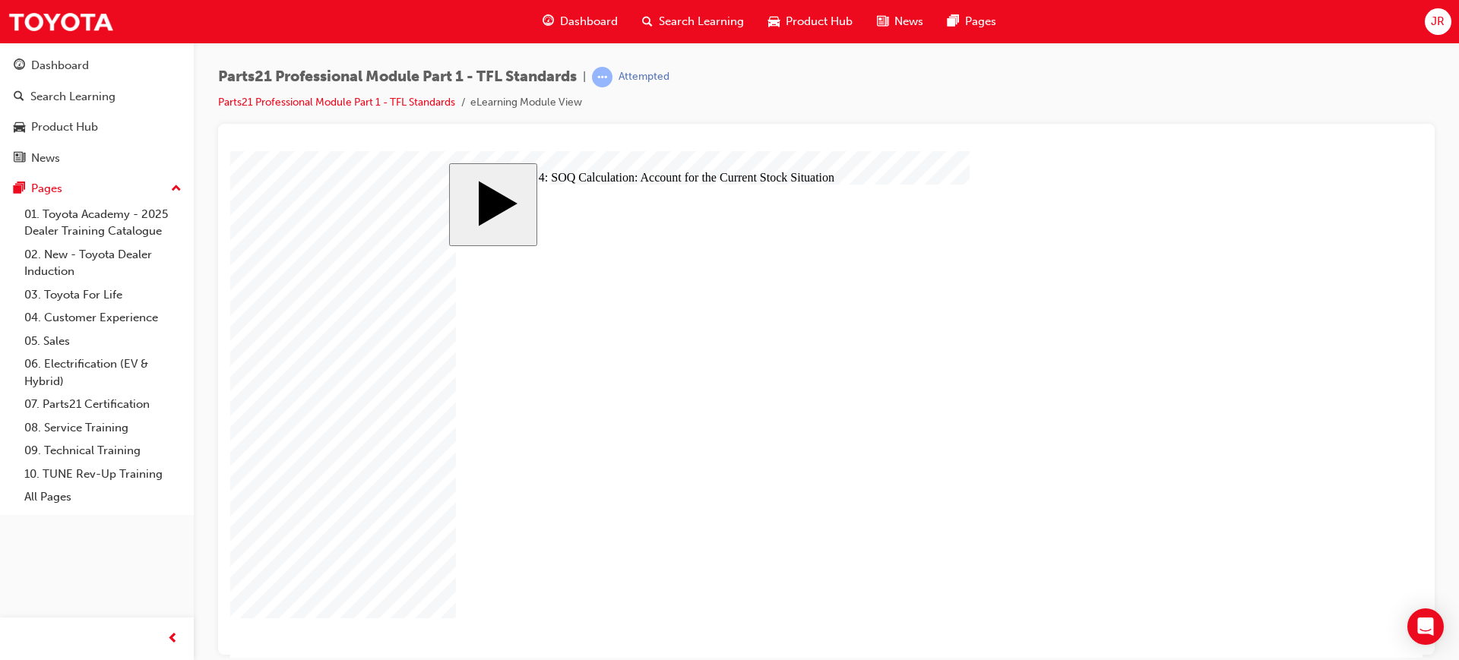
drag, startPoint x: 1147, startPoint y: 591, endPoint x: 1140, endPoint y: 606, distance: 17.0
checkbox input "true"
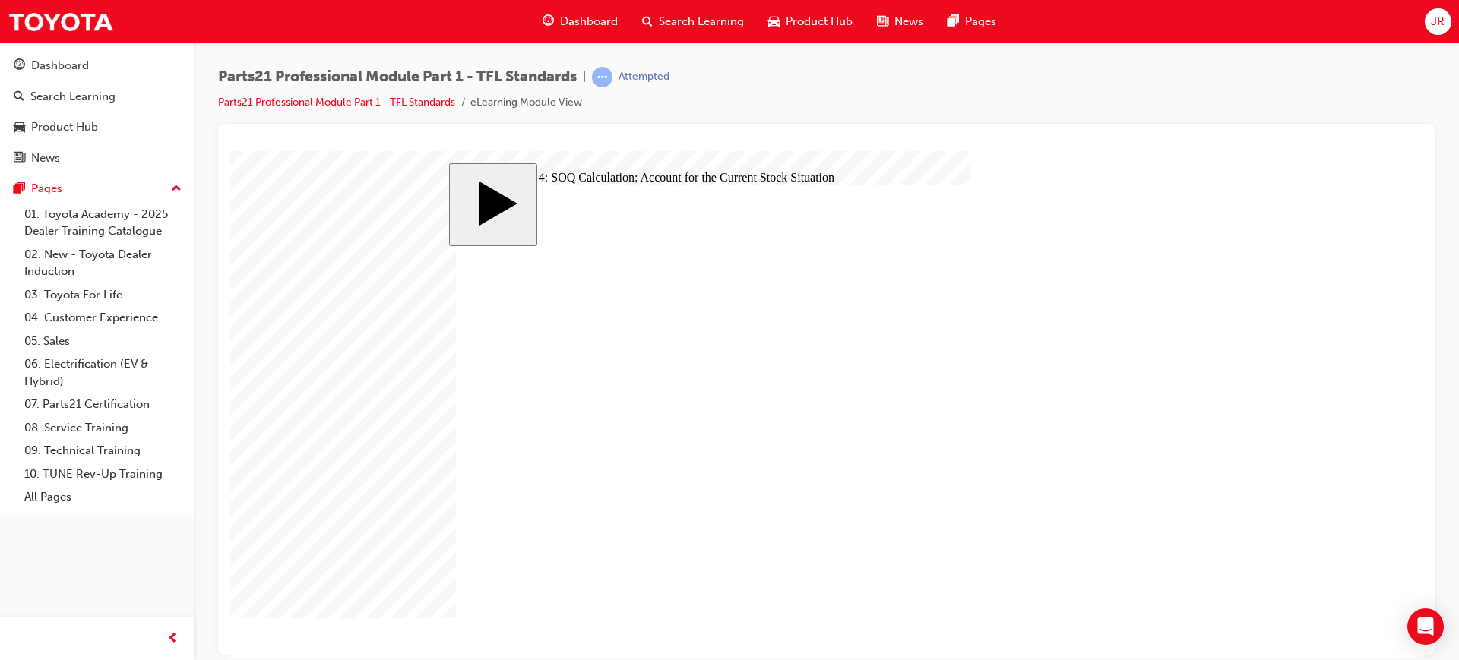
checkbox input "true"
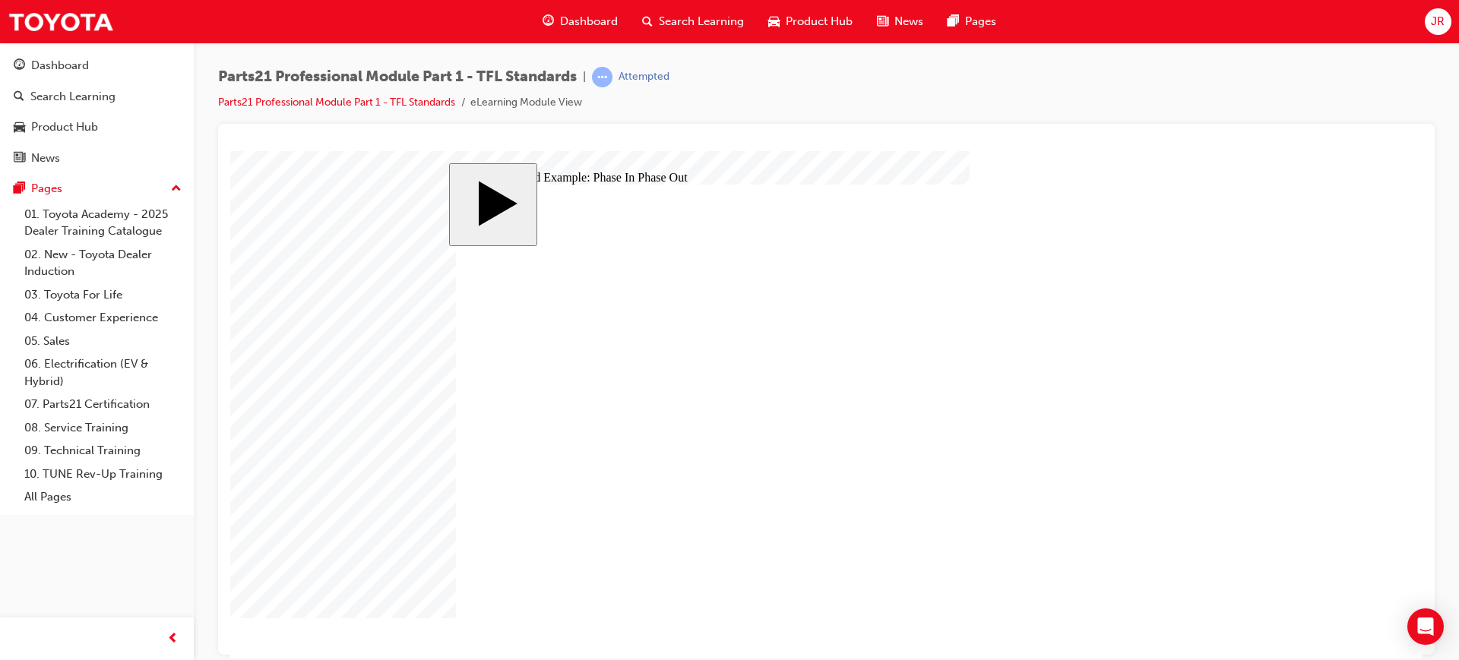
type input "8"
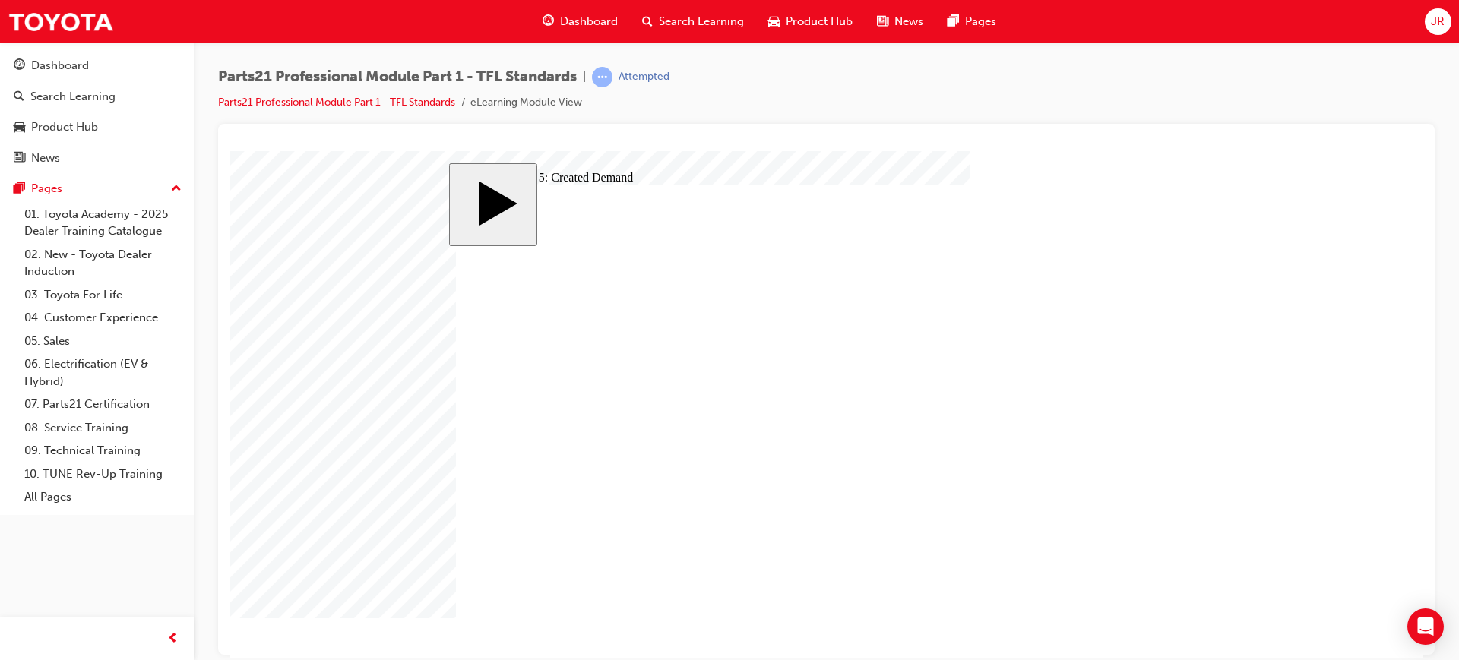
checkbox input "true"
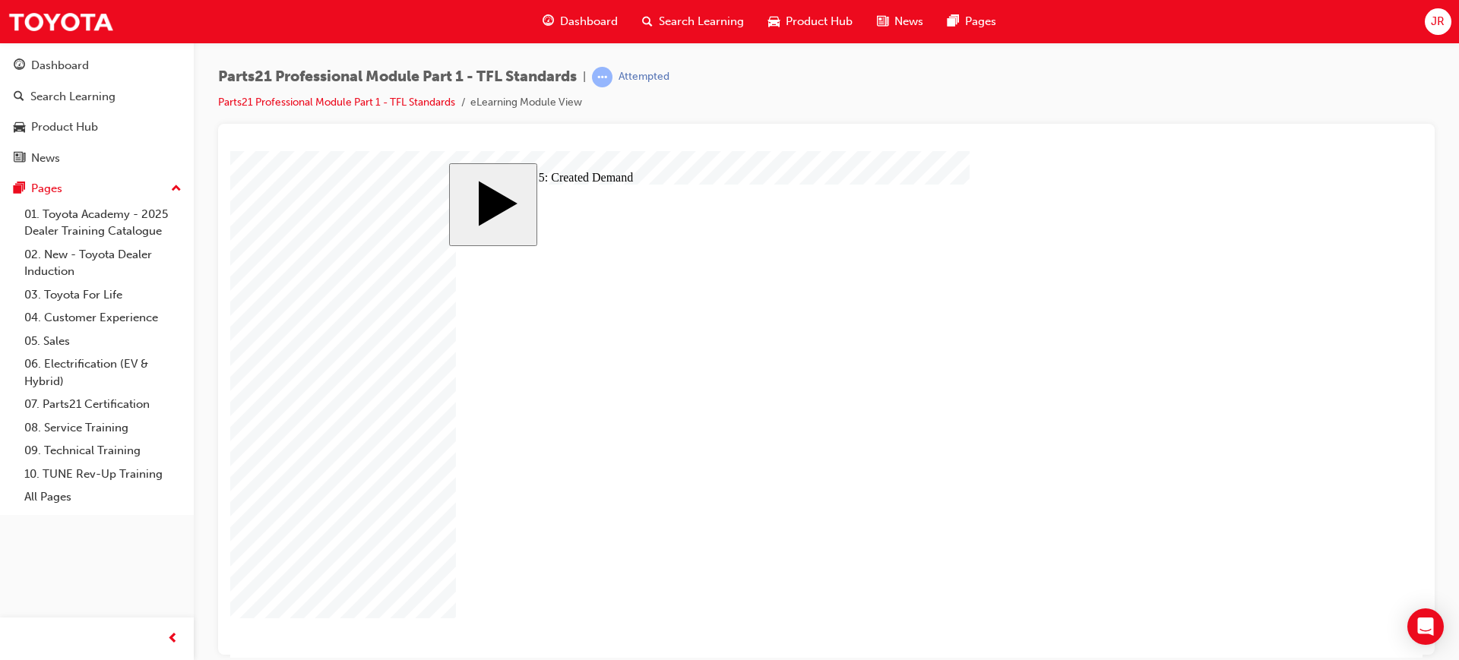
checkbox input "true"
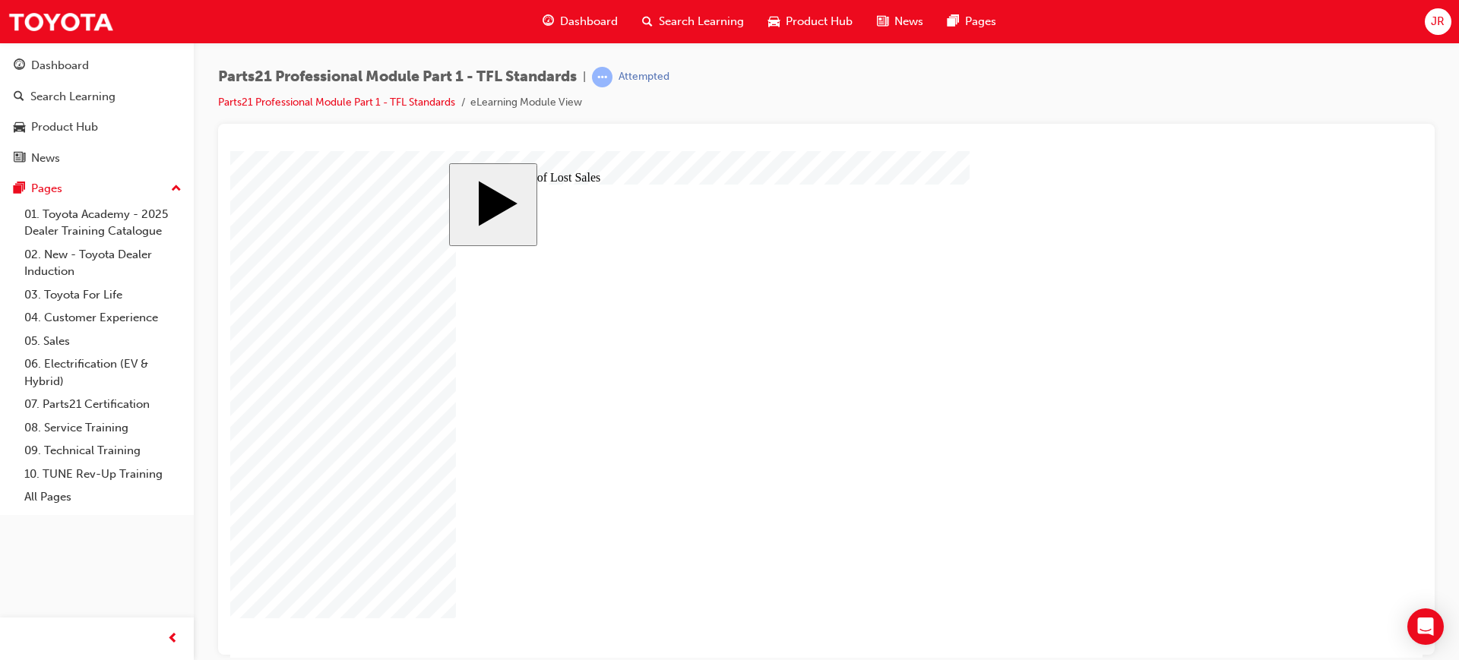
drag, startPoint x: 949, startPoint y: 483, endPoint x: 693, endPoint y: 533, distance: 261.1
drag, startPoint x: 957, startPoint y: 556, endPoint x: 690, endPoint y: 502, distance: 272.1
drag, startPoint x: 942, startPoint y: 536, endPoint x: 686, endPoint y: 490, distance: 260.1
drag, startPoint x: 955, startPoint y: 506, endPoint x: 714, endPoint y: 553, distance: 246.2
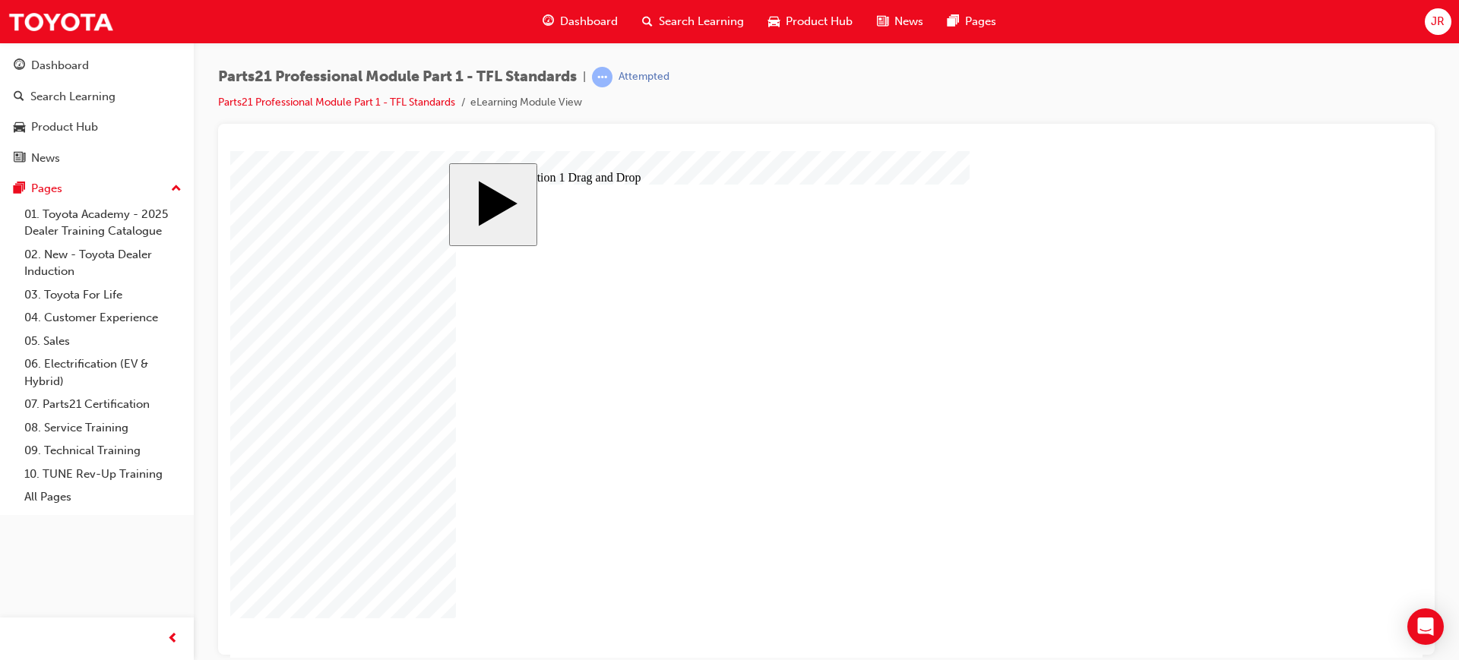
drag, startPoint x: 916, startPoint y: 457, endPoint x: 609, endPoint y: 432, distance: 308.8
drag, startPoint x: 889, startPoint y: 406, endPoint x: 611, endPoint y: 379, distance: 279.4
drag, startPoint x: 930, startPoint y: 435, endPoint x: 664, endPoint y: 464, distance: 267.5
drag, startPoint x: 917, startPoint y: 382, endPoint x: 642, endPoint y: 357, distance: 276.2
drag, startPoint x: 922, startPoint y: 356, endPoint x: 667, endPoint y: 438, distance: 268.4
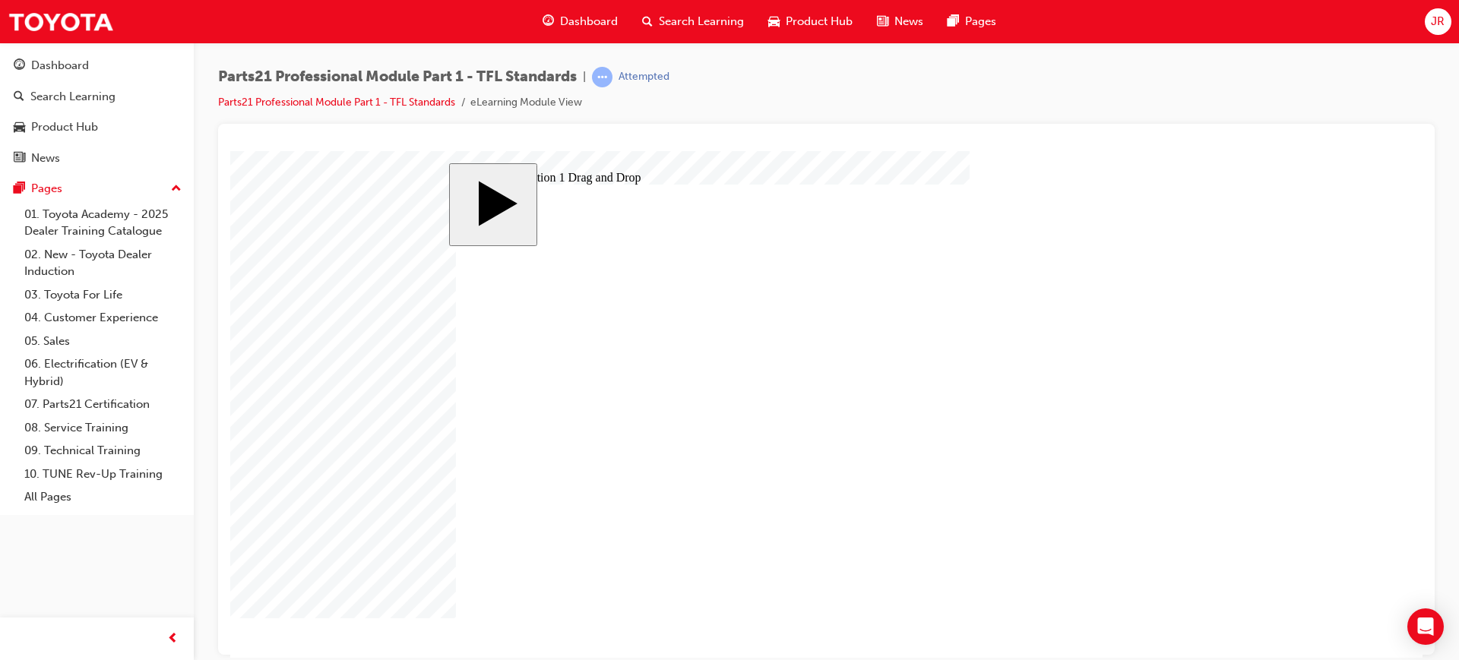
checkbox input "true"
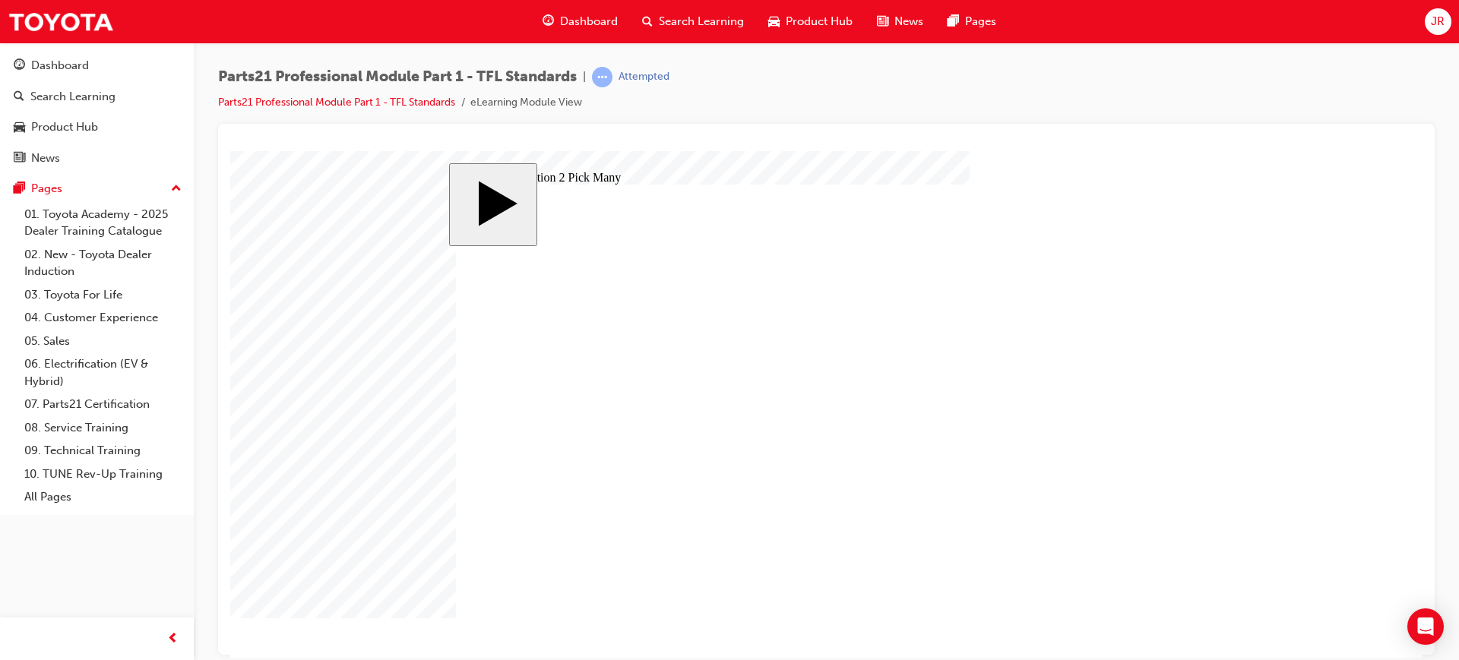
checkbox input "true"
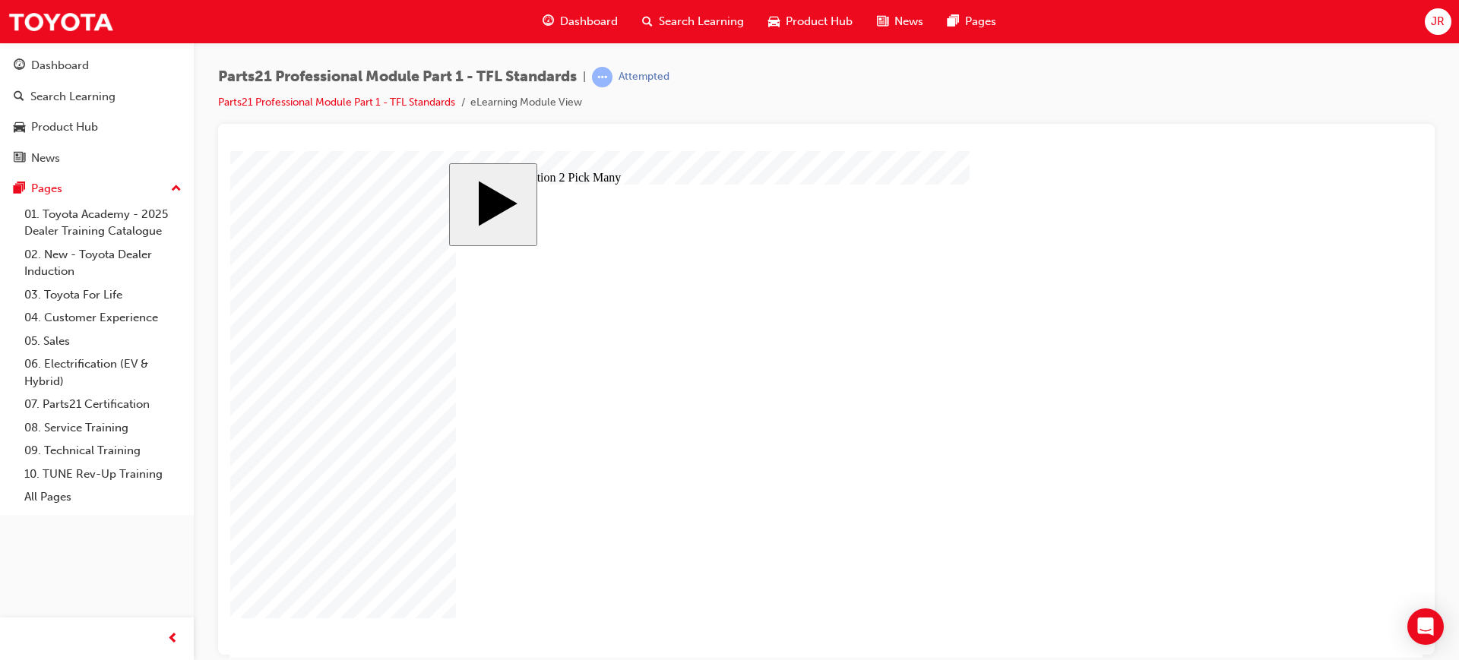
checkbox input "true"
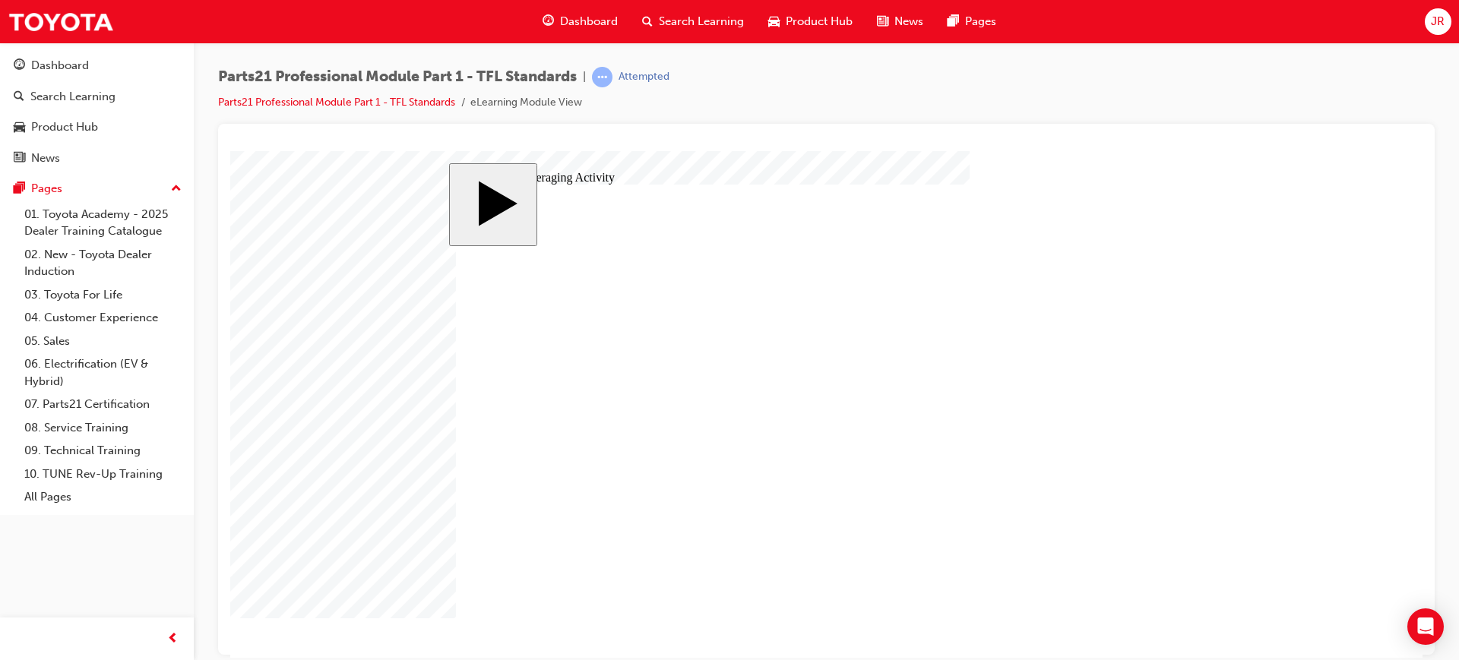
type input "3"
type input "35"
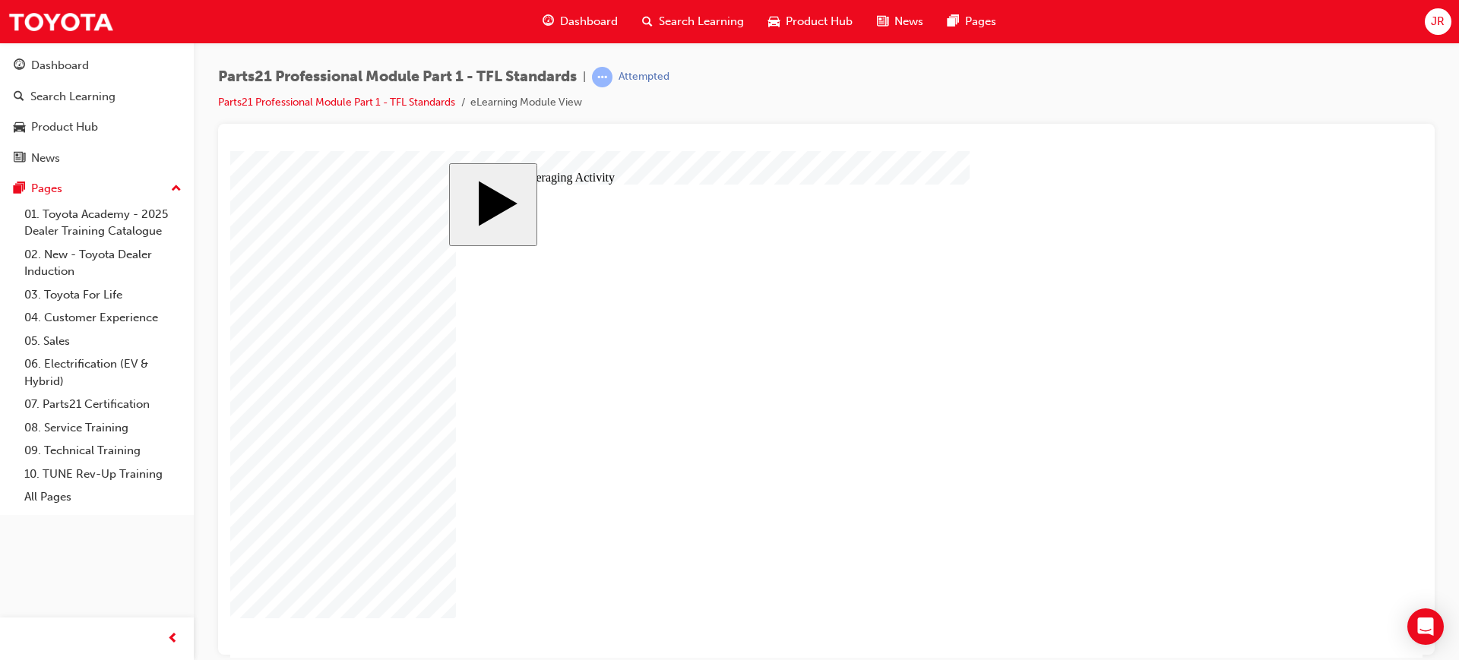
type input "35"
type input "5"
type input "3"
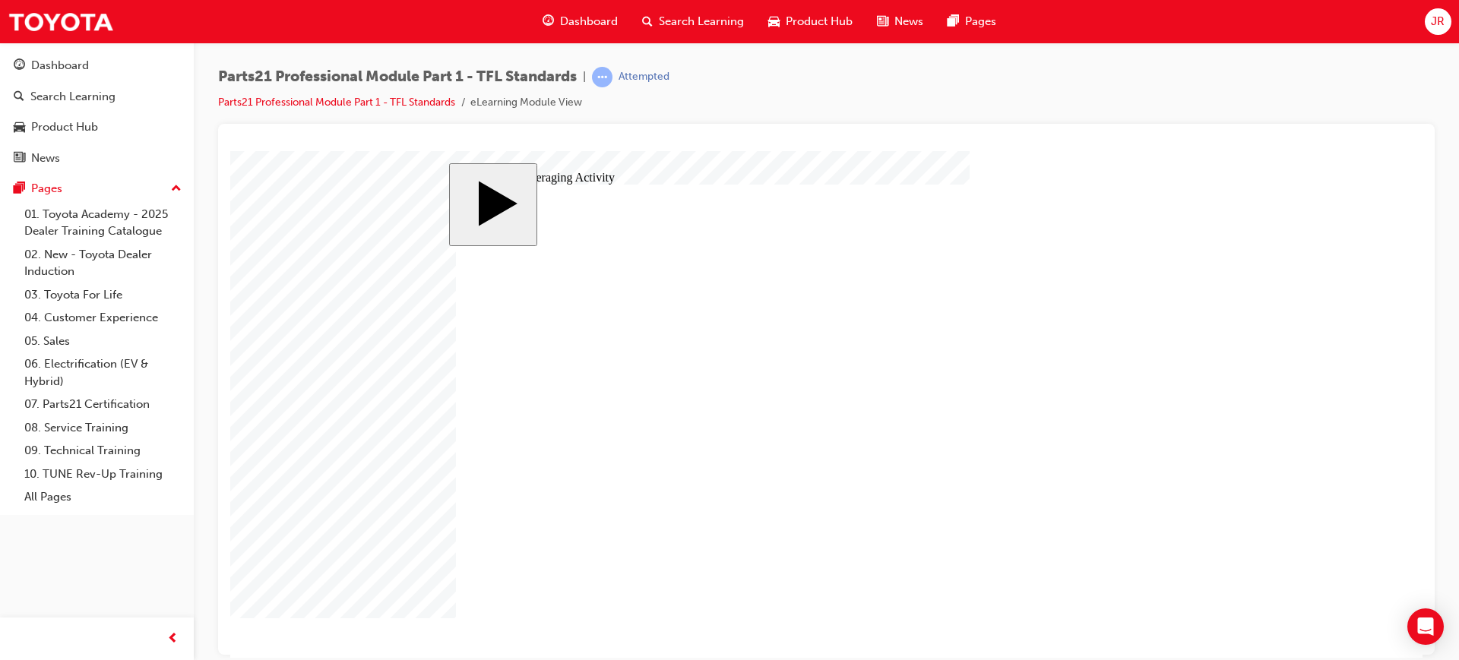
type input "3"
type input "34"
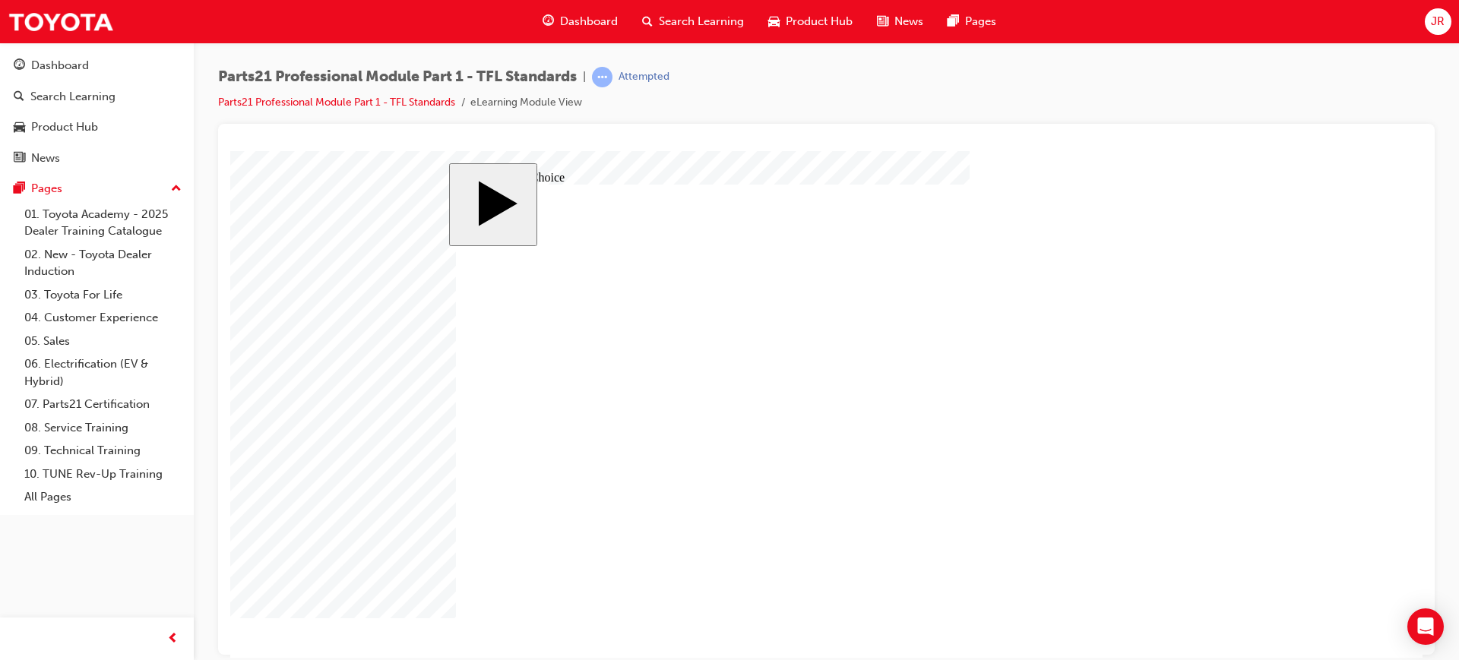
radio input "false"
radio input "true"
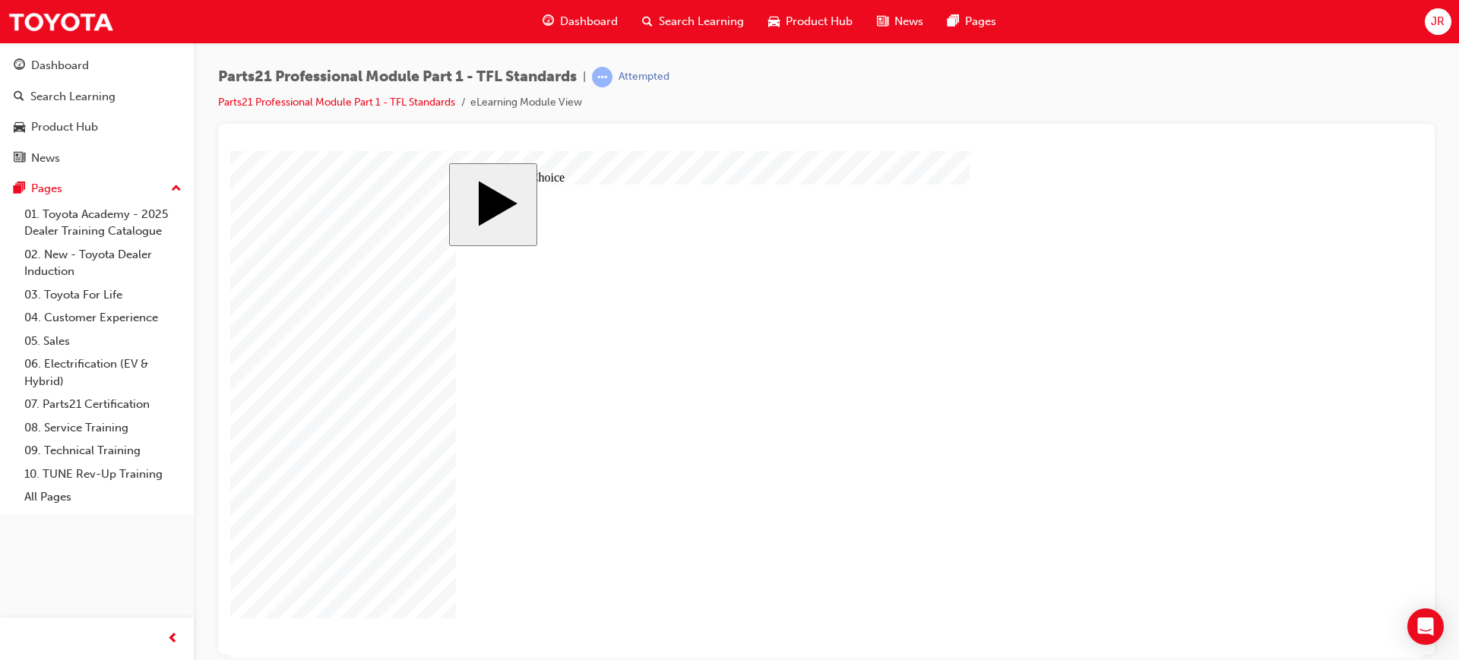
radio input "true"
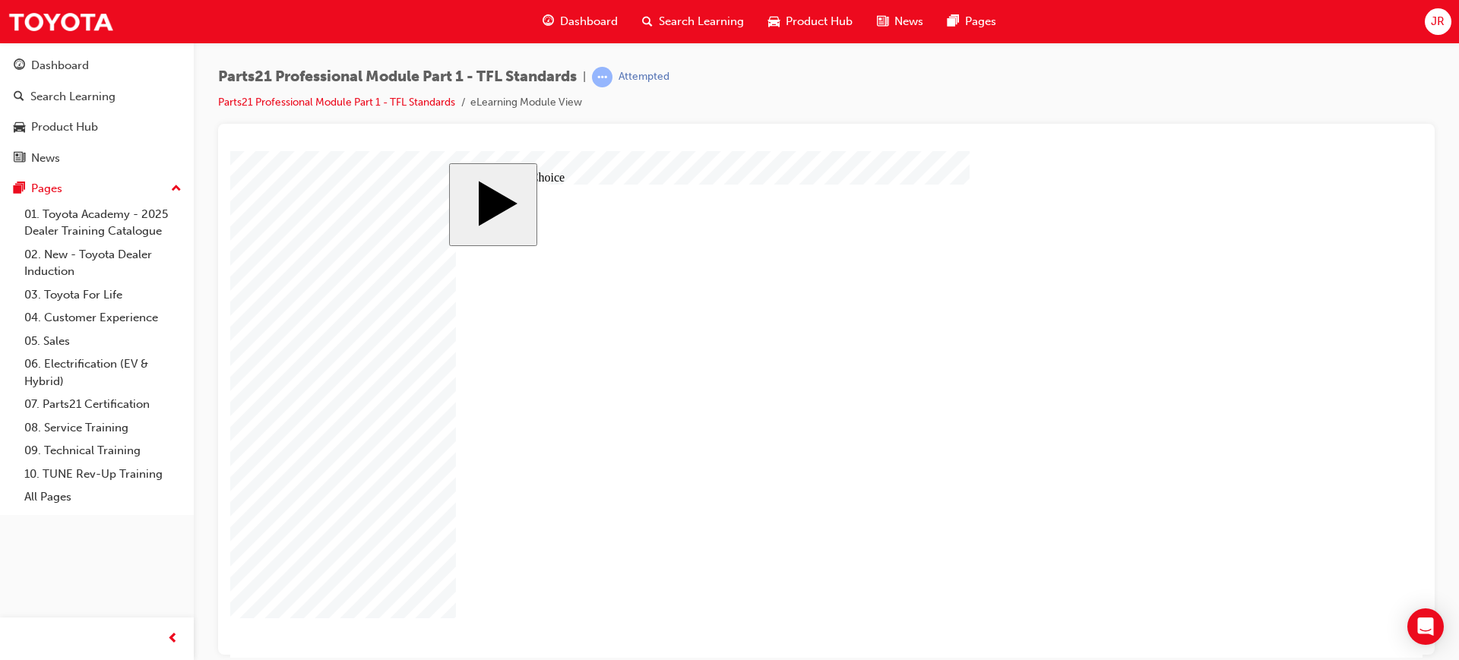
radio input "true"
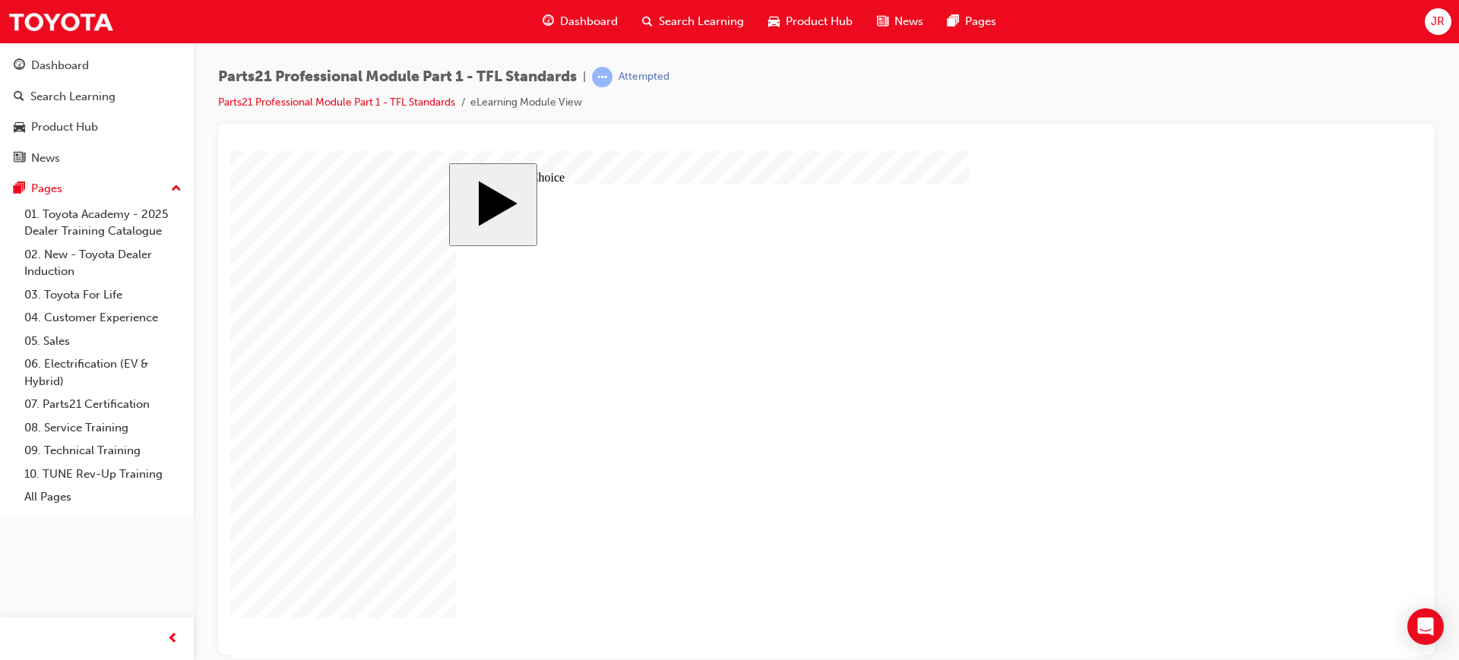
radio input "true"
drag, startPoint x: 1099, startPoint y: 355, endPoint x: 615, endPoint y: 403, distance: 486.5
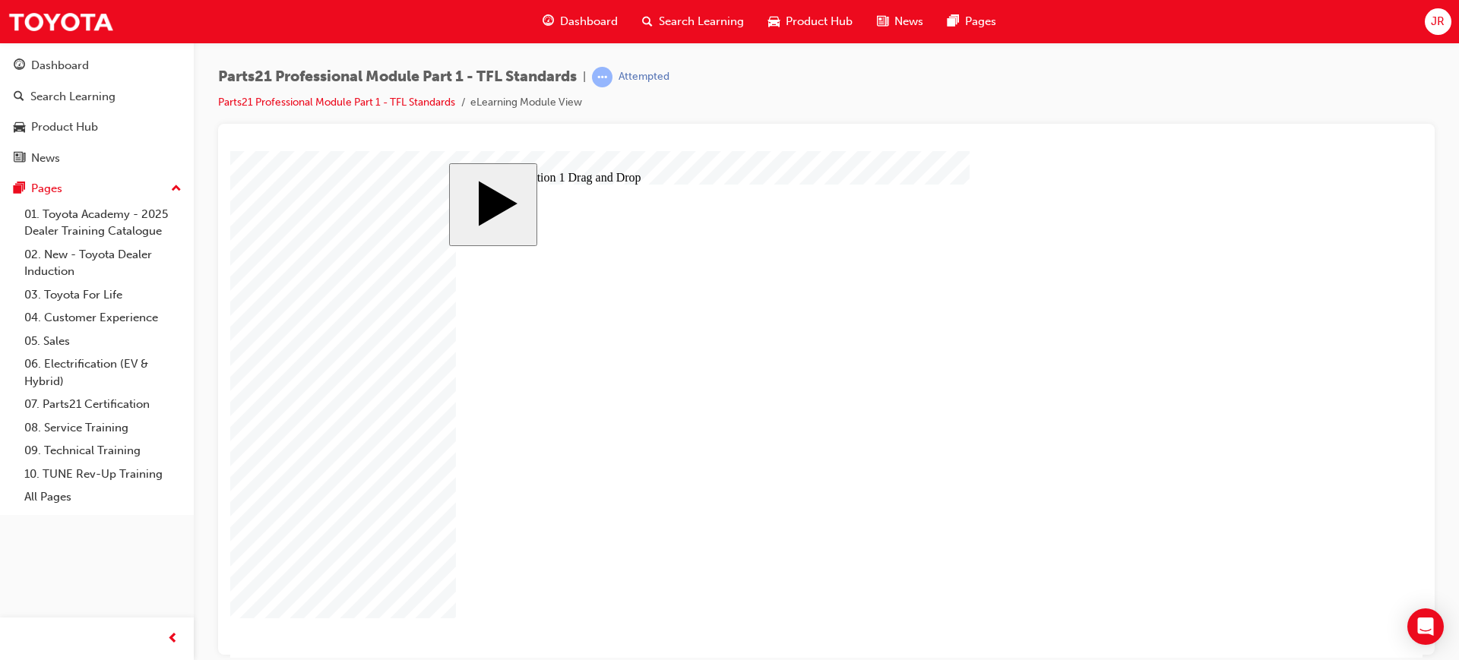
drag, startPoint x: 1087, startPoint y: 489, endPoint x: 985, endPoint y: 533, distance: 112.0
drag, startPoint x: 1087, startPoint y: 435, endPoint x: 1024, endPoint y: 433, distance: 63.1
drag, startPoint x: 973, startPoint y: 411, endPoint x: 796, endPoint y: 438, distance: 179.2
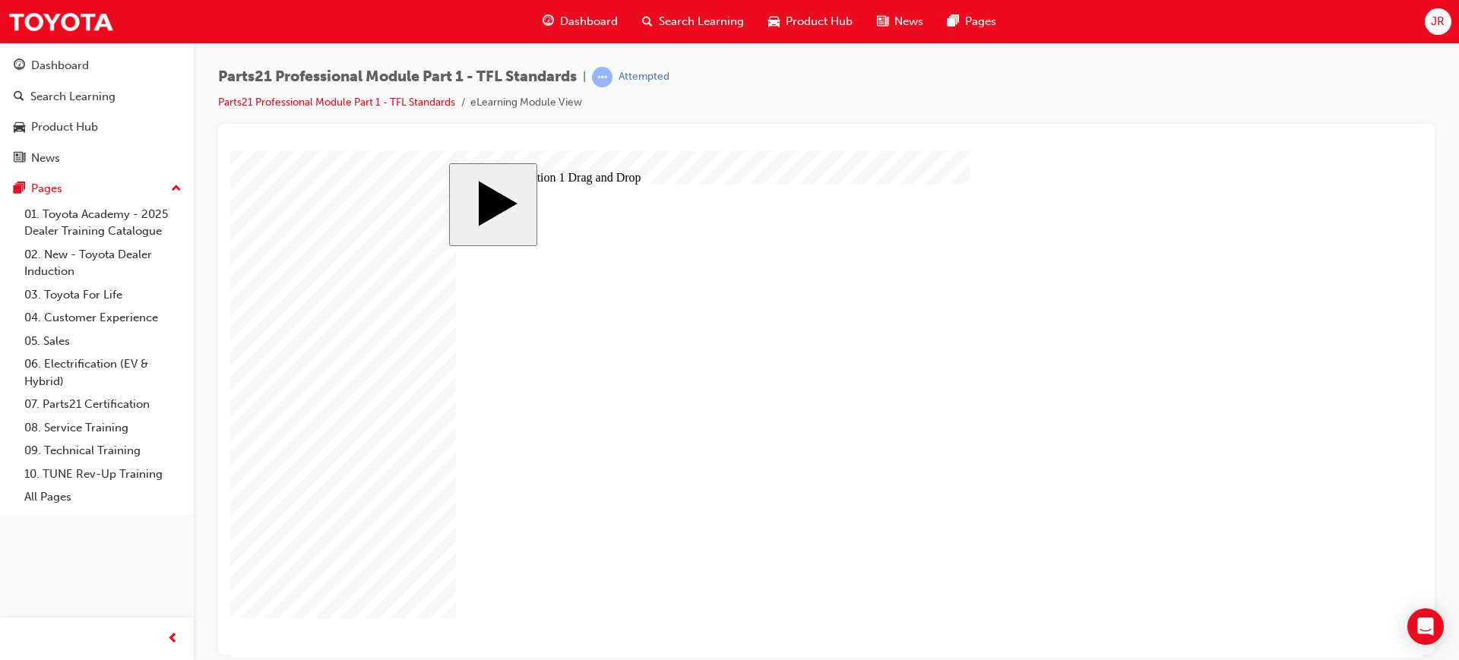
drag, startPoint x: 840, startPoint y: 430, endPoint x: 840, endPoint y: 503, distance: 73.0
drag, startPoint x: 1060, startPoint y: 435, endPoint x: 810, endPoint y: 427, distance: 250.1
drag, startPoint x: 838, startPoint y: 456, endPoint x: 680, endPoint y: 438, distance: 159.1
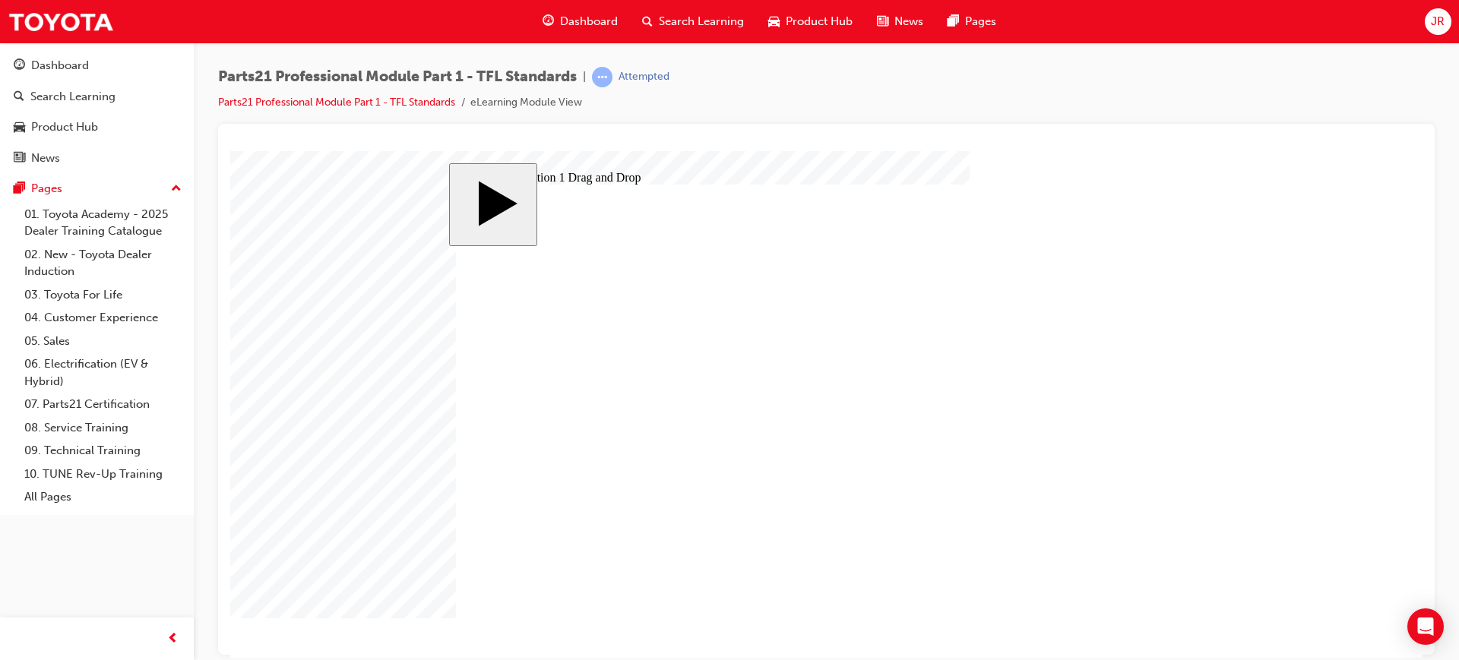
drag, startPoint x: 843, startPoint y: 435, endPoint x: 622, endPoint y: 398, distance: 223.4
drag, startPoint x: 1062, startPoint y: 346, endPoint x: 799, endPoint y: 428, distance: 275.4
drag, startPoint x: 844, startPoint y: 498, endPoint x: 853, endPoint y: 422, distance: 76.4
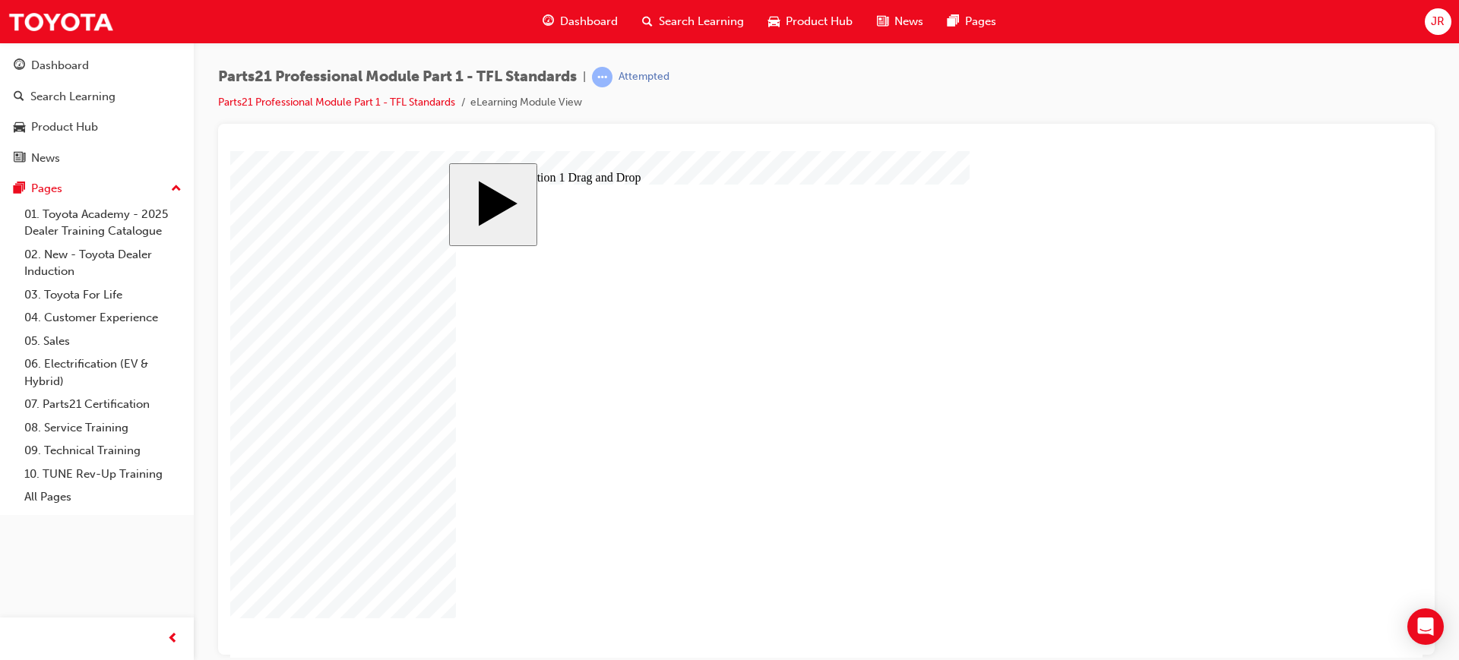
drag, startPoint x: 1068, startPoint y: 346, endPoint x: 817, endPoint y: 498, distance: 293.6
drag, startPoint x: 1030, startPoint y: 538, endPoint x: 634, endPoint y: 401, distance: 418.9
drag, startPoint x: 1100, startPoint y: 434, endPoint x: 1068, endPoint y: 536, distance: 107.4
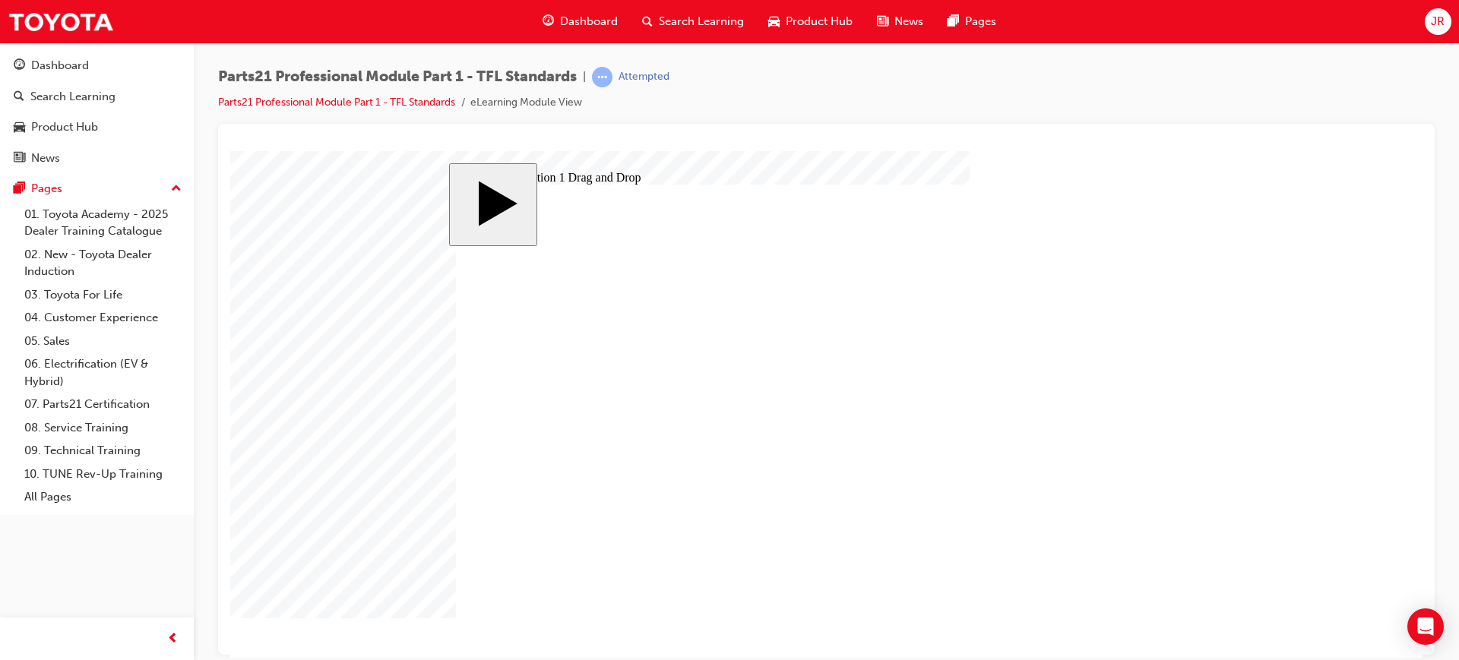
drag, startPoint x: 838, startPoint y: 435, endPoint x: 846, endPoint y: 514, distance: 80.2
drag, startPoint x: 1119, startPoint y: 345, endPoint x: 853, endPoint y: 425, distance: 276.9
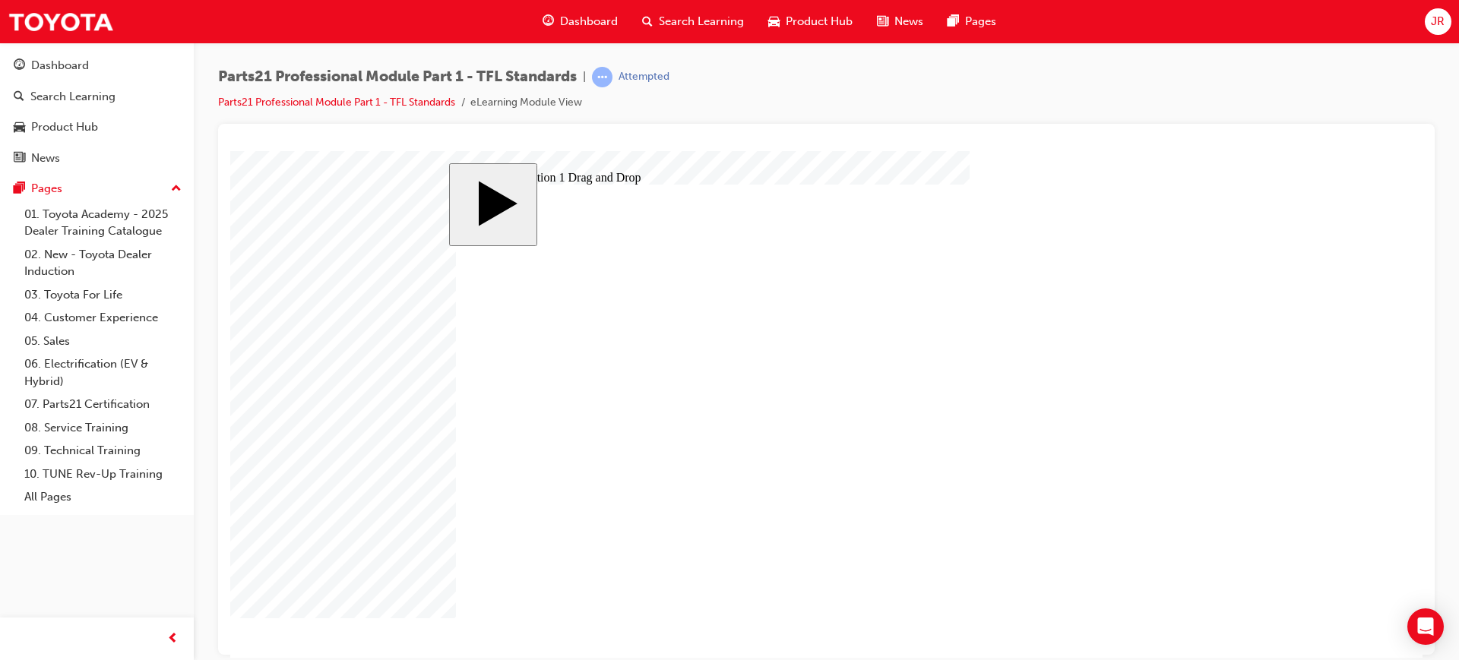
drag, startPoint x: 596, startPoint y: 401, endPoint x: 907, endPoint y: 495, distance: 323.8
drag, startPoint x: 992, startPoint y: 547, endPoint x: 881, endPoint y: 522, distance: 113.7
drag, startPoint x: 980, startPoint y: 527, endPoint x: 801, endPoint y: 488, distance: 183.5
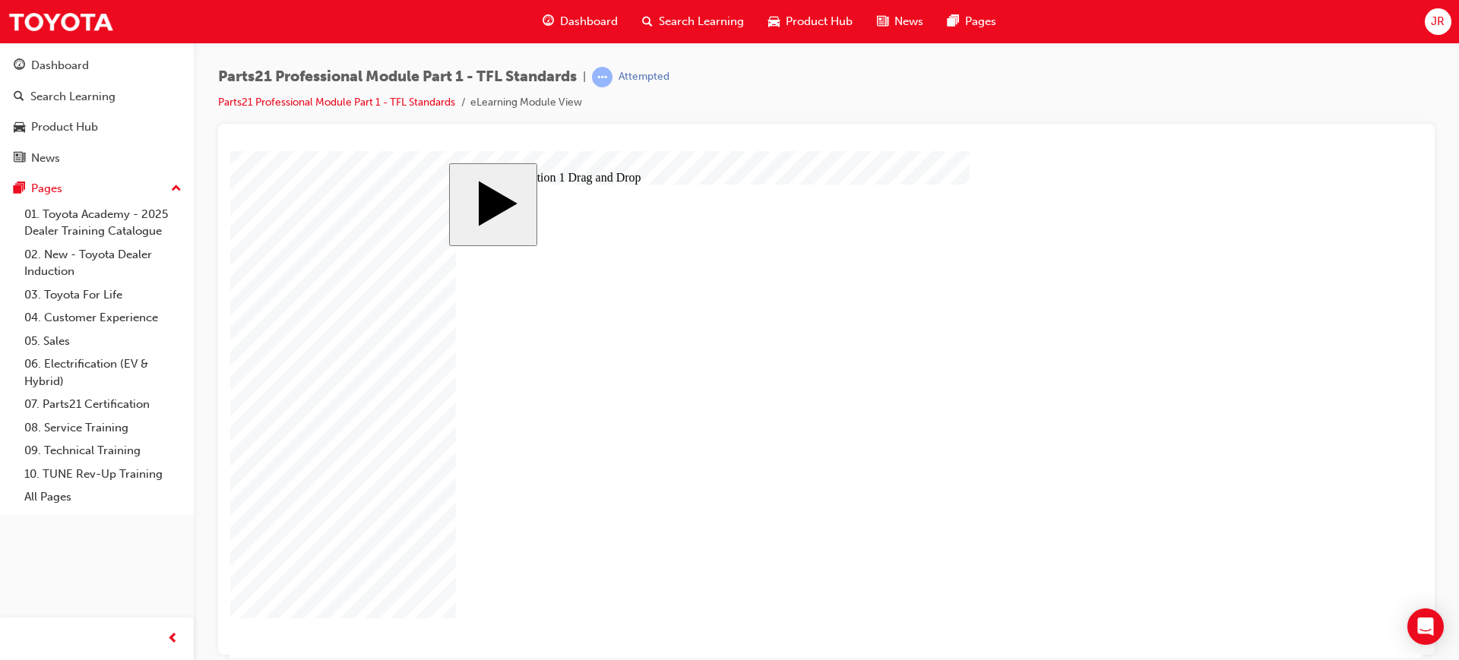
drag, startPoint x: 1071, startPoint y: 350, endPoint x: 989, endPoint y: 524, distance: 193.4
drag, startPoint x: 1071, startPoint y: 391, endPoint x: 603, endPoint y: 399, distance: 467.4
drag, startPoint x: 594, startPoint y: 393, endPoint x: 1002, endPoint y: 533, distance: 430.9
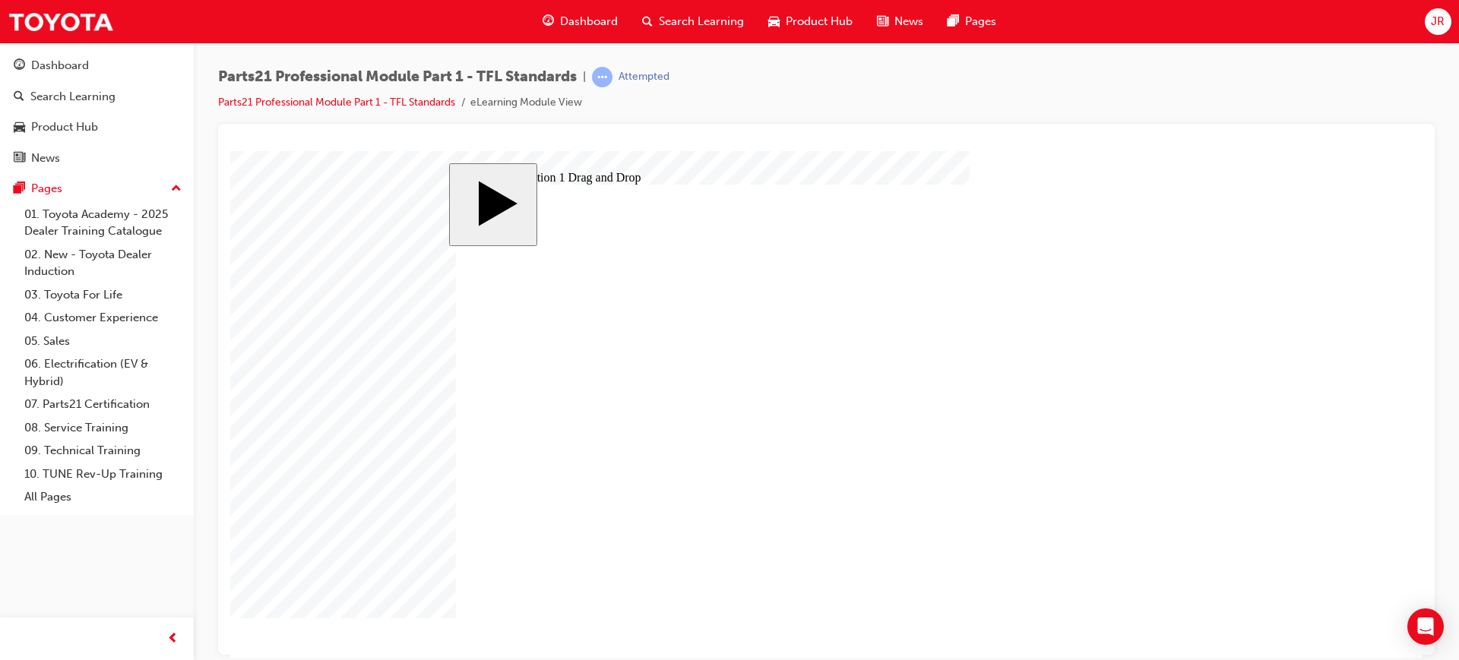
drag, startPoint x: 1003, startPoint y: 350, endPoint x: 767, endPoint y: 438, distance: 252.5
drag, startPoint x: 813, startPoint y: 422, endPoint x: 814, endPoint y: 496, distance: 73.7
drag, startPoint x: 1063, startPoint y: 436, endPoint x: 816, endPoint y: 429, distance: 247.1
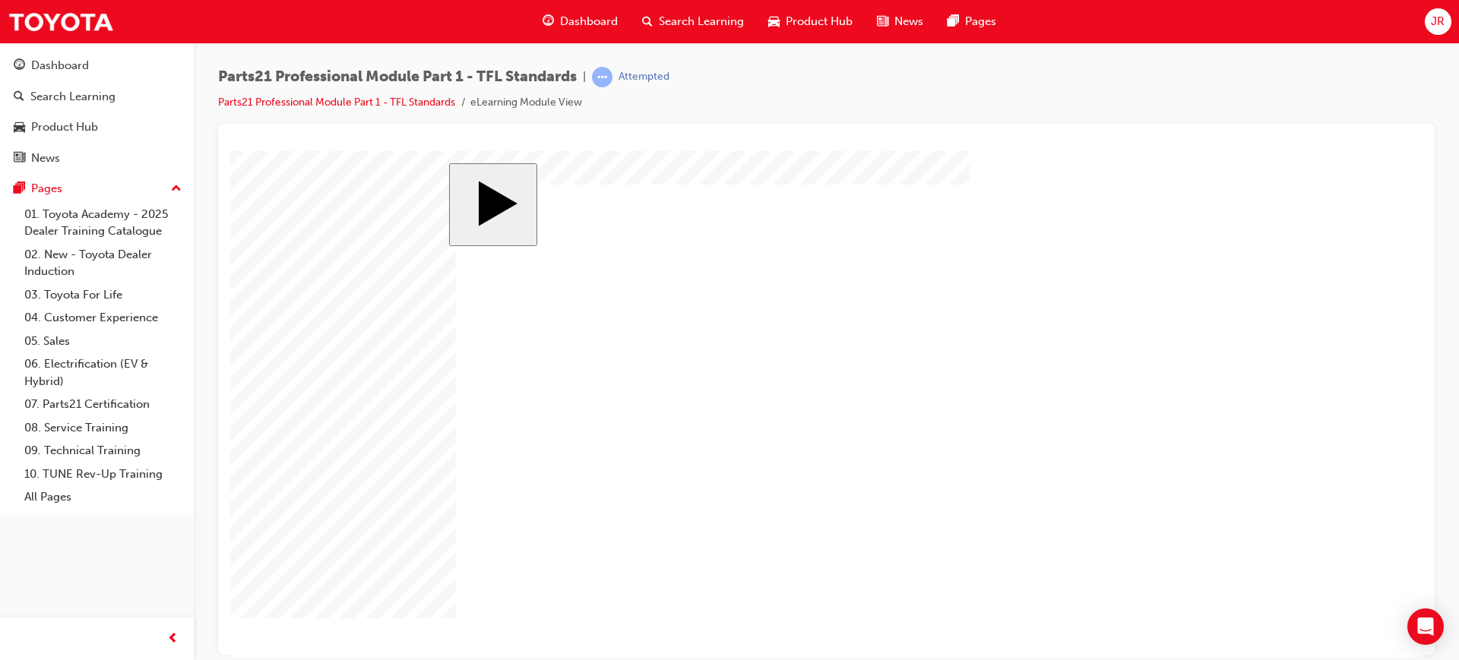
drag, startPoint x: 1015, startPoint y: 339, endPoint x: 938, endPoint y: 371, distance: 83.8
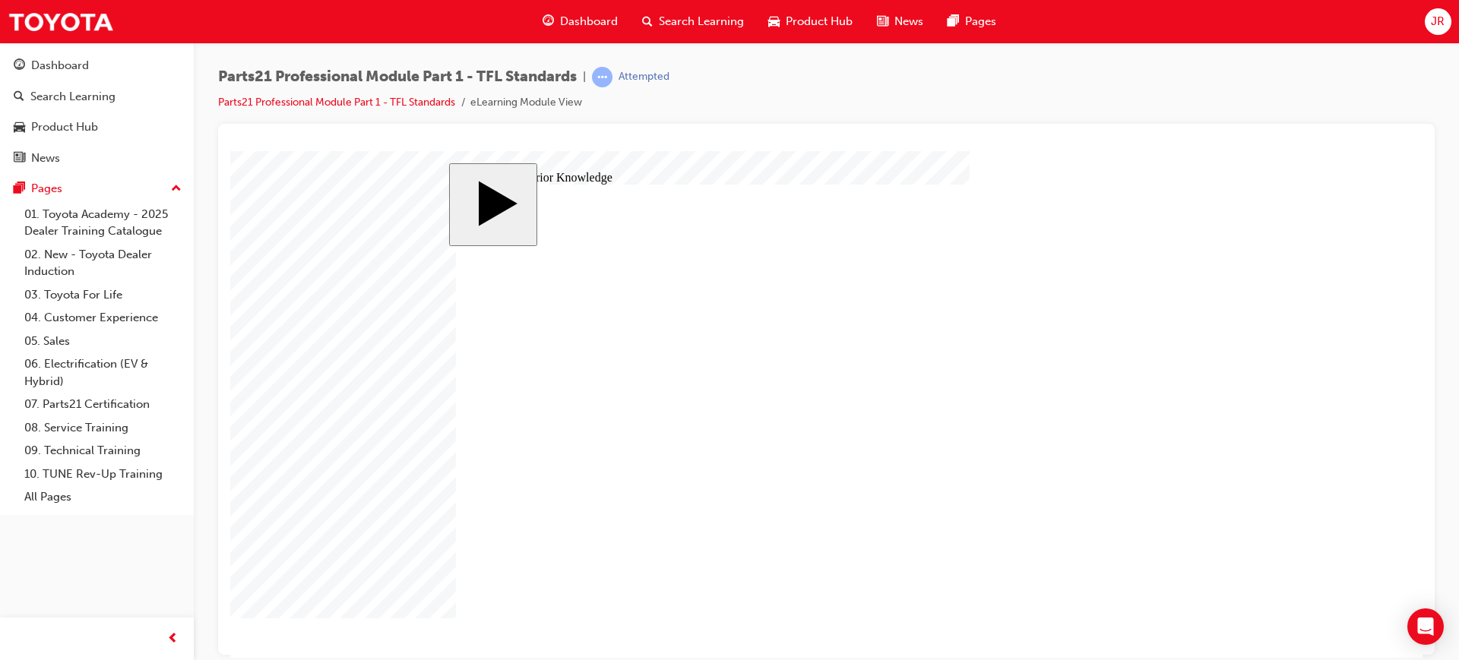
type input "3"
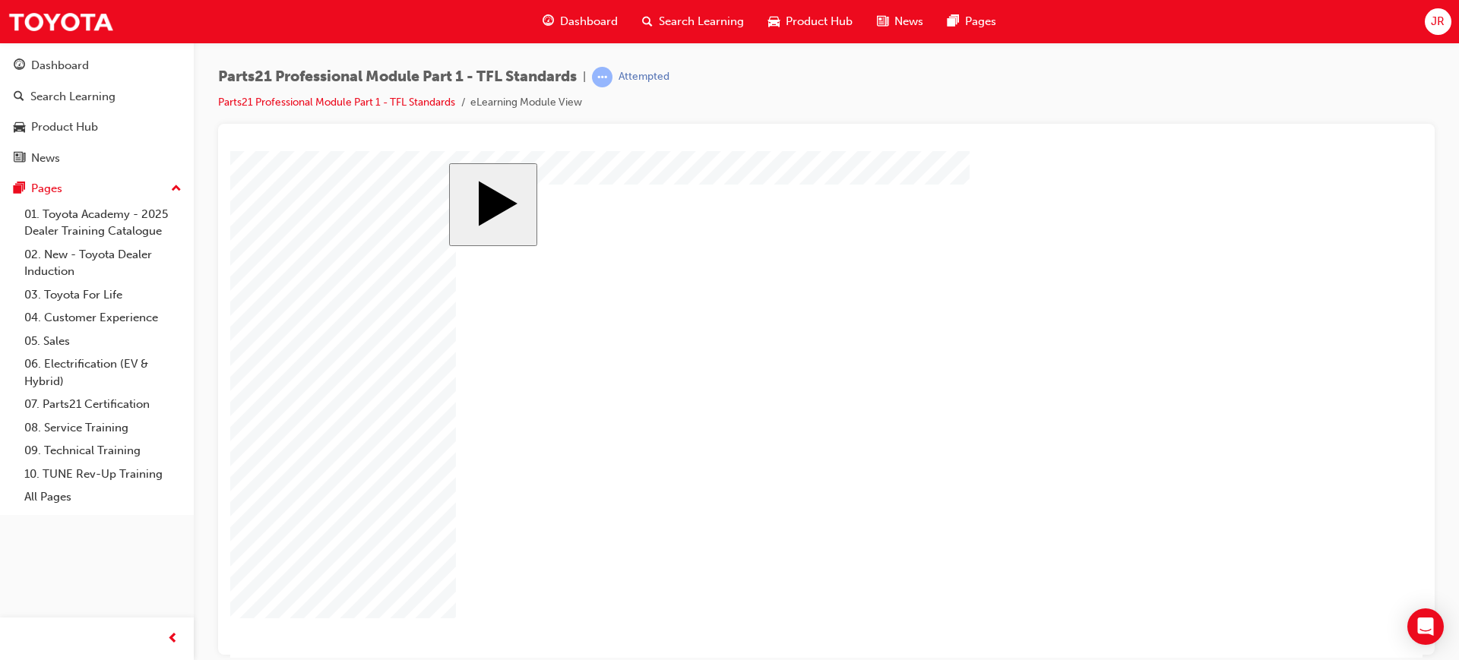
drag, startPoint x: 818, startPoint y: 484, endPoint x: 841, endPoint y: 462, distance: 32.3
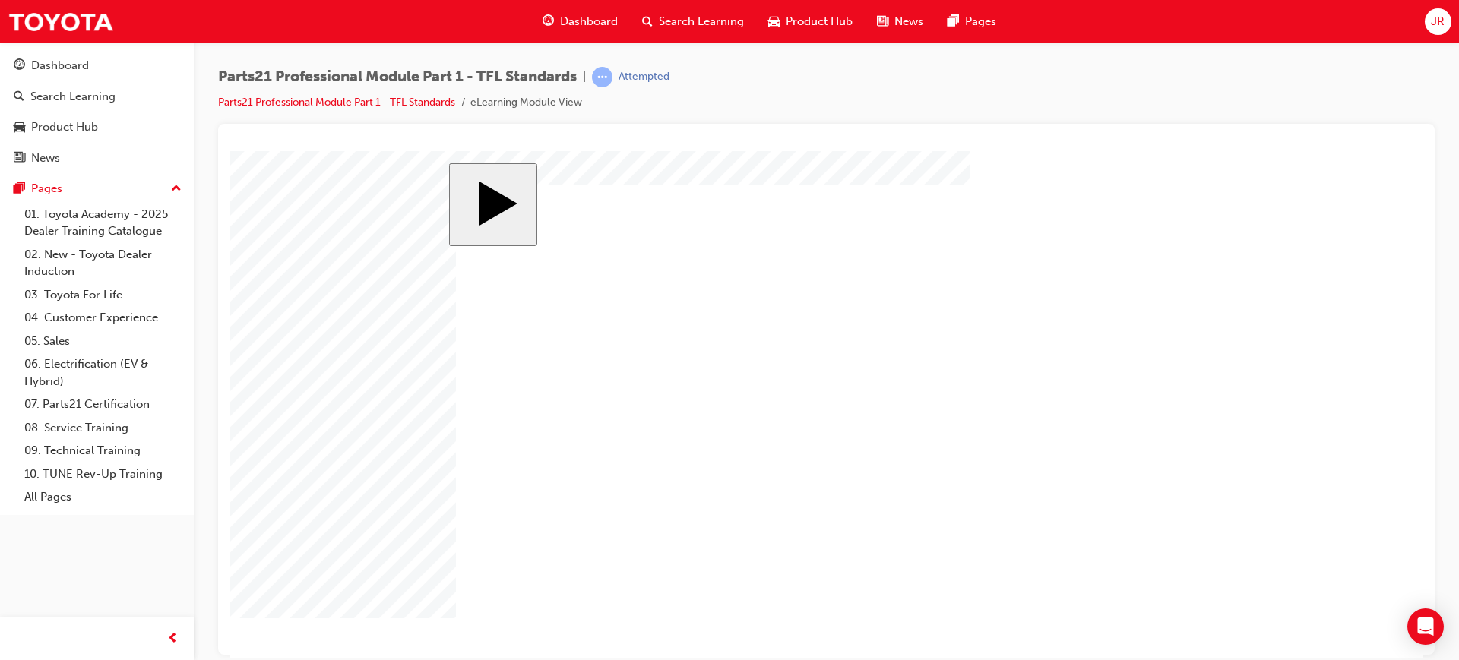
drag, startPoint x: 614, startPoint y: 486, endPoint x: 1092, endPoint y: 287, distance: 517.5
drag, startPoint x: 936, startPoint y: 524, endPoint x: 971, endPoint y: 452, distance: 80.2
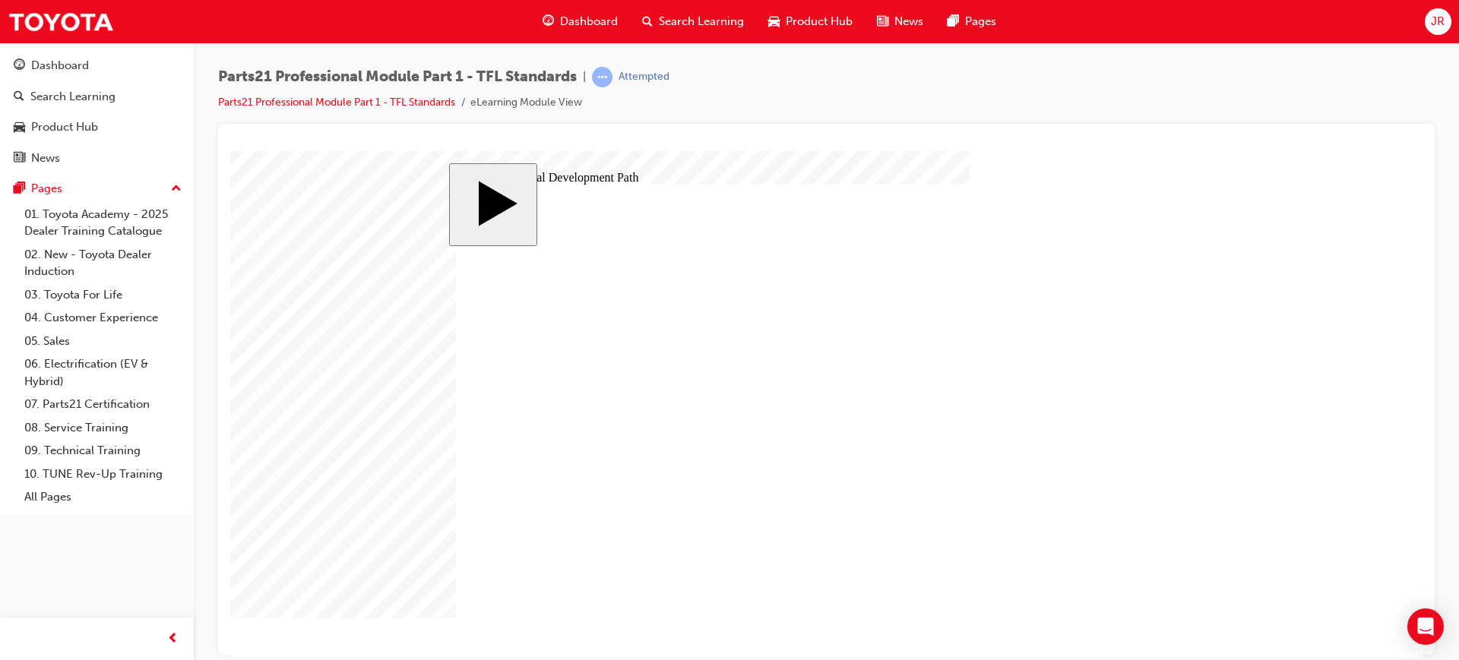
click at [1245, 365] on body "slide: Professional Development Path MENU Rectangle 6 HELP Rectangle 6 EXIT Rec…" at bounding box center [826, 403] width 1192 height 507
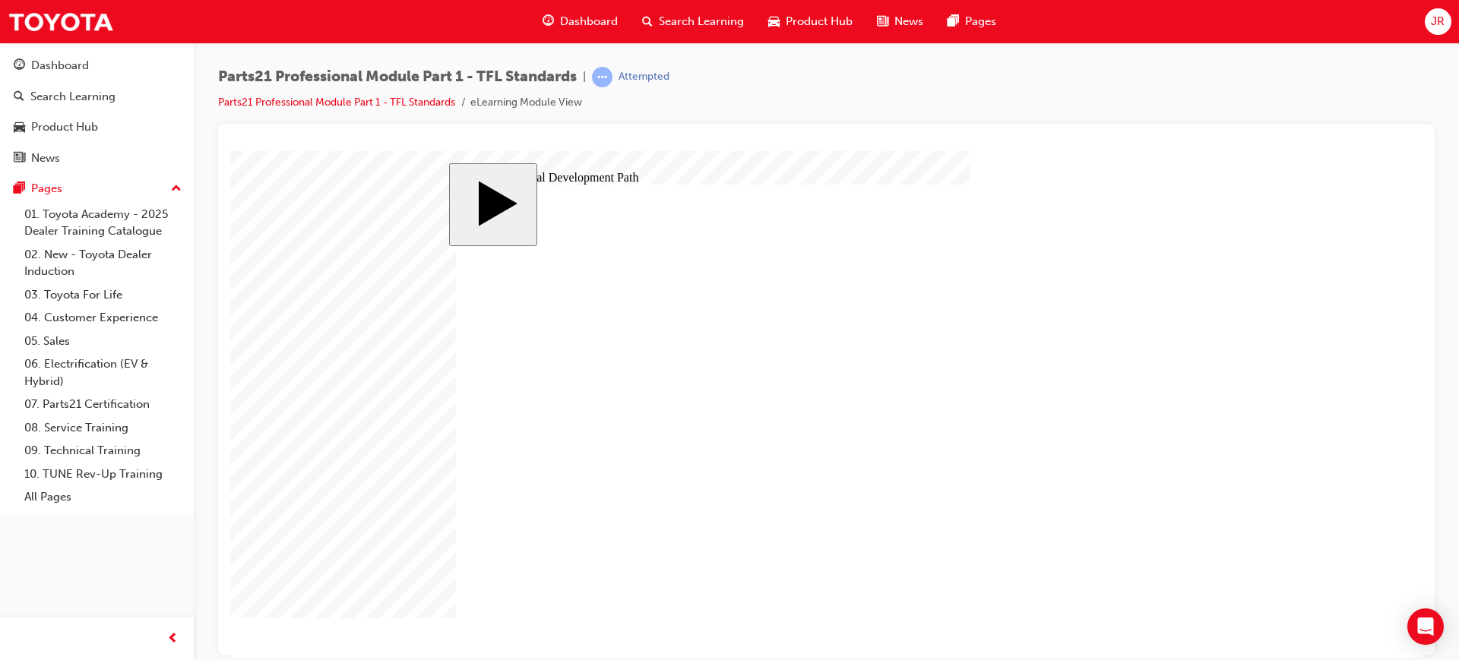
drag, startPoint x: 594, startPoint y: 464, endPoint x: 618, endPoint y: 422, distance: 48.6
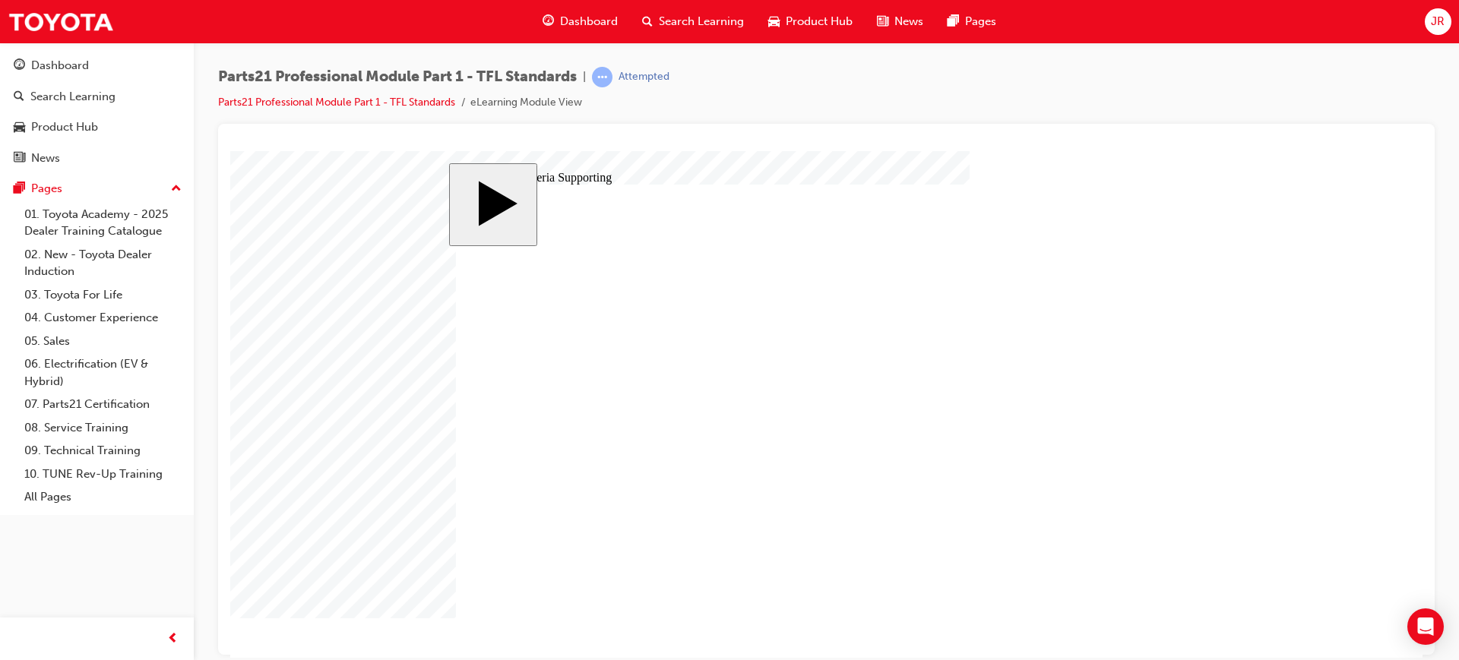
type input "12"
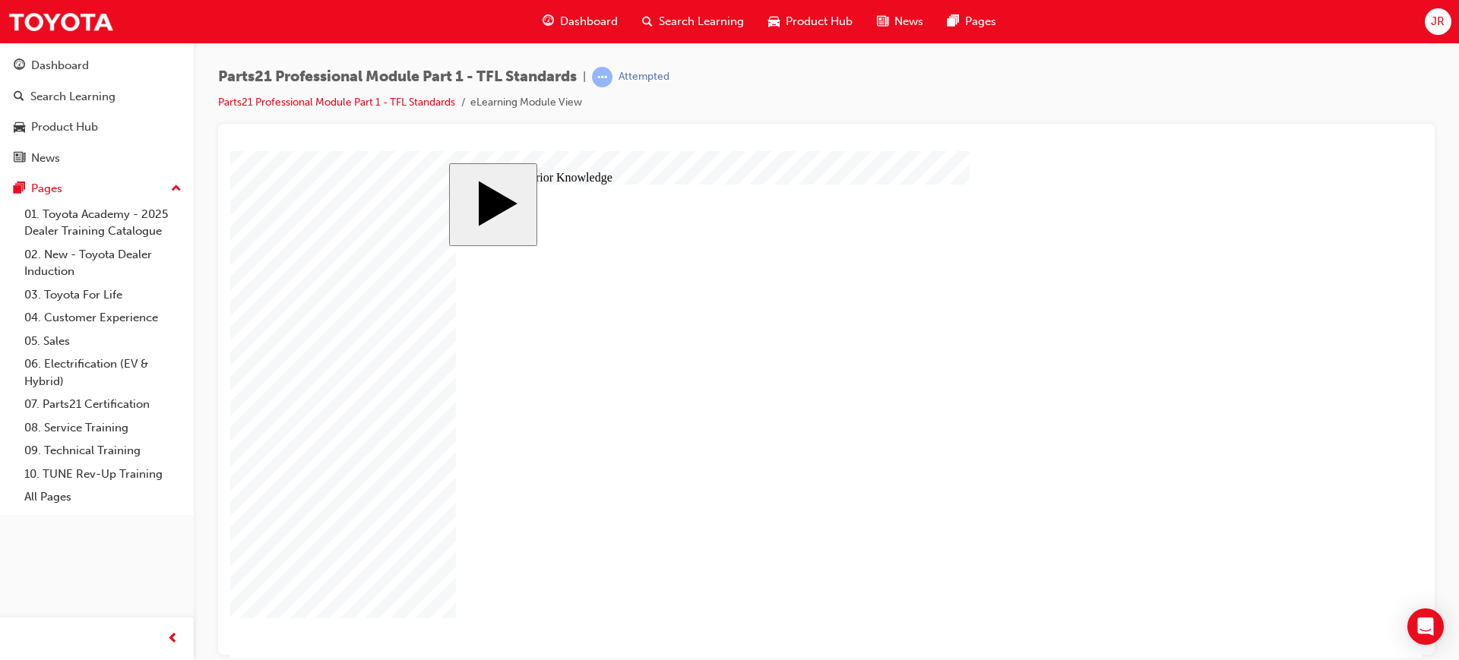
type input "2"
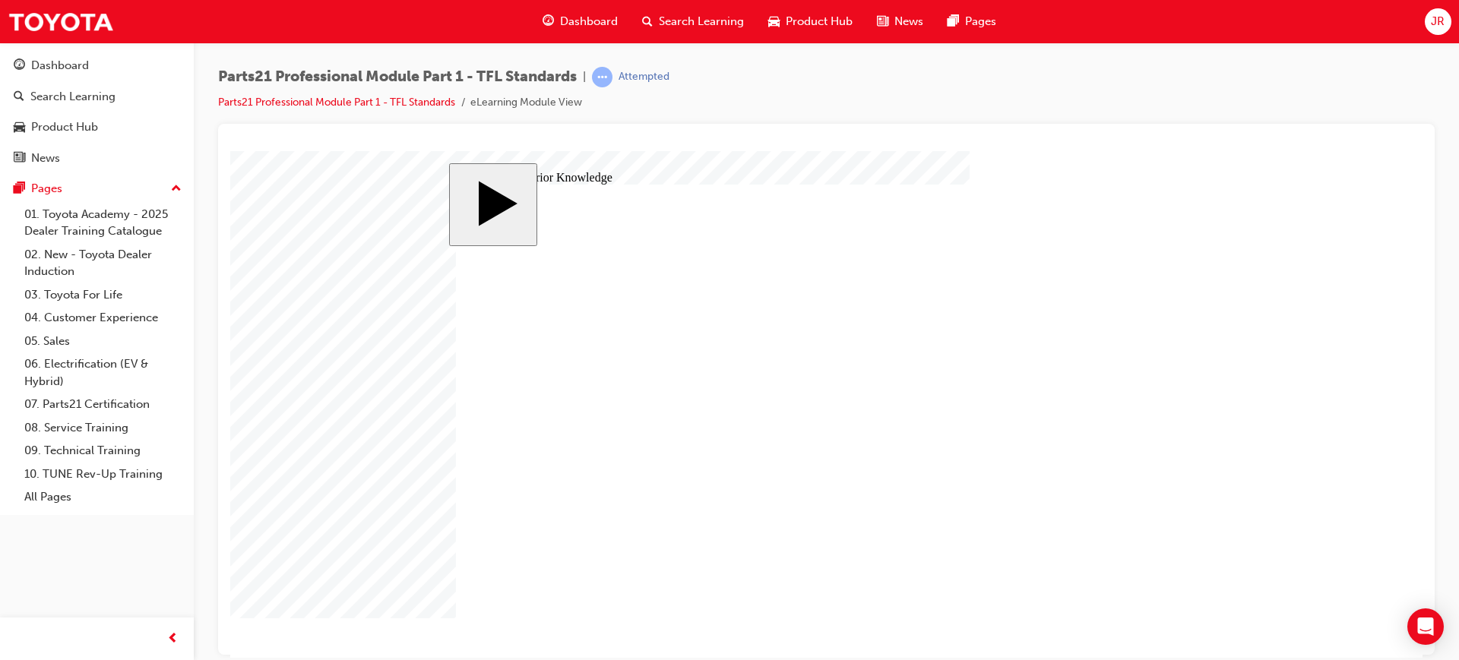
drag, startPoint x: 1165, startPoint y: 631, endPoint x: 1157, endPoint y: 613, distance: 19.4
type input "3"
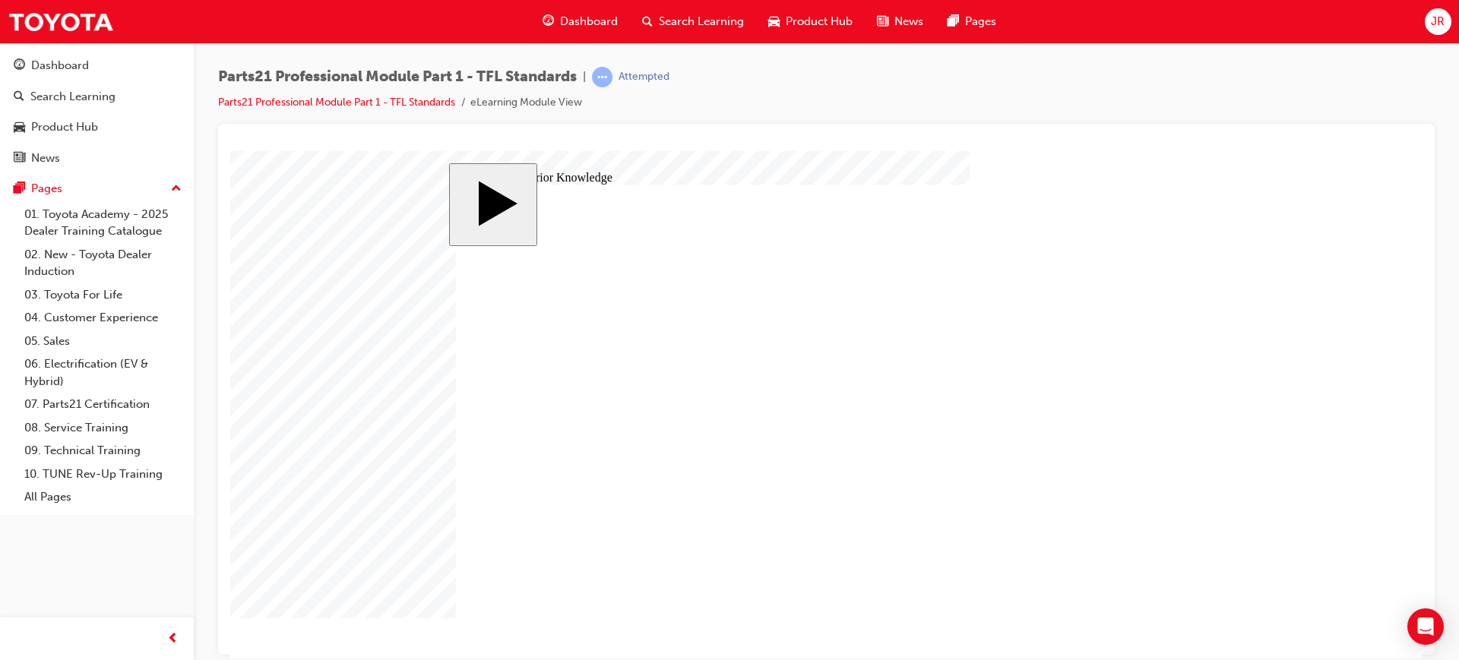
type input "8"
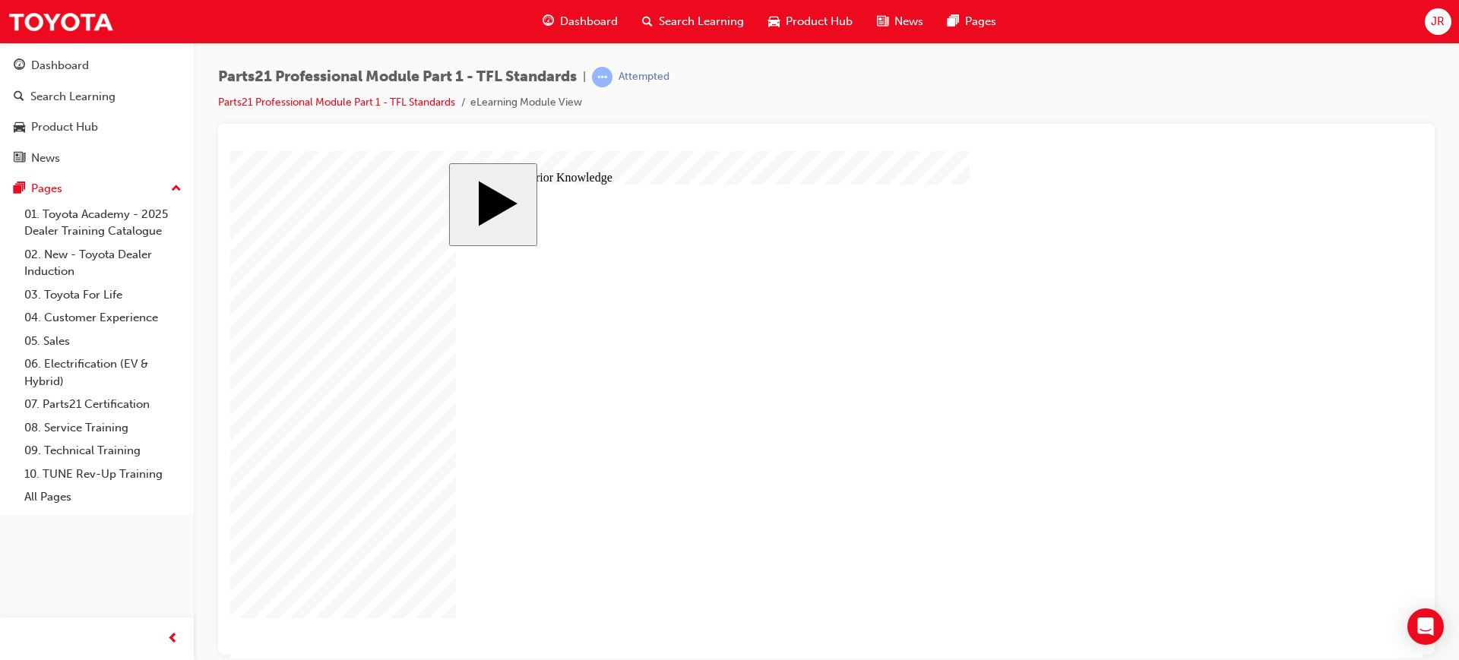
checkbox input "true"
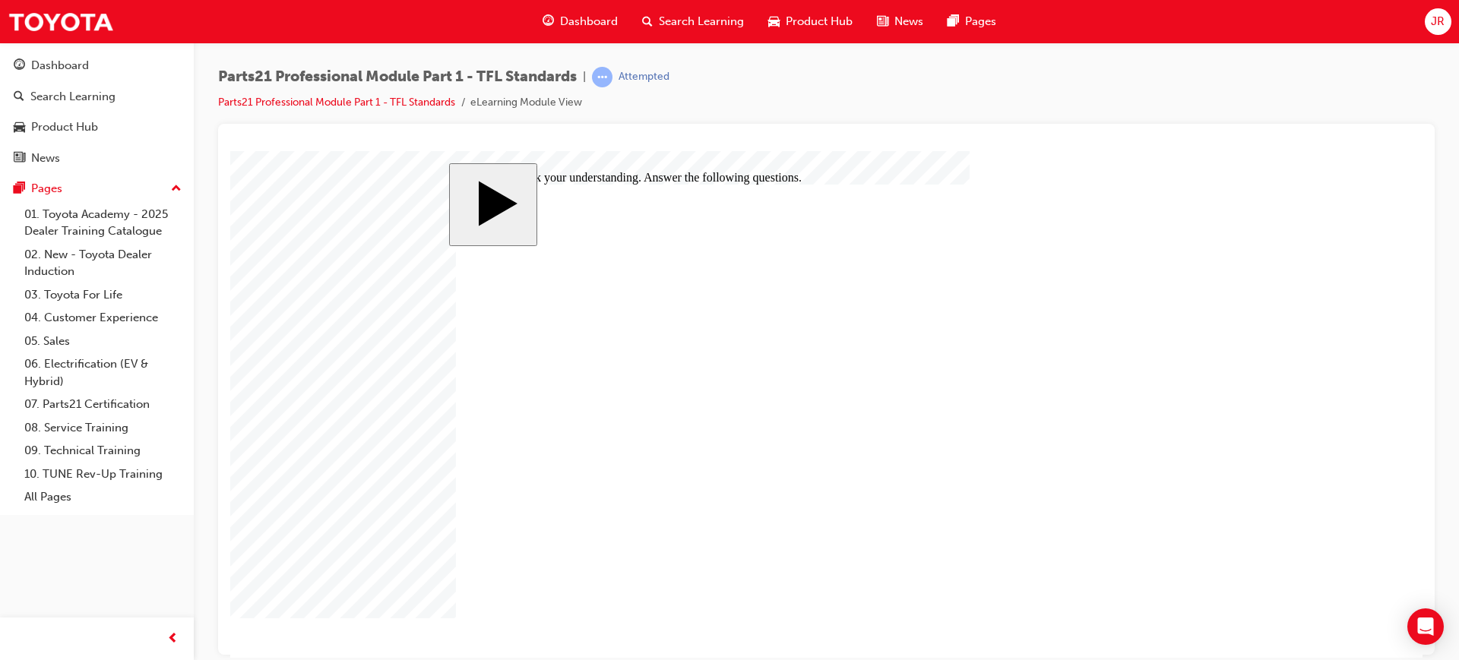
radio input "true"
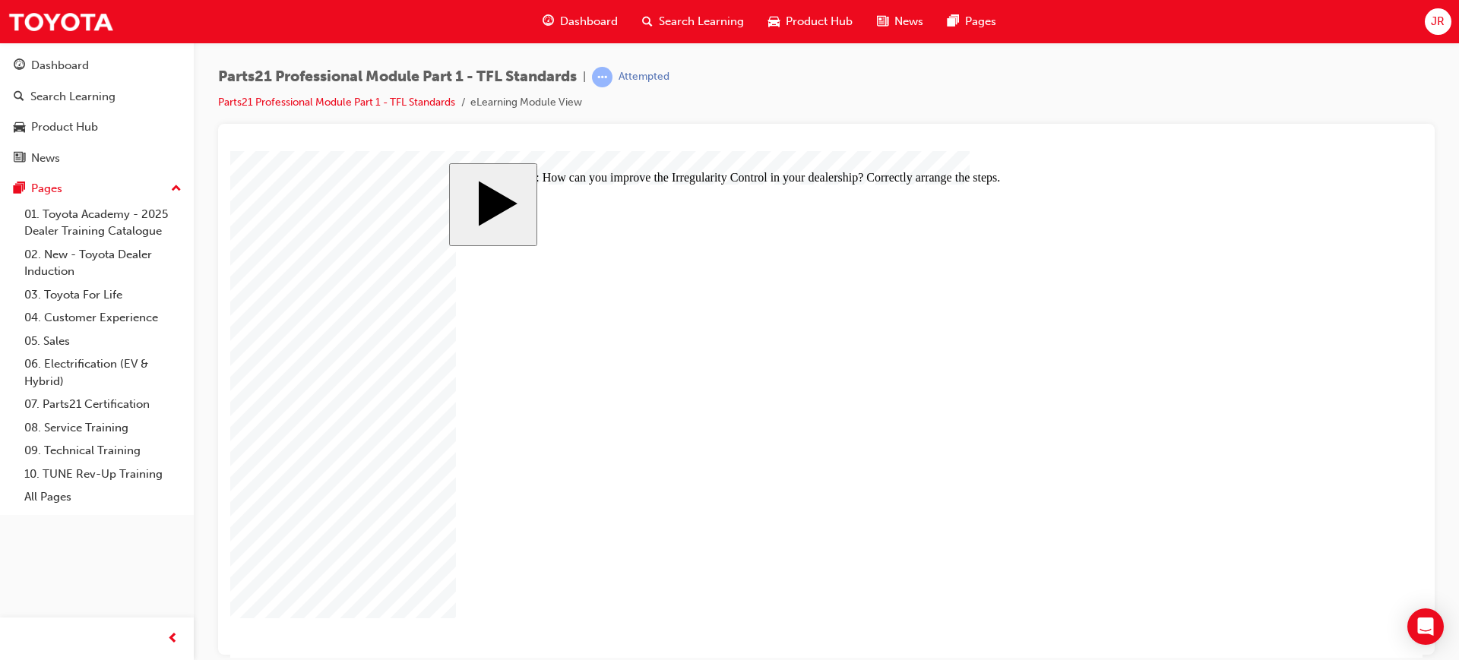
drag, startPoint x: 755, startPoint y: 384, endPoint x: 758, endPoint y: 429, distance: 45.6
drag, startPoint x: 775, startPoint y: 416, endPoint x: 773, endPoint y: 370, distance: 46.4
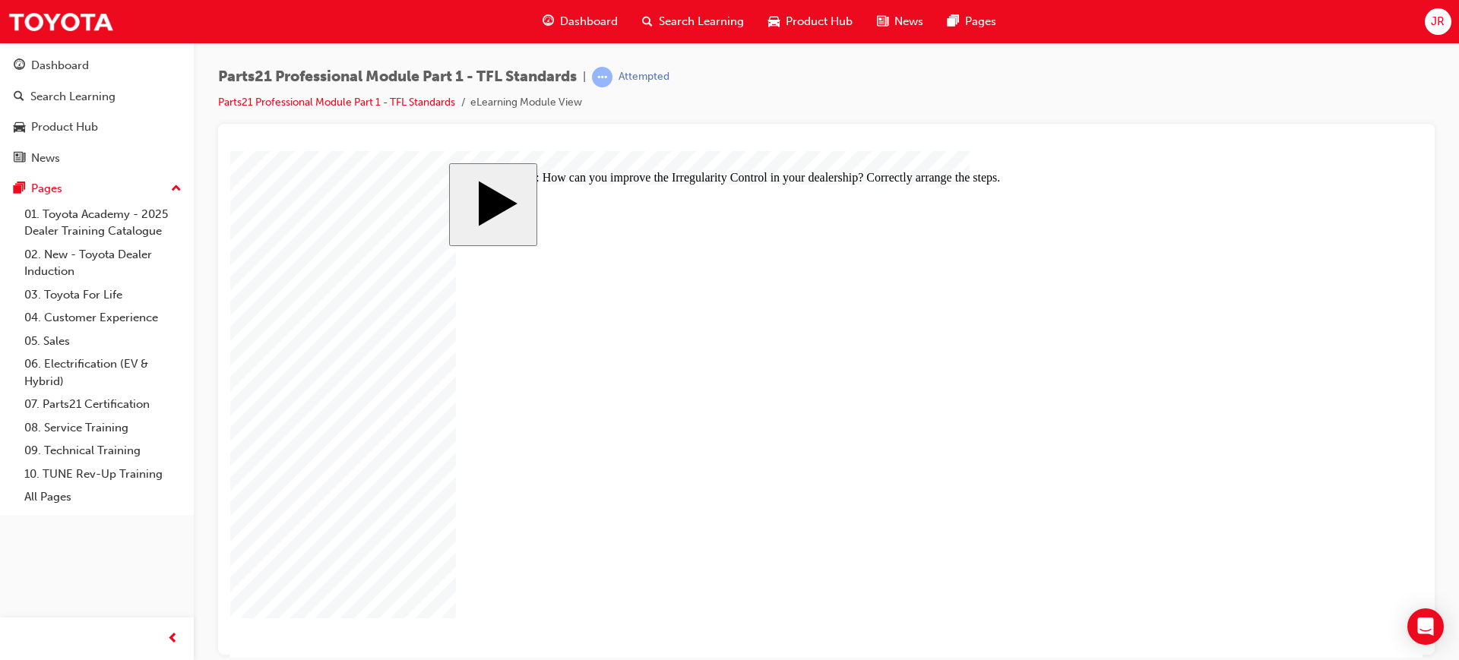
drag, startPoint x: 736, startPoint y: 456, endPoint x: 736, endPoint y: 412, distance: 44.1
drag, startPoint x: 826, startPoint y: 381, endPoint x: 832, endPoint y: 331, distance: 51.3
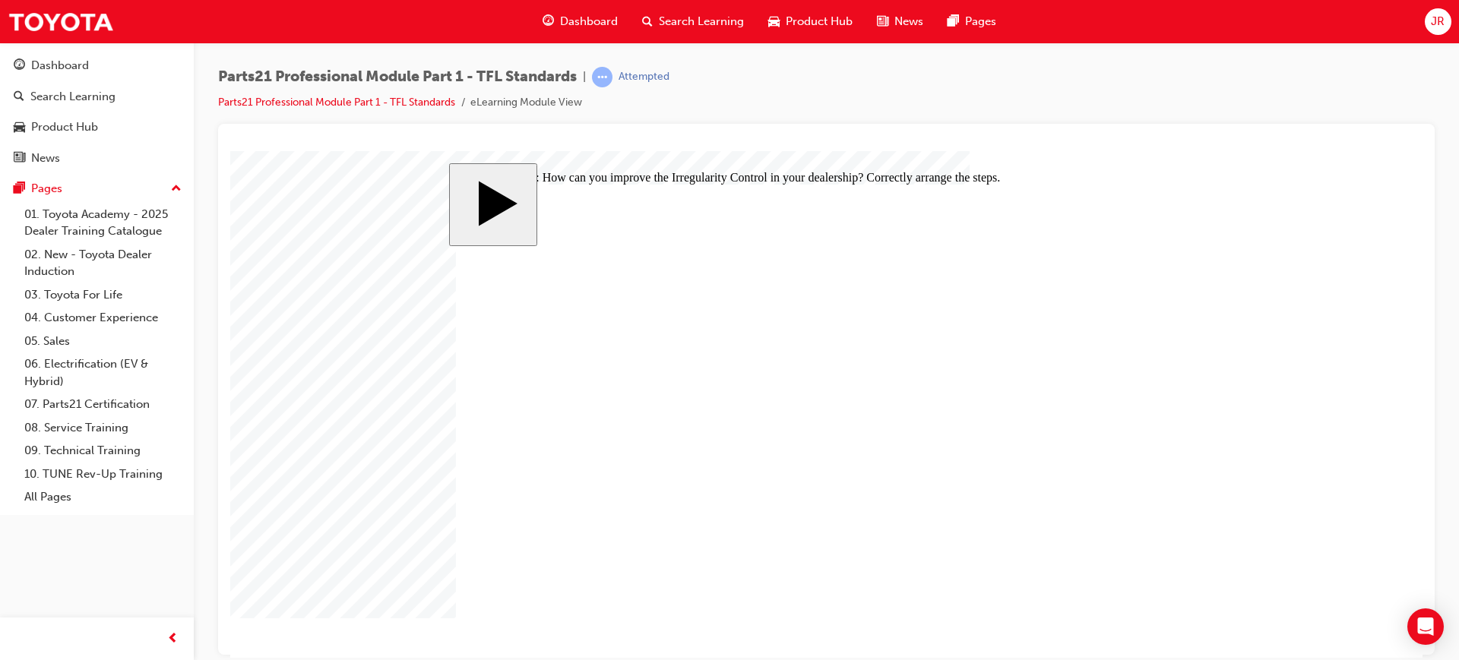
radio input "false"
radio input "true"
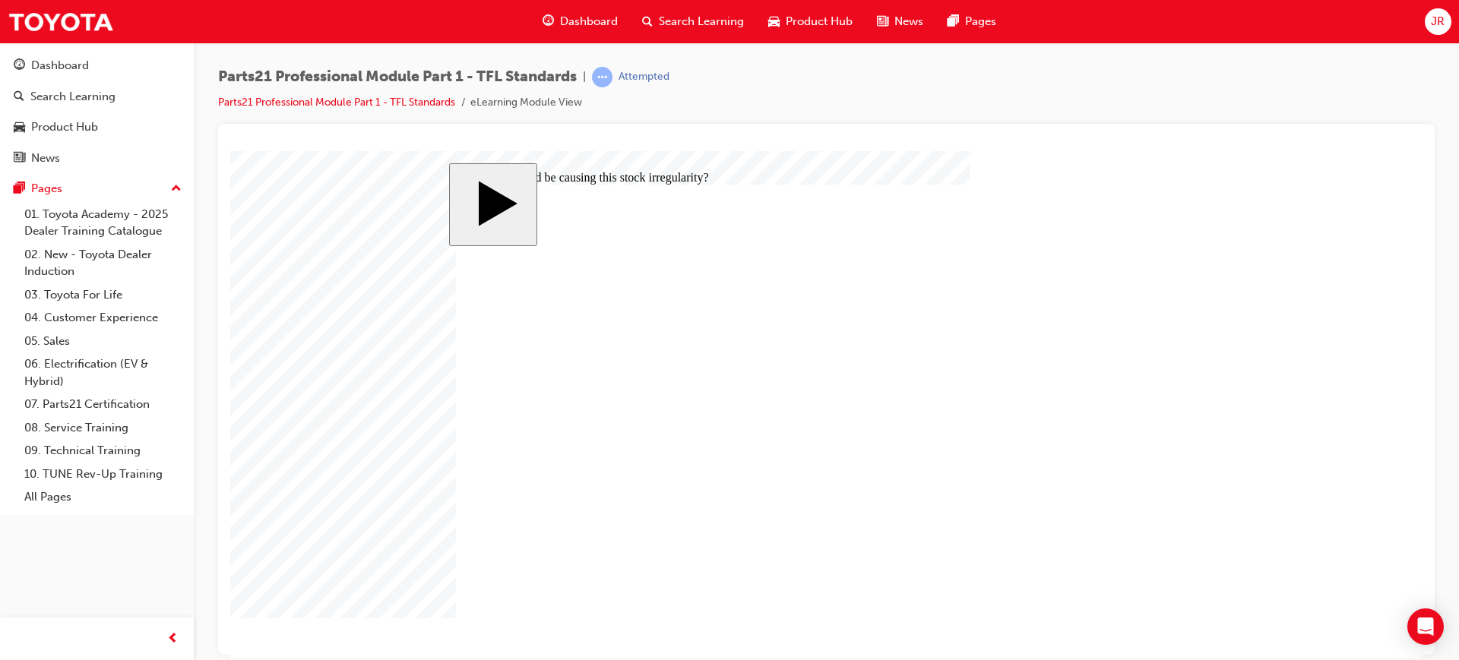
radio input "false"
radio input "true"
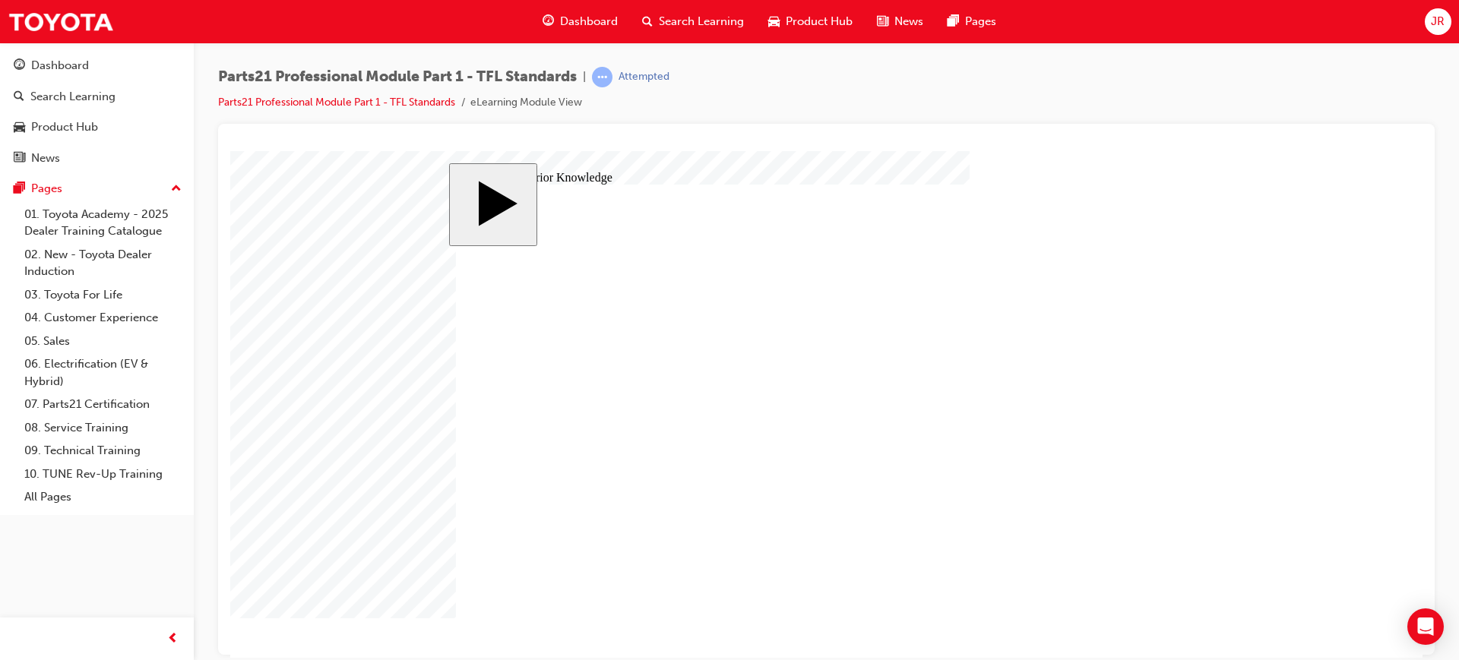
drag, startPoint x: 644, startPoint y: 399, endPoint x: 644, endPoint y: 411, distance: 12.2
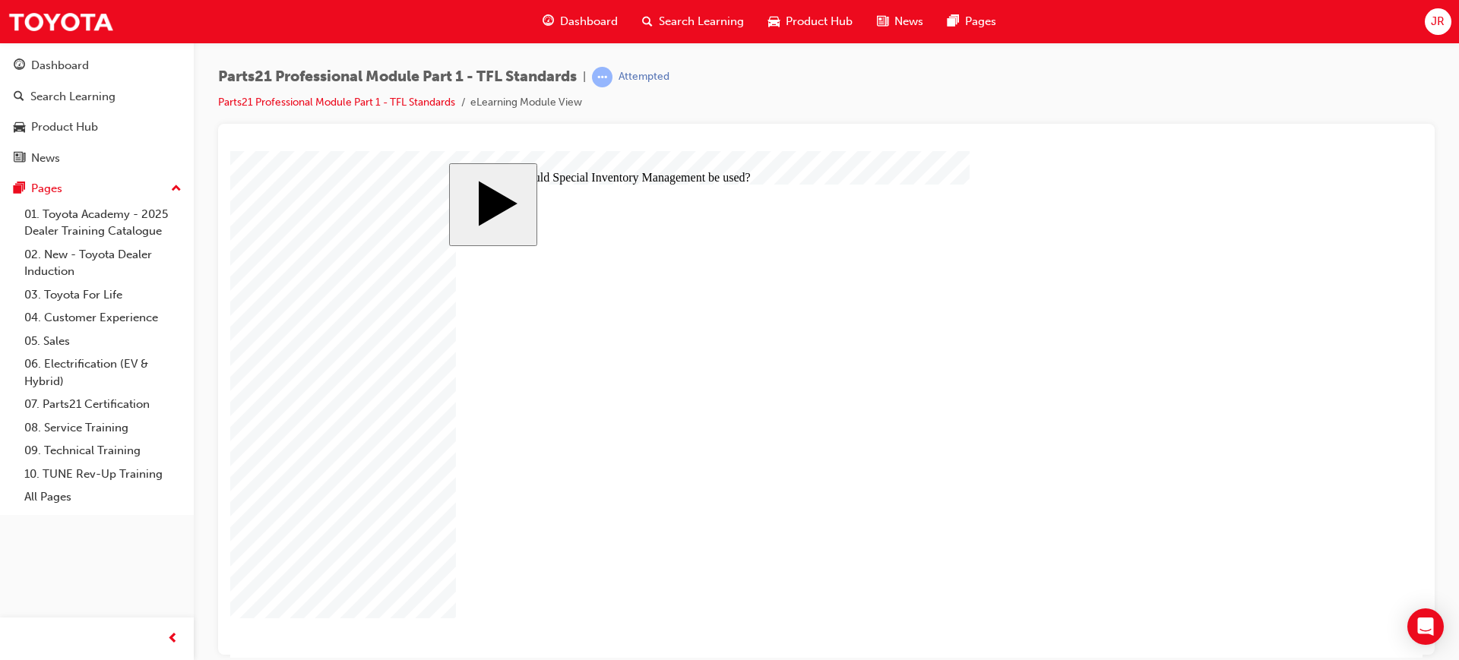
radio input "false"
radio input "true"
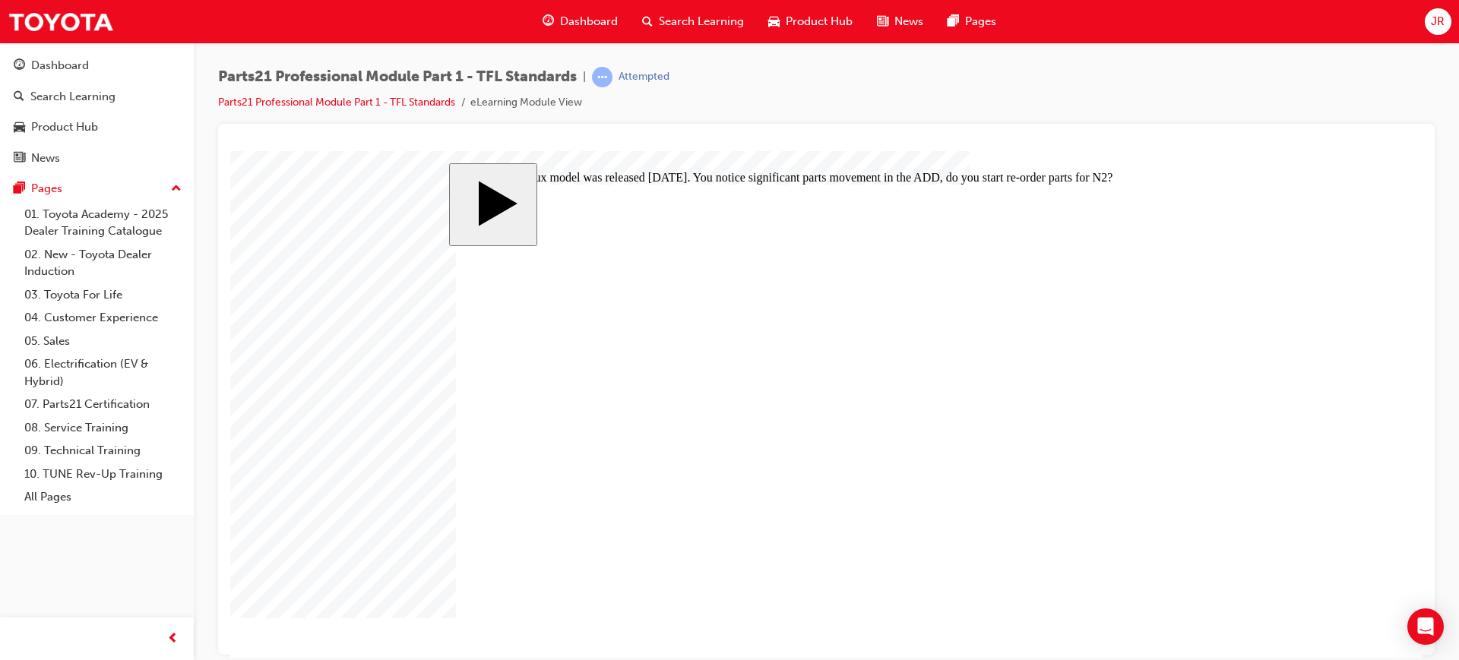
radio input "true"
drag, startPoint x: 910, startPoint y: 402, endPoint x: 867, endPoint y: 401, distance: 43.3
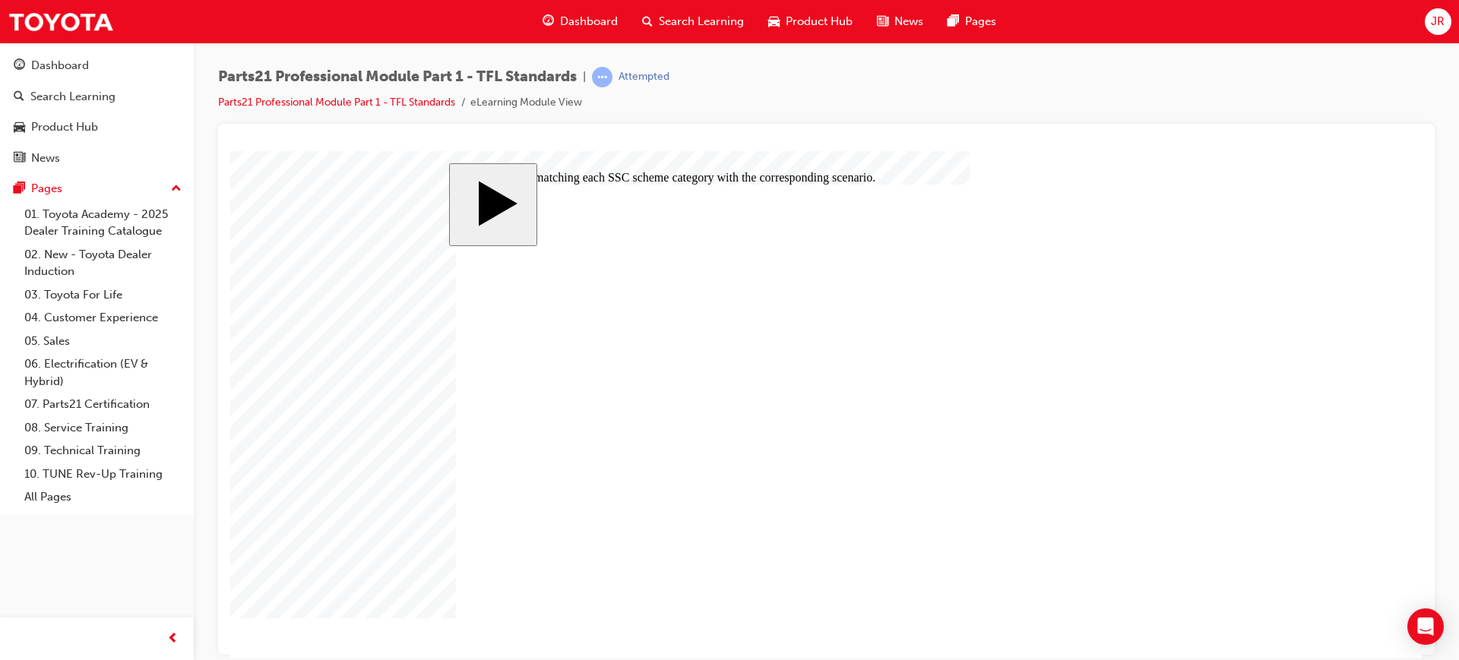
drag, startPoint x: 916, startPoint y: 455, endPoint x: 875, endPoint y: 350, distance: 112.6
drag, startPoint x: 1015, startPoint y: 450, endPoint x: 935, endPoint y: 450, distance: 80.5
drag, startPoint x: 892, startPoint y: 458, endPoint x: 897, endPoint y: 402, distance: 56.5
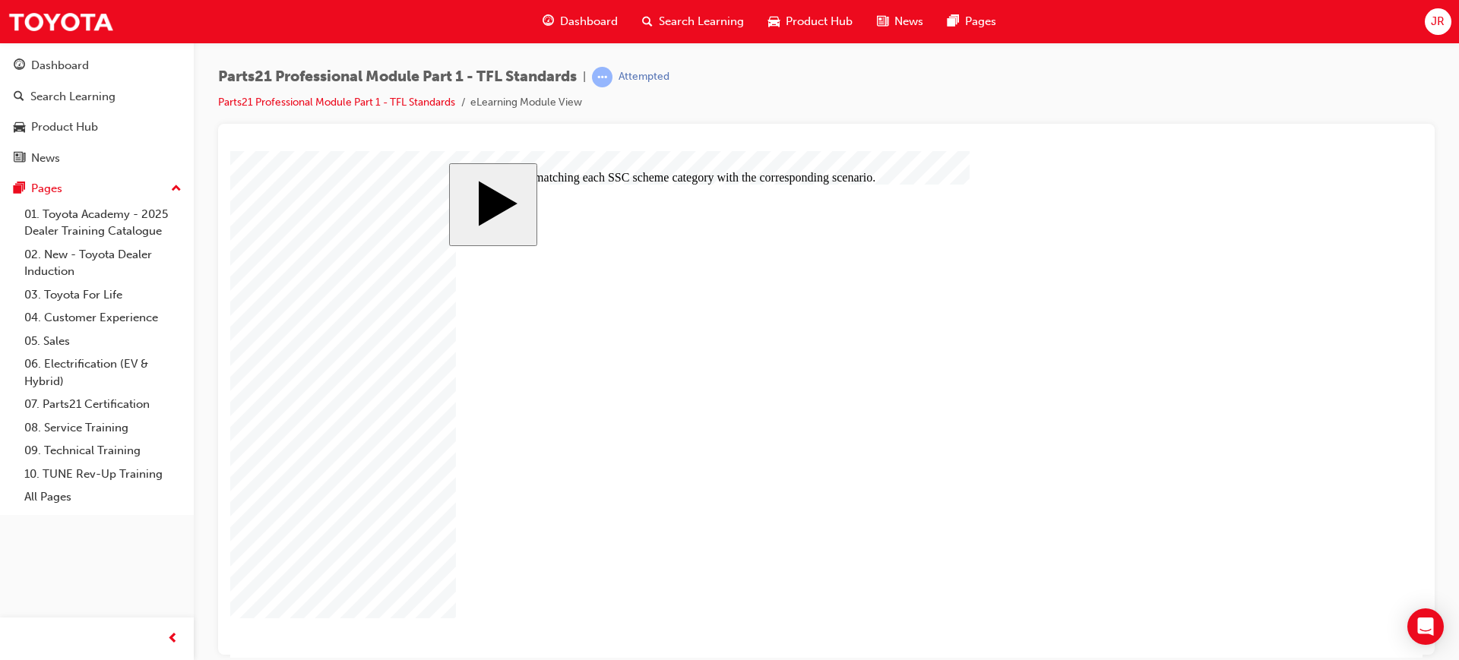
drag, startPoint x: 945, startPoint y: 449, endPoint x: 899, endPoint y: 449, distance: 45.6
click at [1206, 302] on body "slide: When managing Special Parts Inventory, which factor is important to cons…" at bounding box center [826, 403] width 1192 height 507
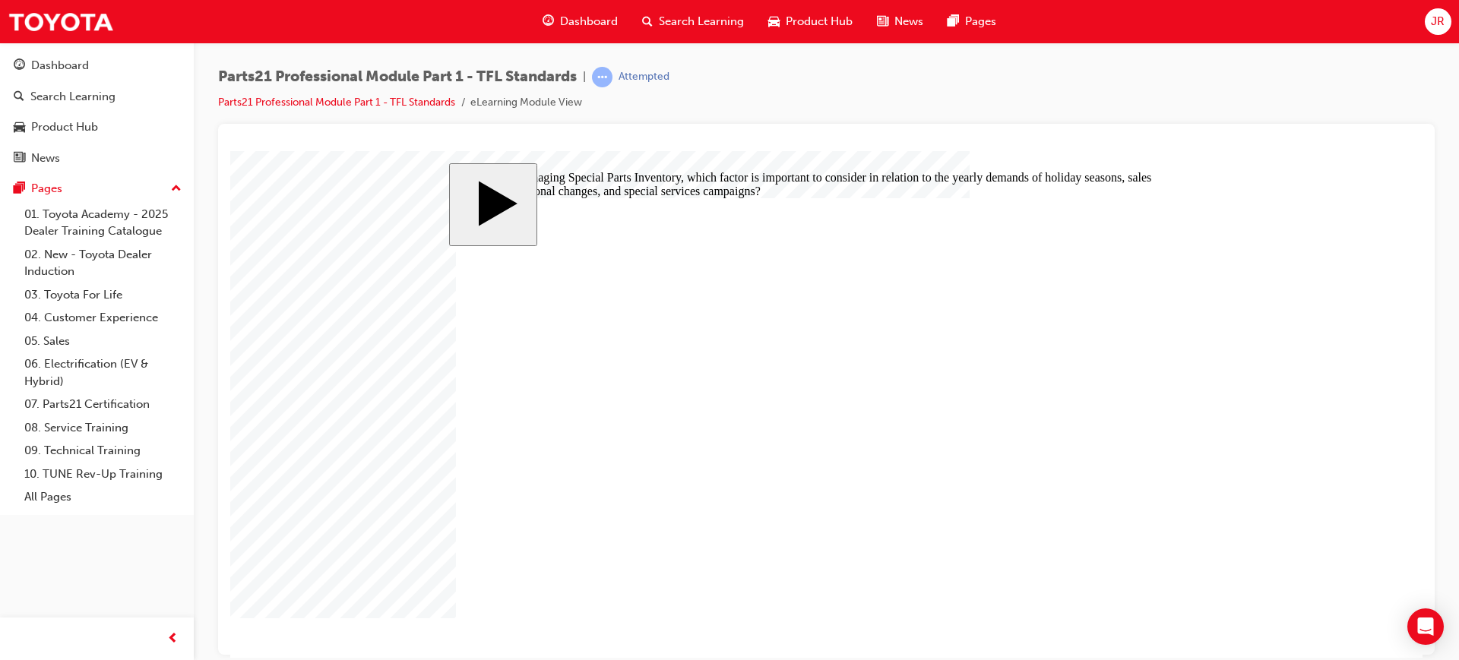
radio input "true"
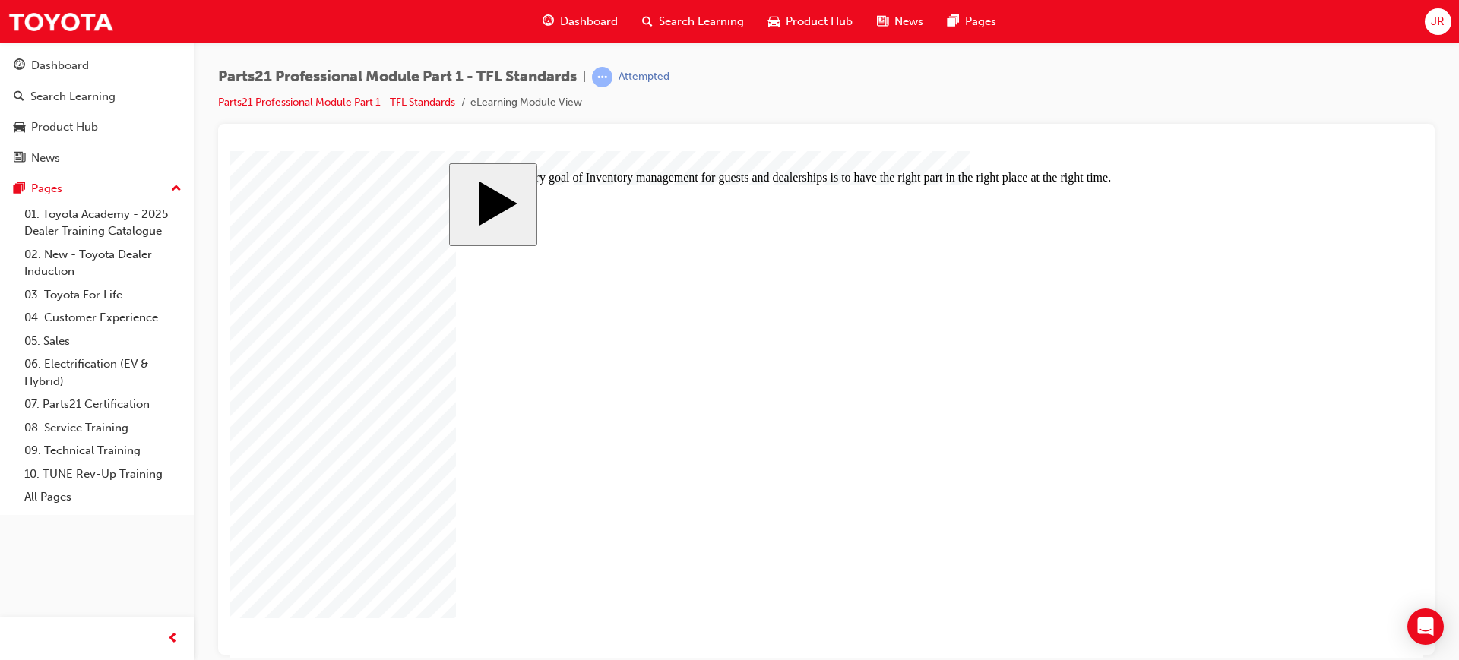
click at [99, 410] on link "07. Parts21 Certification" at bounding box center [102, 405] width 169 height 24
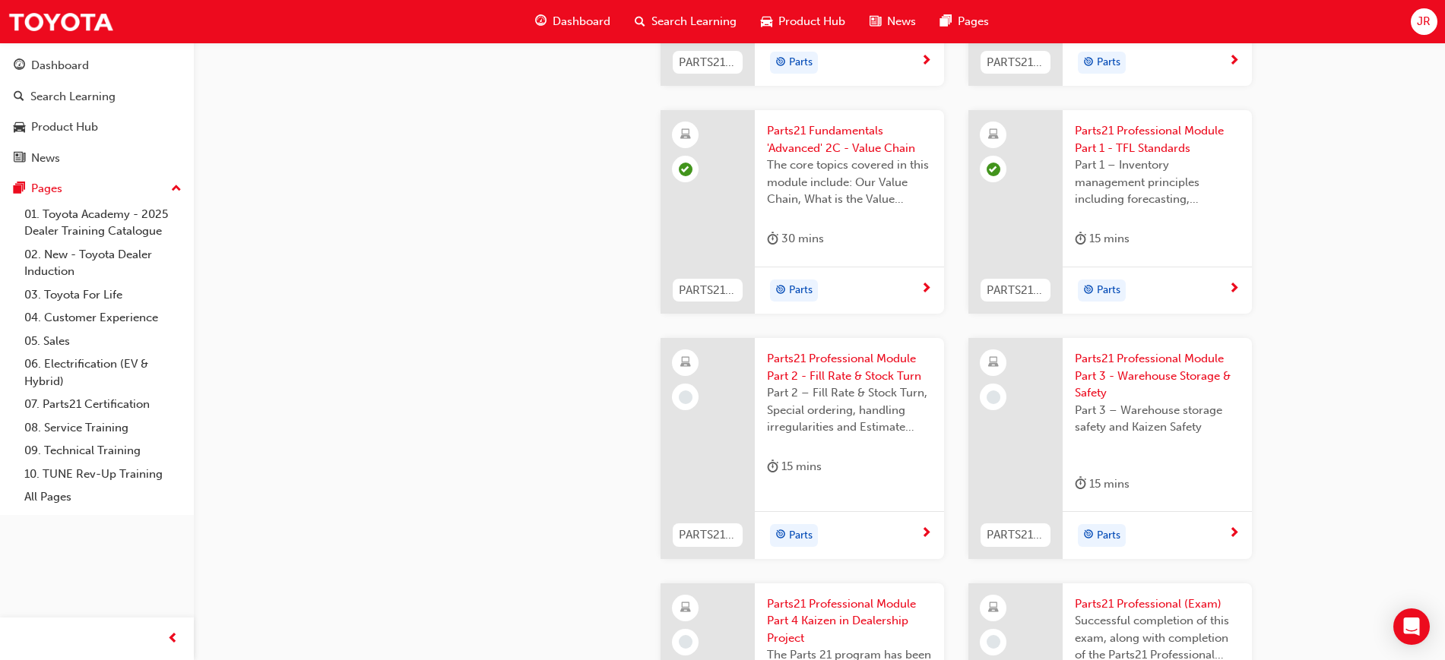
scroll to position [2302, 0]
click at [929, 532] on span "next-icon" at bounding box center [925, 535] width 11 height 14
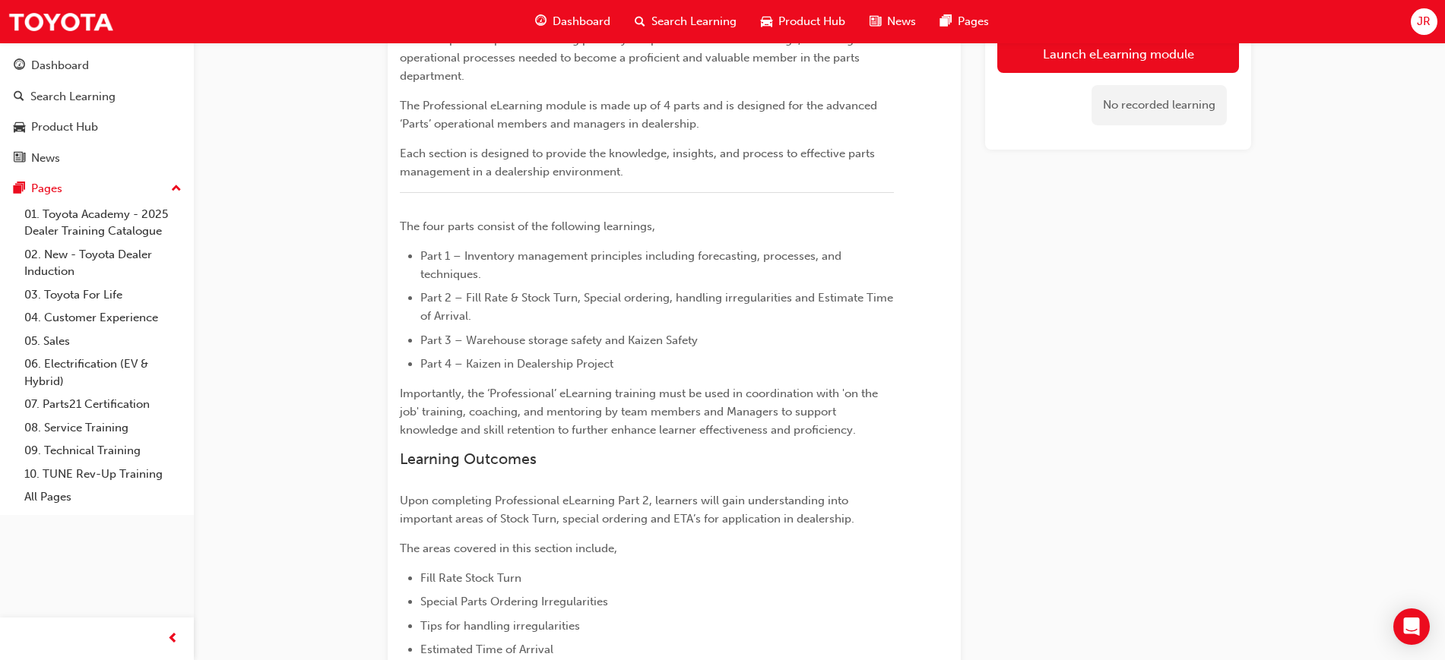
scroll to position [143, 0]
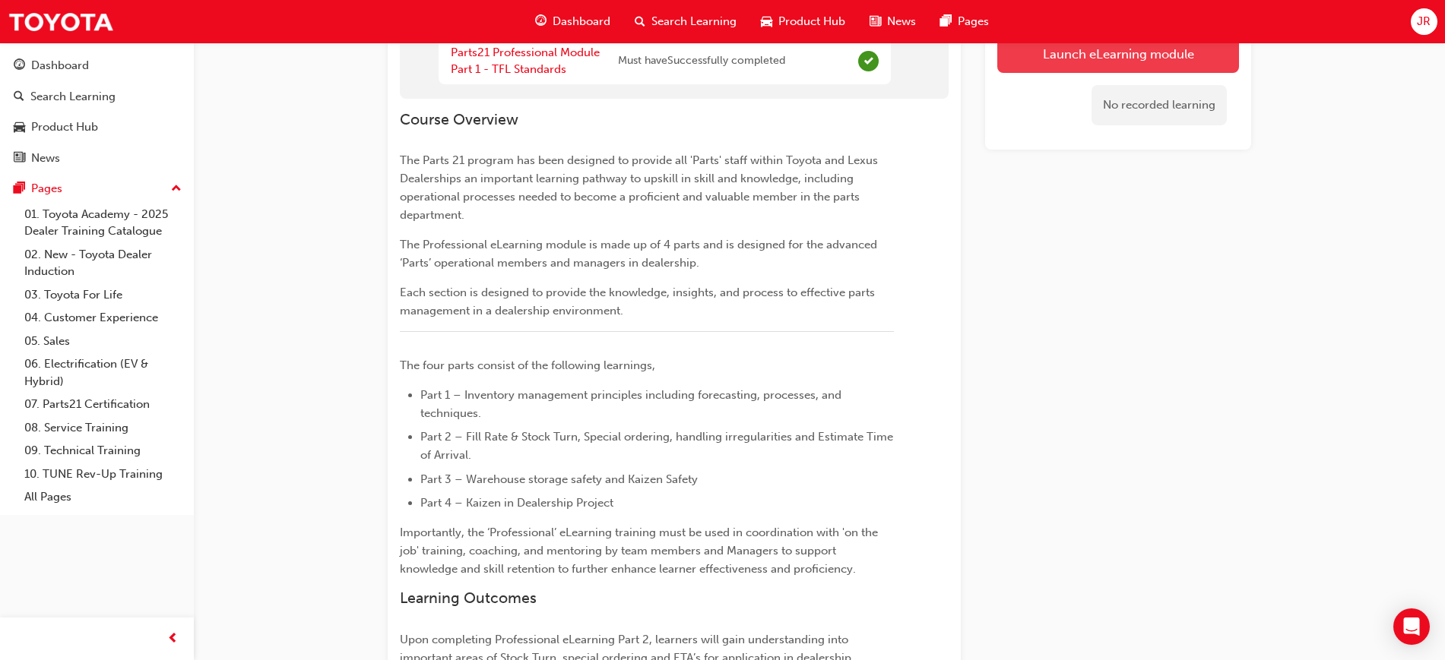
click at [1174, 68] on button "Launch eLearning module" at bounding box center [1118, 54] width 242 height 38
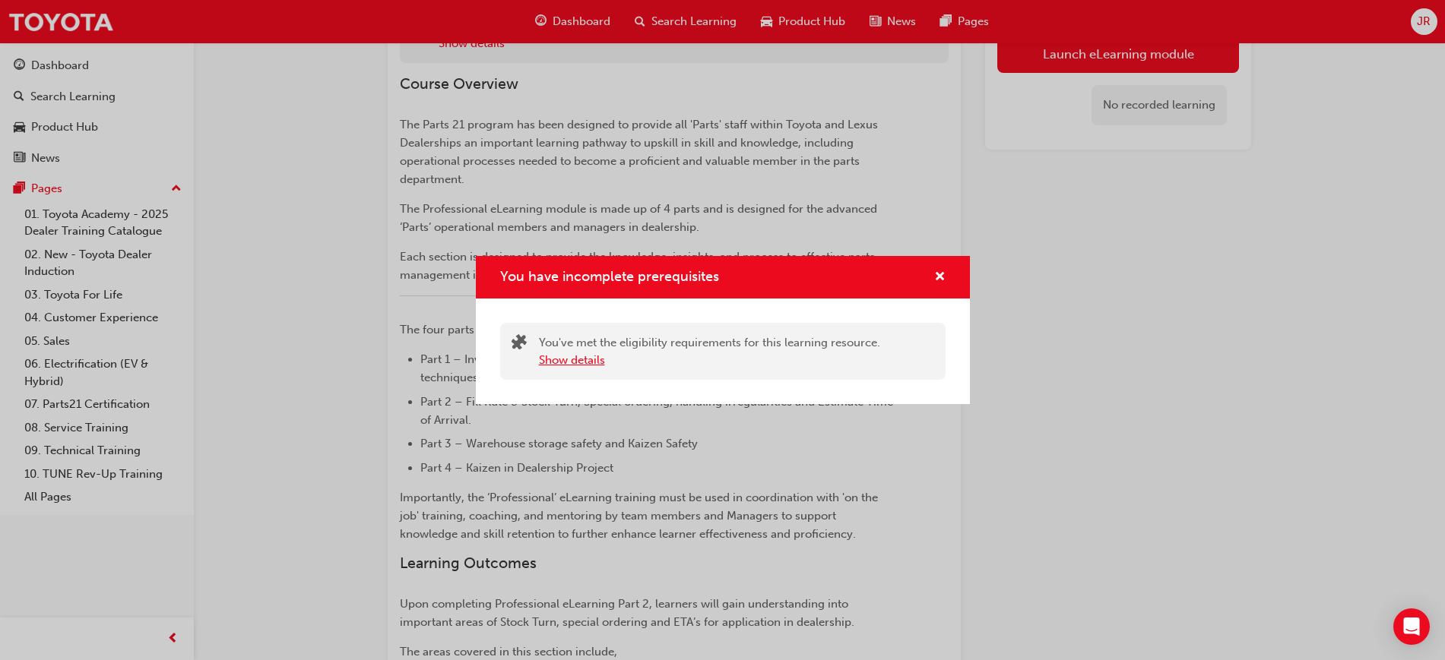
click at [572, 356] on button "Show details" at bounding box center [572, 360] width 66 height 17
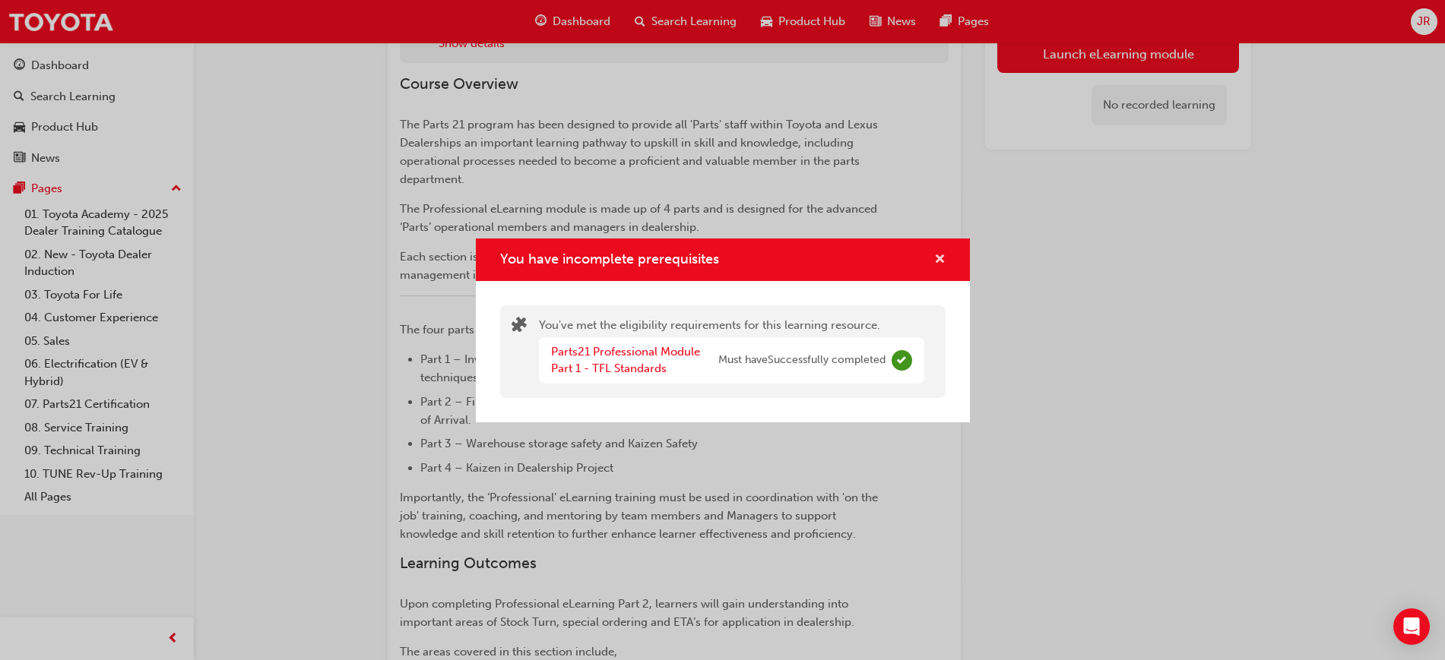
click at [942, 256] on span "cross-icon" at bounding box center [939, 261] width 11 height 14
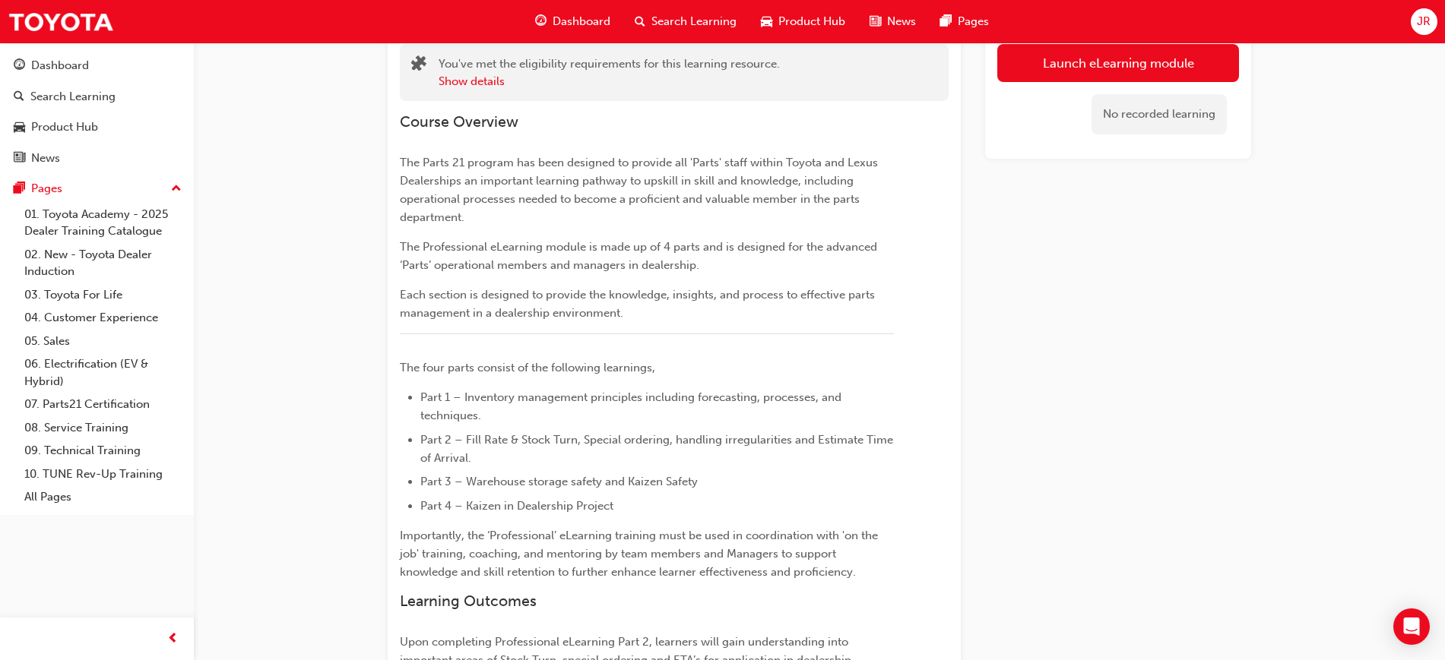
scroll to position [0, 0]
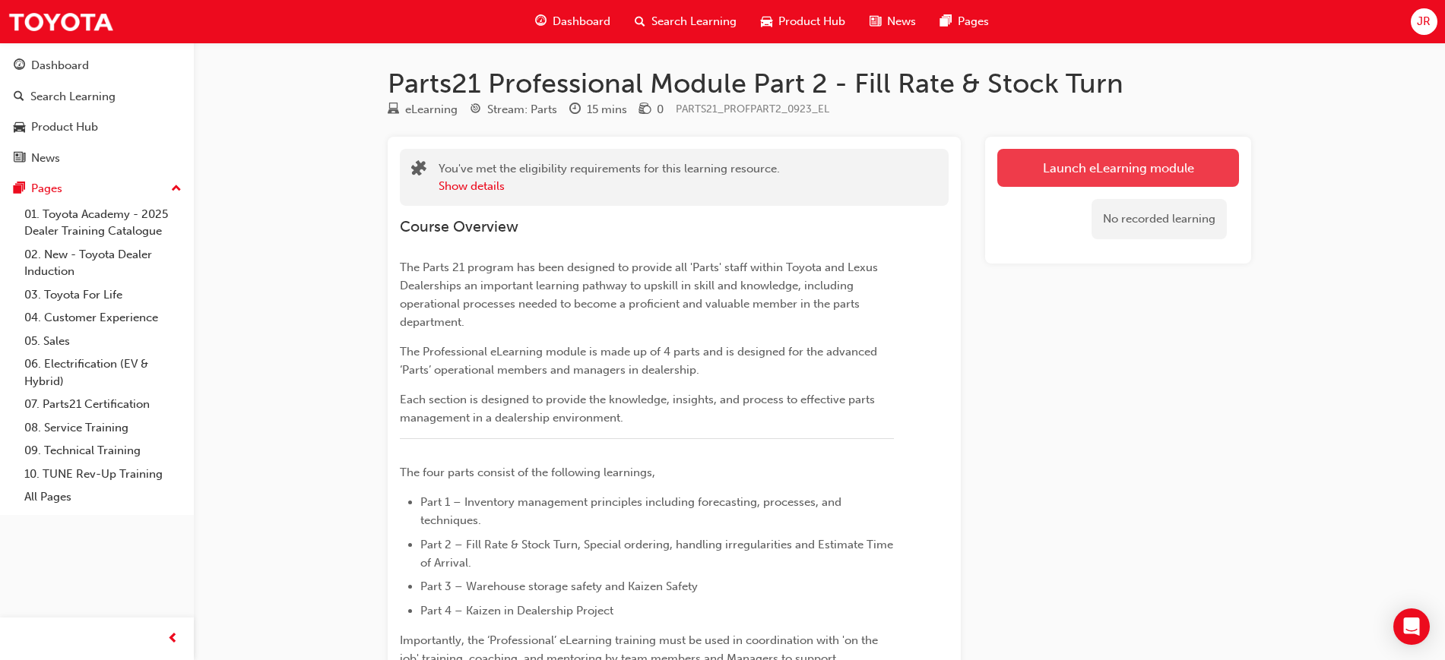
click at [1153, 158] on button "Launch eLearning module" at bounding box center [1118, 168] width 242 height 38
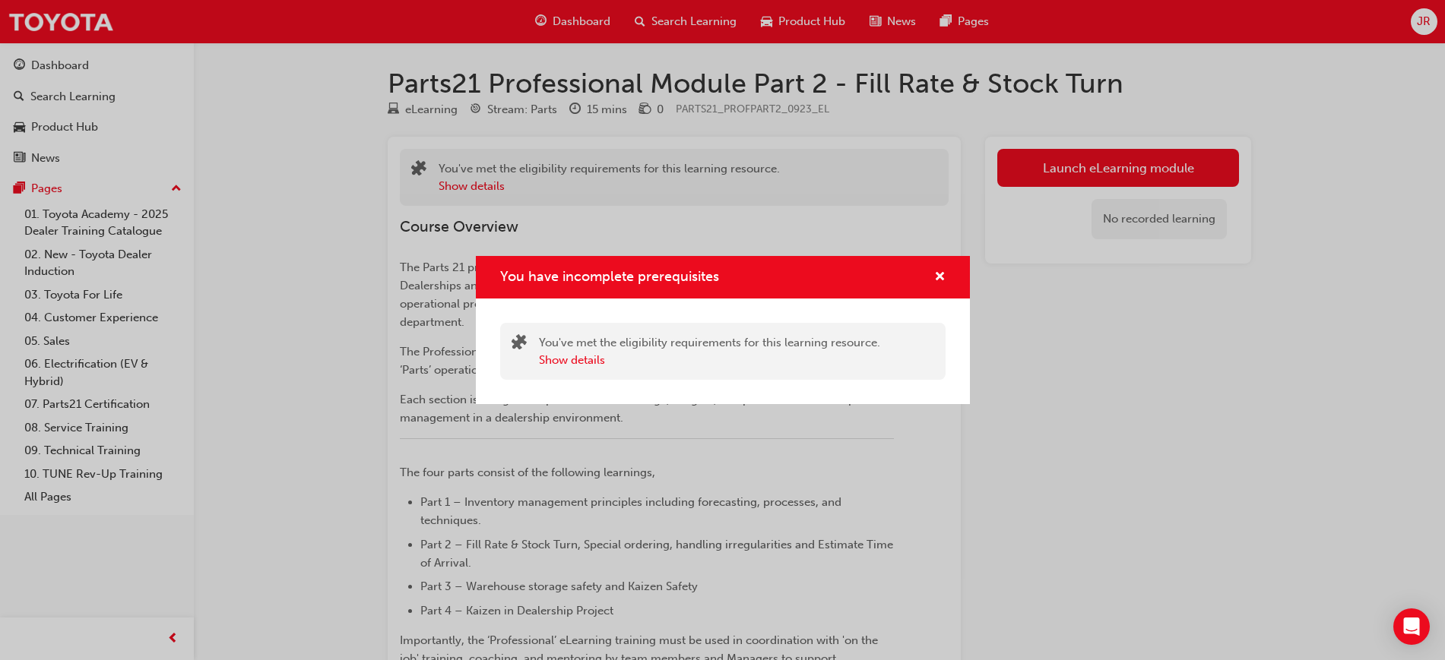
click at [953, 281] on div "You have incomplete prerequisites" at bounding box center [723, 277] width 494 height 43
click at [935, 265] on div "You have incomplete prerequisites" at bounding box center [723, 277] width 494 height 43
click at [934, 272] on span "cross-icon" at bounding box center [939, 278] width 11 height 14
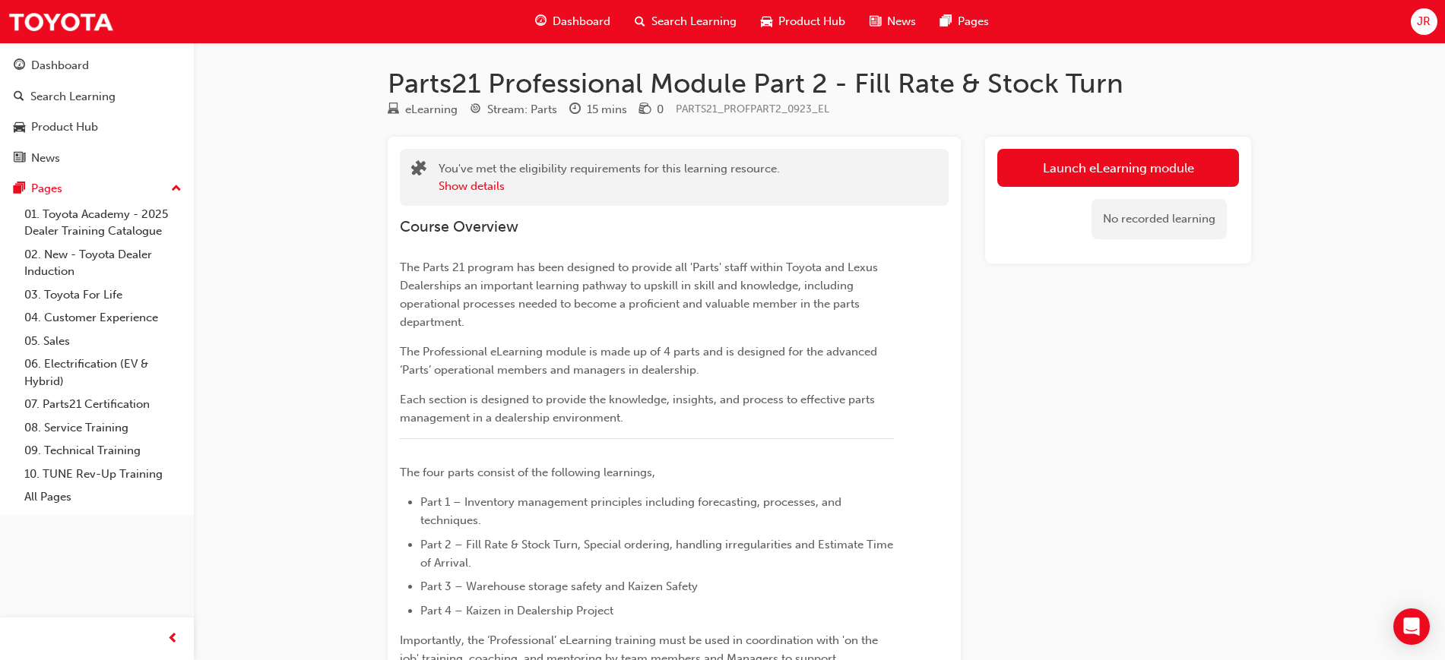
click at [587, 17] on span "Dashboard" at bounding box center [581, 21] width 58 height 17
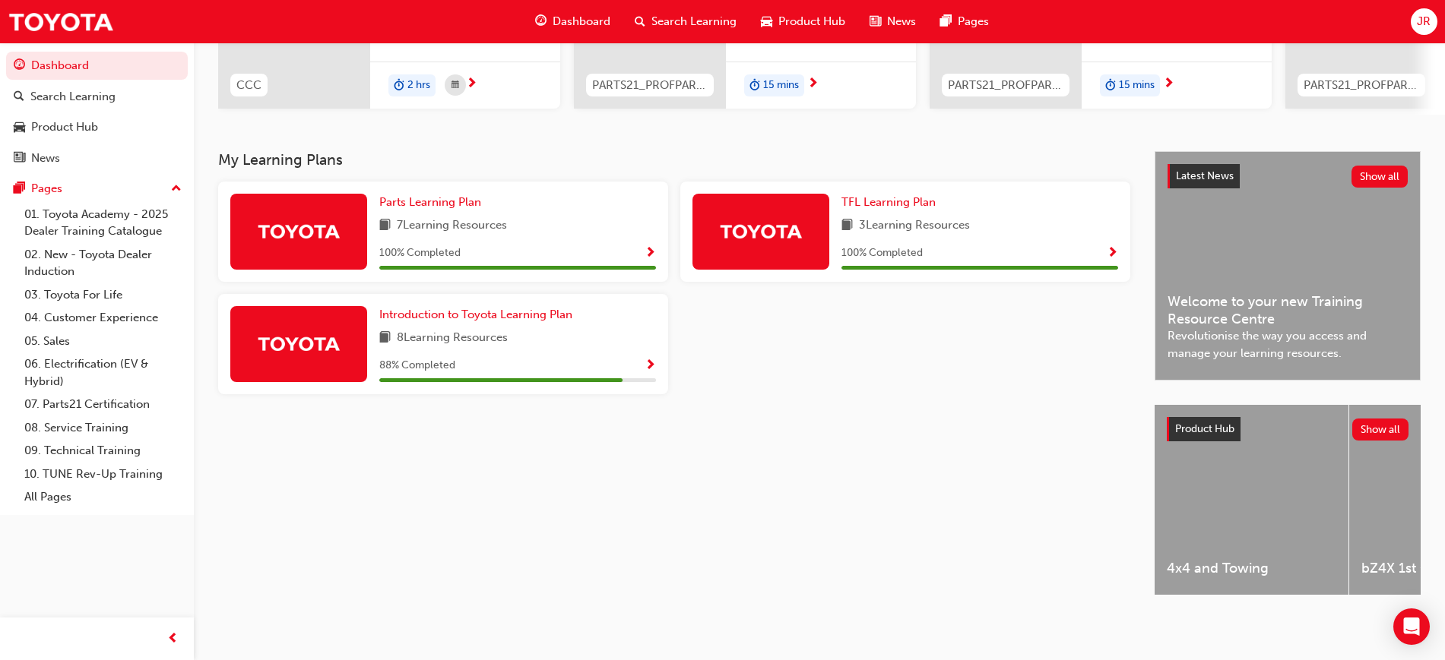
scroll to position [248, 0]
click at [147, 393] on link "07. Parts21 Certification" at bounding box center [102, 405] width 169 height 24
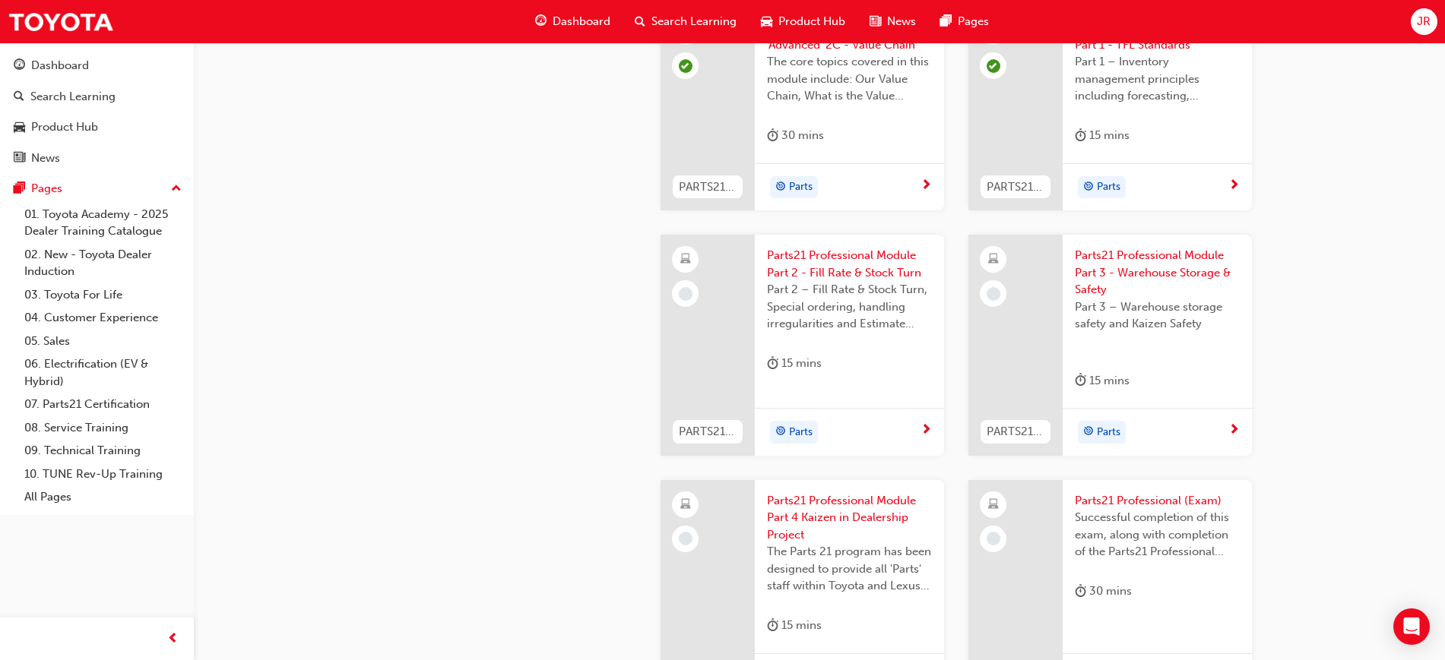
scroll to position [2432, 0]
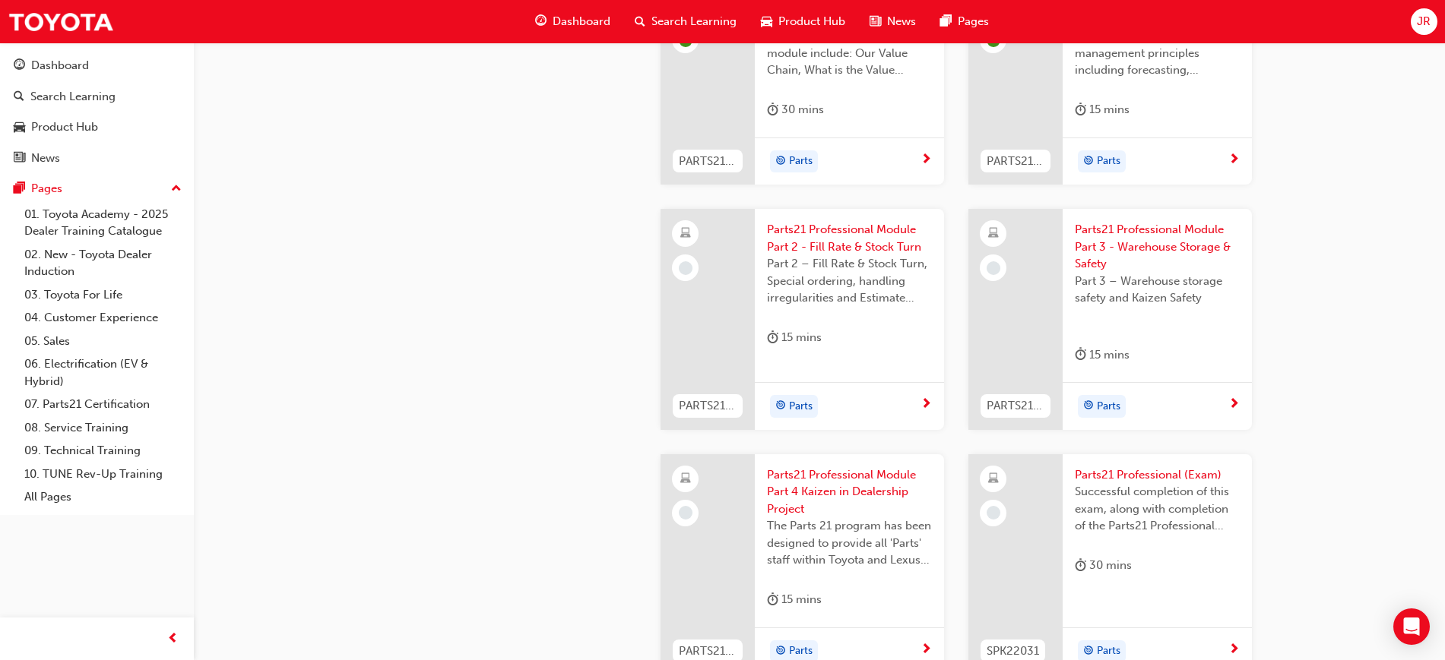
click at [857, 398] on div "Parts" at bounding box center [843, 406] width 153 height 23
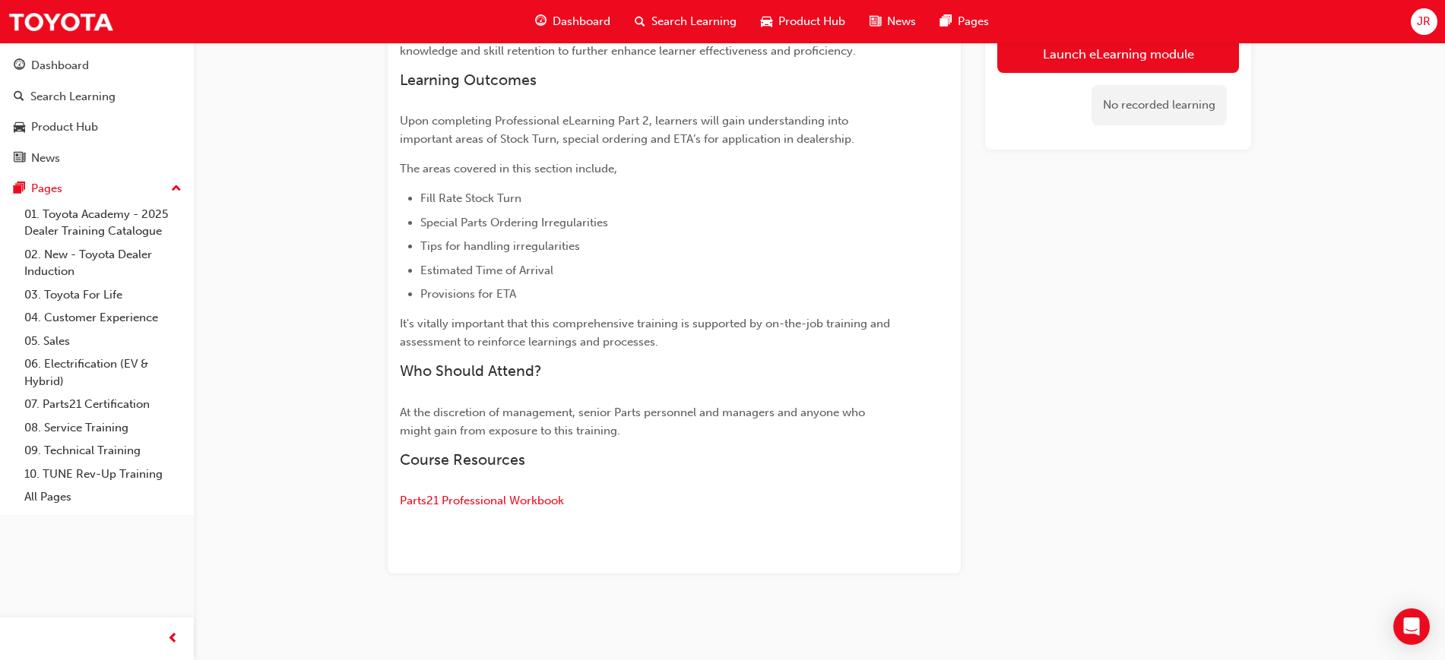
scroll to position [626, 0]
click at [1124, 65] on link "Launch eLearning module" at bounding box center [1118, 54] width 242 height 38
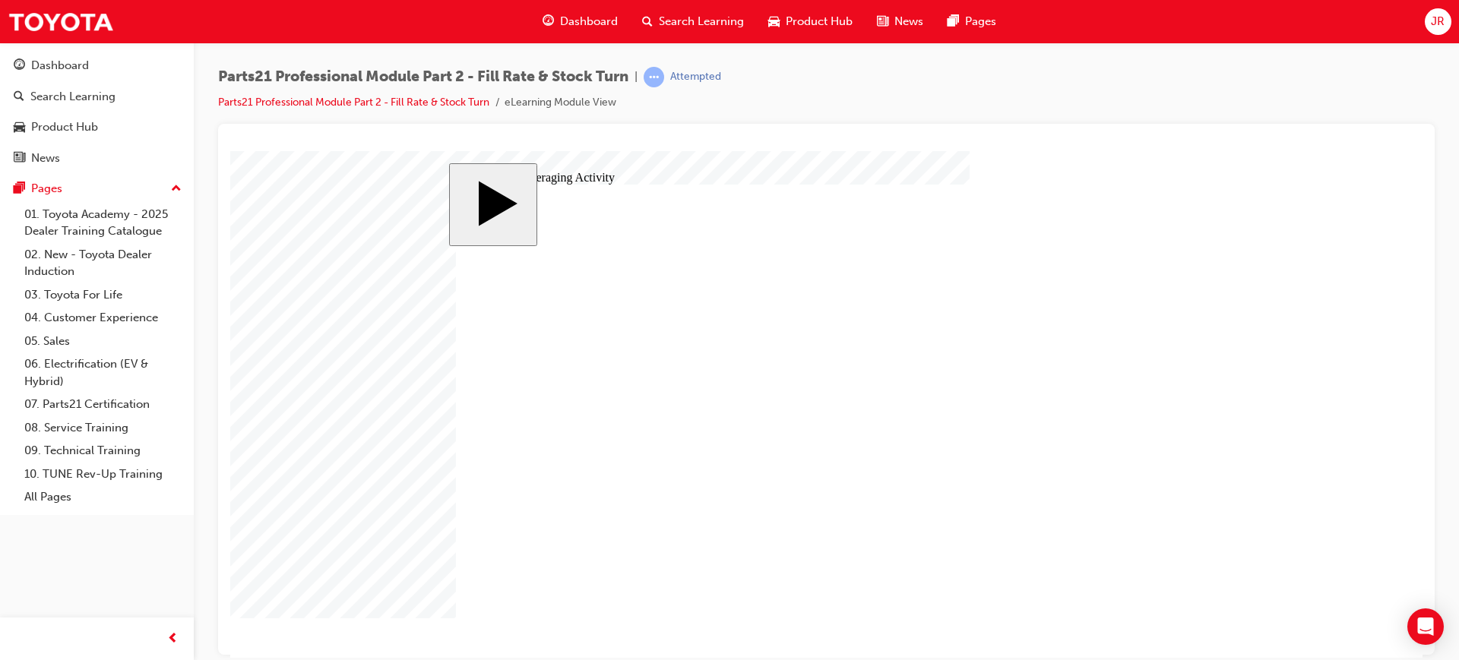
checkbox input "true"
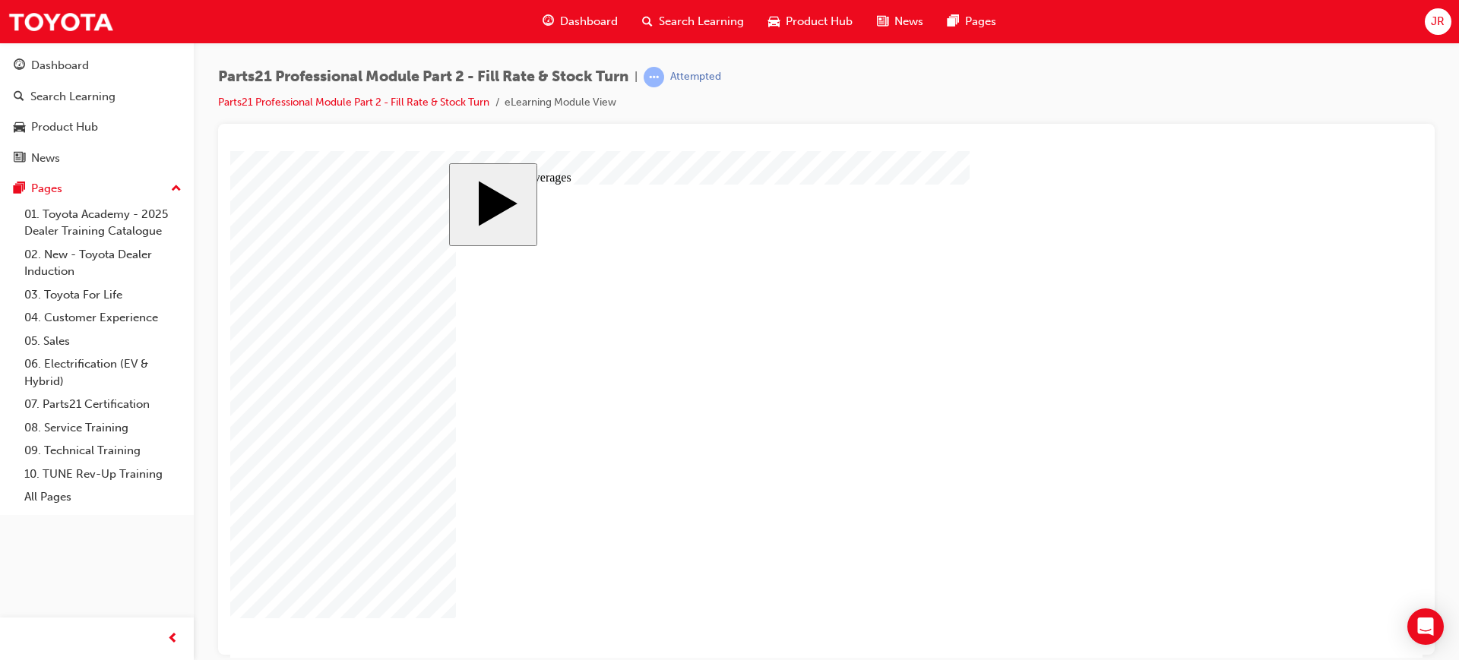
checkbox input "true"
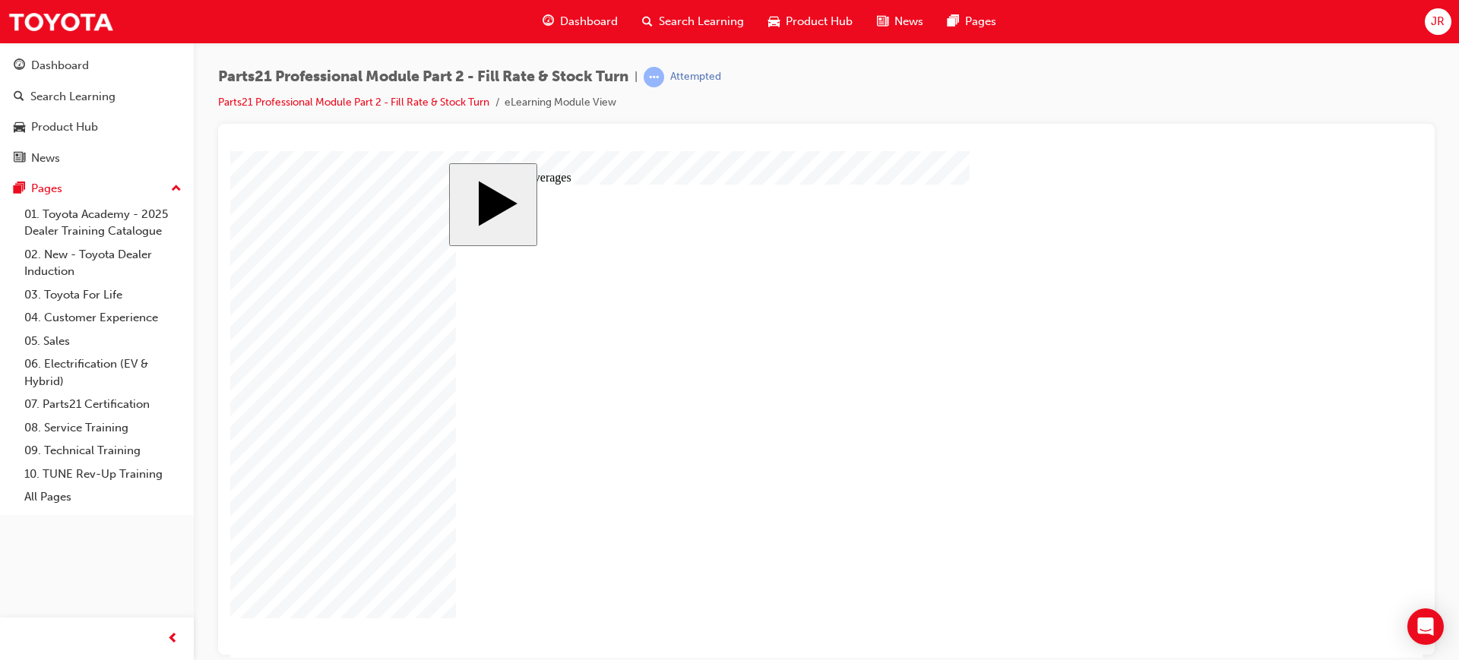
checkbox input "true"
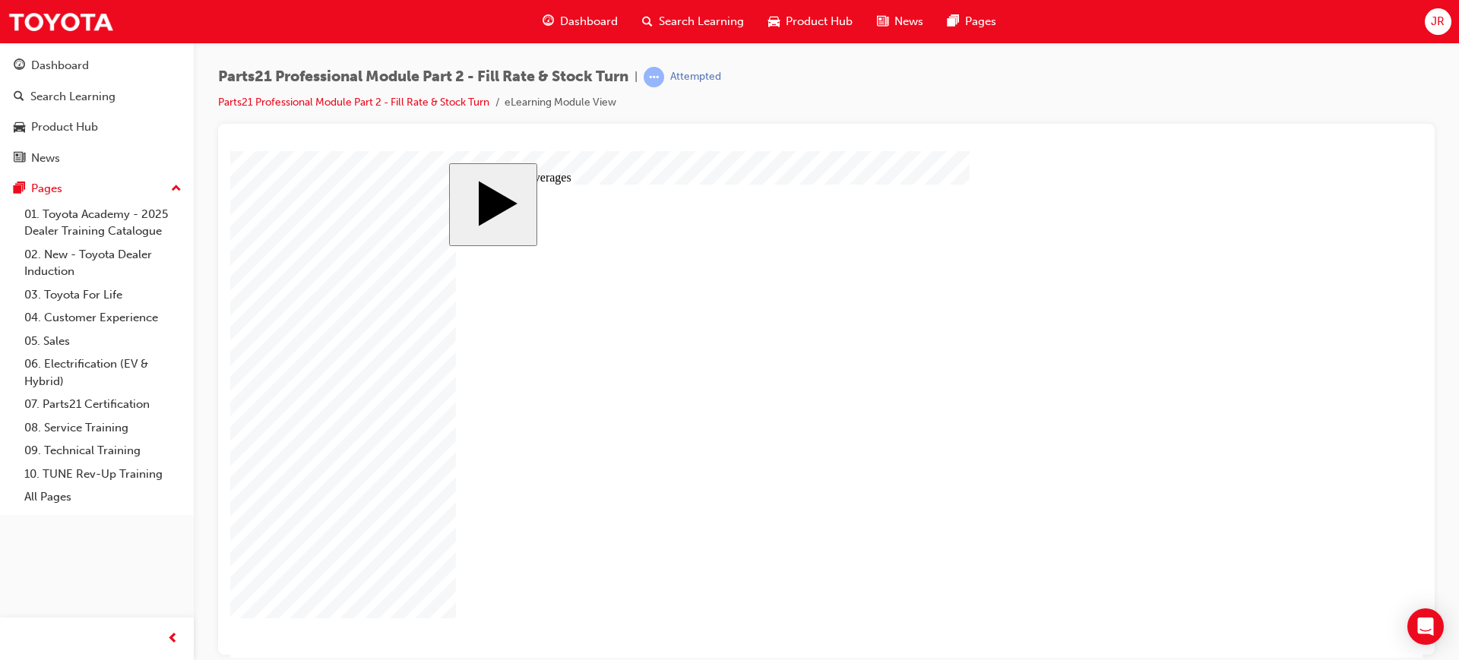
checkbox input "true"
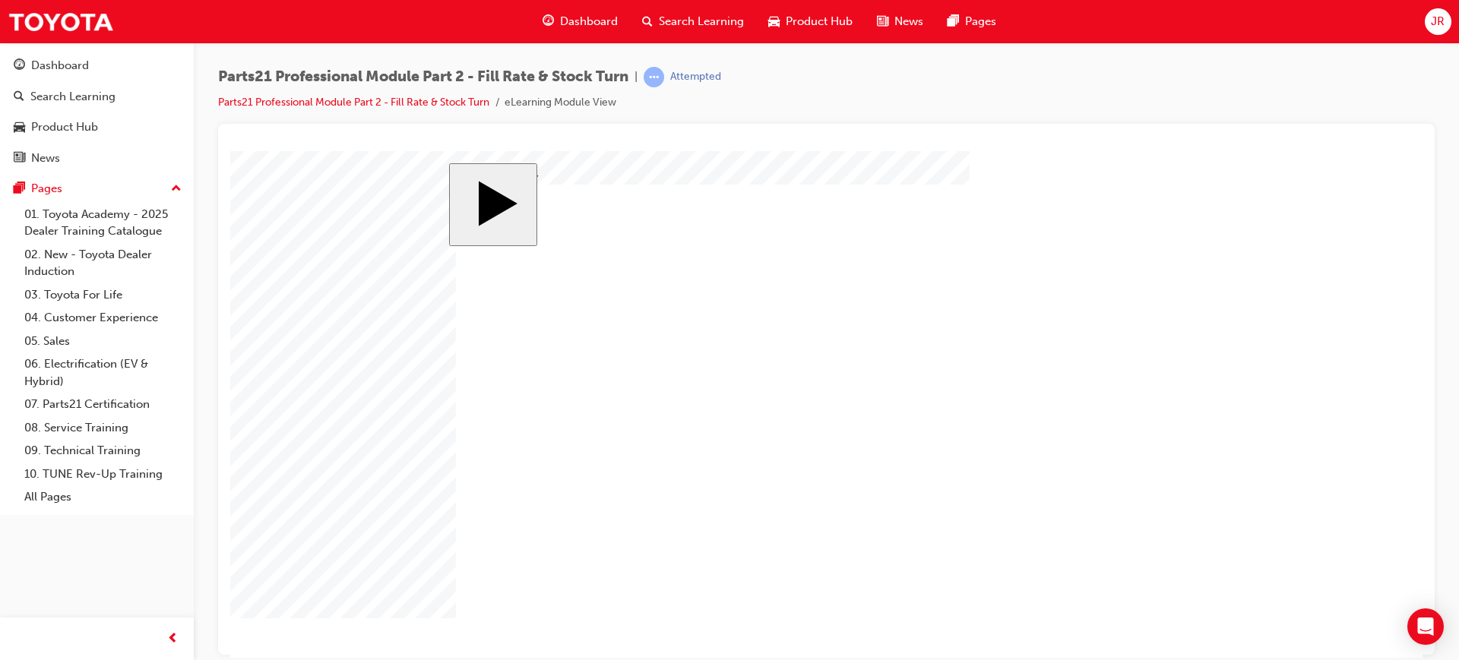
checkbox input "true"
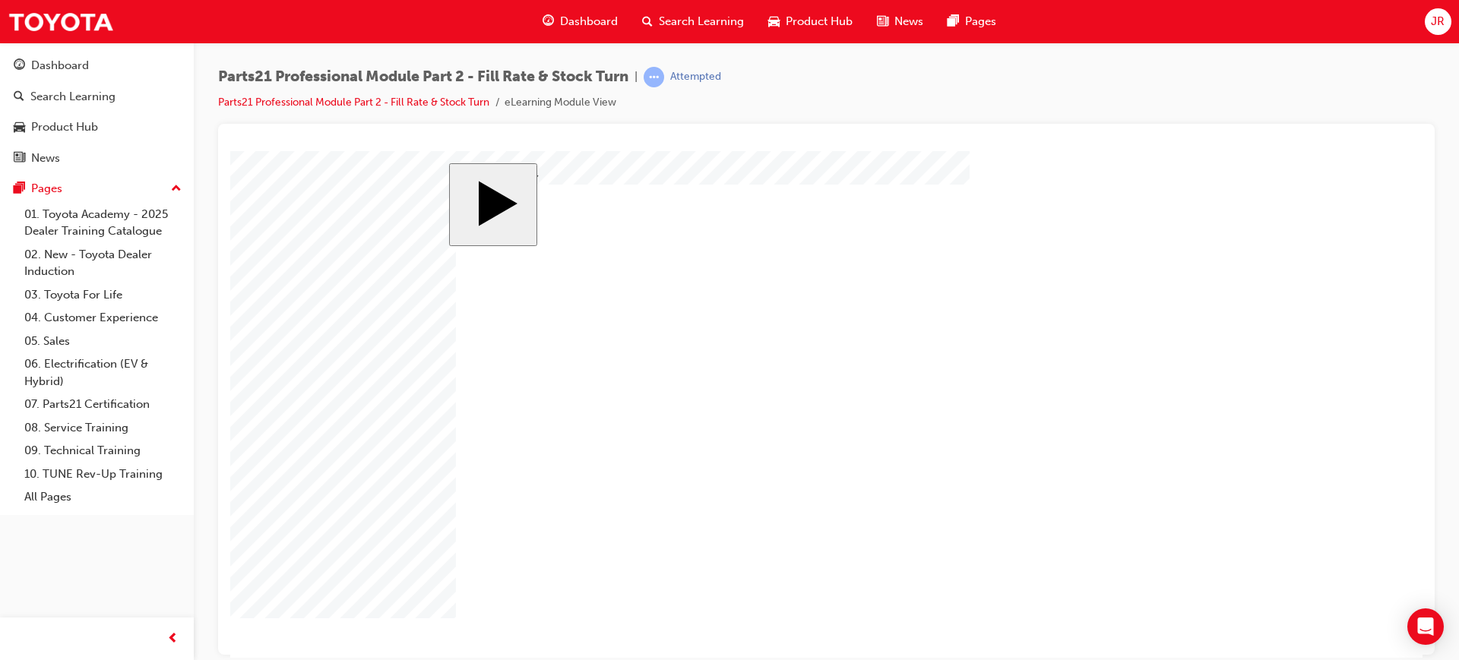
checkbox input "false"
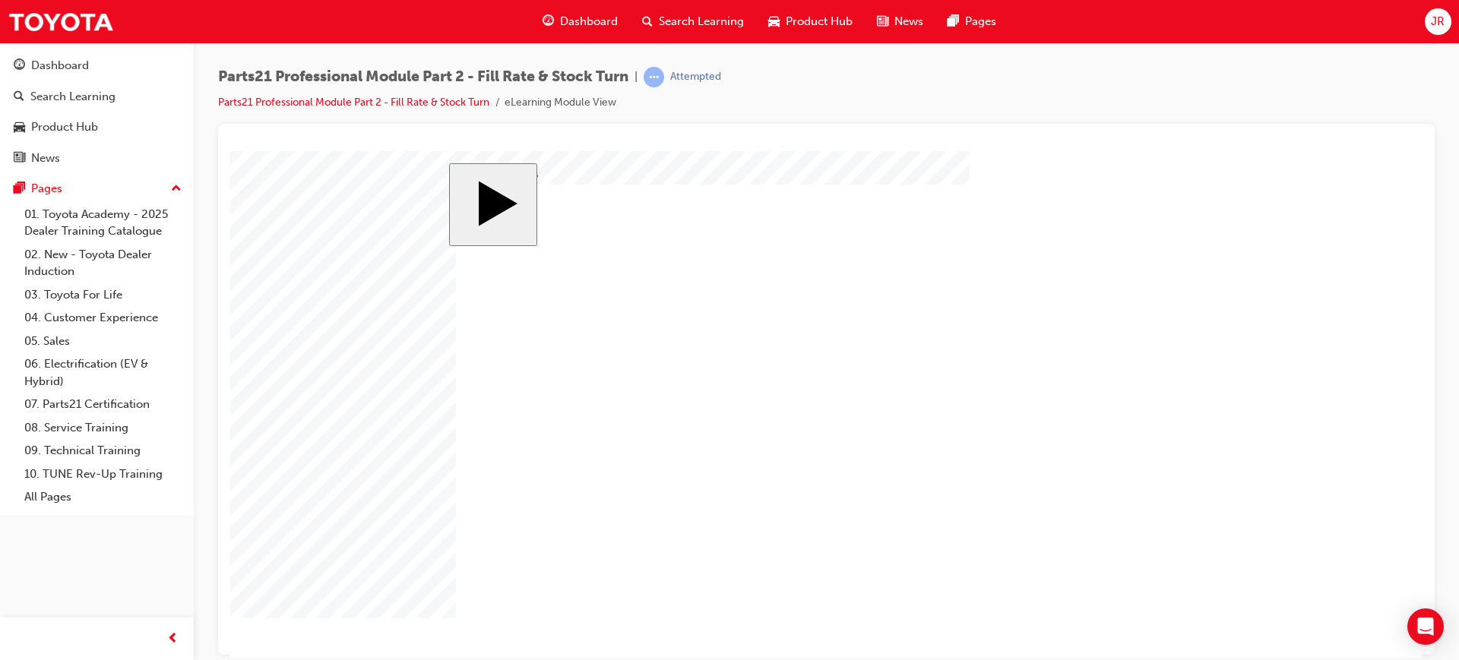
checkbox input "true"
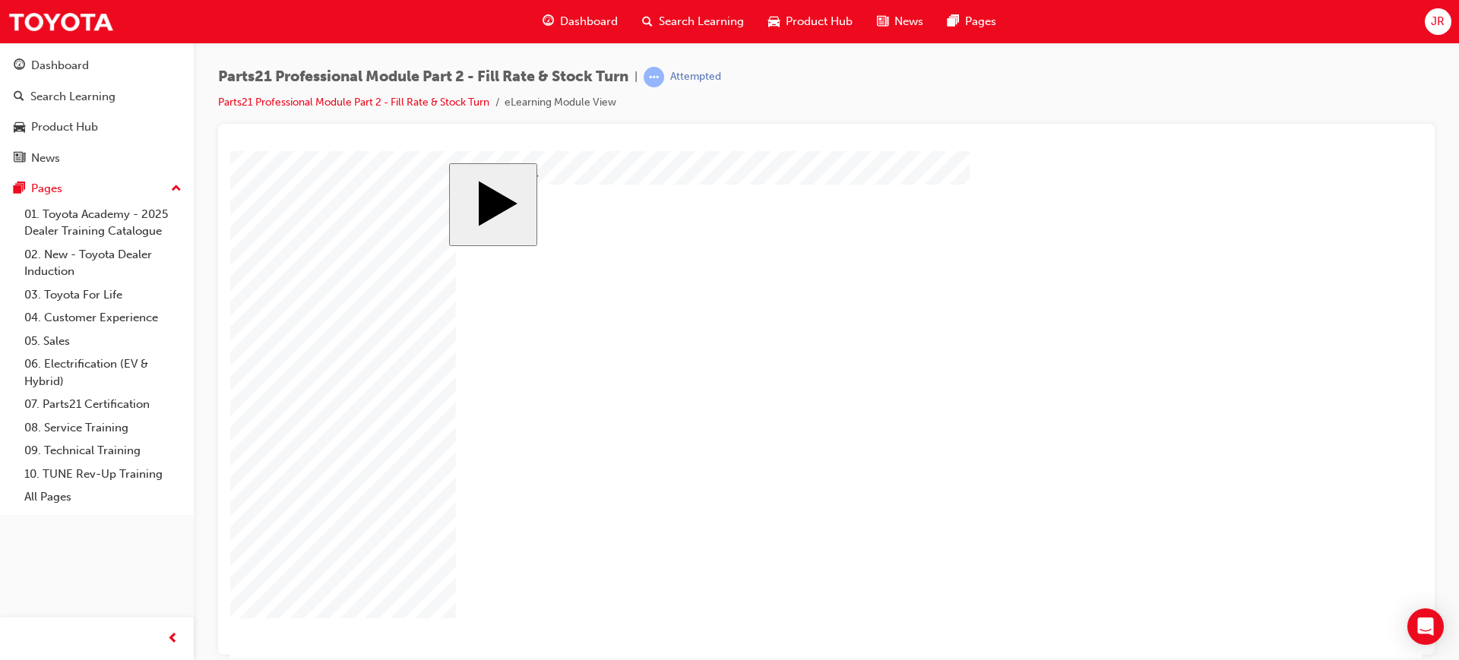
checkbox input "true"
checkbox input "false"
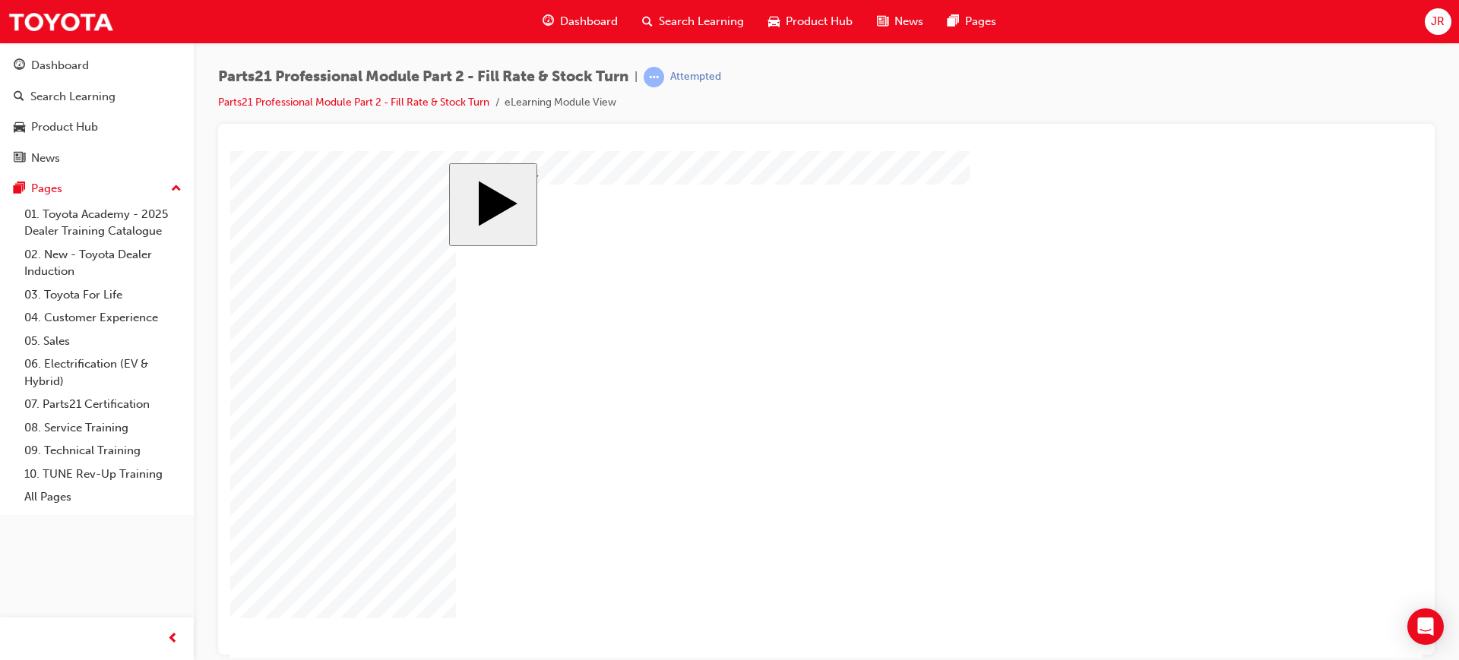
checkbox input "false"
checkbox input "true"
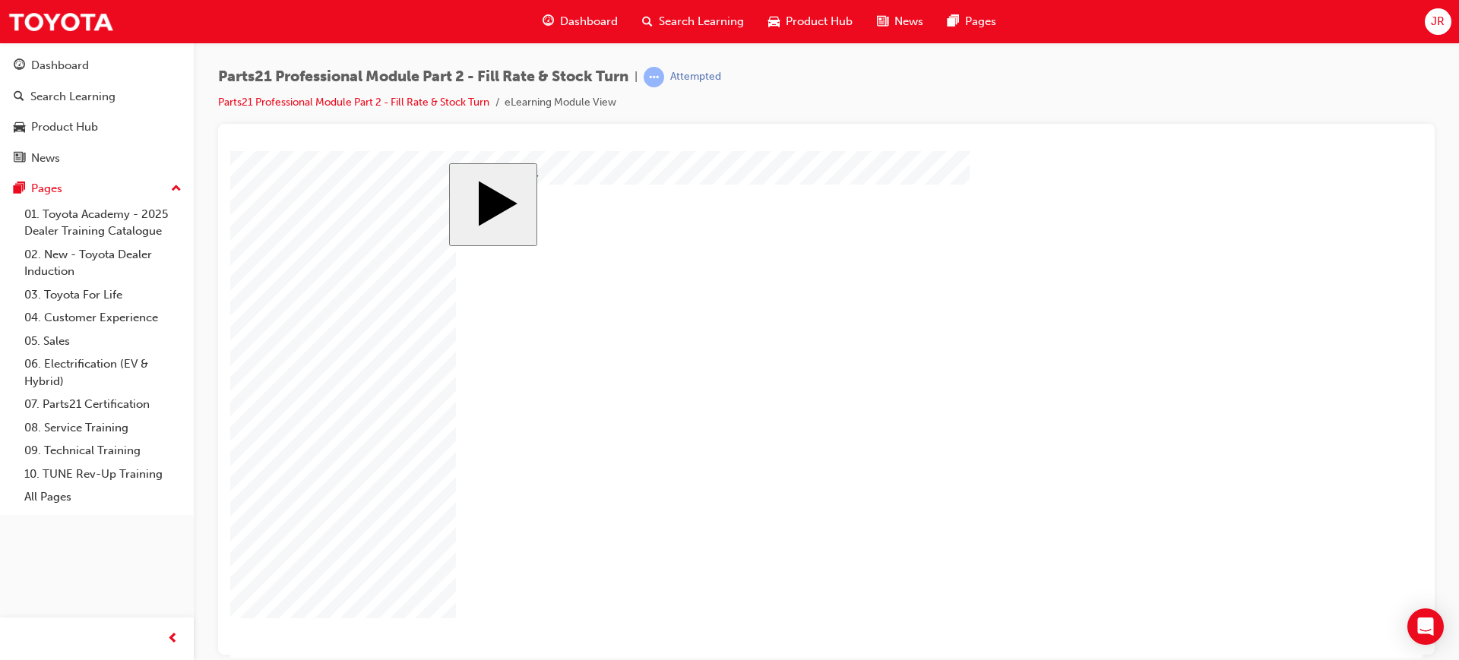
checkbox input "true"
drag, startPoint x: 1049, startPoint y: 608, endPoint x: 1060, endPoint y: 445, distance: 163.8
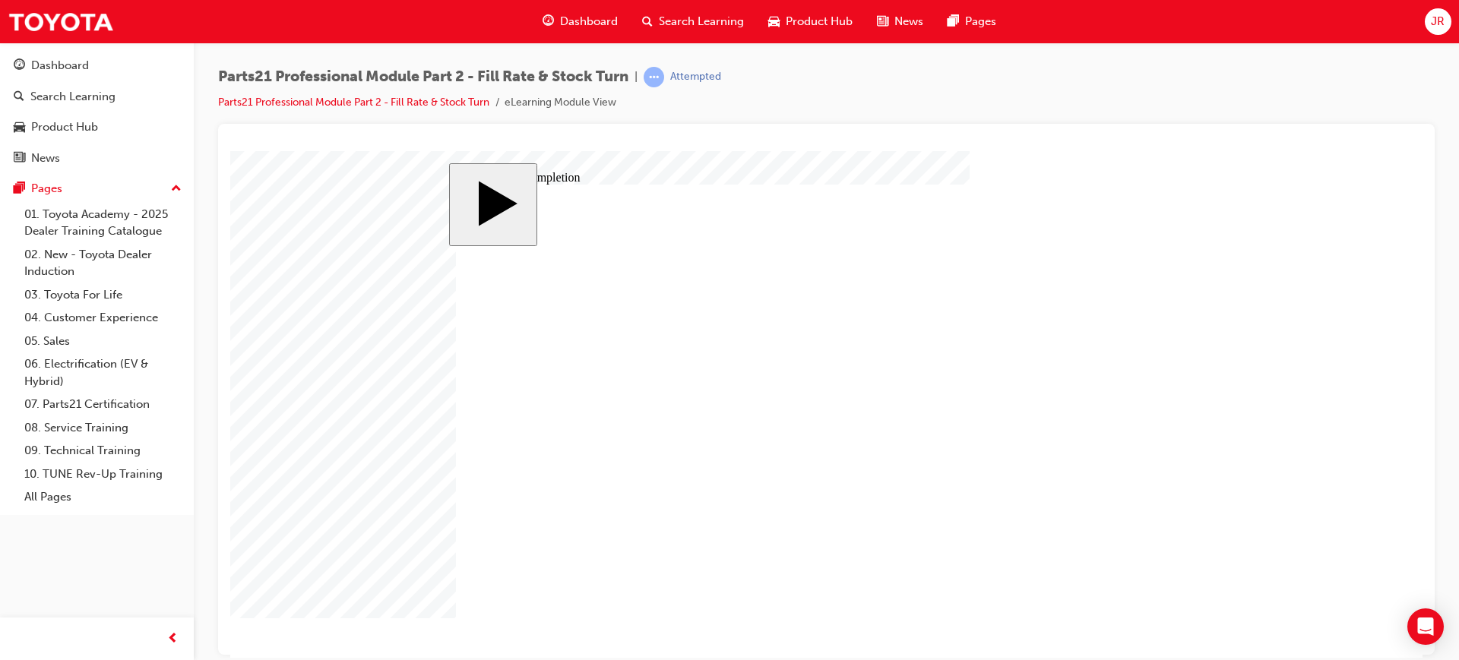
checkbox input "true"
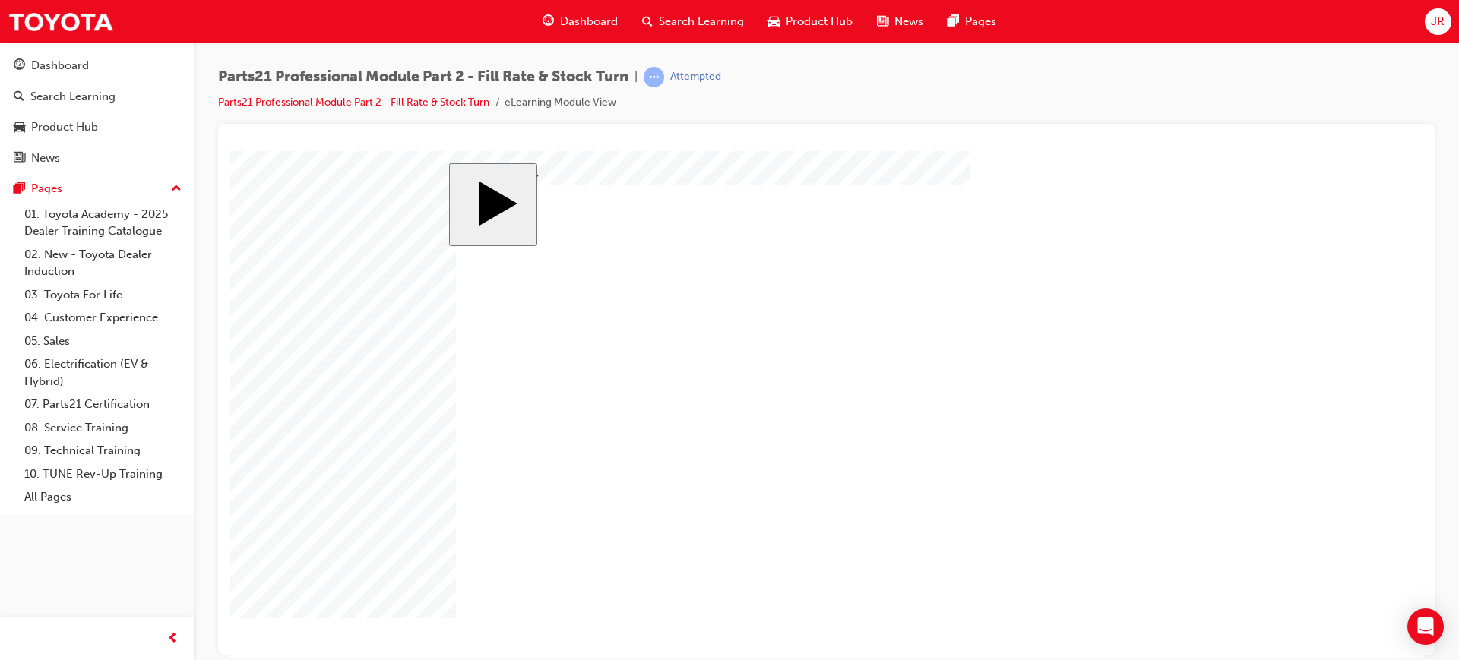
checkbox input "true"
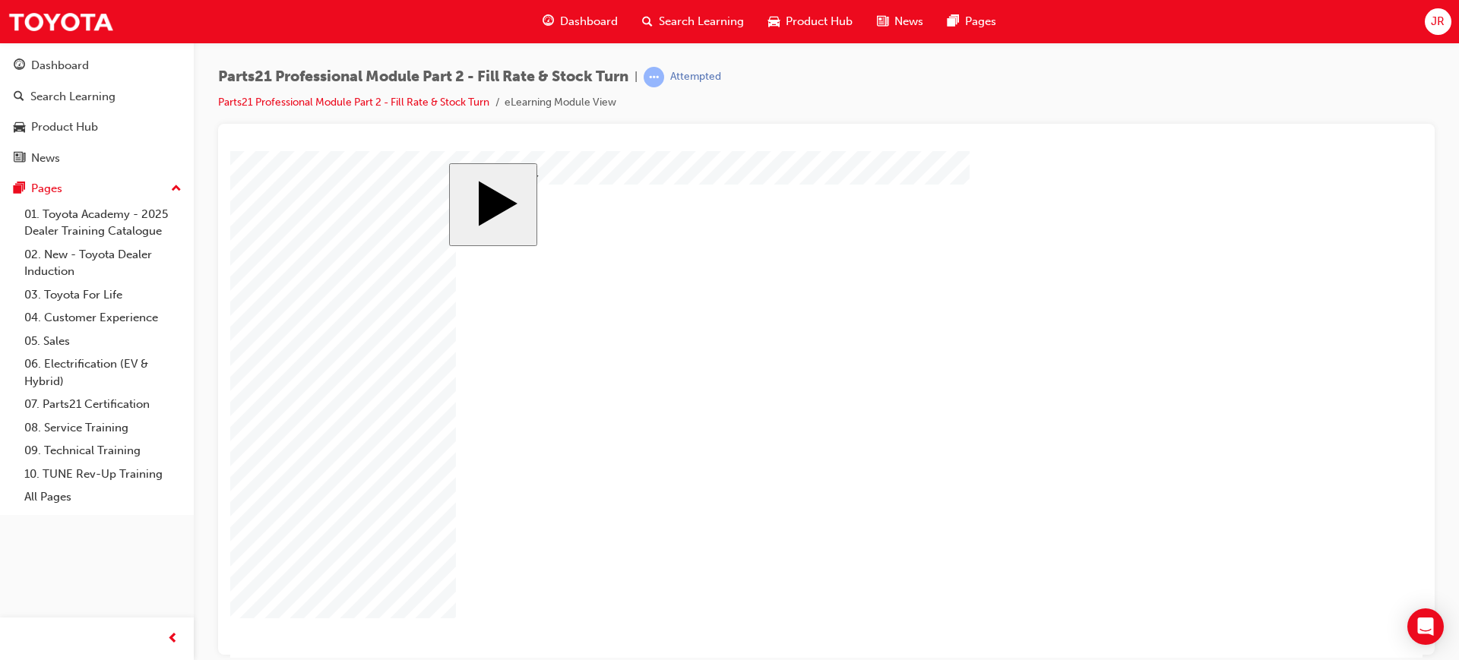
checkbox input "false"
drag, startPoint x: 602, startPoint y: 435, endPoint x: 540, endPoint y: 394, distance: 75.0
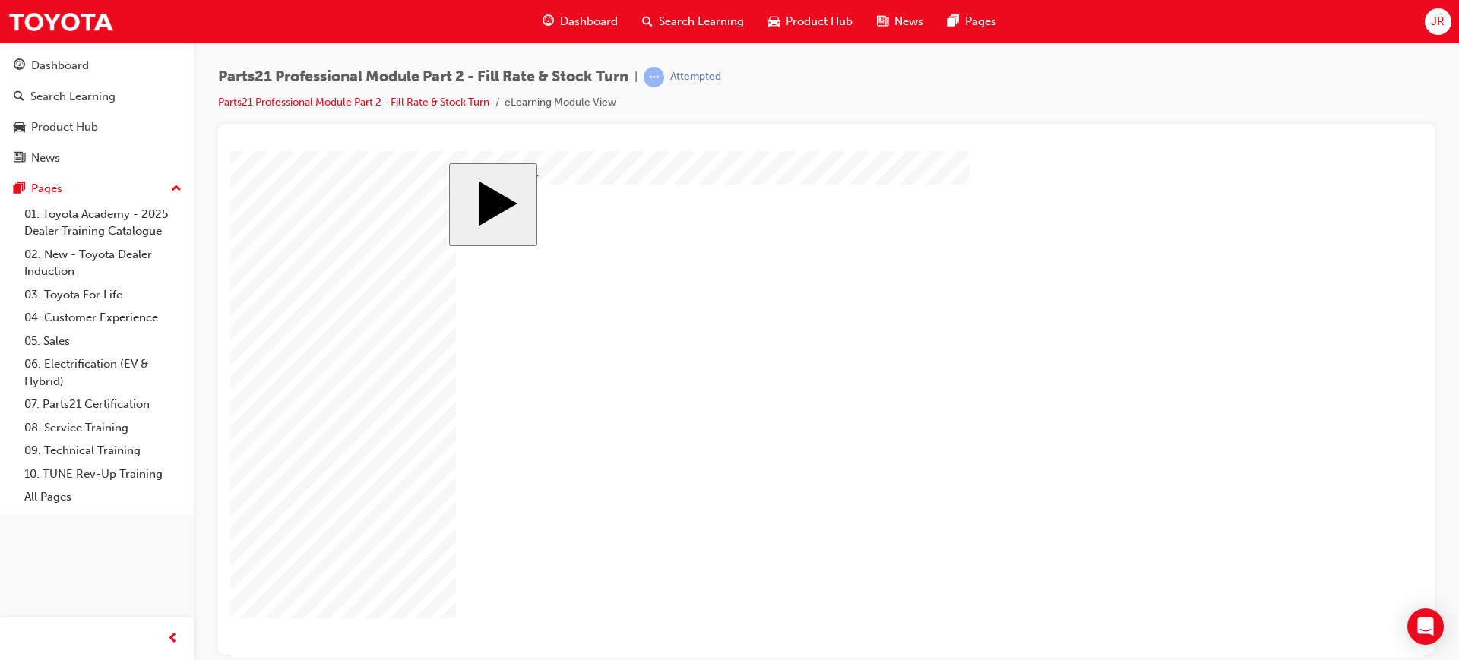
checkbox input "true"
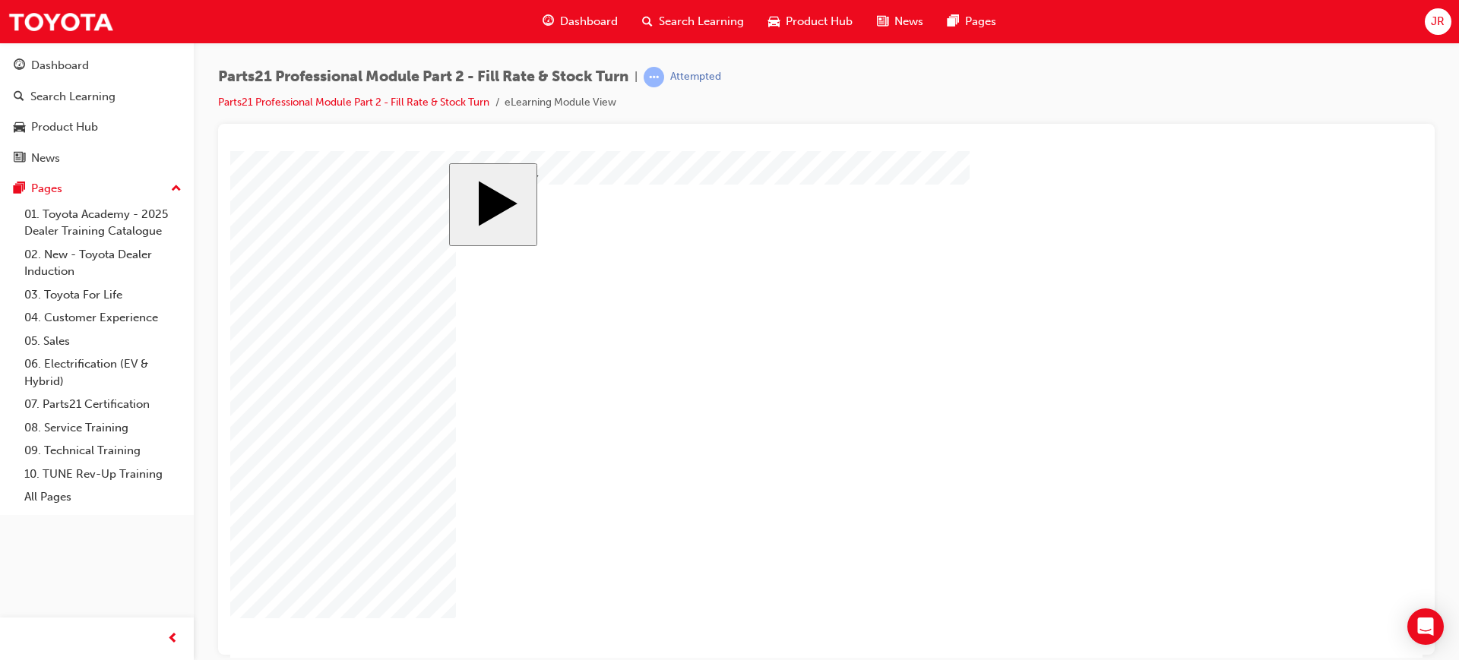
checkbox input "true"
checkbox input "false"
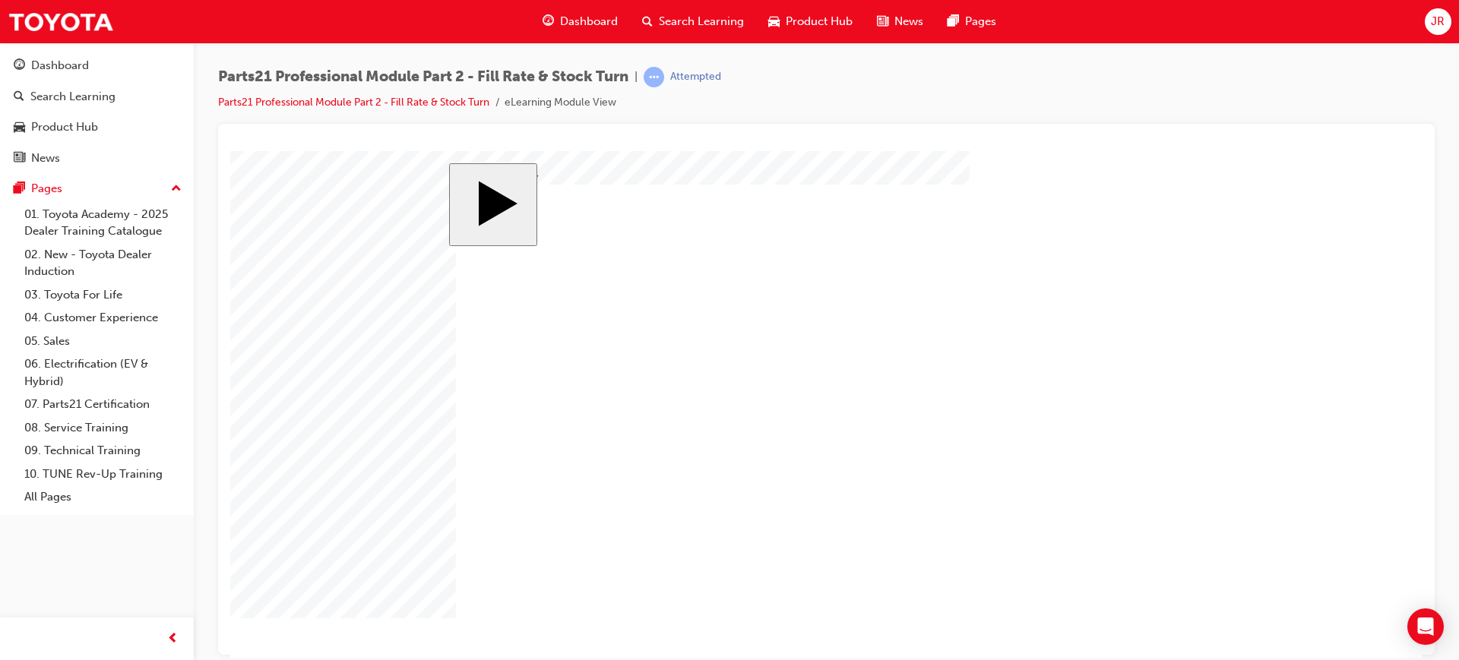
checkbox input "true"
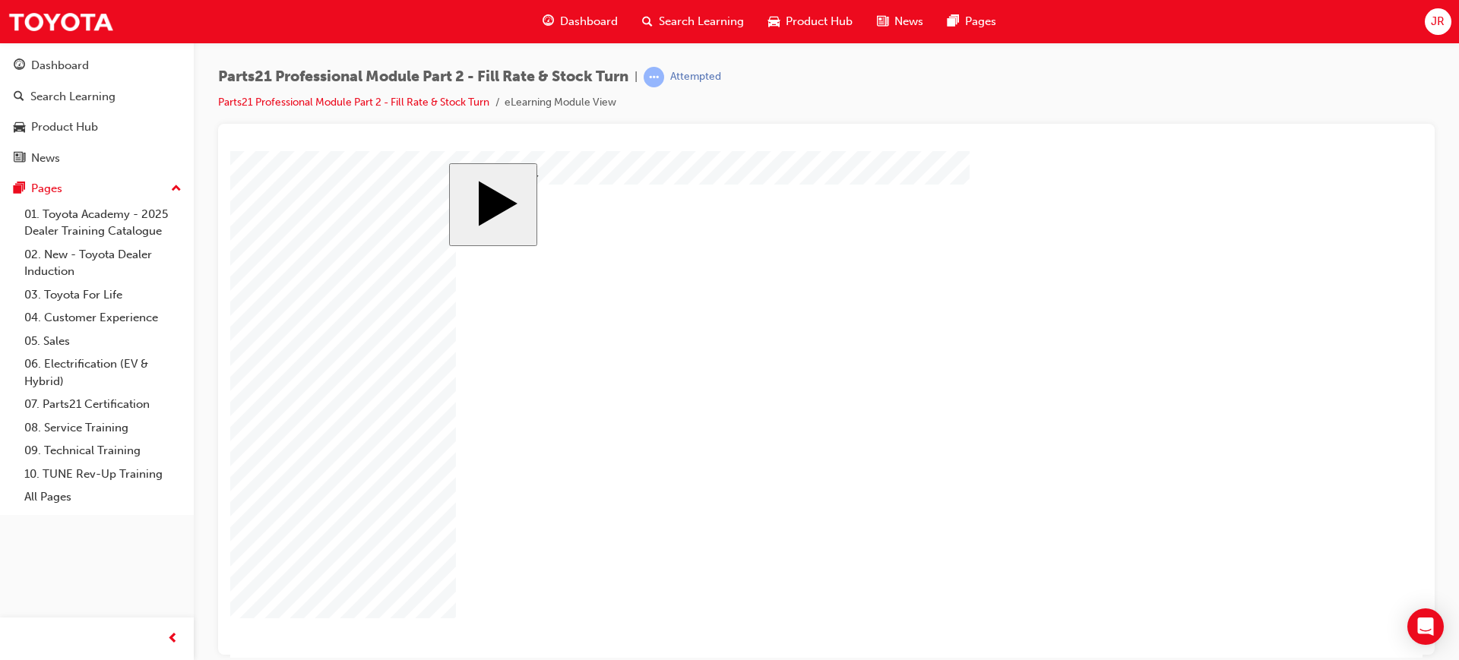
checkbox input "false"
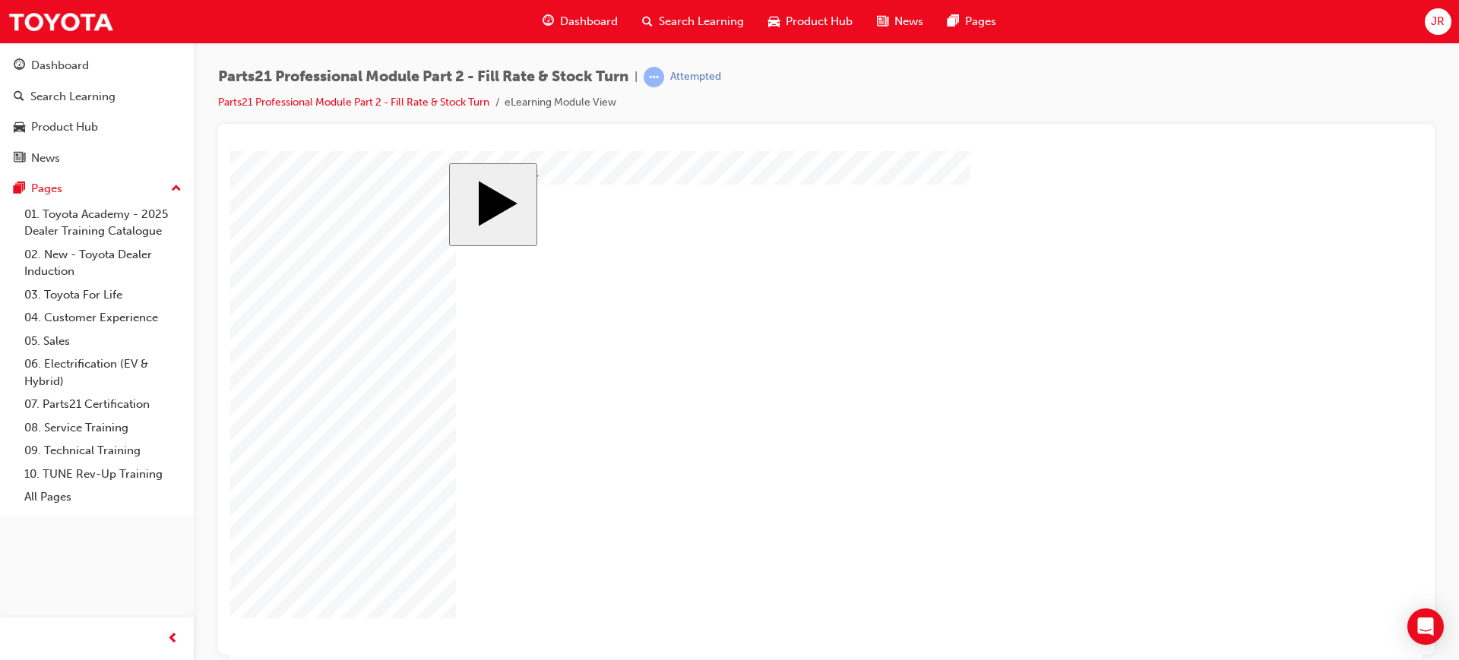
checkbox input "true"
checkbox input "false"
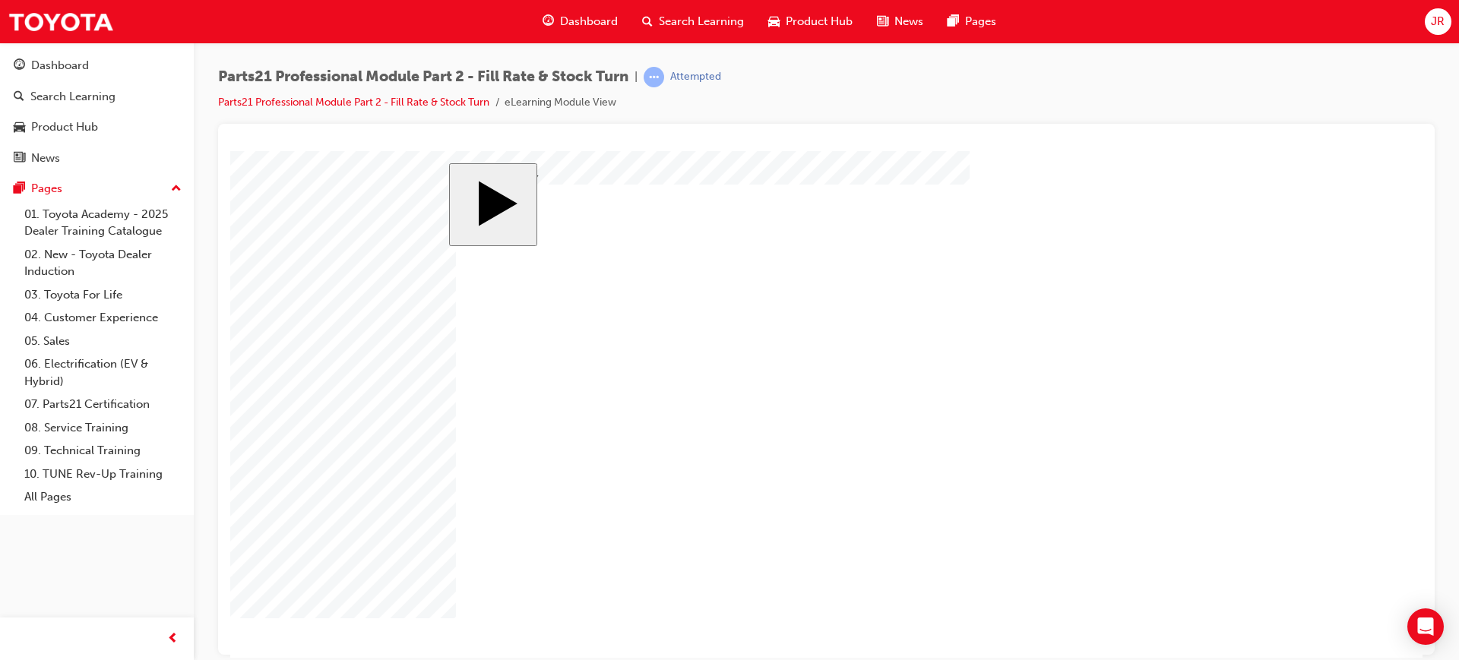
checkbox input "true"
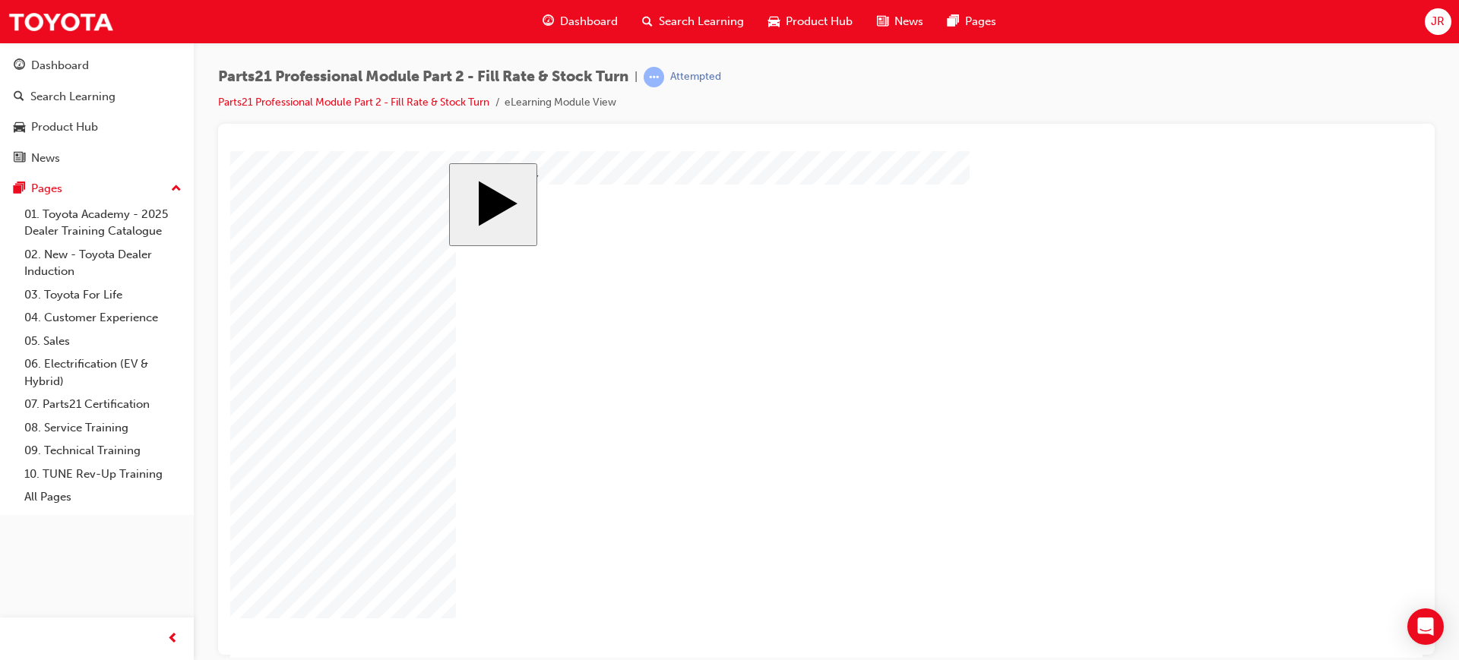
checkbox input "false"
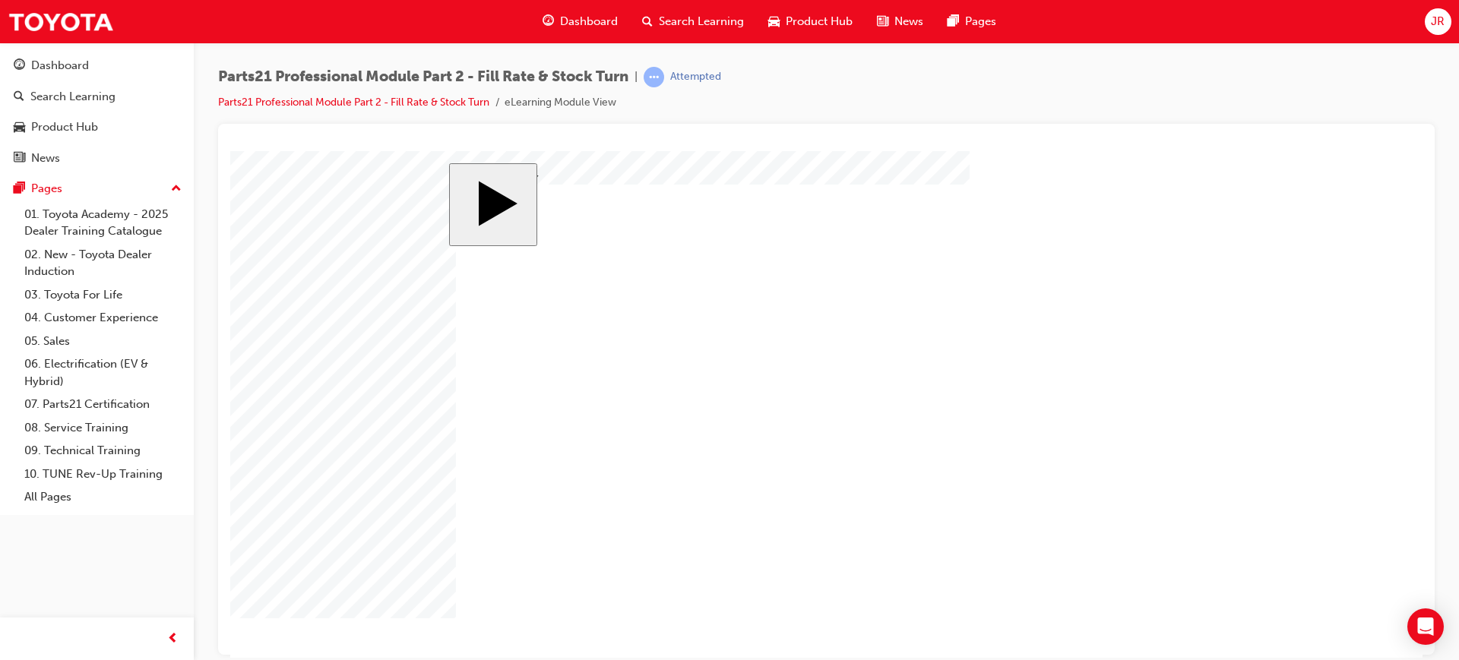
checkbox input "true"
drag, startPoint x: 856, startPoint y: 464, endPoint x: 676, endPoint y: 426, distance: 183.2
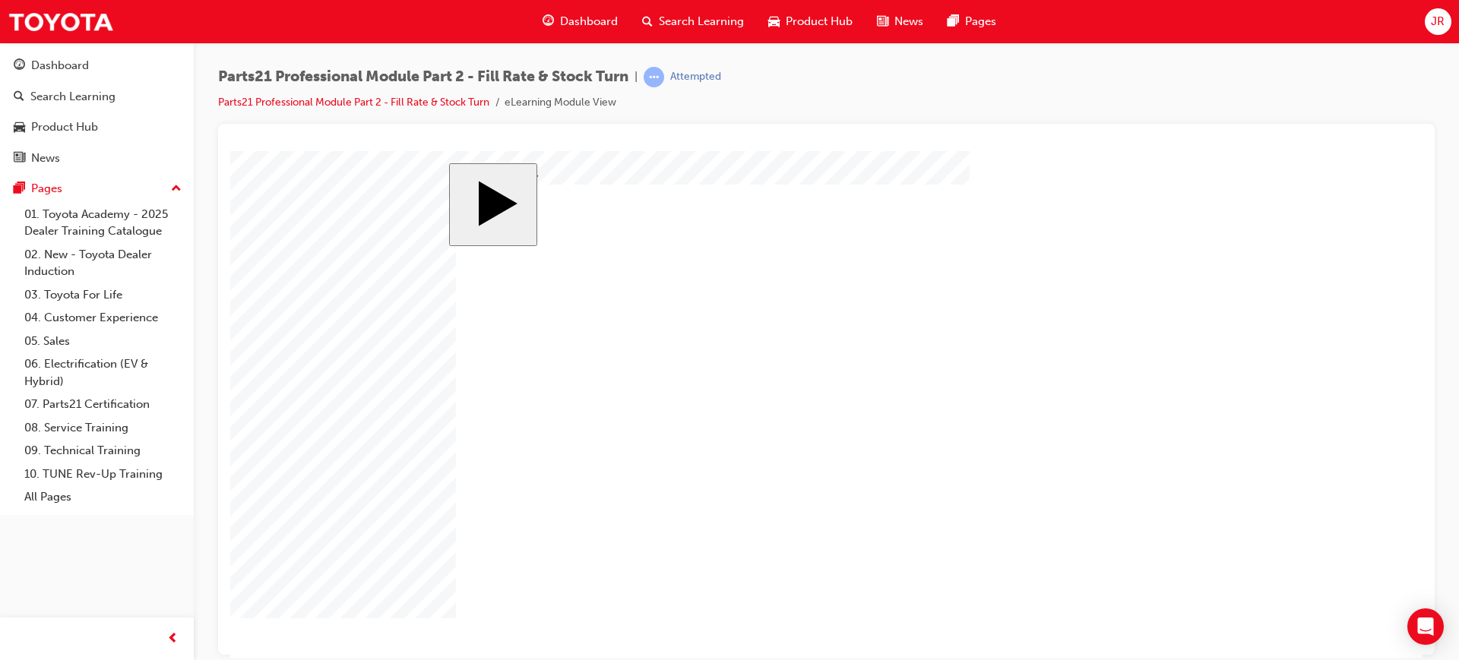
checkbox input "true"
checkbox input "false"
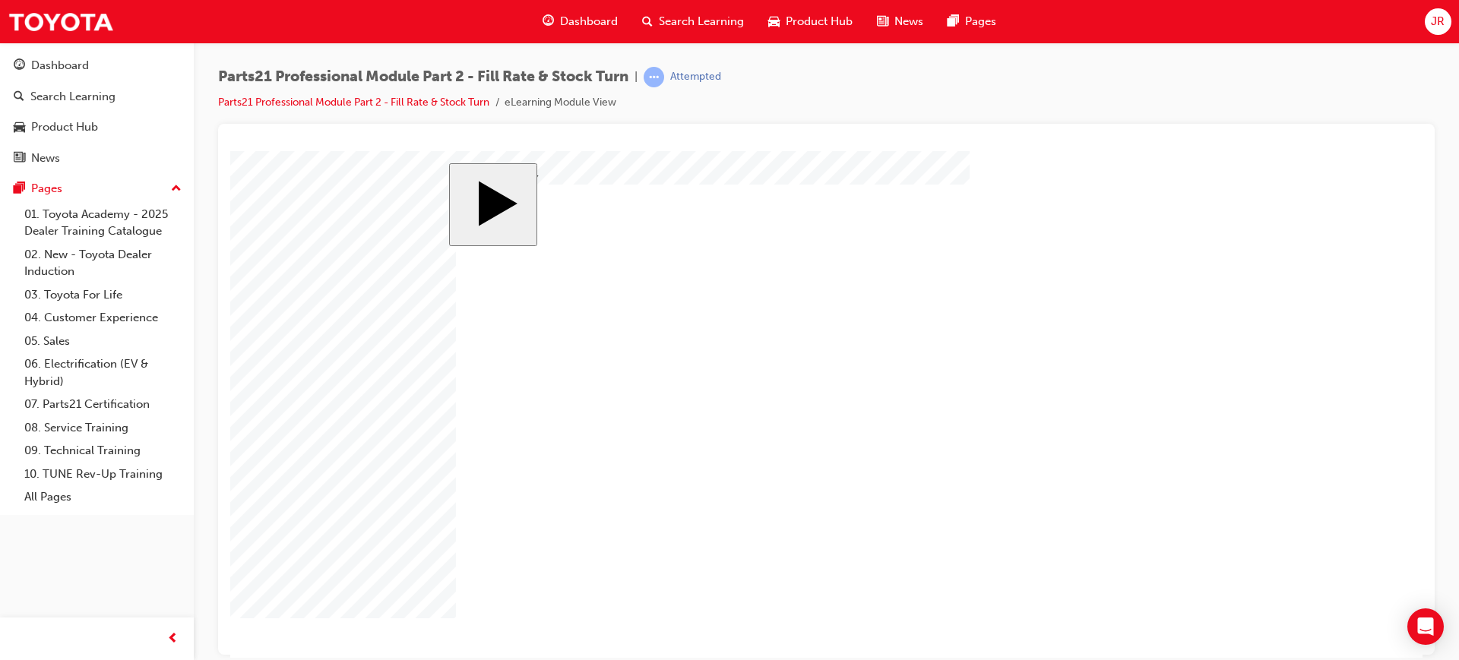
checkbox input "true"
checkbox input "false"
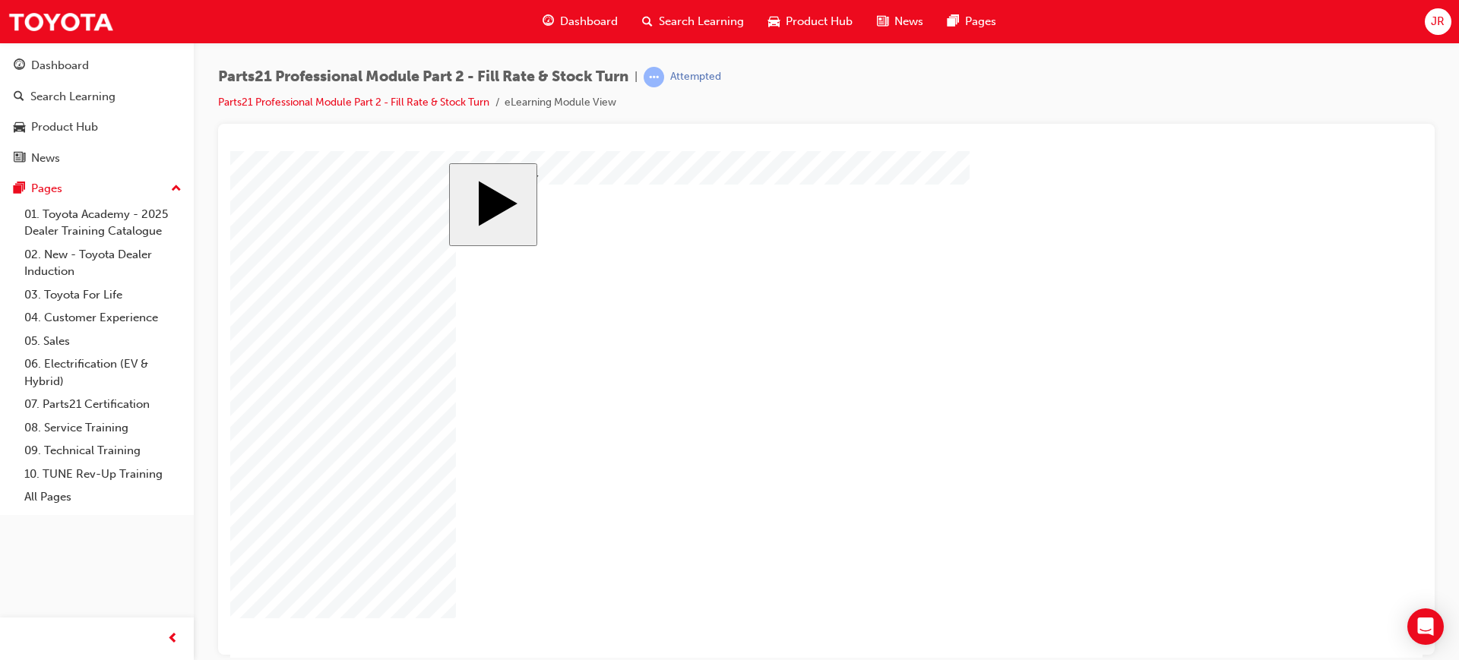
checkbox input "true"
checkbox input "false"
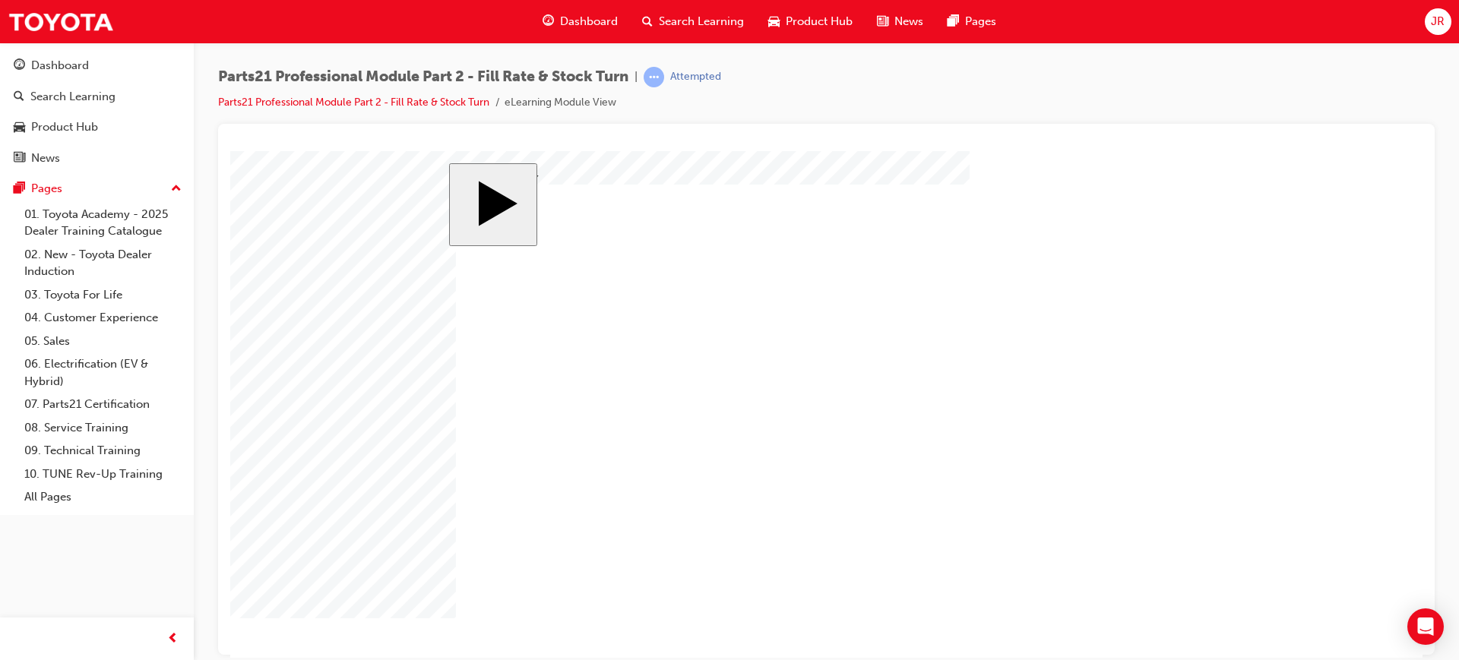
checkbox input "false"
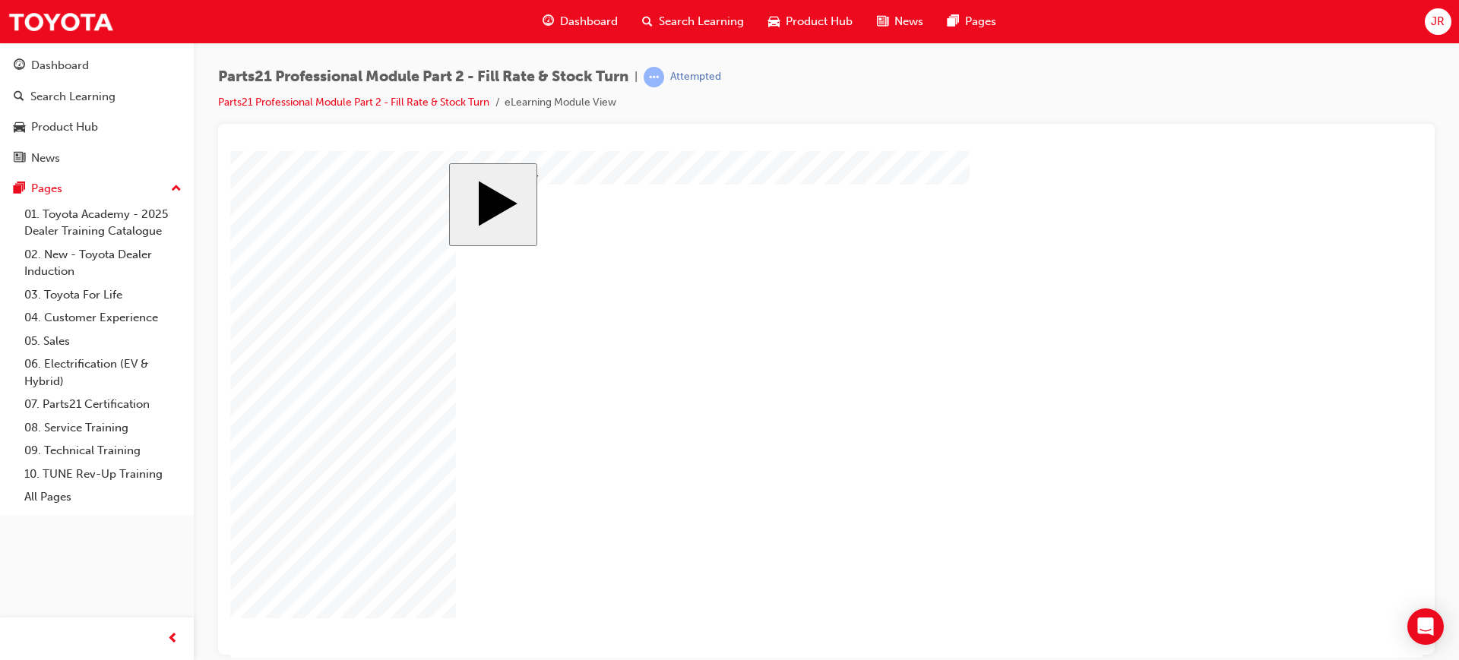
checkbox input "true"
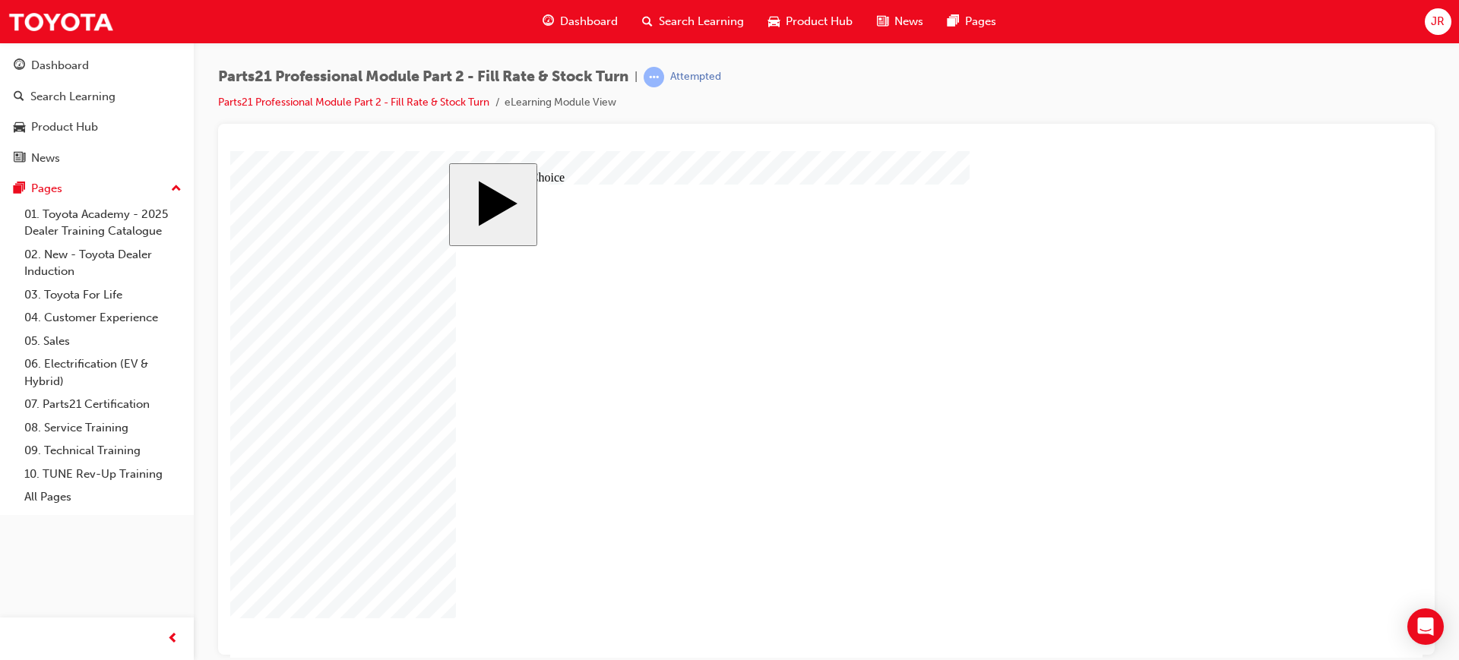
radio input "false"
radio input "true"
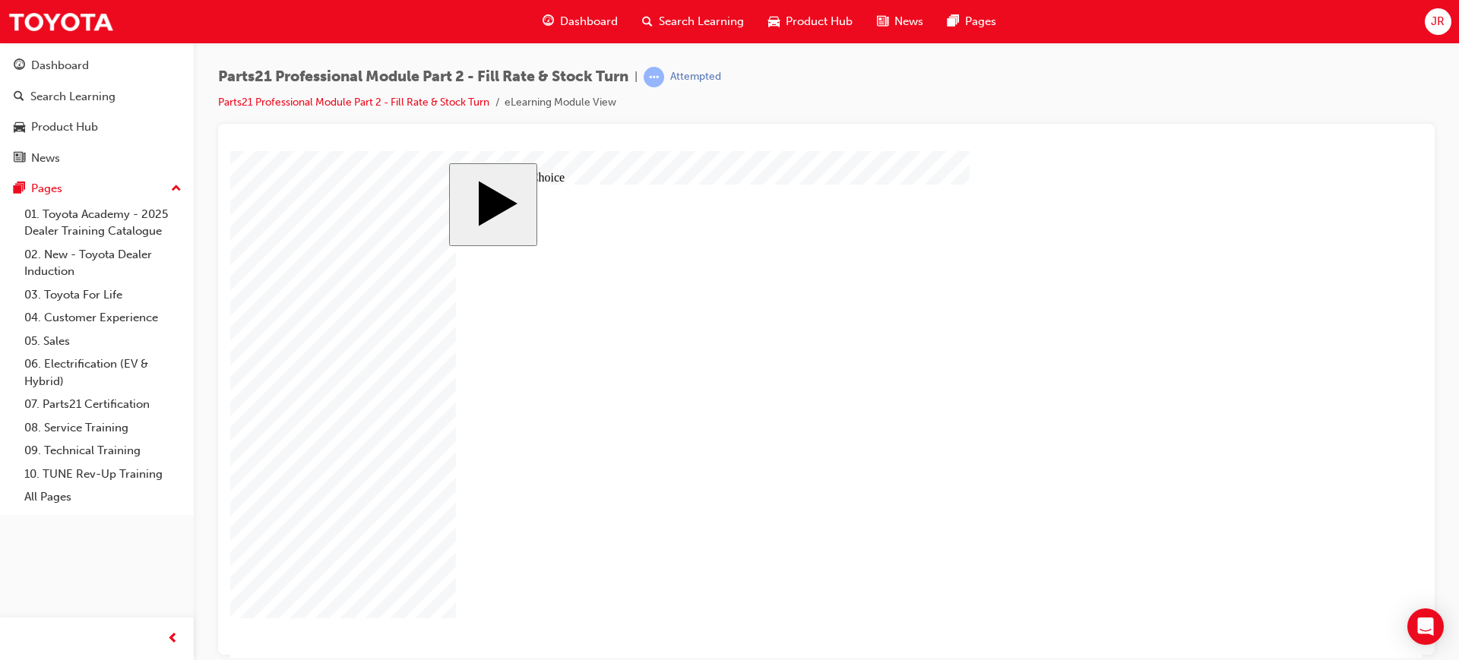
radio input "false"
radio input "true"
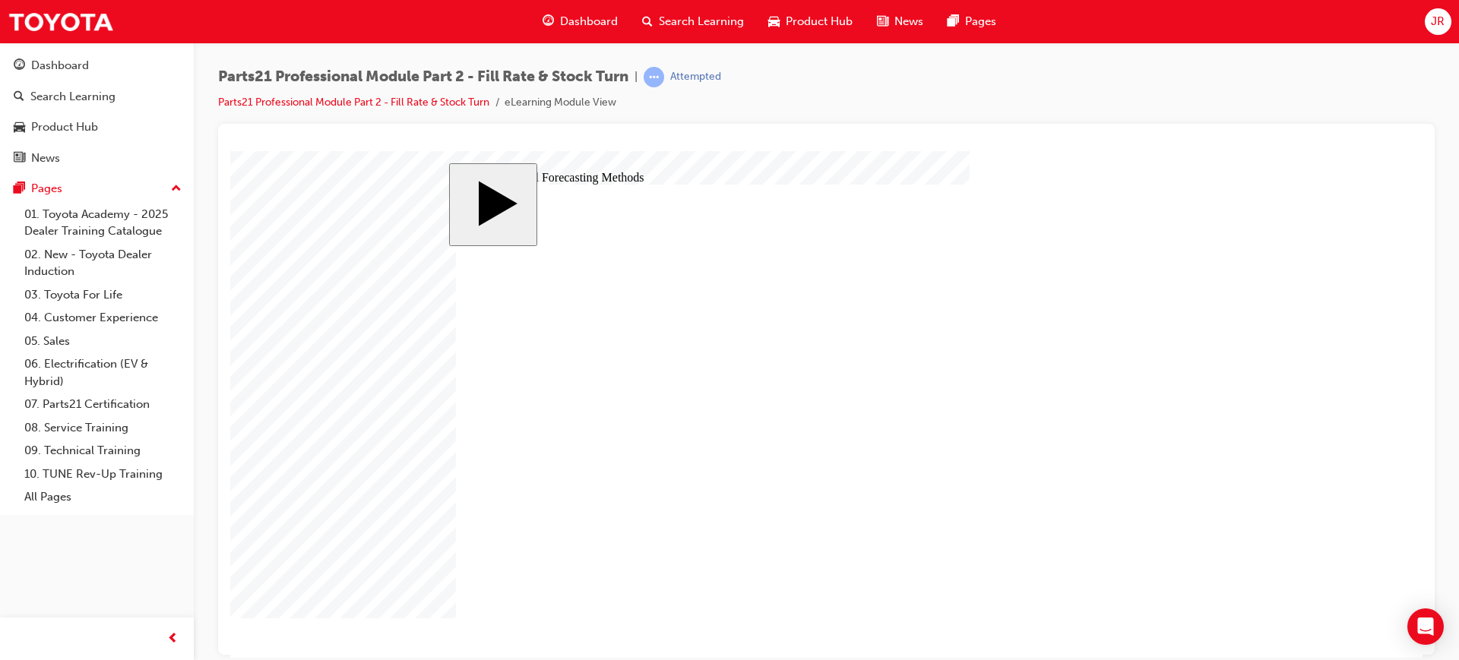
drag, startPoint x: 1196, startPoint y: 603, endPoint x: 1187, endPoint y: 602, distance: 9.2
click at [1195, 603] on div "slide: Traditional Forecasting Methods MENU Rectangle 6 HELP Rectangle 6 EXIT R…" at bounding box center [826, 404] width 755 height 483
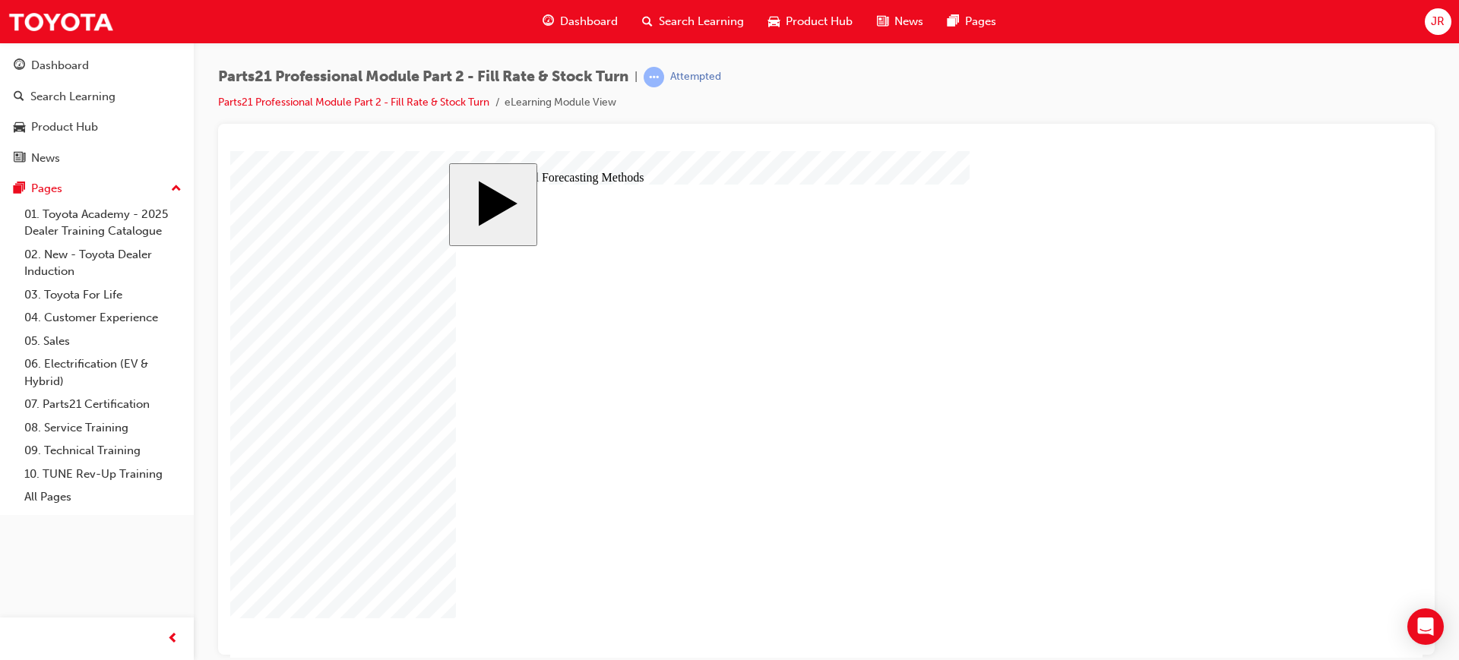
checkbox input "true"
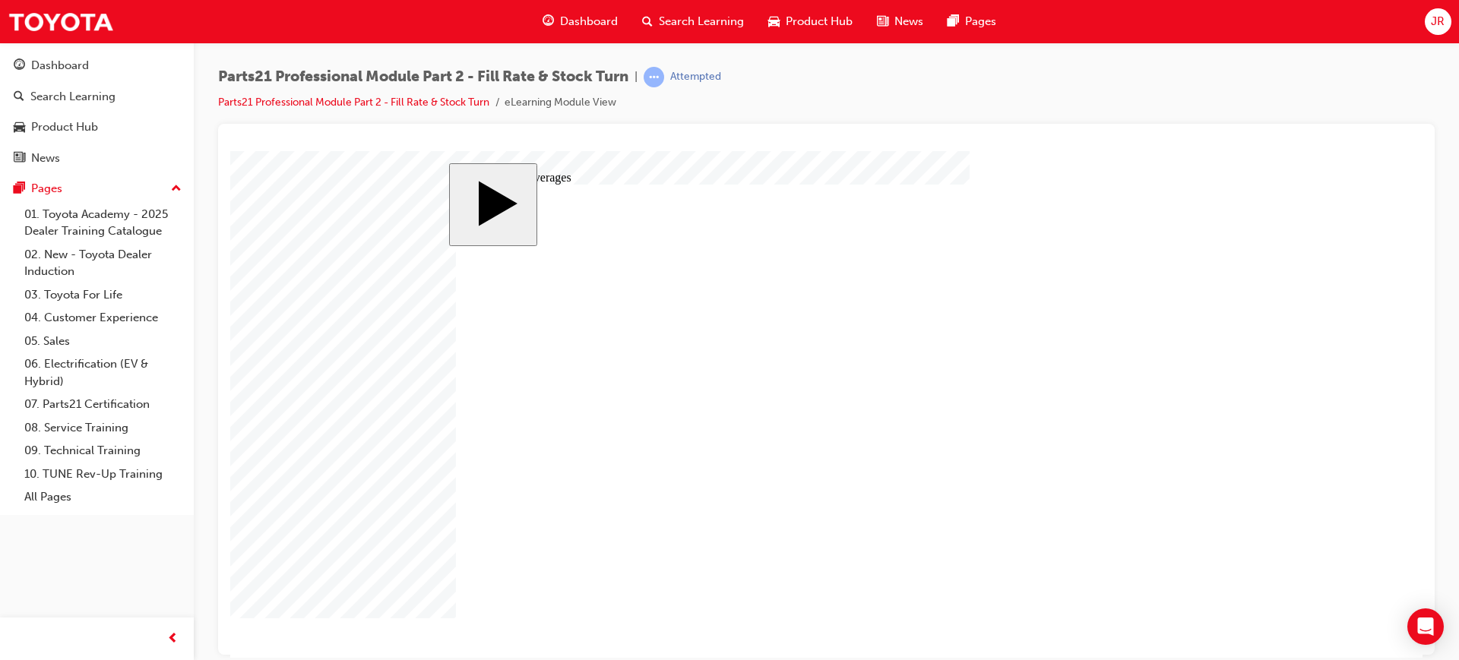
checkbox input "true"
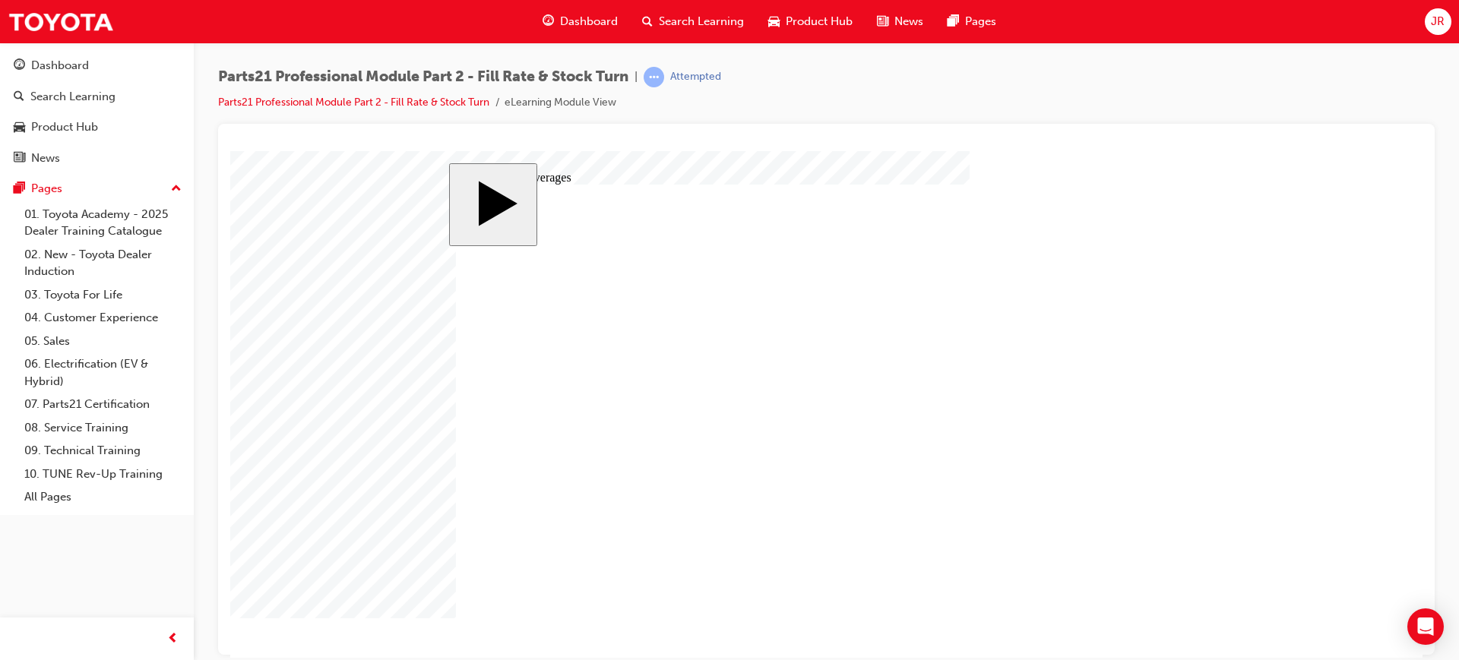
checkbox input "true"
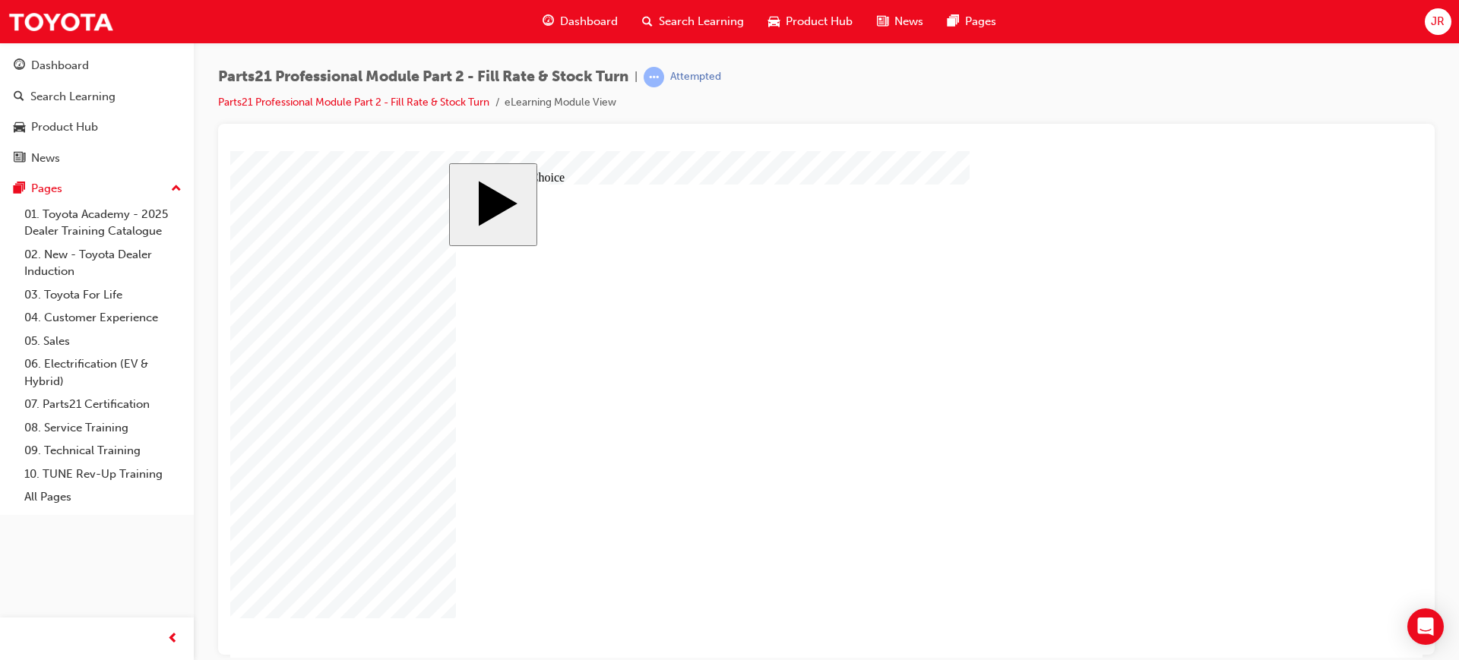
radio input "false"
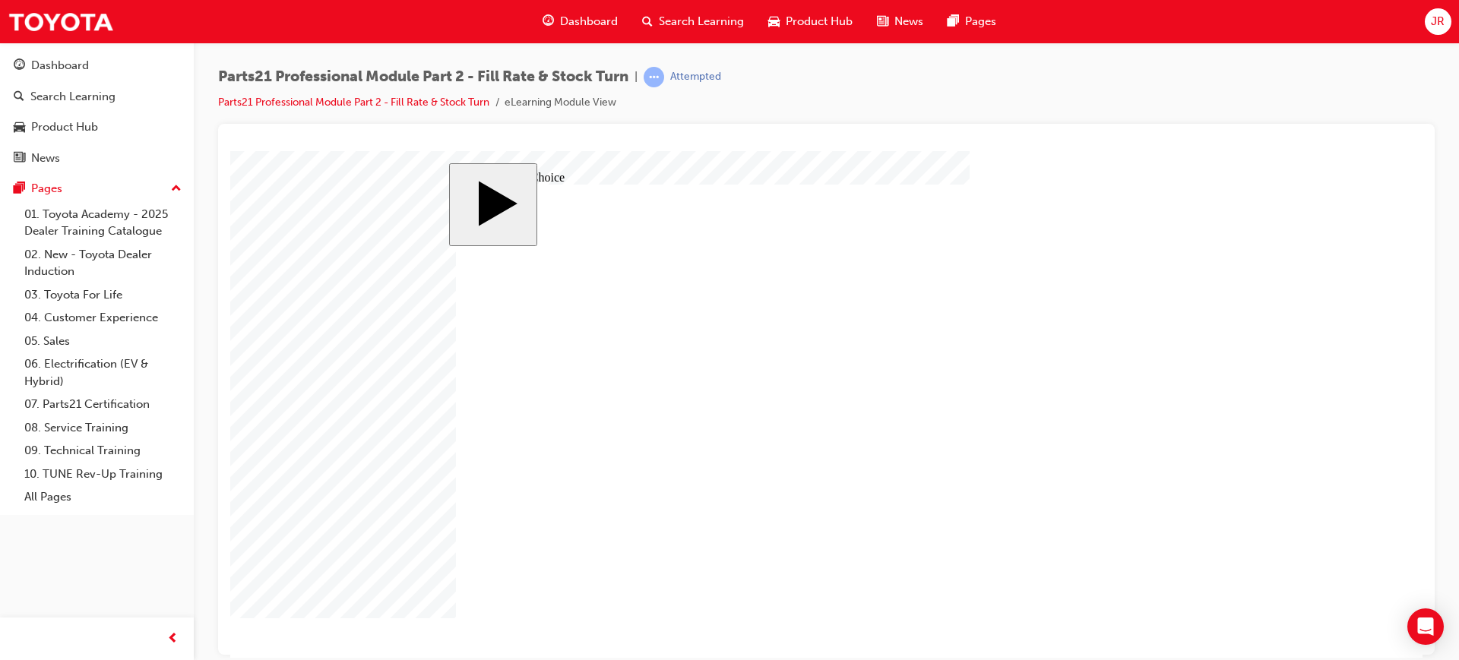
radio input "false"
radio input "true"
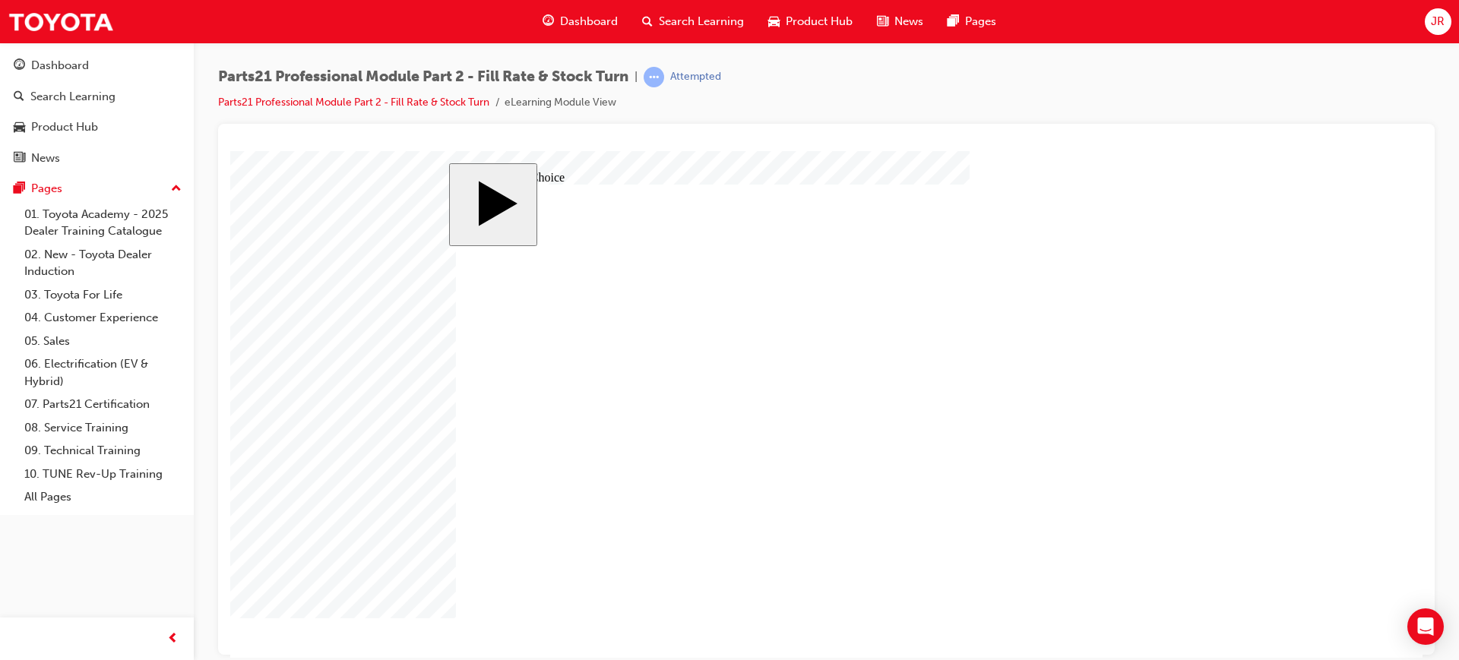
radio input "true"
drag, startPoint x: 1146, startPoint y: 612, endPoint x: 1106, endPoint y: 312, distance: 303.6
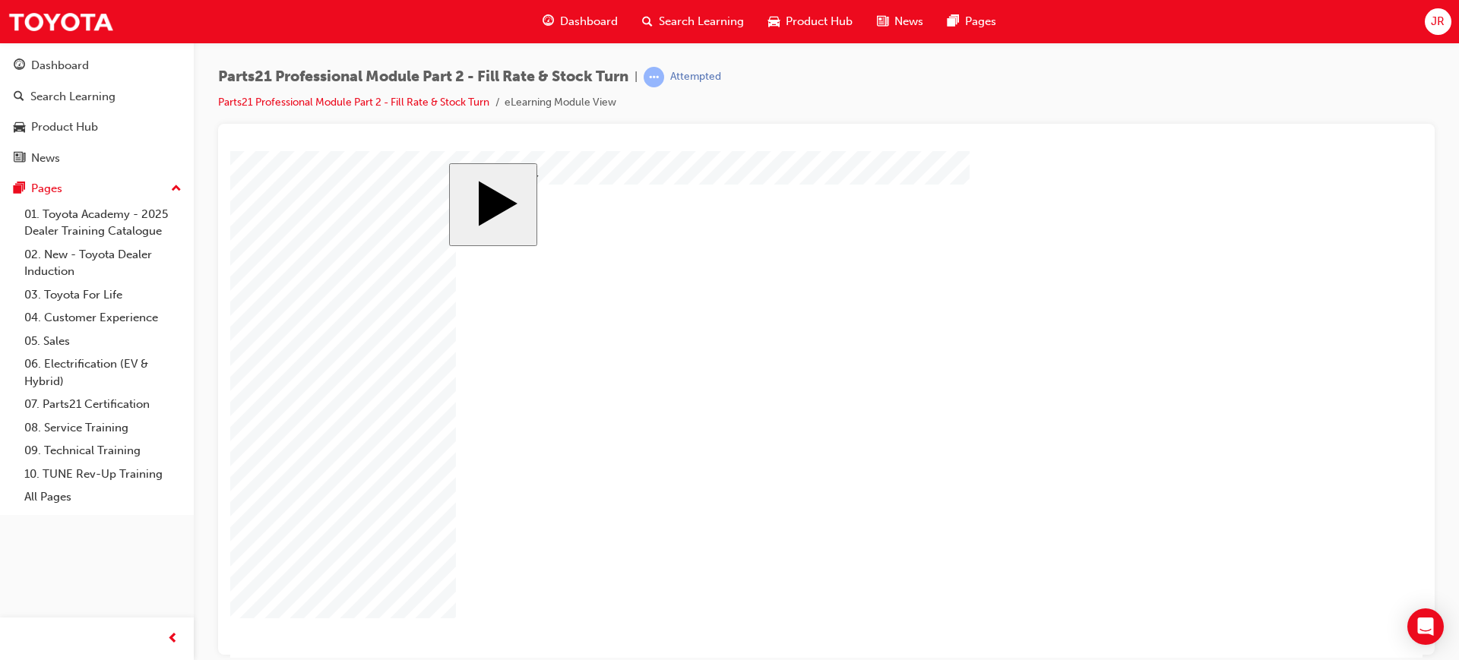
drag, startPoint x: 604, startPoint y: 554, endPoint x: 565, endPoint y: 409, distance: 150.4
drag, startPoint x: 788, startPoint y: 549, endPoint x: 795, endPoint y: 556, distance: 10.2
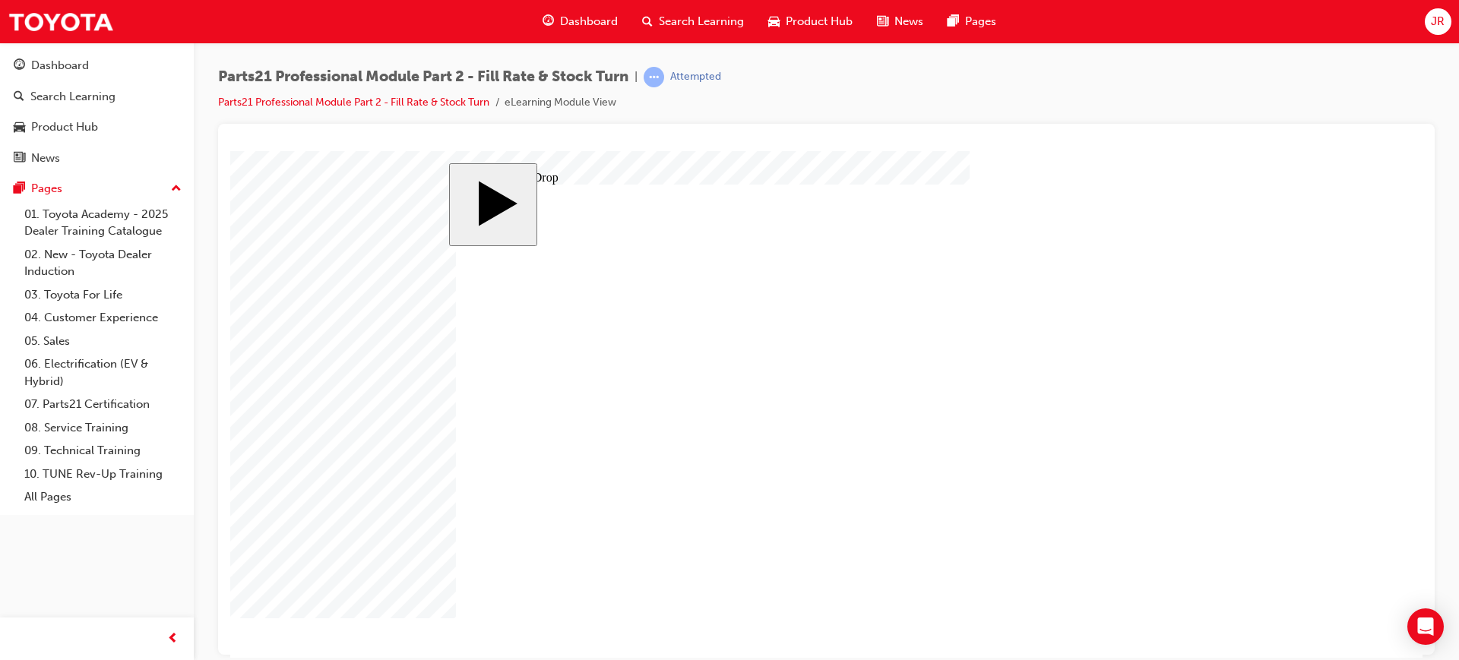
drag, startPoint x: 737, startPoint y: 553, endPoint x: 935, endPoint y: 496, distance: 206.4
drag, startPoint x: 926, startPoint y: 548, endPoint x: 802, endPoint y: 514, distance: 128.3
drag, startPoint x: 533, startPoint y: 319, endPoint x: 871, endPoint y: 317, distance: 338.2
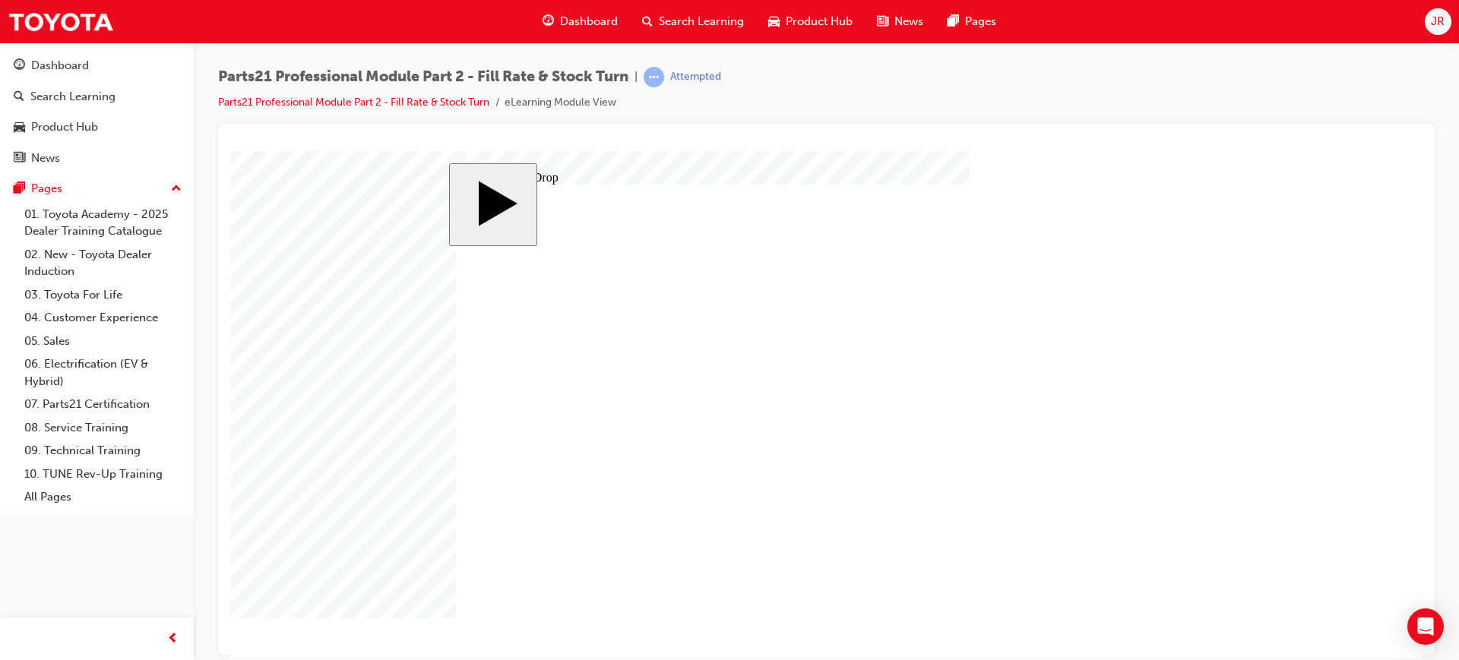
drag, startPoint x: 631, startPoint y: 328, endPoint x: 1002, endPoint y: 331, distance: 370.8
drag, startPoint x: 748, startPoint y: 323, endPoint x: 1128, endPoint y: 338, distance: 381.0
drag, startPoint x: 517, startPoint y: 416, endPoint x: 860, endPoint y: 413, distance: 343.5
drag, startPoint x: 524, startPoint y: 493, endPoint x: 1026, endPoint y: 495, distance: 502.3
drag, startPoint x: 746, startPoint y: 445, endPoint x: 1112, endPoint y: 464, distance: 366.7
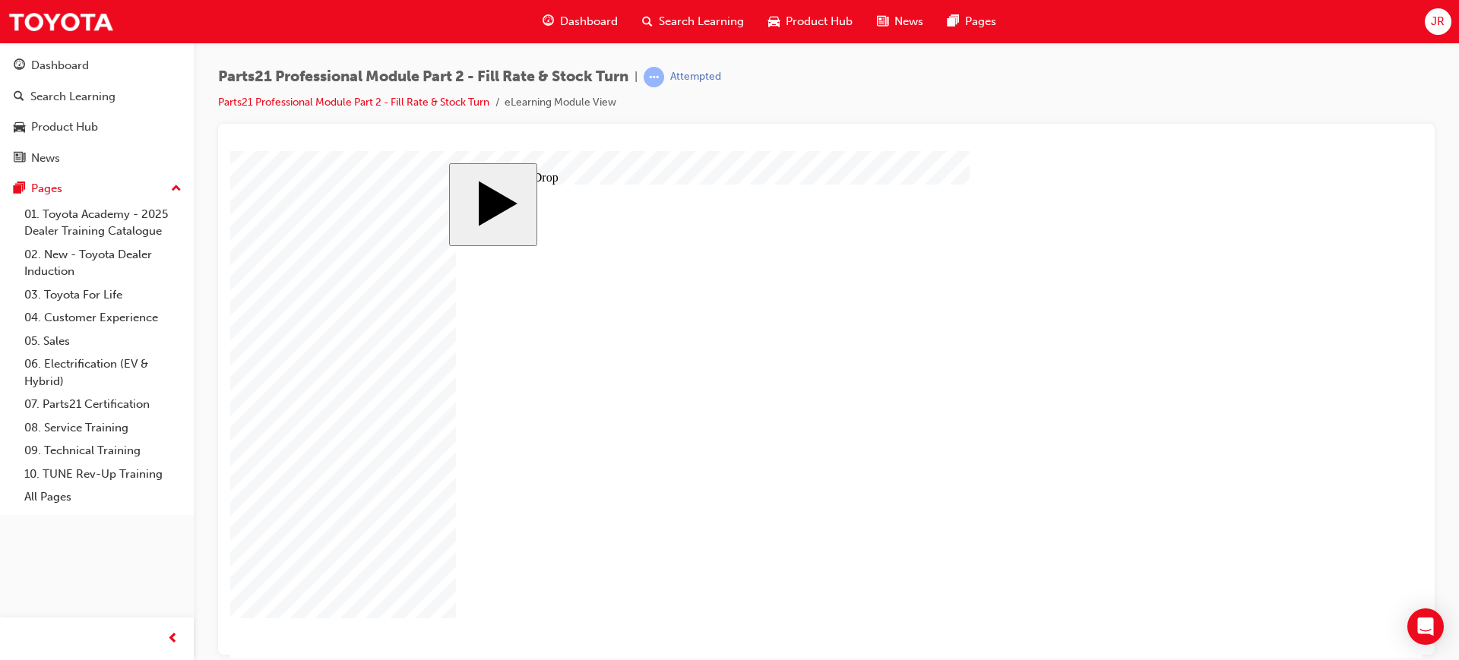
drag, startPoint x: 745, startPoint y: 410, endPoint x: 1123, endPoint y: 409, distance: 378.4
drag, startPoint x: 637, startPoint y: 416, endPoint x: 927, endPoint y: 508, distance: 304.5
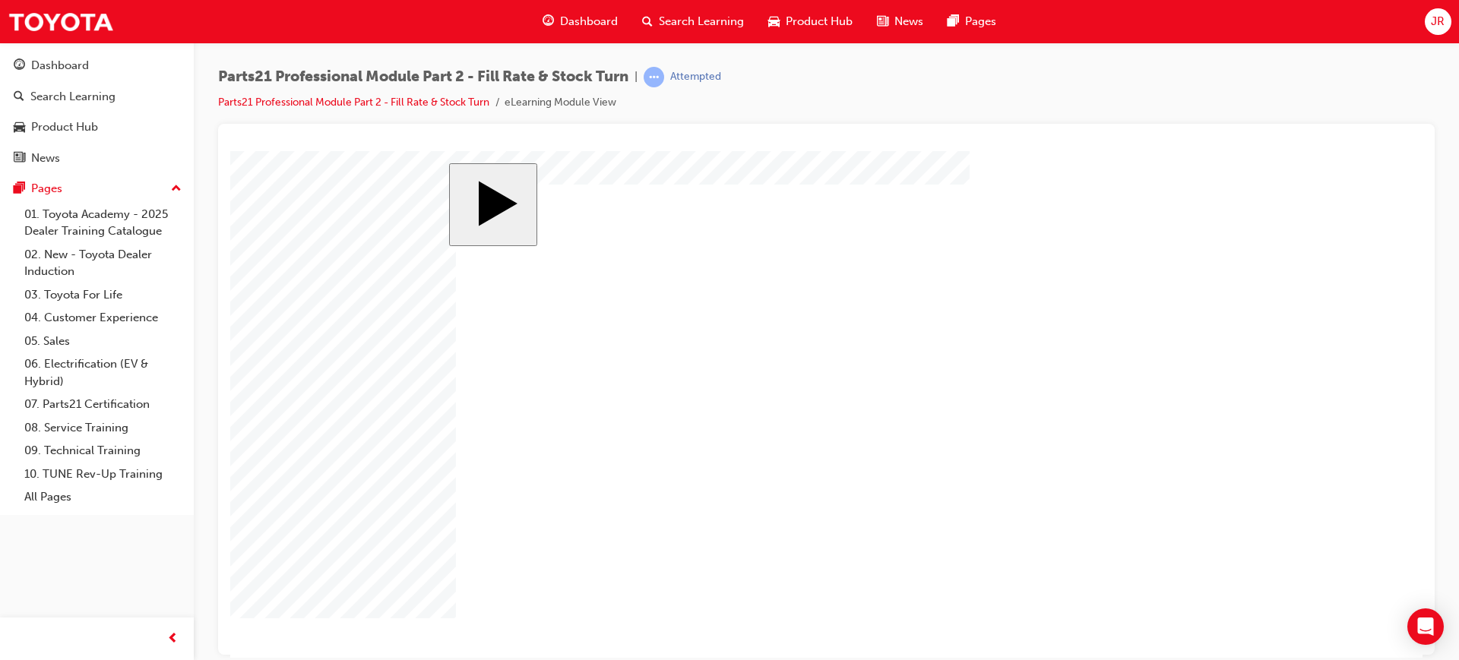
drag, startPoint x: 150, startPoint y: 359, endPoint x: 0, endPoint y: 704, distance: 376.4
